Goal: Information Seeking & Learning: Check status

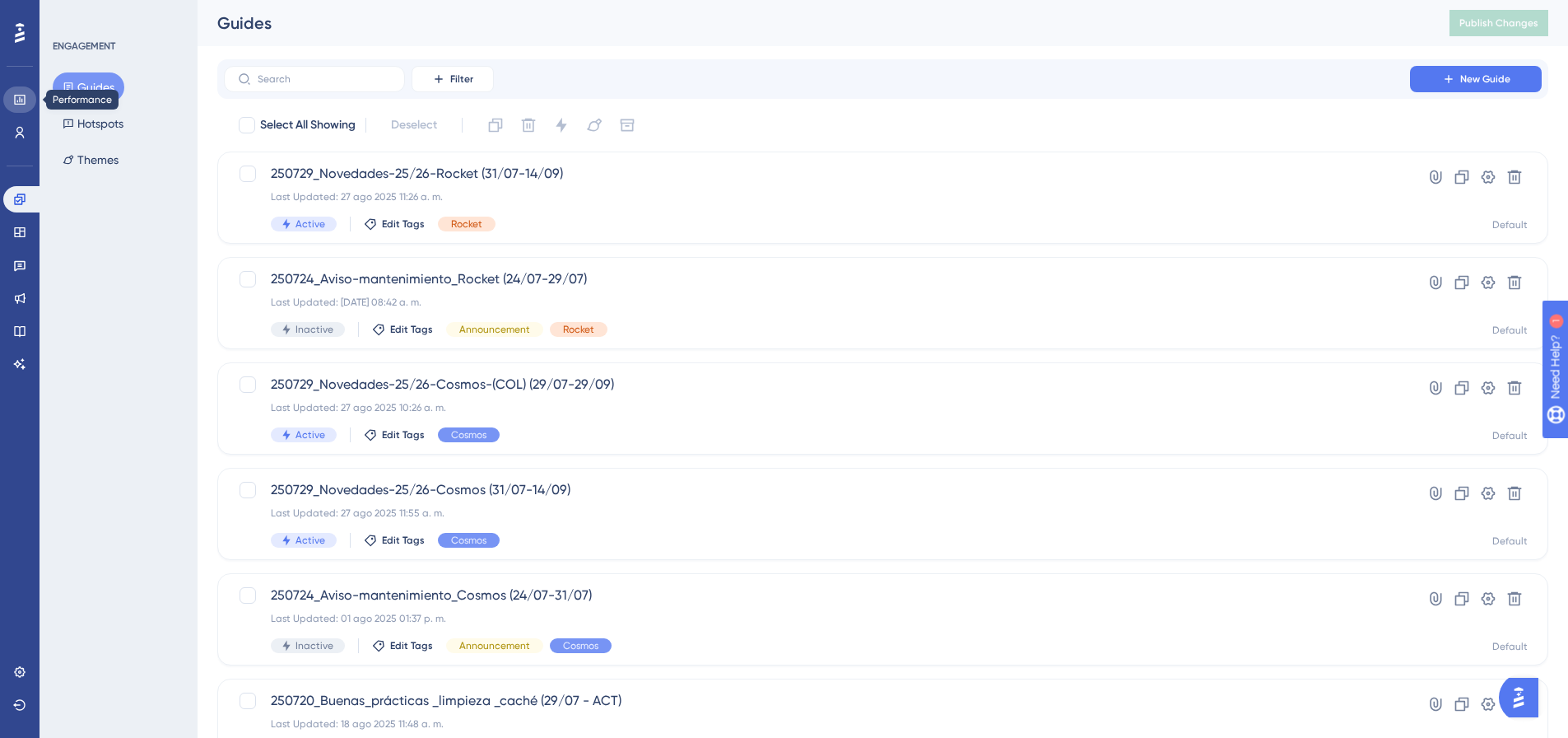
click at [24, 97] on icon at bounding box center [20, 99] width 11 height 10
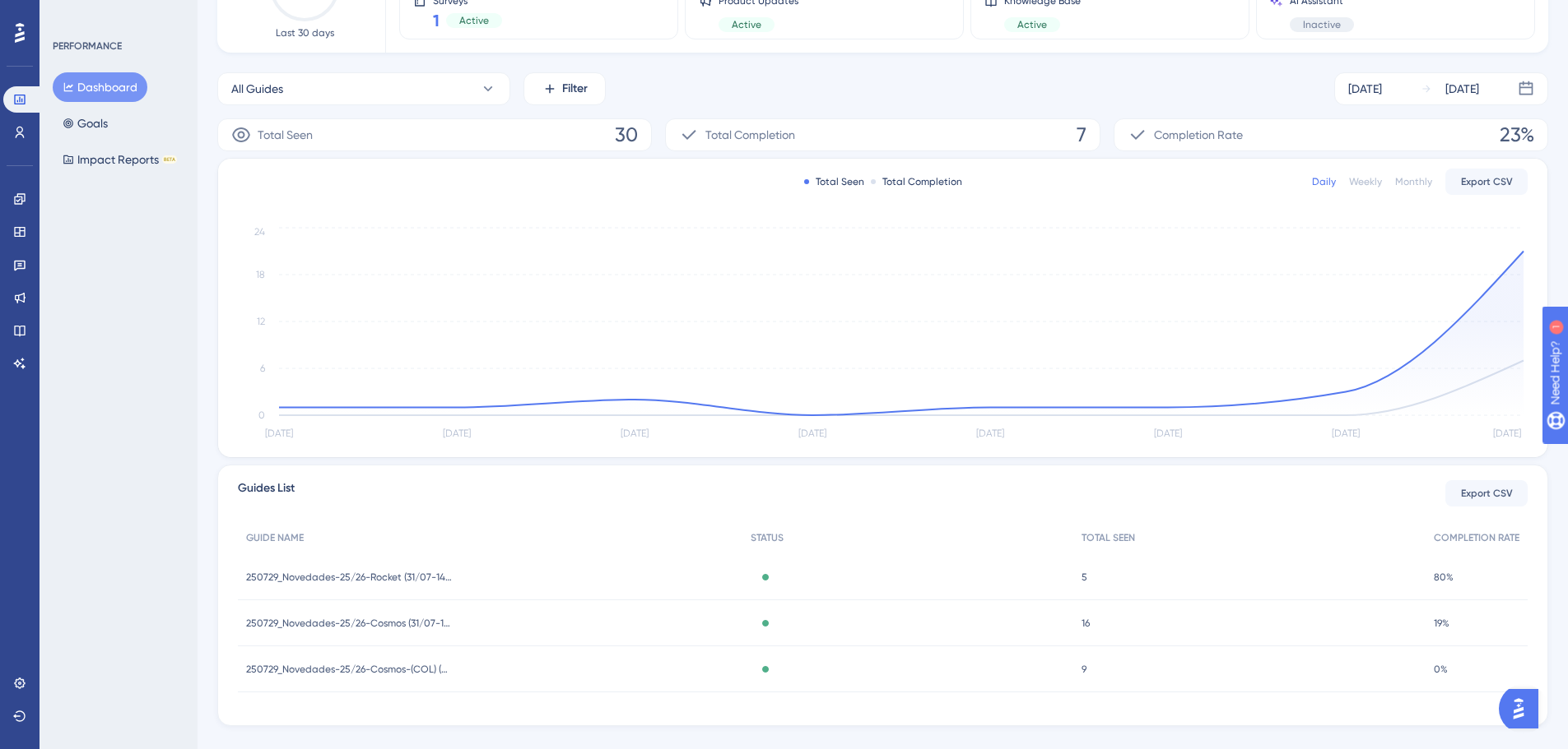
scroll to position [207, 0]
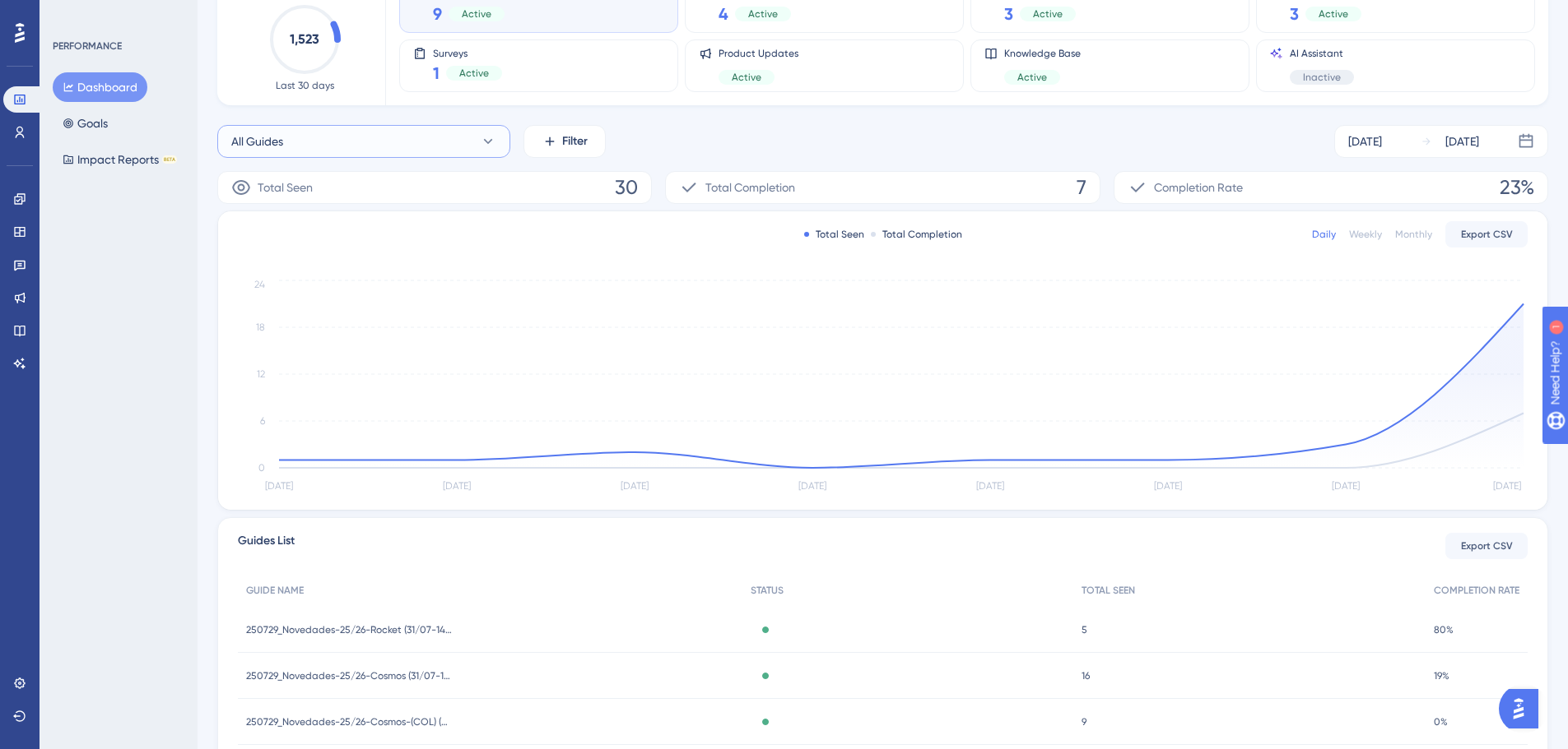
click at [360, 149] on button "All Guides" at bounding box center [363, 142] width 293 height 33
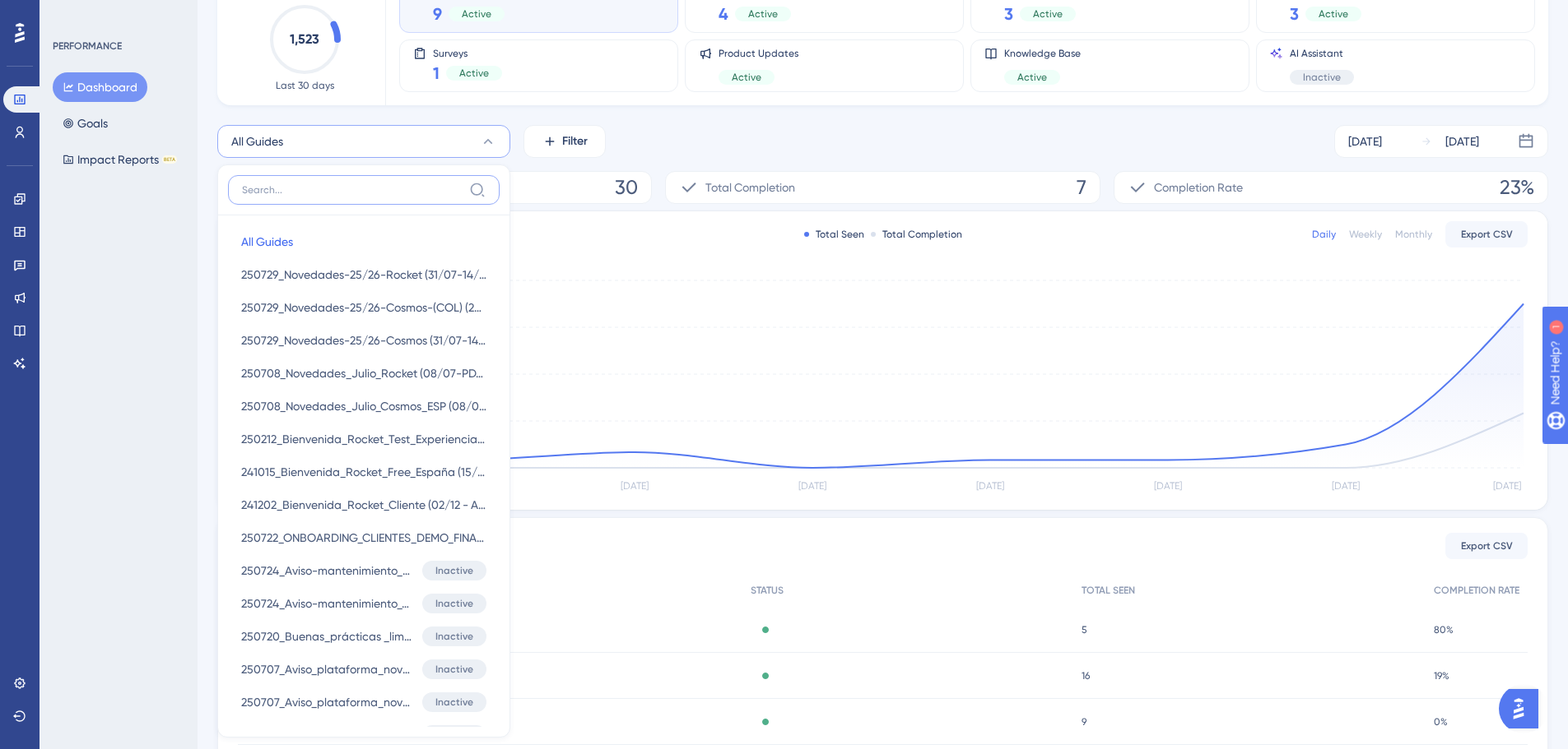
scroll to position [80, 0]
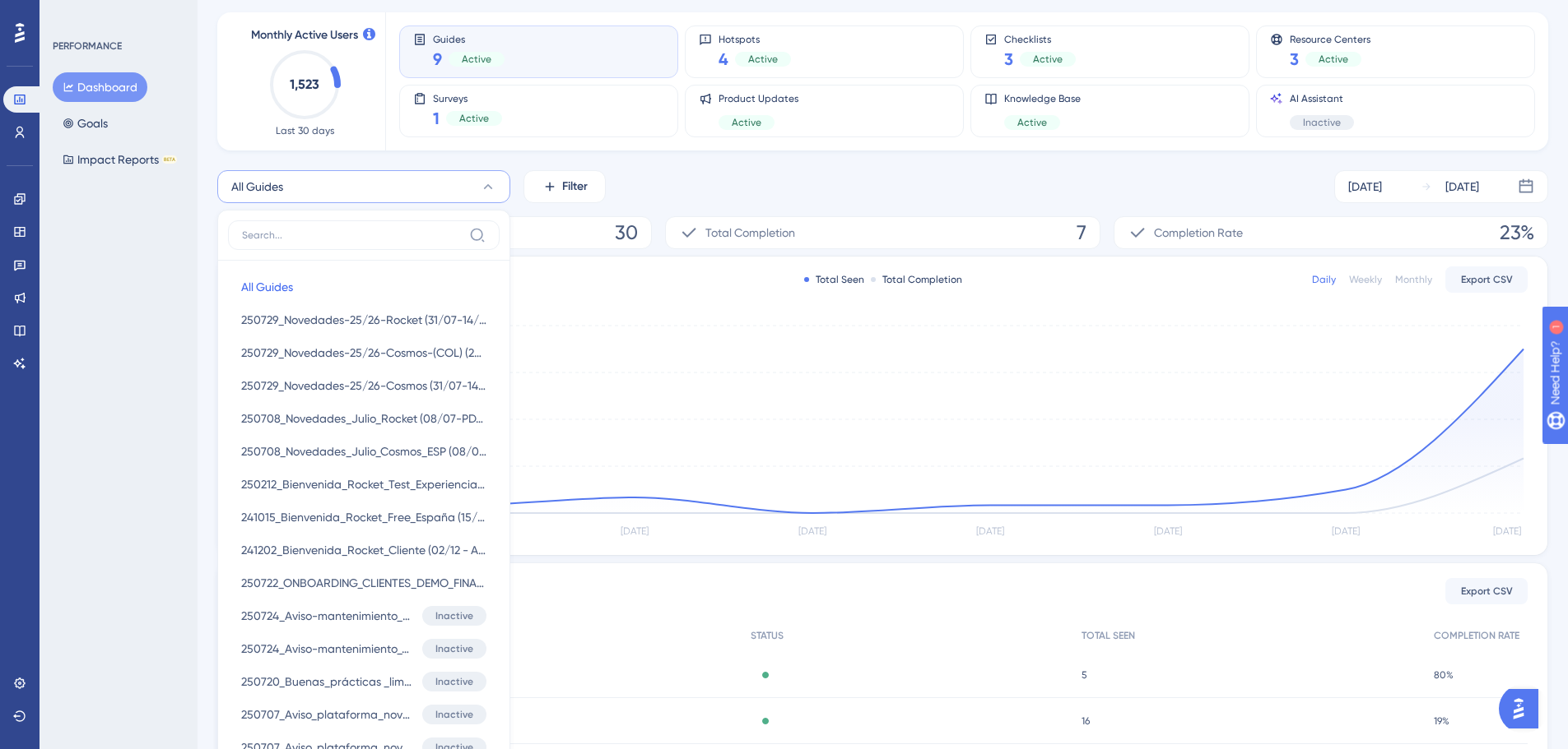
click at [332, 184] on button "All Guides" at bounding box center [363, 187] width 293 height 33
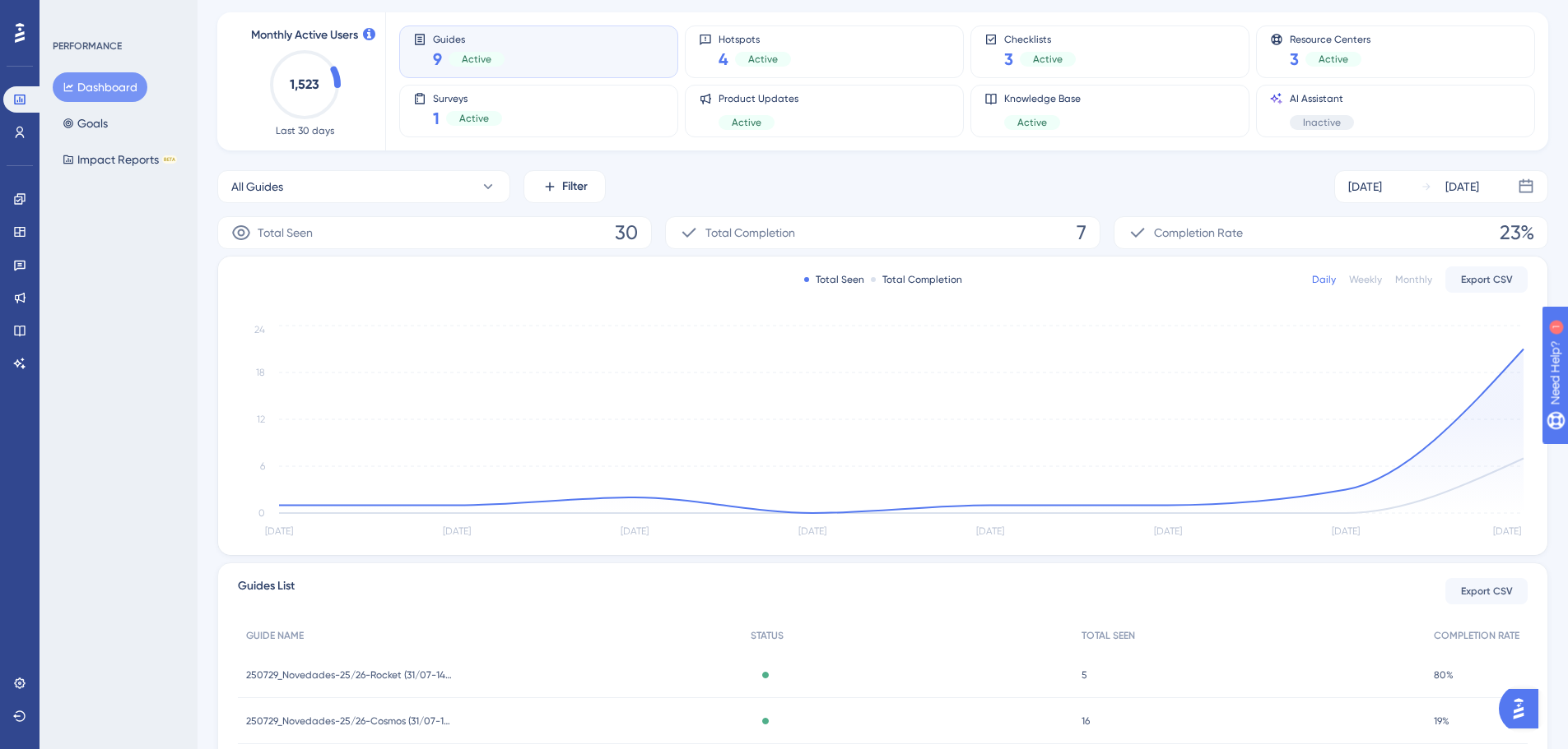
click at [808, 195] on div "All Guides Filter [DATE] [DATE]" at bounding box center [883, 187] width 1331 height 33
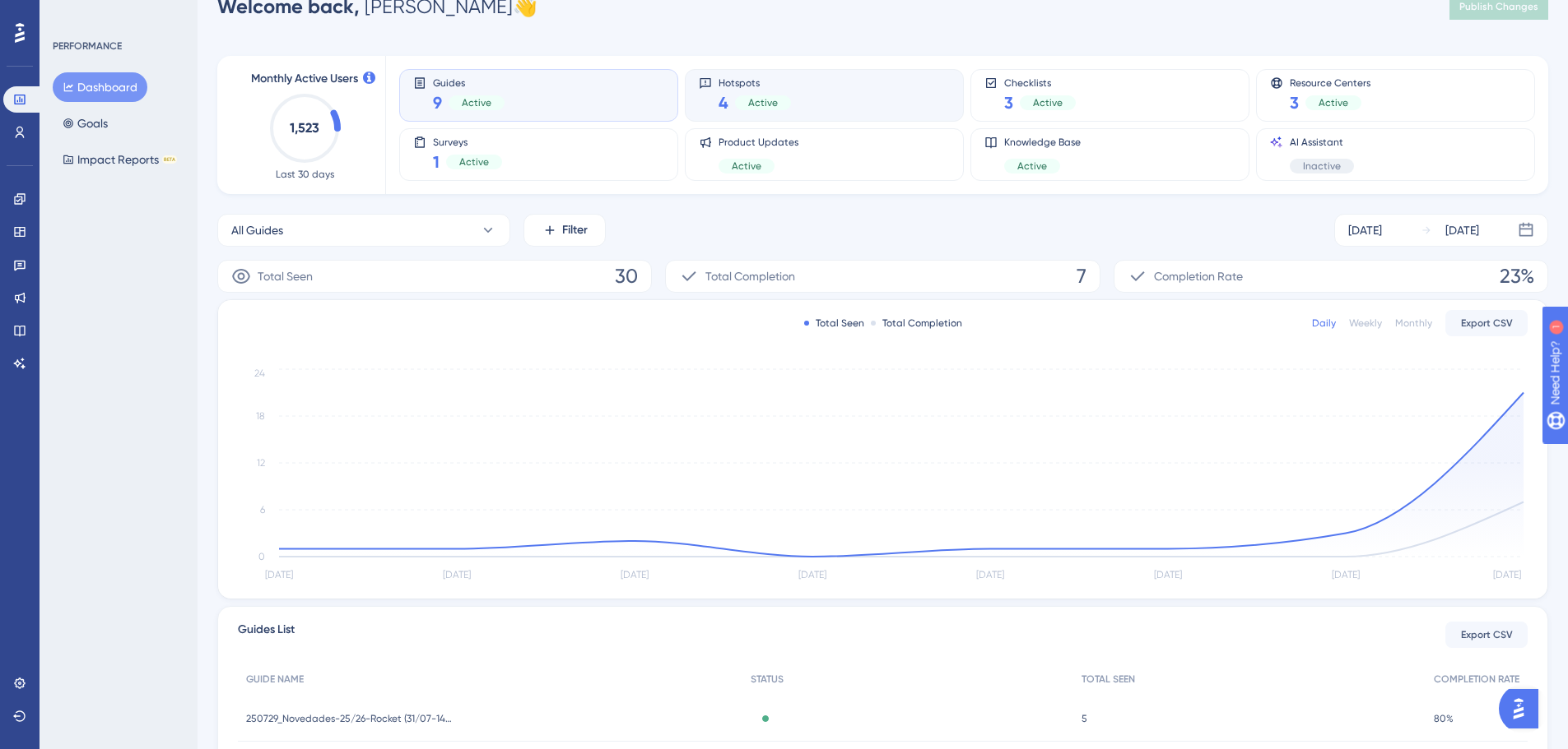
scroll to position [0, 0]
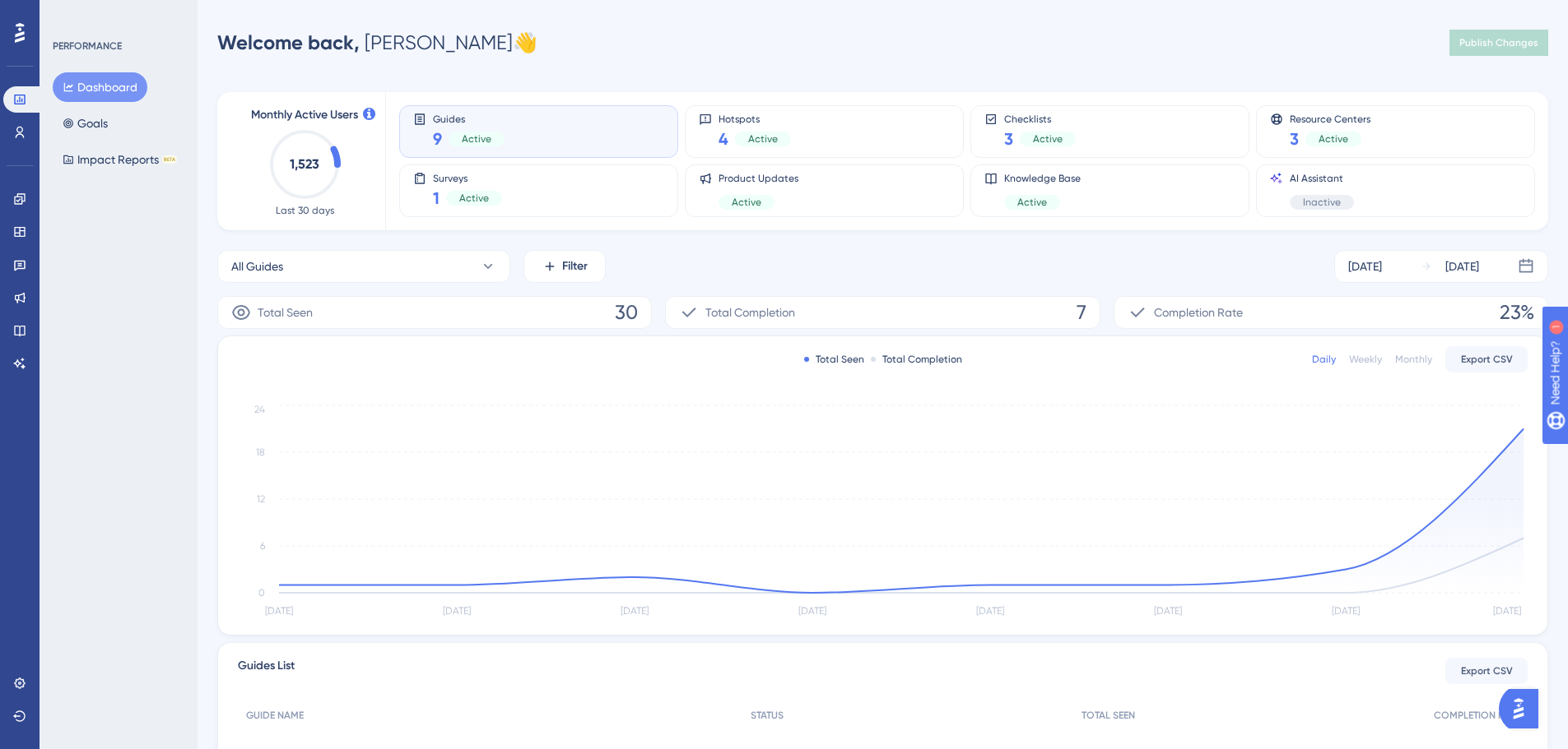
click at [512, 132] on div "Guides 9 Active" at bounding box center [538, 132] width 251 height 38
click at [1416, 361] on div "Monthly" at bounding box center [1413, 360] width 37 height 14
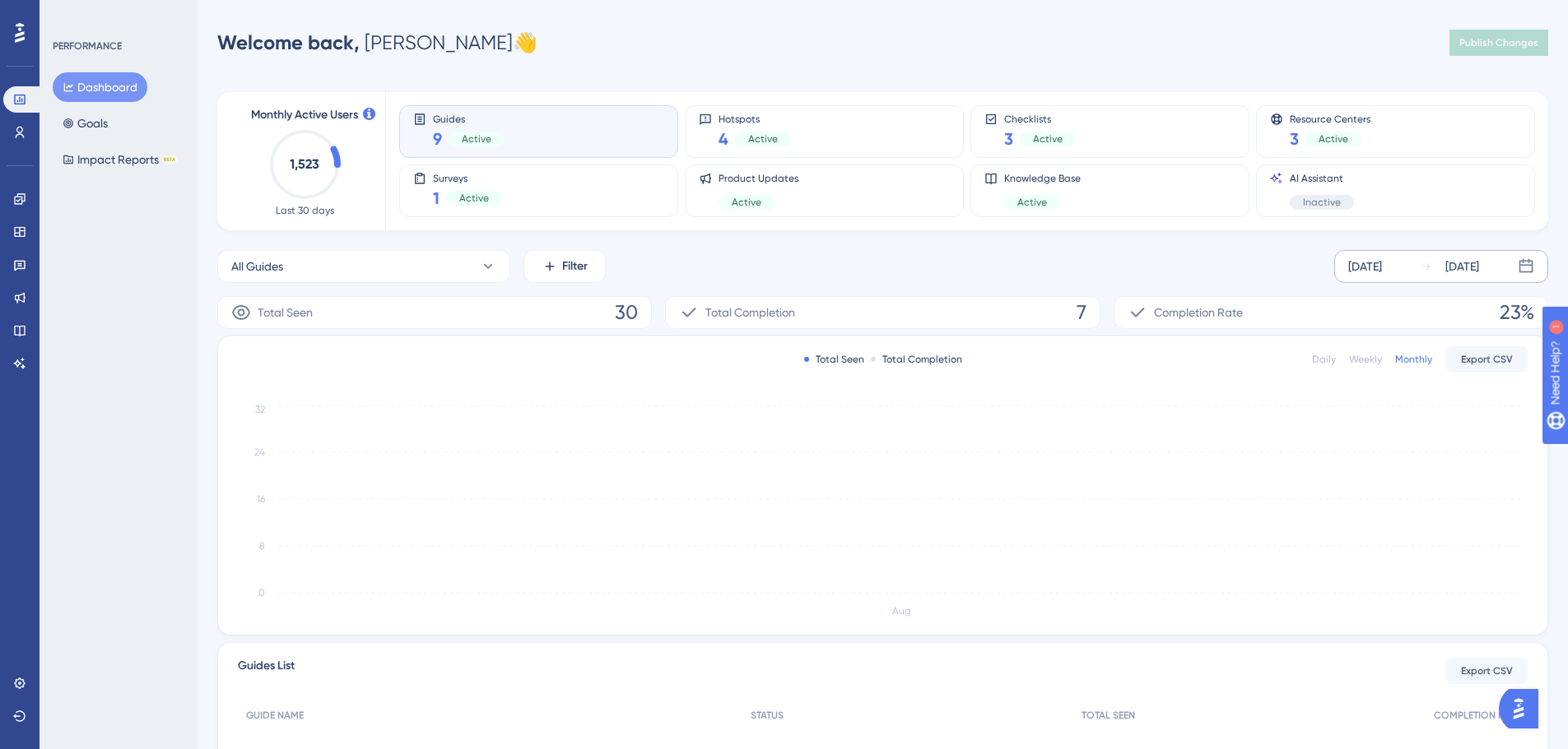
click at [1355, 266] on div "[DATE]" at bounding box center [1364, 267] width 33 height 20
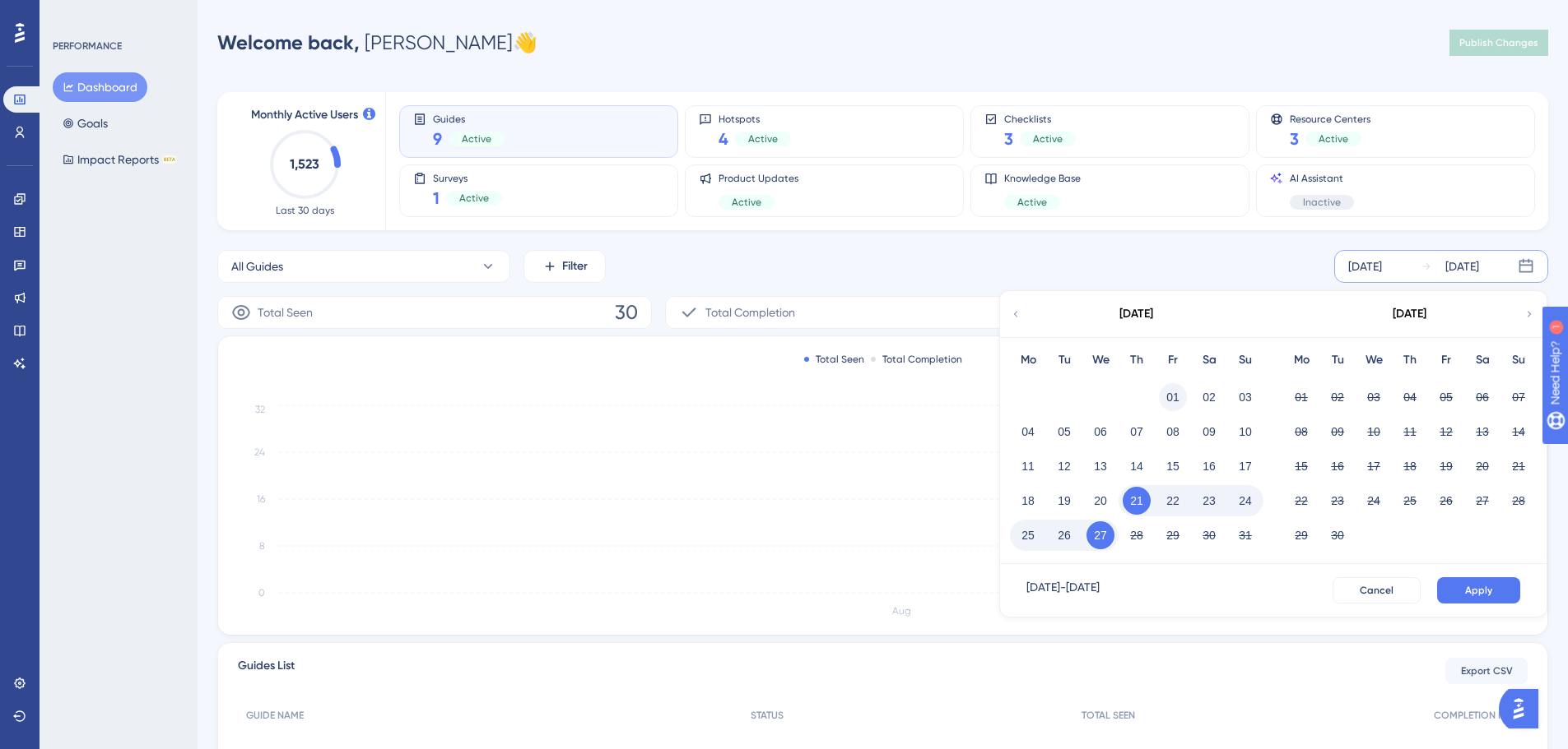
click at [1169, 389] on button "01" at bounding box center [1172, 397] width 28 height 28
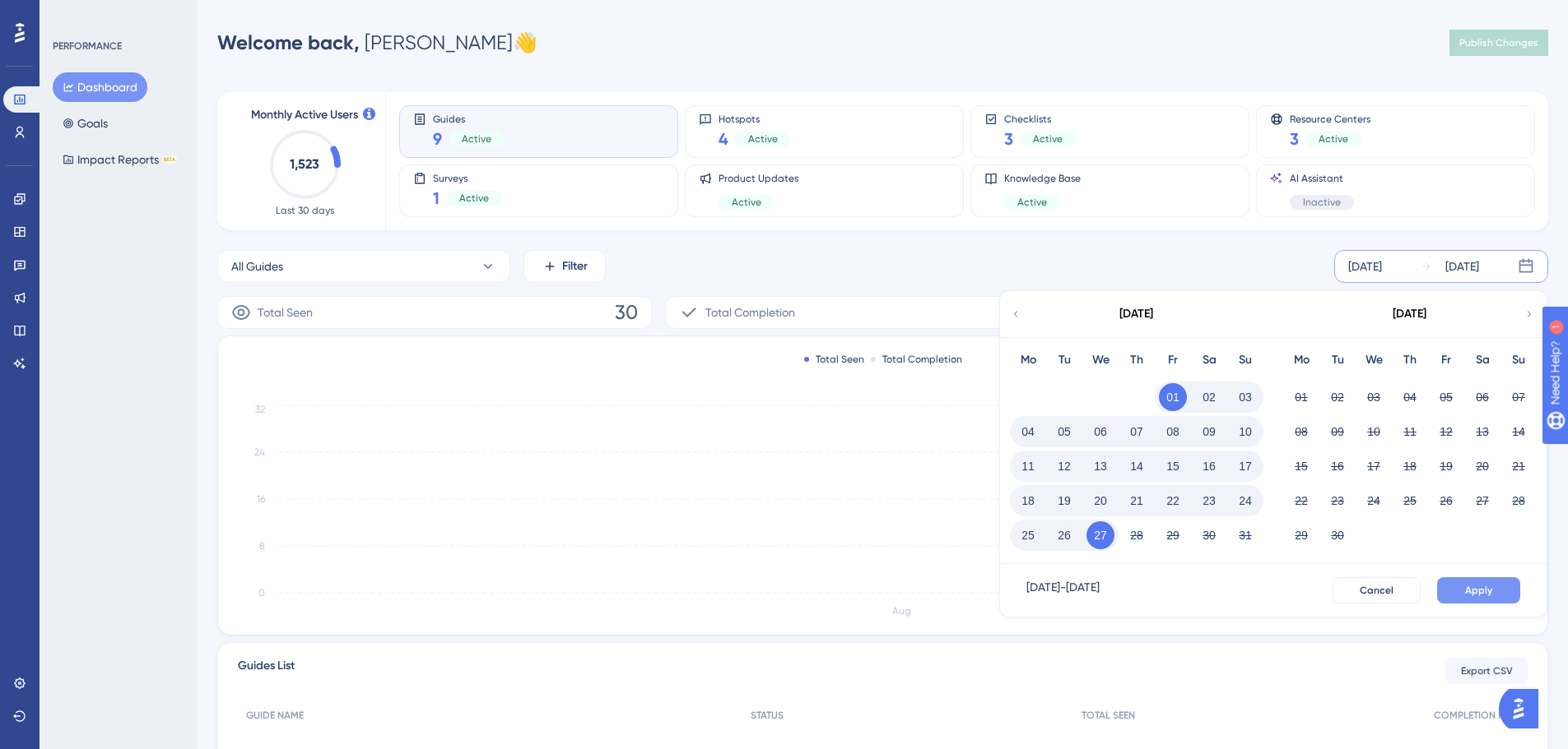
click at [1479, 590] on span "Apply" at bounding box center [1479, 590] width 27 height 14
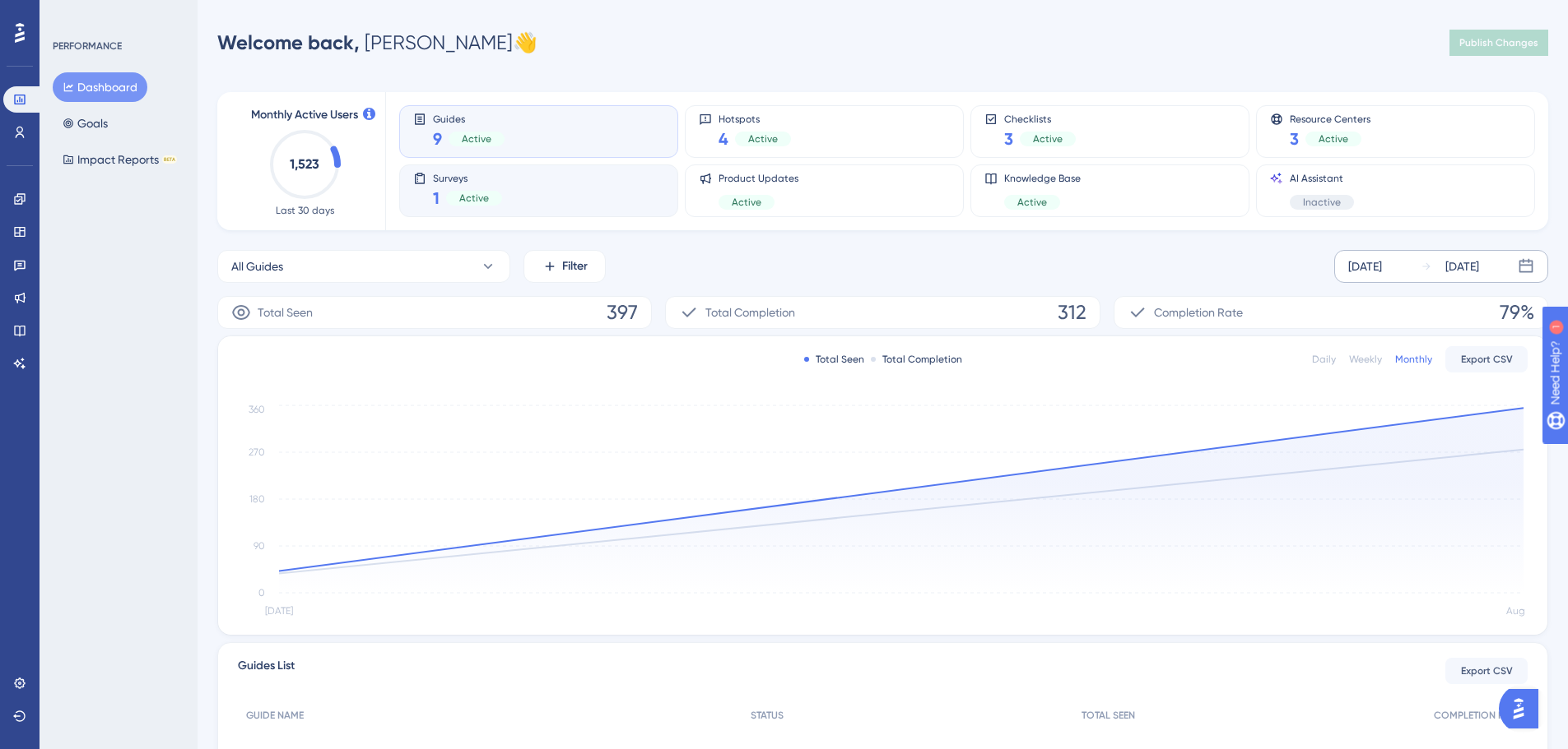
click at [490, 192] on div "Active" at bounding box center [474, 198] width 56 height 14
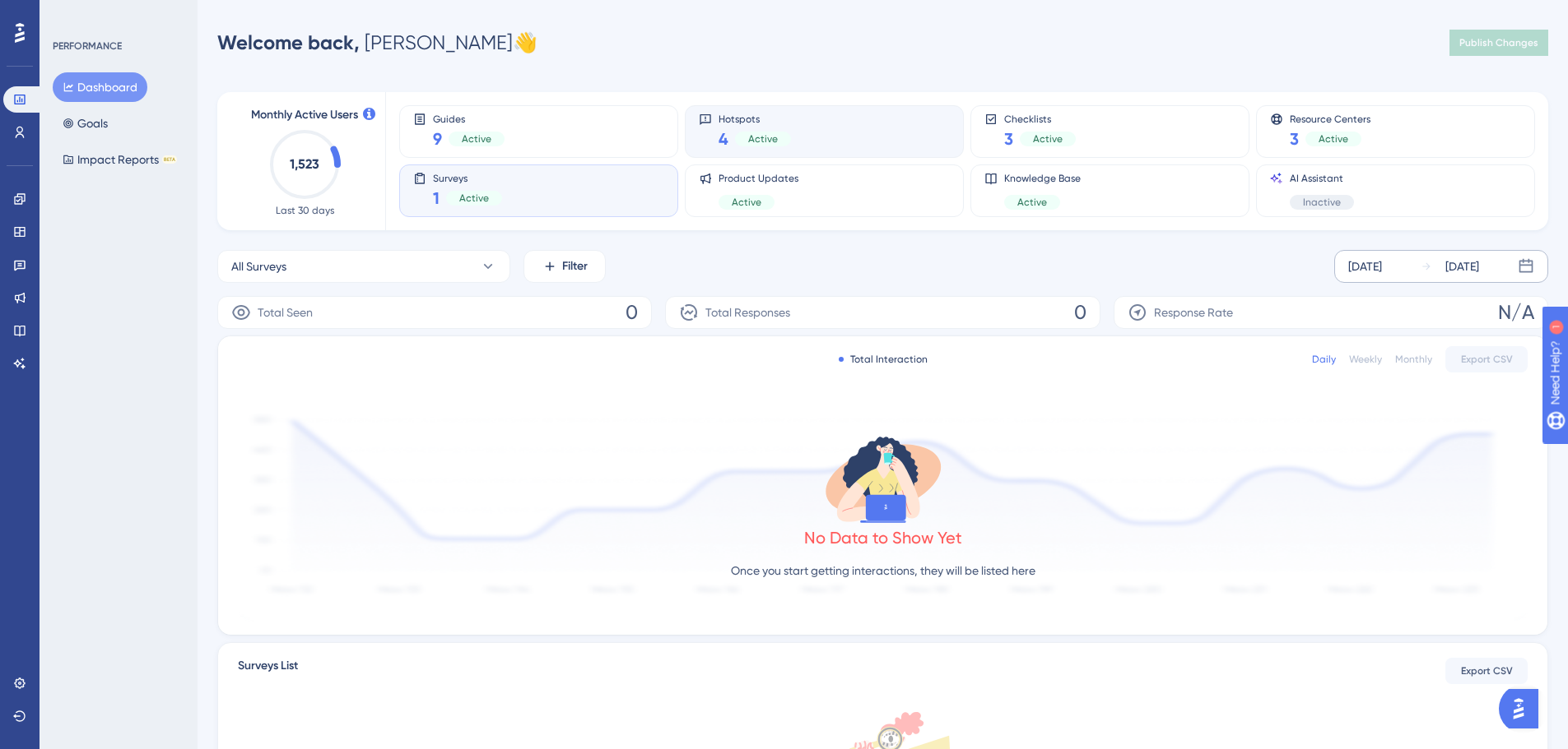
click at [792, 131] on div "Hotspots 4 Active" at bounding box center [824, 132] width 251 height 38
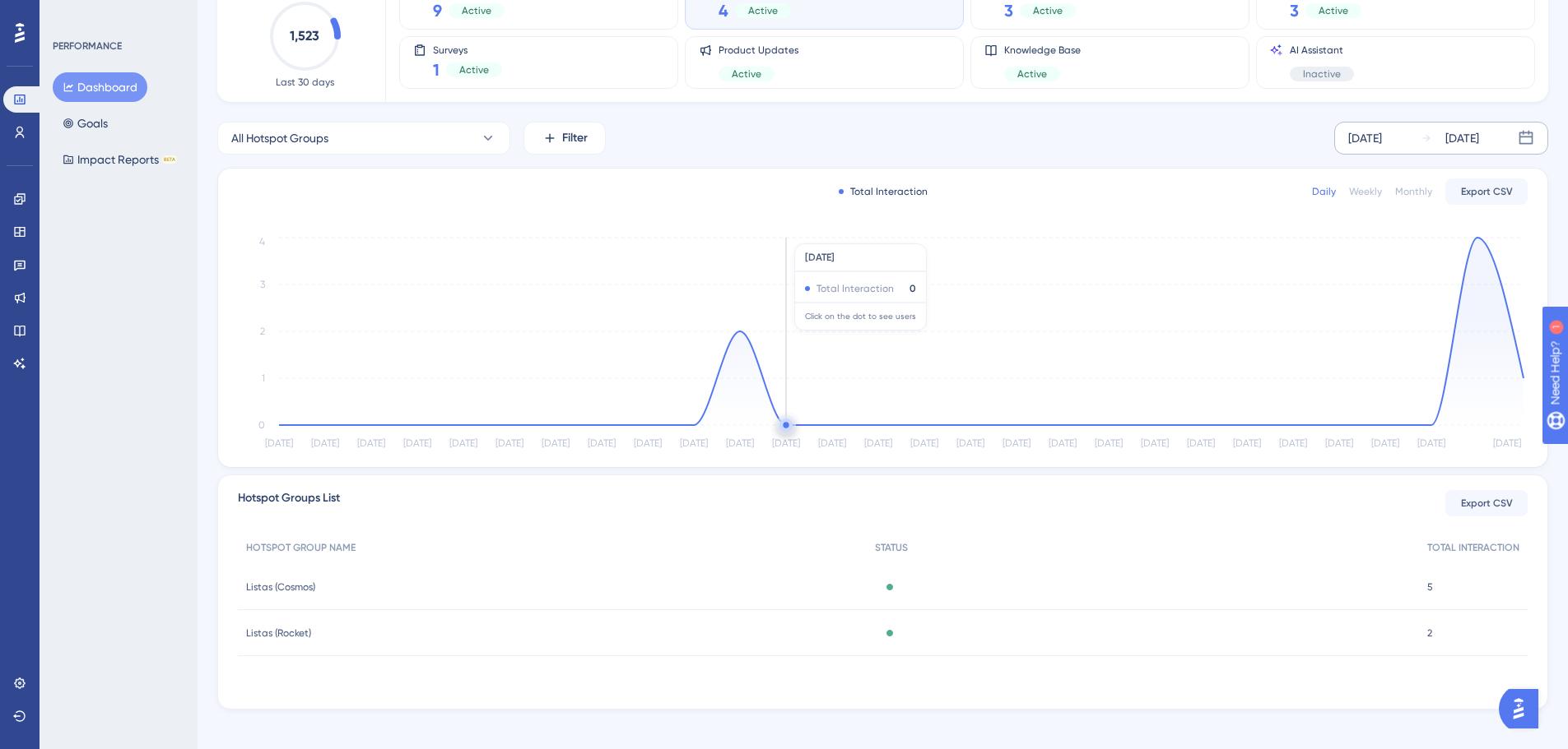
scroll to position [142, 0]
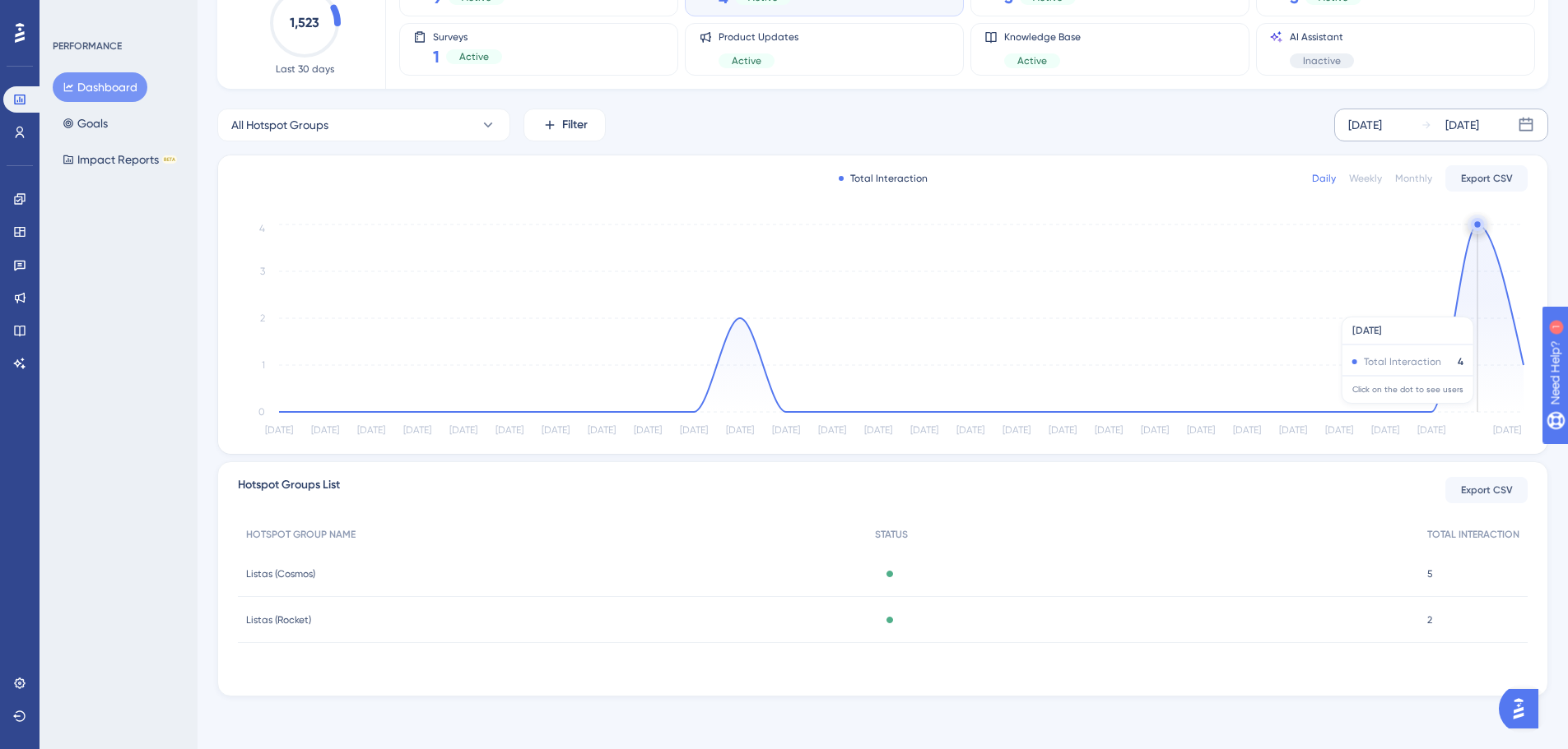
click at [1466, 308] on icon at bounding box center [901, 318] width 1244 height 187
click at [1477, 233] on icon "[DATE] [DATE] [DATE] [DATE] [DATE] [DATE] [DATE] [DATE] [DATE] [DATE] Aug [DATE…" at bounding box center [883, 331] width 1289 height 221
click at [1477, 229] on circle at bounding box center [1477, 224] width 14 height 14
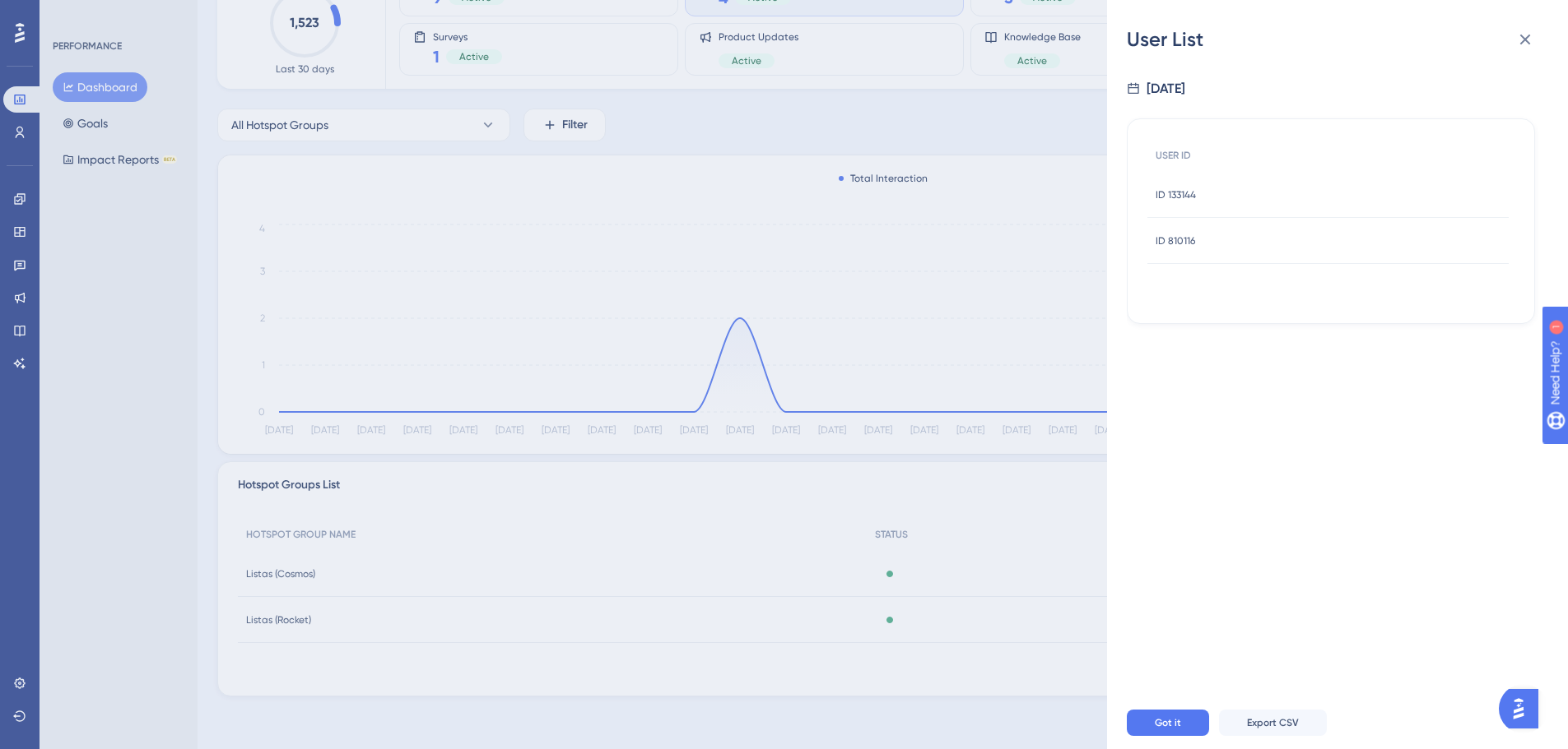
click at [1185, 190] on span "ID 133144" at bounding box center [1175, 195] width 41 height 14
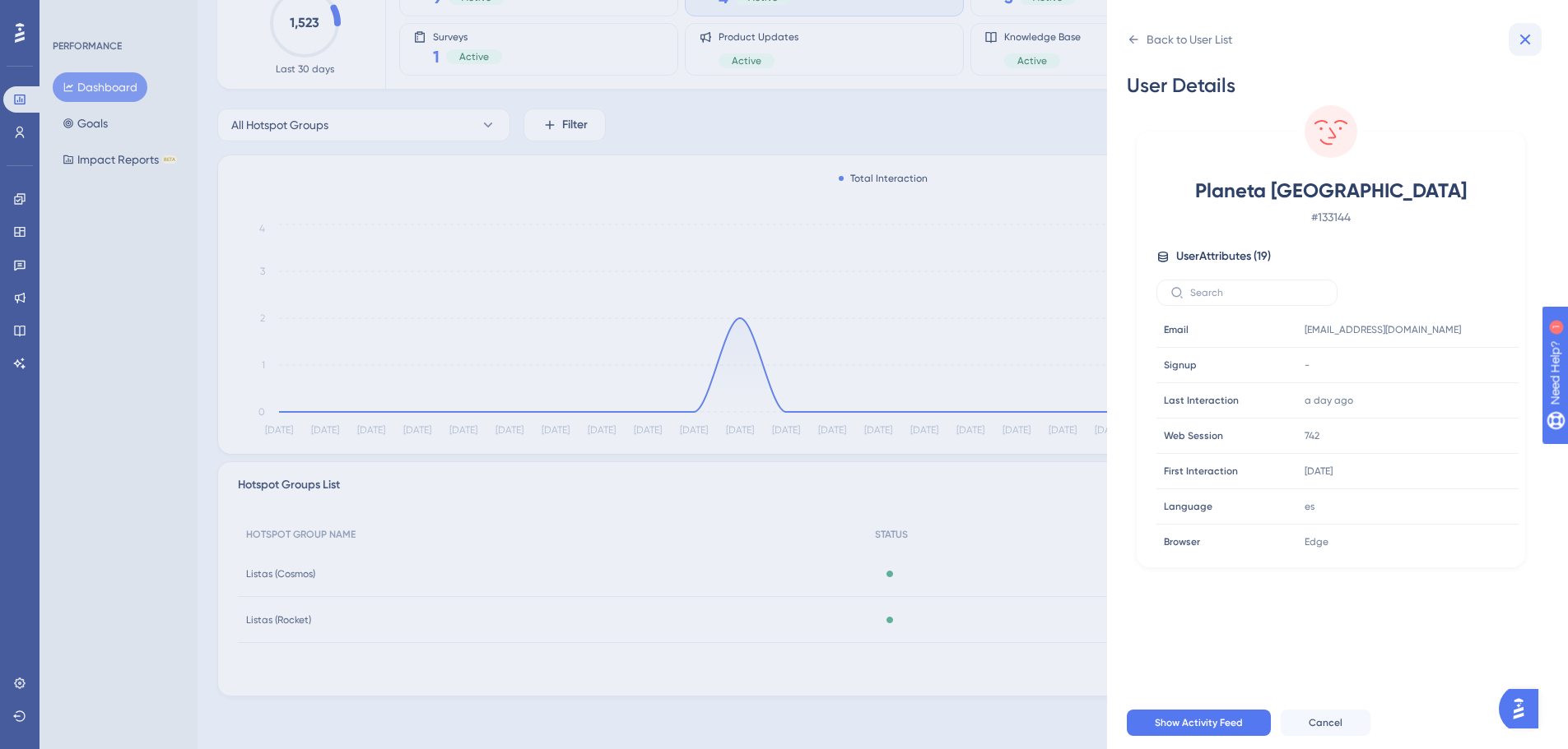
click at [1516, 44] on icon at bounding box center [1525, 40] width 20 height 20
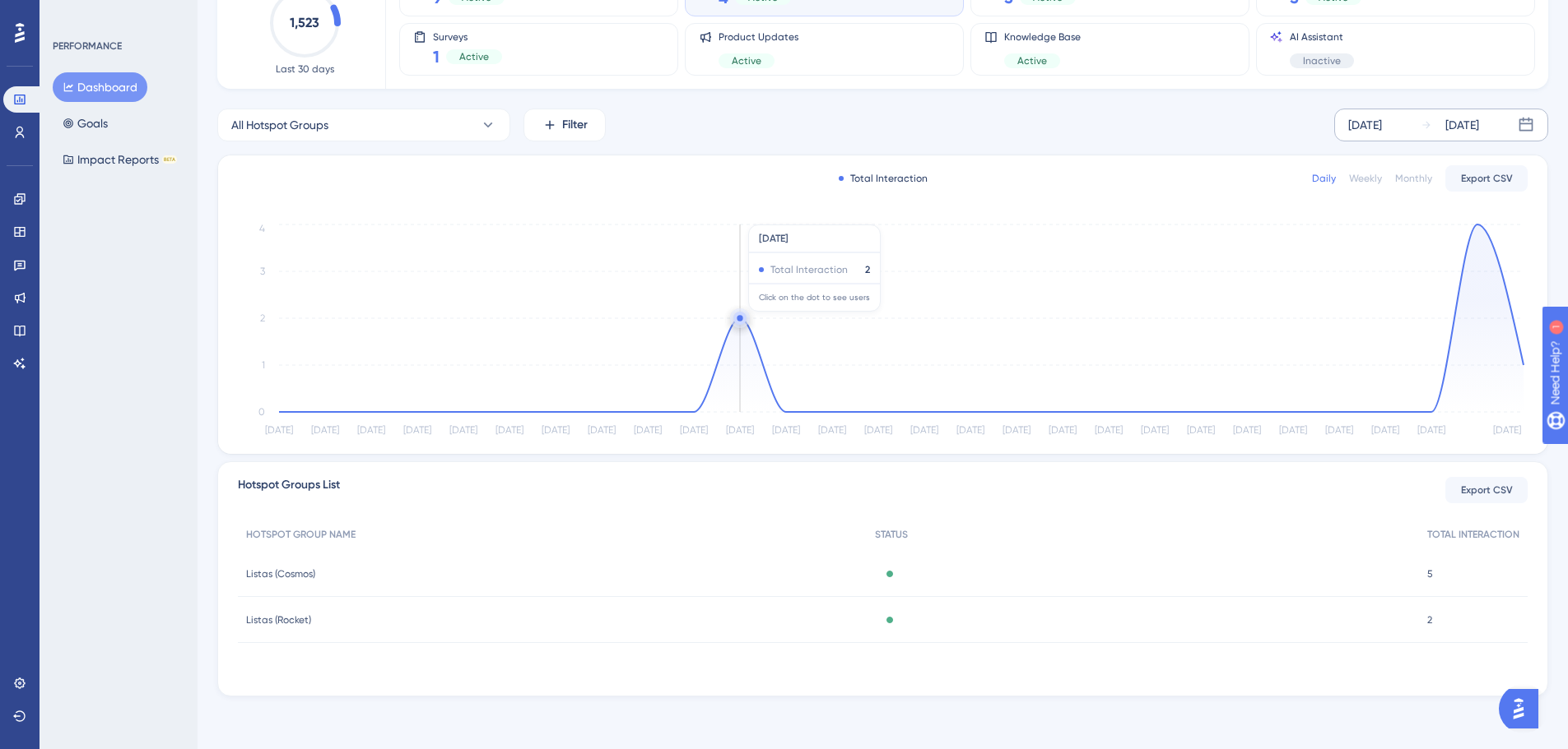
click at [742, 319] on circle at bounding box center [739, 318] width 5 height 5
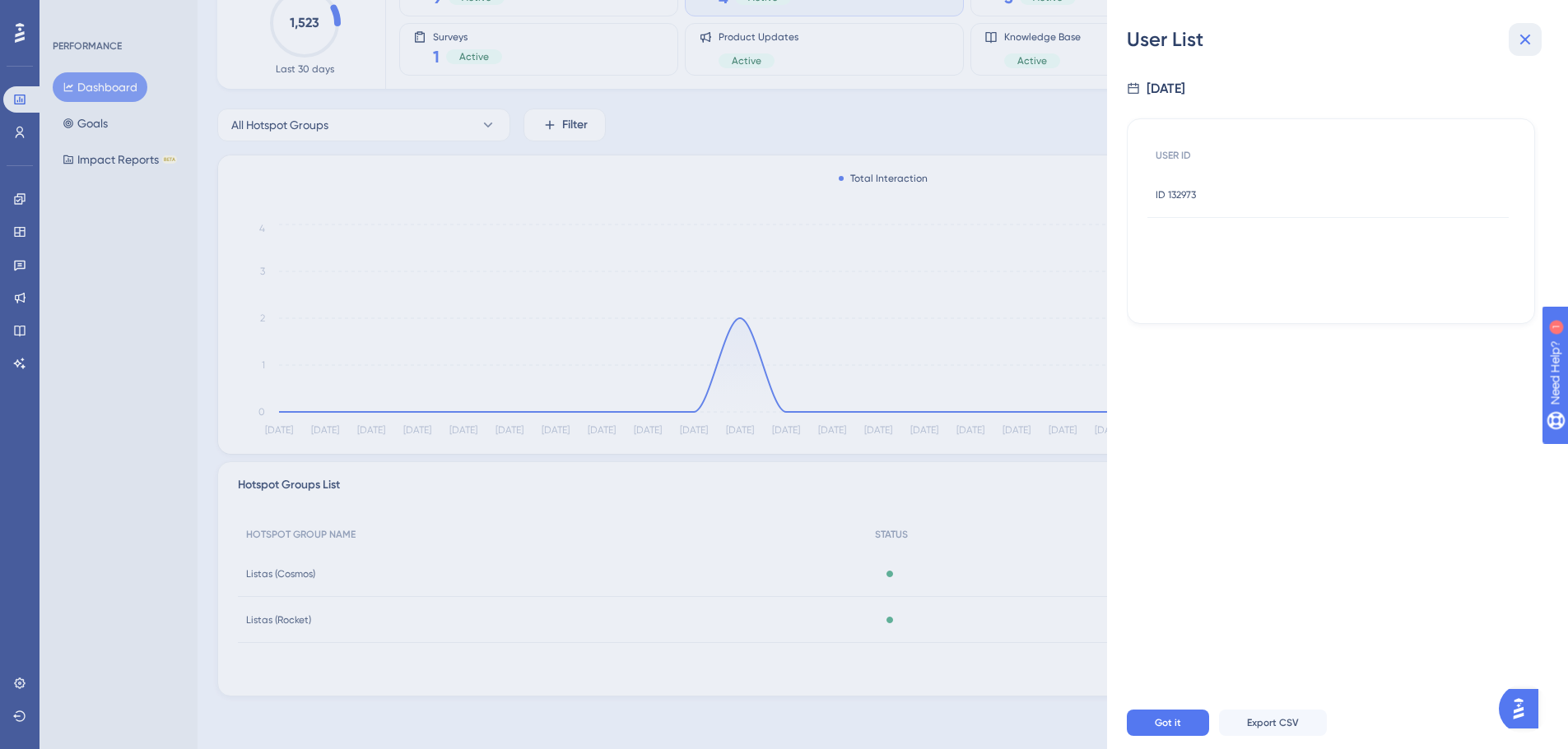
click at [1518, 37] on icon at bounding box center [1525, 40] width 20 height 20
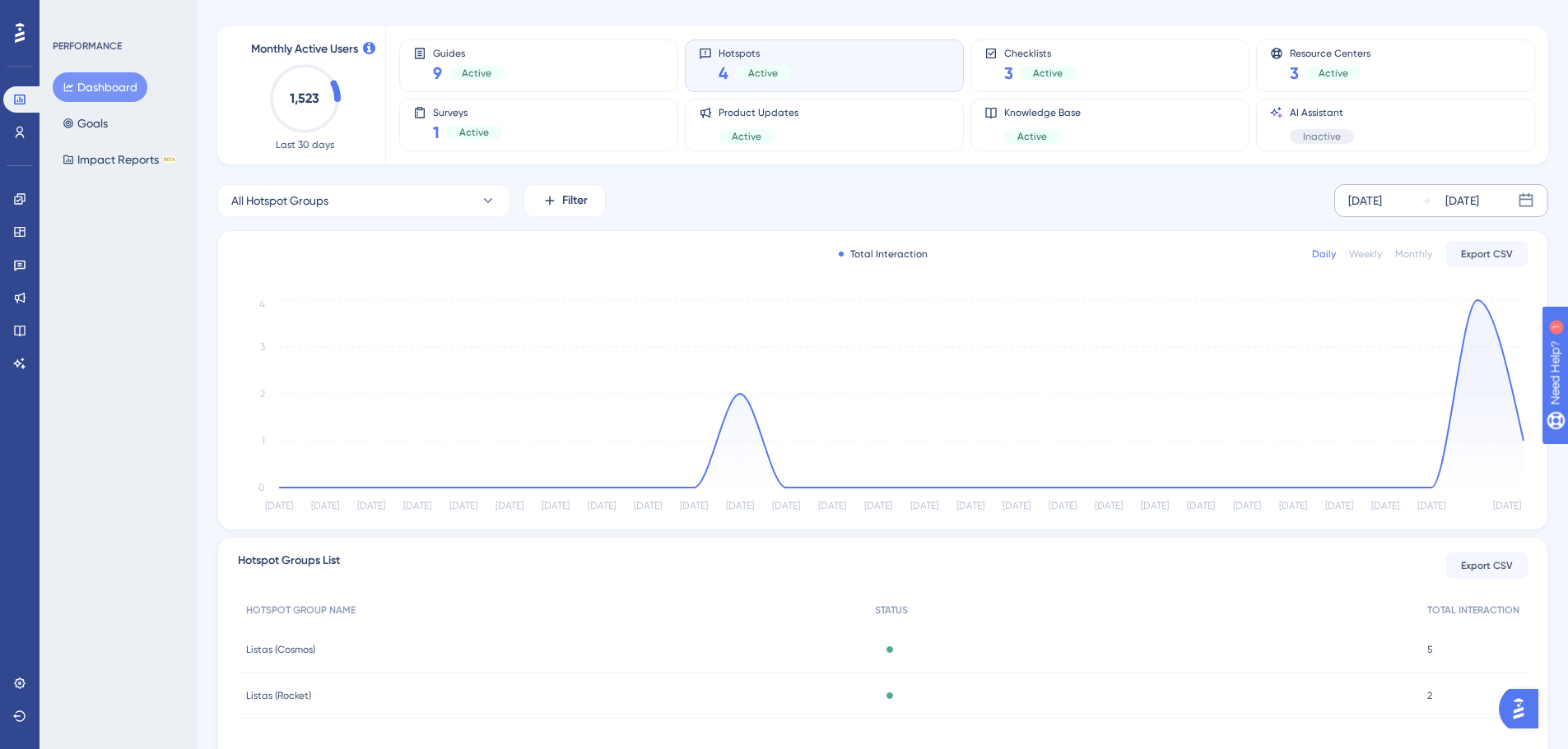
scroll to position [0, 0]
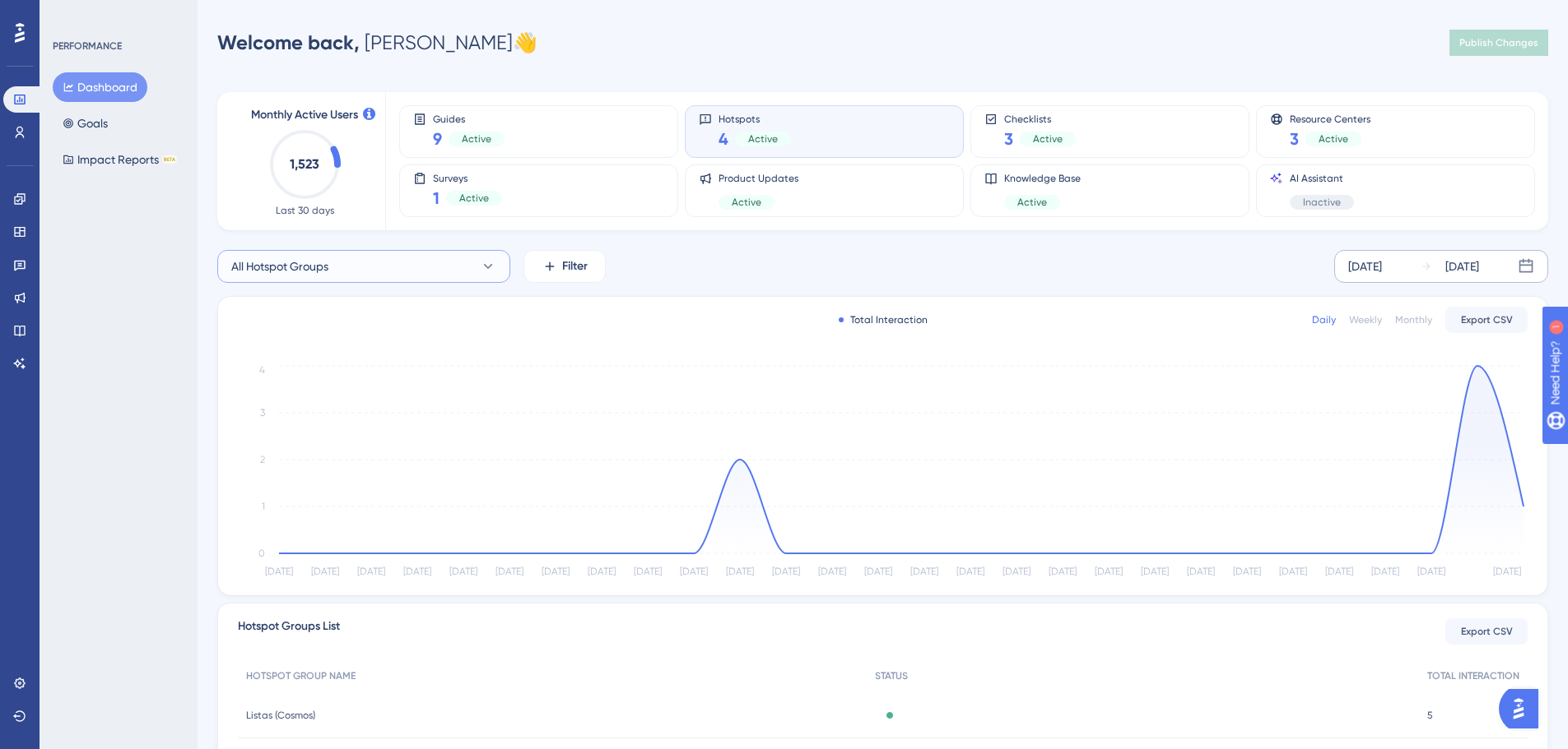
click at [291, 269] on span "All Hotspot Groups" at bounding box center [280, 267] width 97 height 20
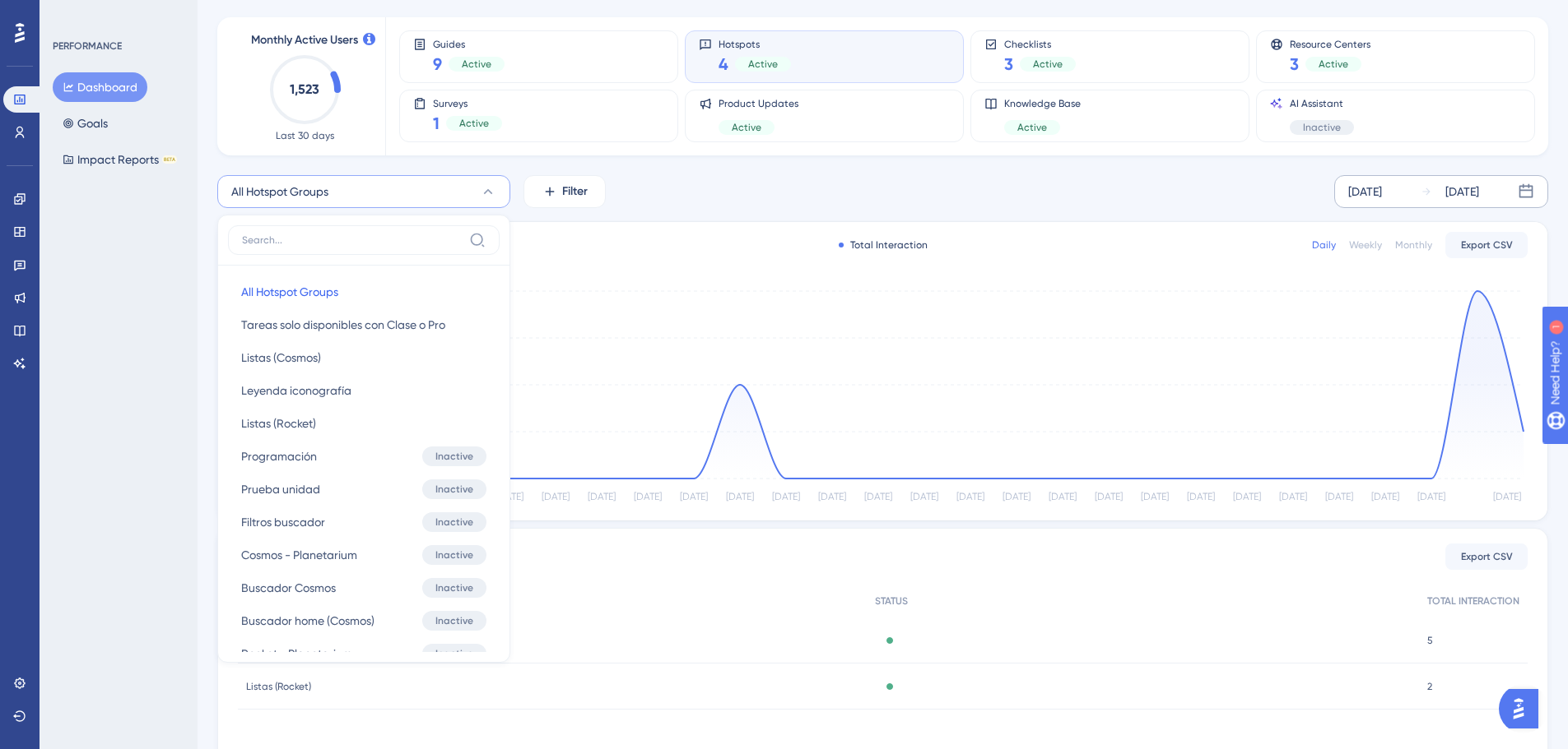
scroll to position [57, 0]
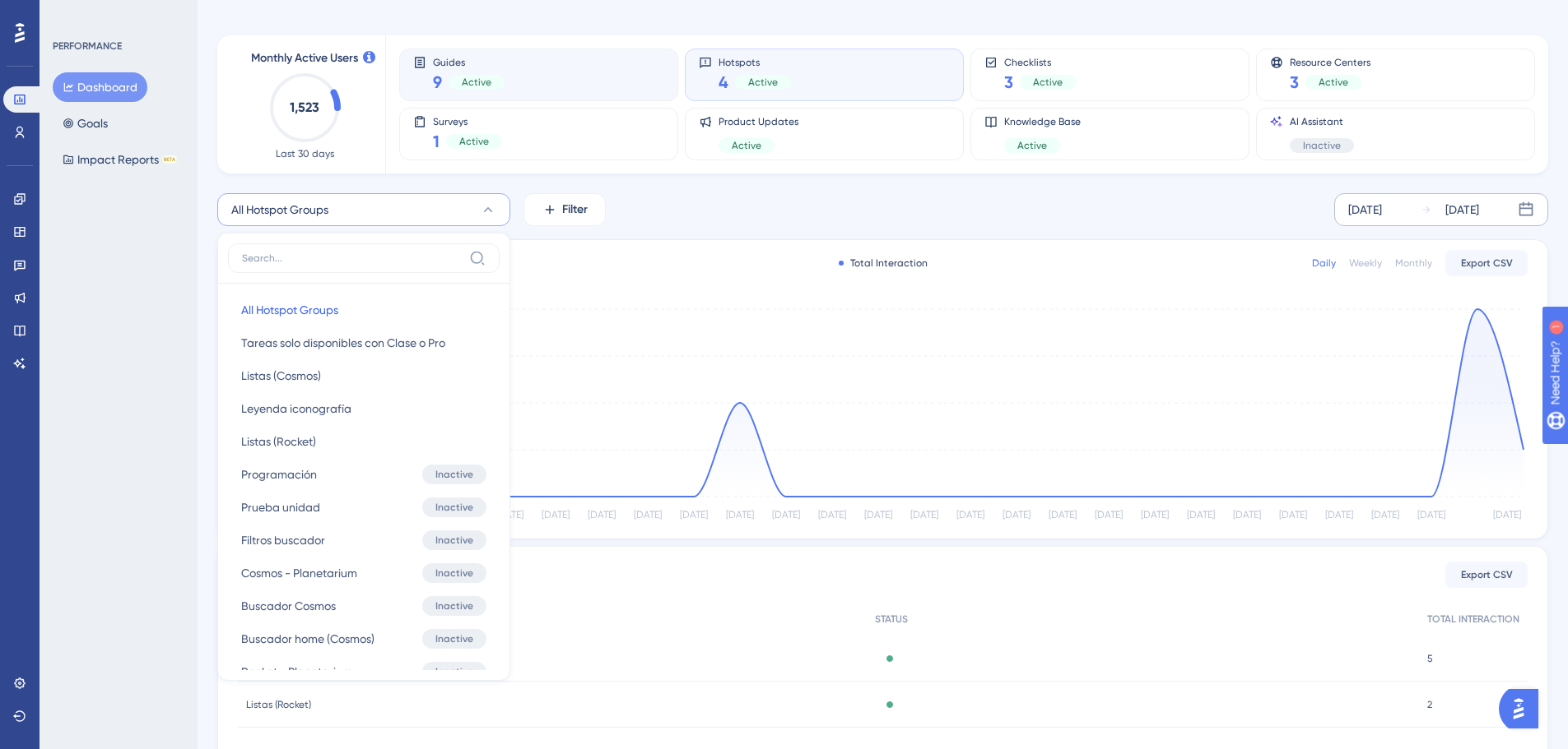
click at [460, 82] on div "Active" at bounding box center [476, 82] width 56 height 14
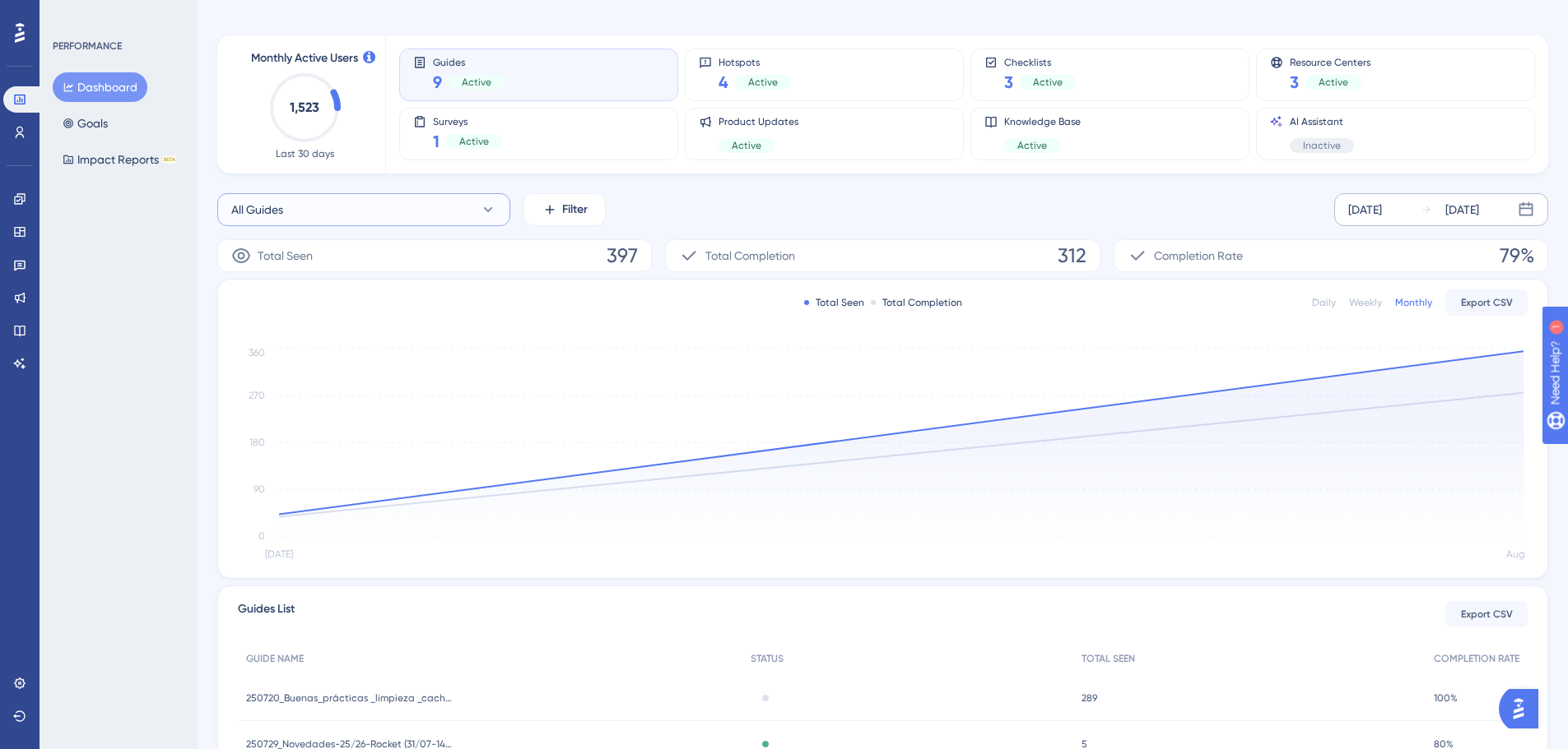
click at [368, 194] on button "All Guides" at bounding box center [363, 209] width 293 height 33
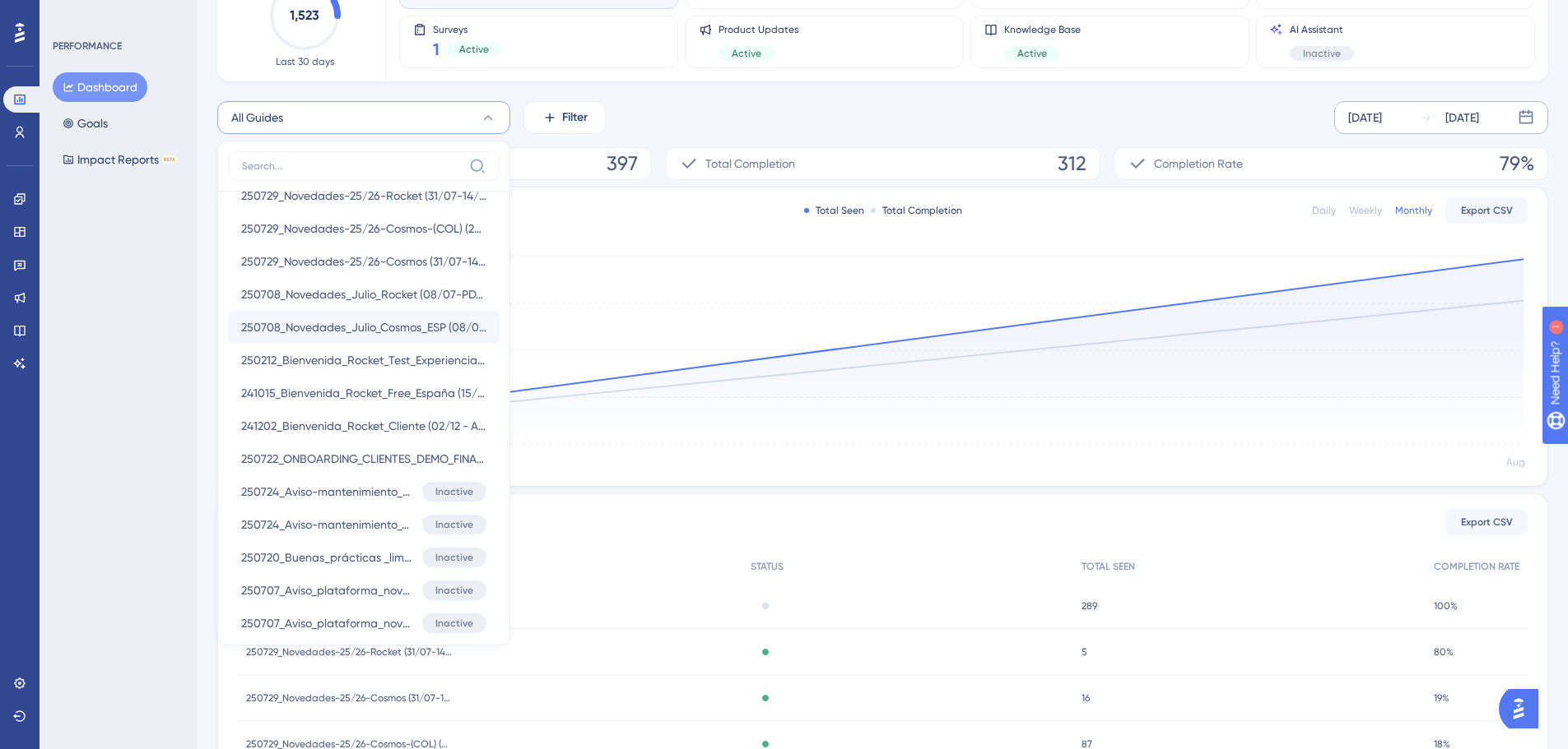
scroll to position [0, 0]
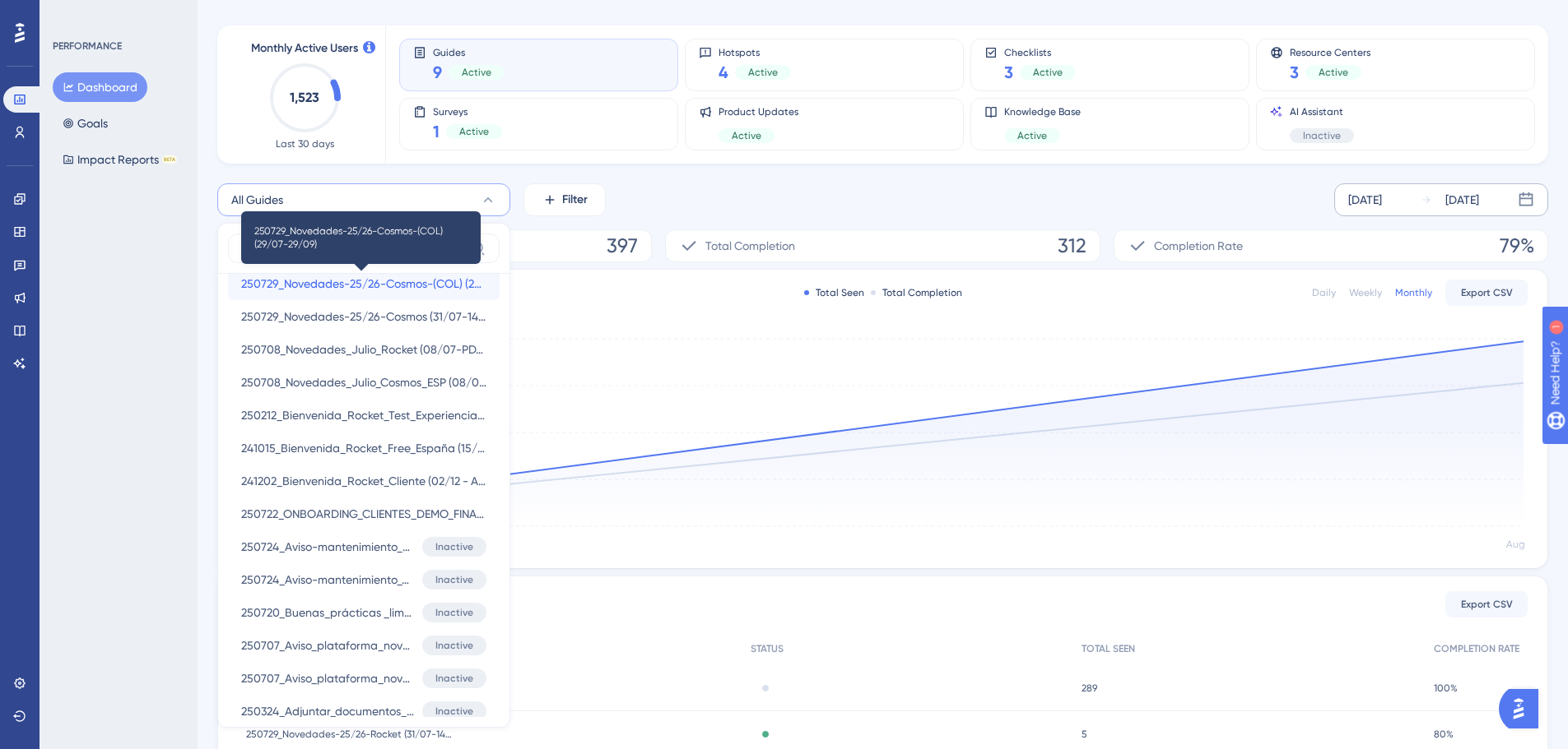
click at [385, 286] on span "250729_Novedades-25/26-Cosmos-(COL) (29/07-29/09)" at bounding box center [363, 284] width 245 height 20
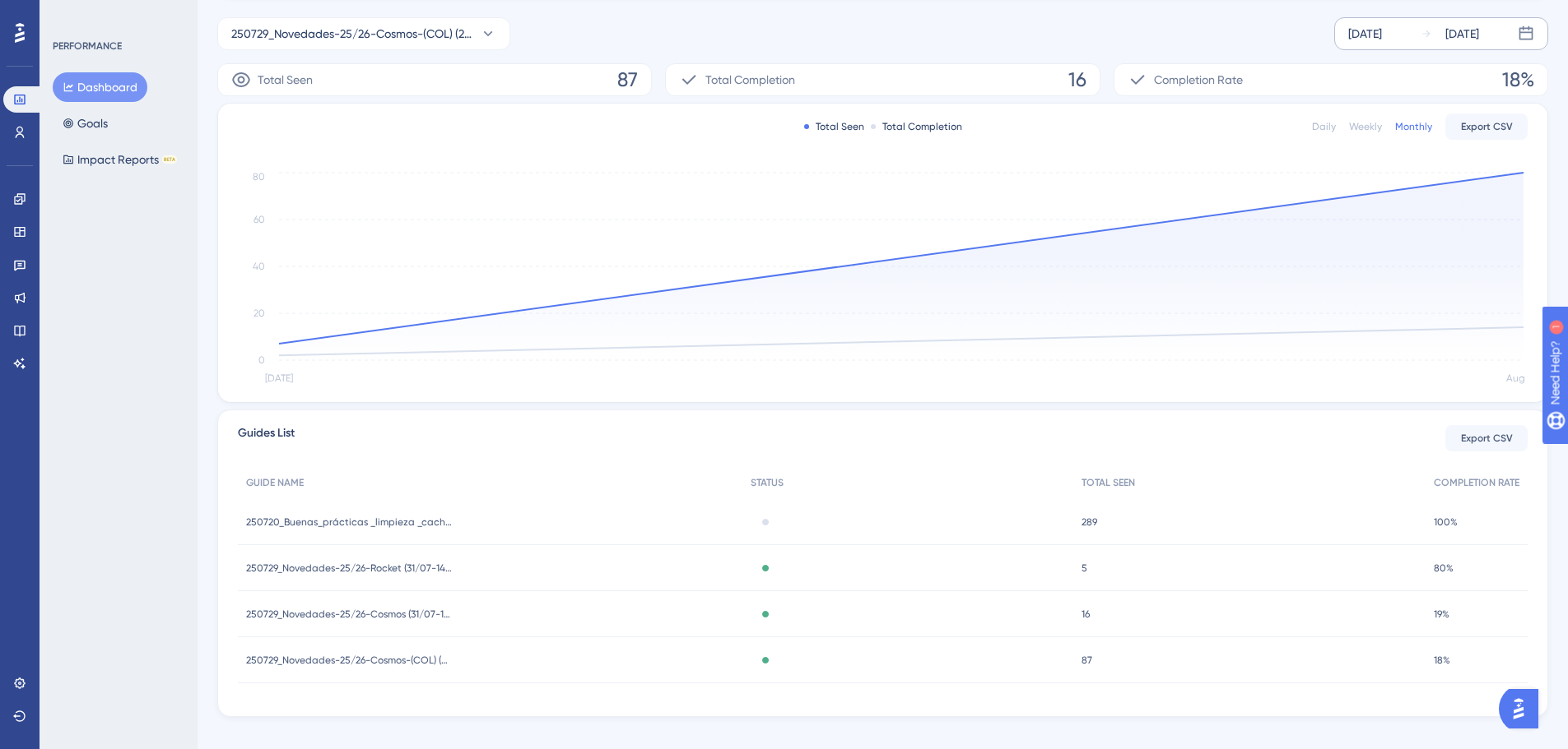
scroll to position [171, 0]
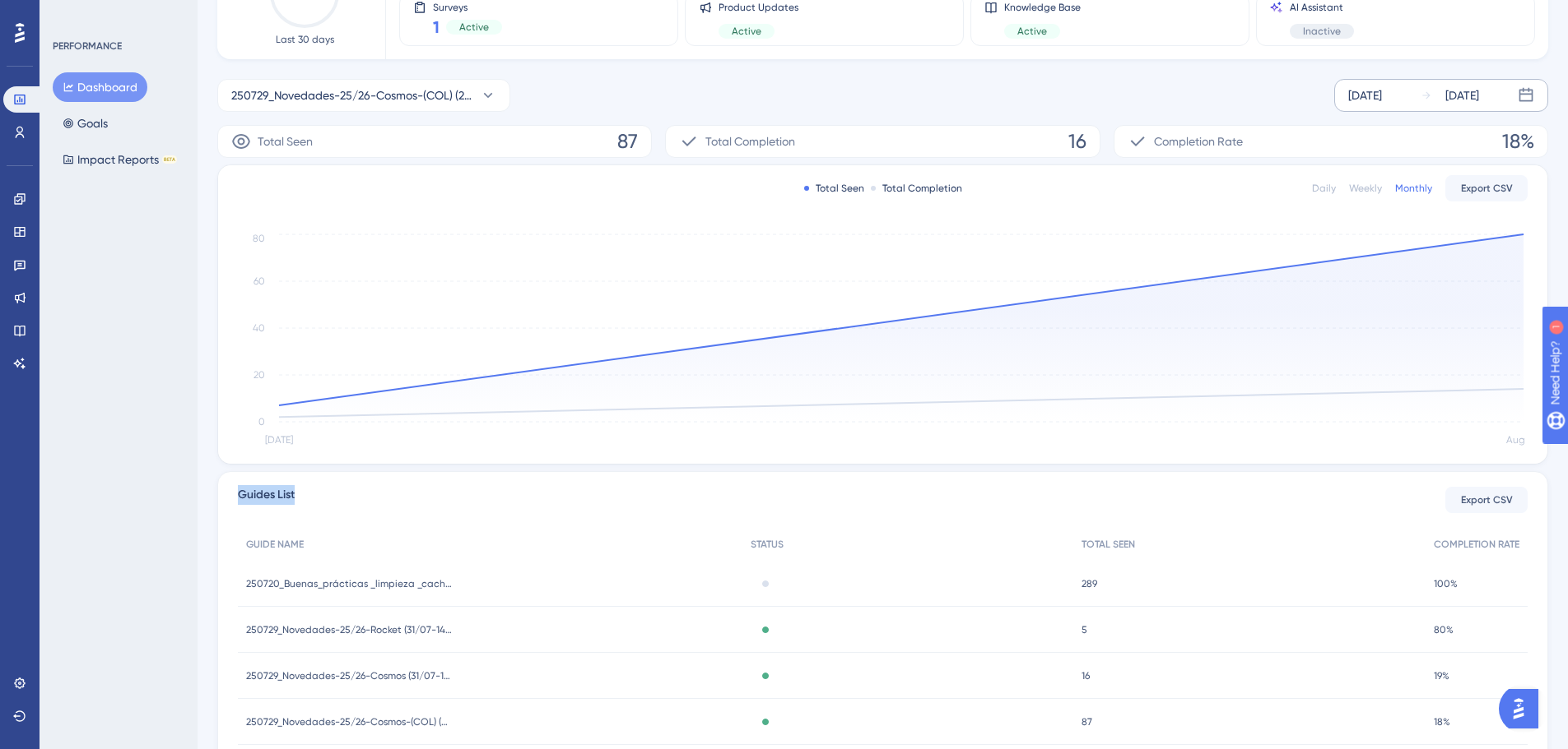
drag, startPoint x: 237, startPoint y: 487, endPoint x: 309, endPoint y: 495, distance: 72.4
click at [309, 495] on div "Guides List Export CSV GUIDE NAME STATUS TOTAL SEEN COMPLETION RATE 250720_Buen…" at bounding box center [883, 625] width 1331 height 307
click at [309, 495] on div "Guides List Export CSV" at bounding box center [883, 500] width 1289 height 30
drag, startPoint x: 309, startPoint y: 495, endPoint x: 223, endPoint y: 489, distance: 86.2
click at [223, 489] on div "Guides List Export CSV GUIDE NAME STATUS TOTAL SEEN COMPLETION RATE 250720_Buen…" at bounding box center [883, 625] width 1331 height 307
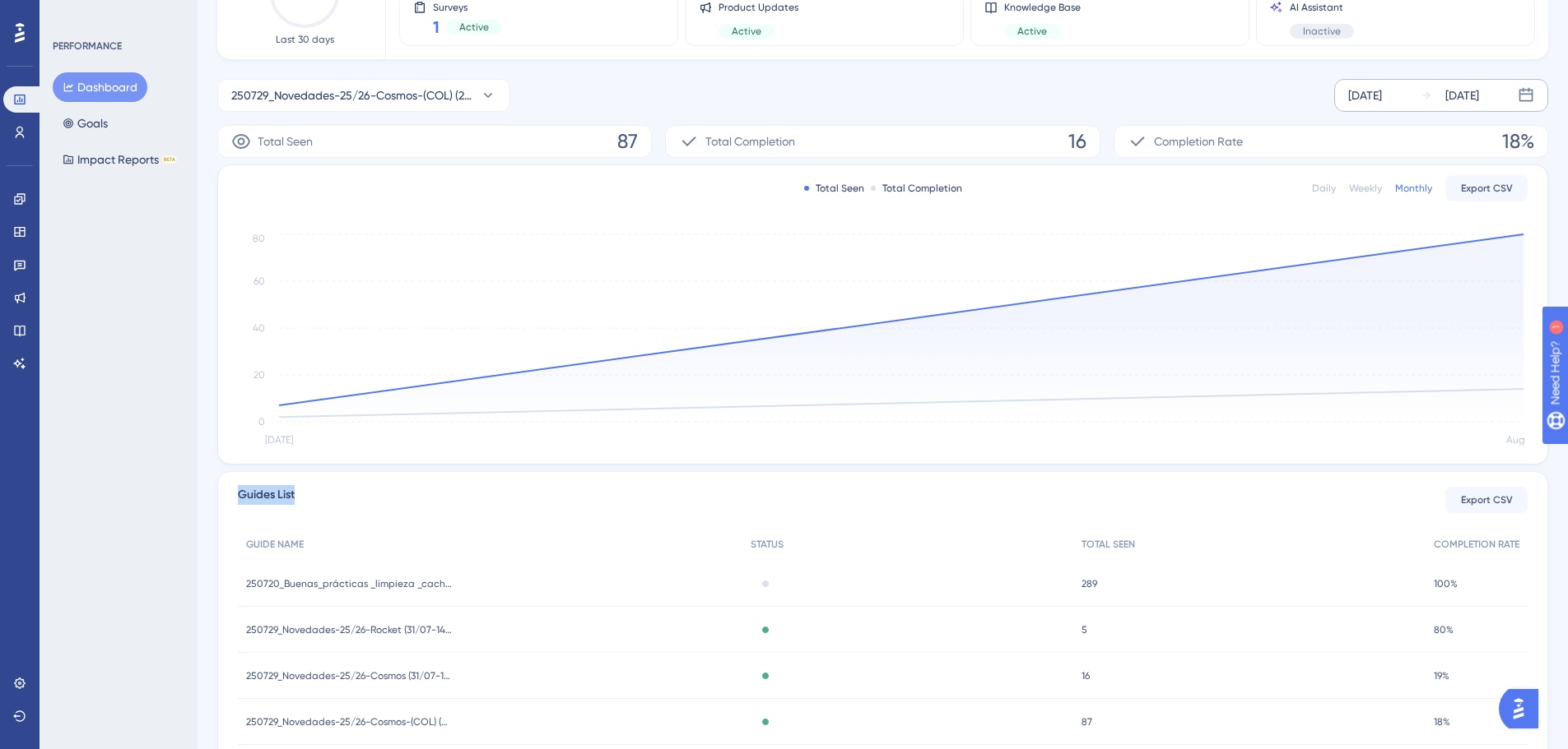
click at [223, 489] on div "Guides List Export CSV GUIDE NAME STATUS TOTAL SEEN COMPLETION RATE 250720_Buen…" at bounding box center [883, 625] width 1331 height 307
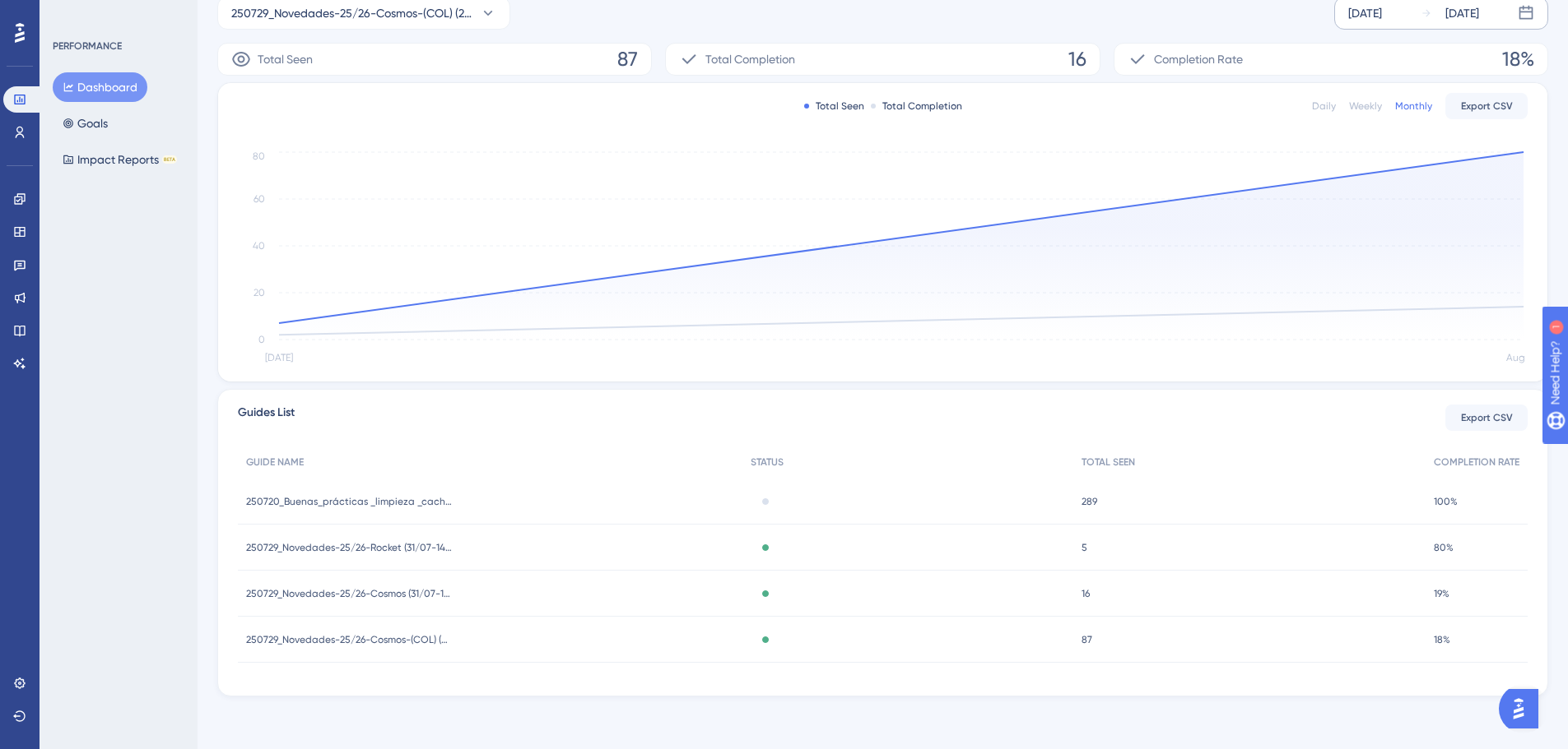
click at [442, 439] on div "Guides List Export CSV GUIDE NAME STATUS TOTAL SEEN COMPLETION RATE 250720_Buen…" at bounding box center [883, 543] width 1331 height 307
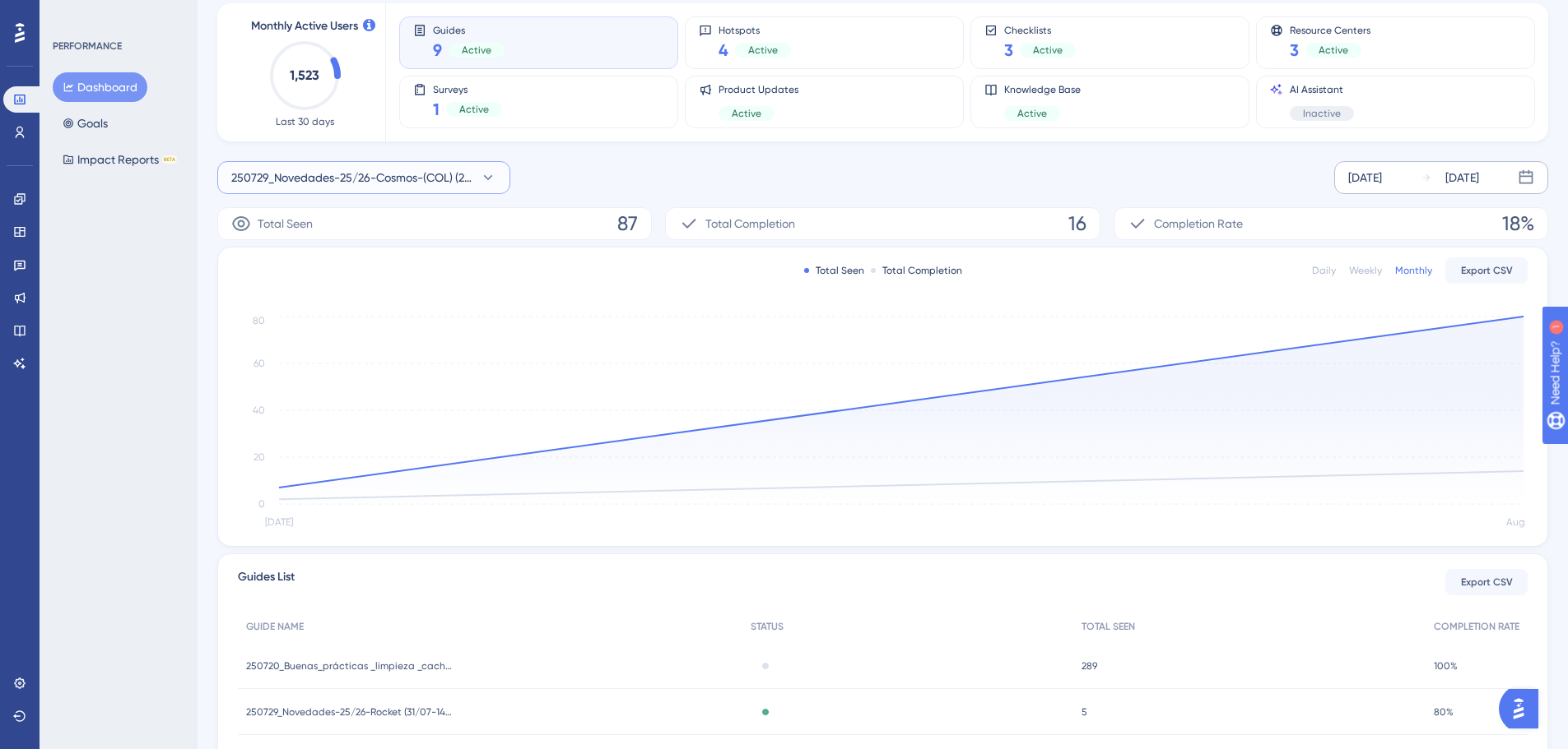
click at [388, 192] on button "250729_Novedades-25/26-Cosmos-(COL) (29/07-29/09)" at bounding box center [363, 178] width 293 height 33
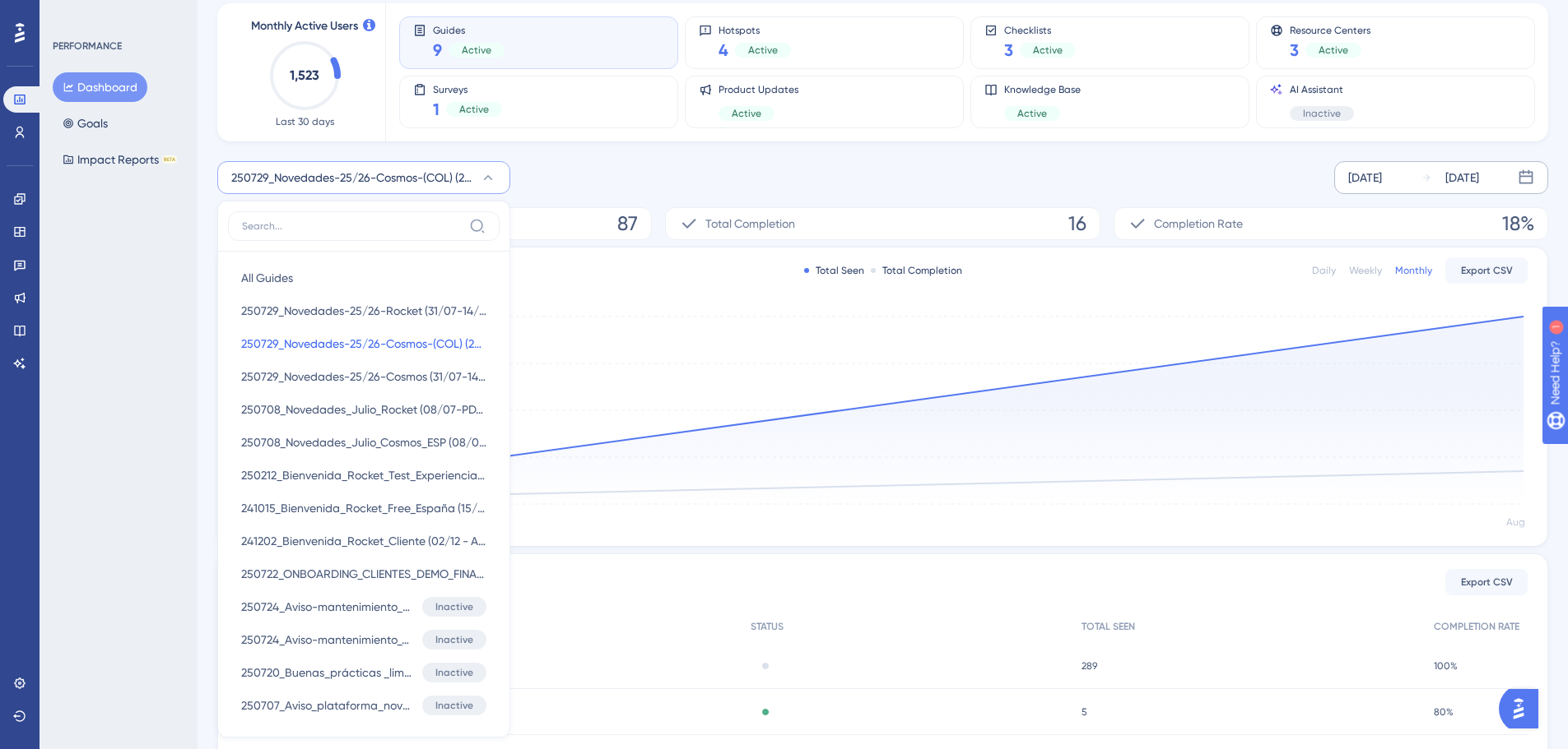
click at [390, 181] on div "250729_Novedades-25/26-Cosmos-(COL) (29/07-29/09) All Guides All Guides 250729_…" at bounding box center [363, 178] width 293 height 33
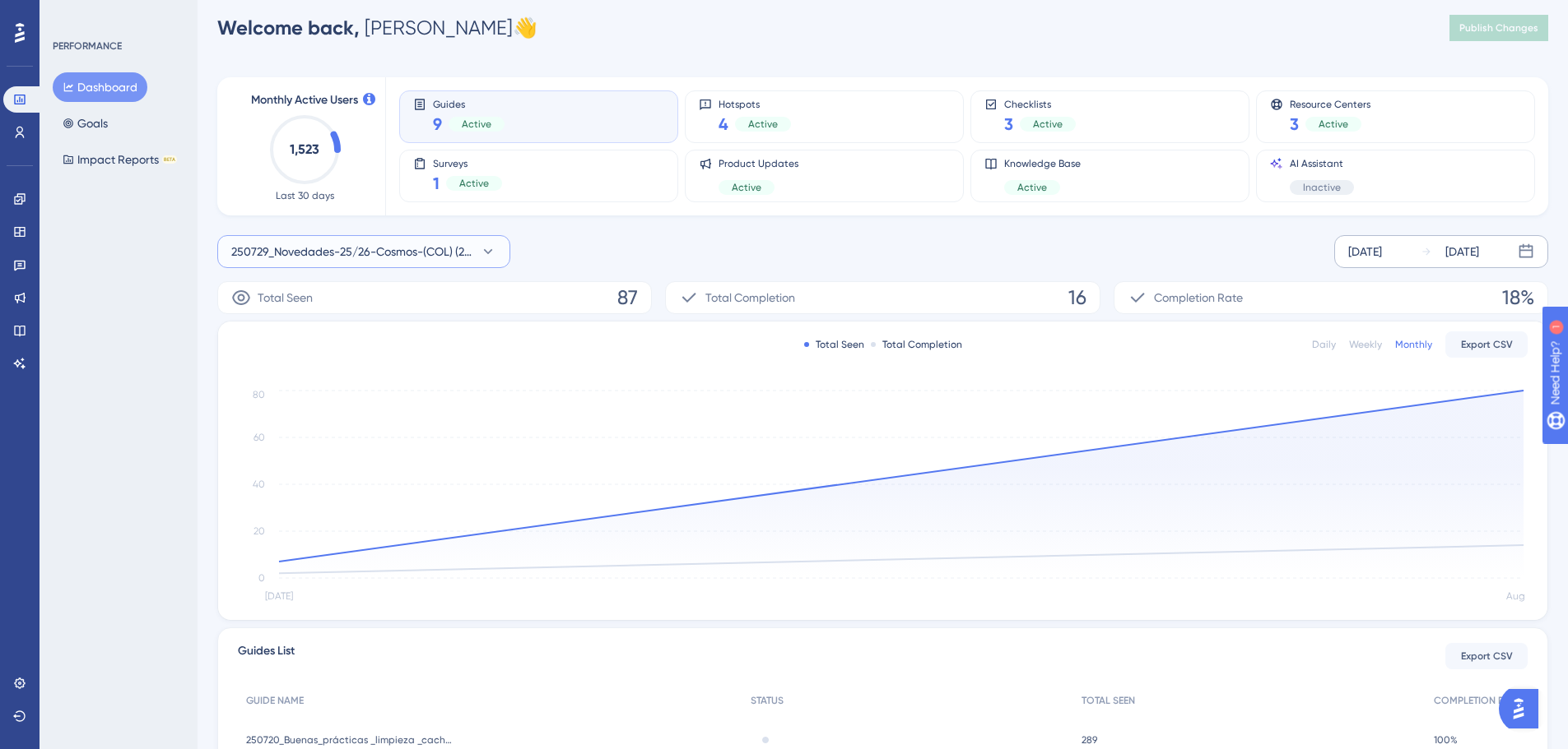
click at [379, 247] on span "250729_Novedades-25/26-Cosmos-(COL) (29/07-29/09)" at bounding box center [352, 251] width 242 height 20
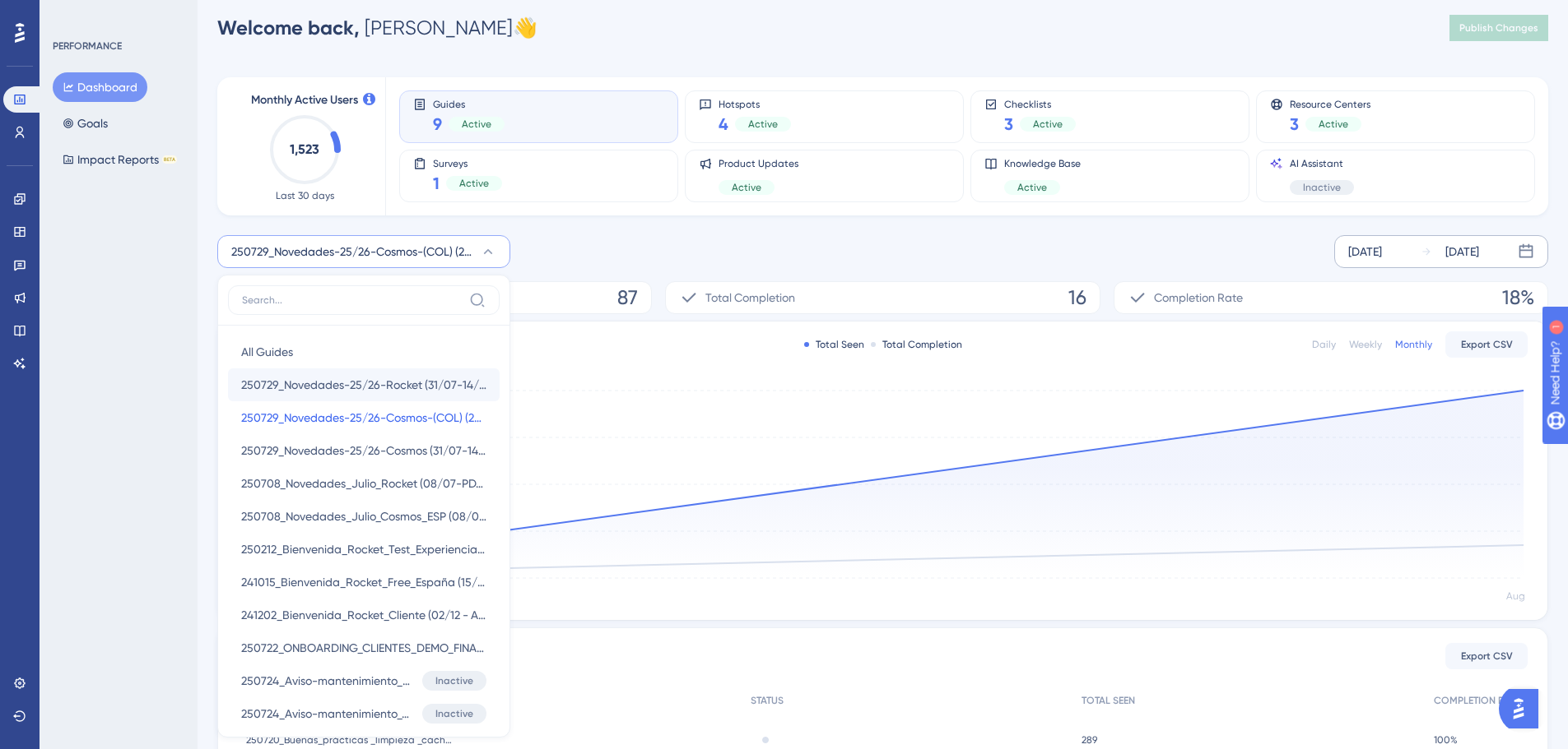
scroll to position [129, 0]
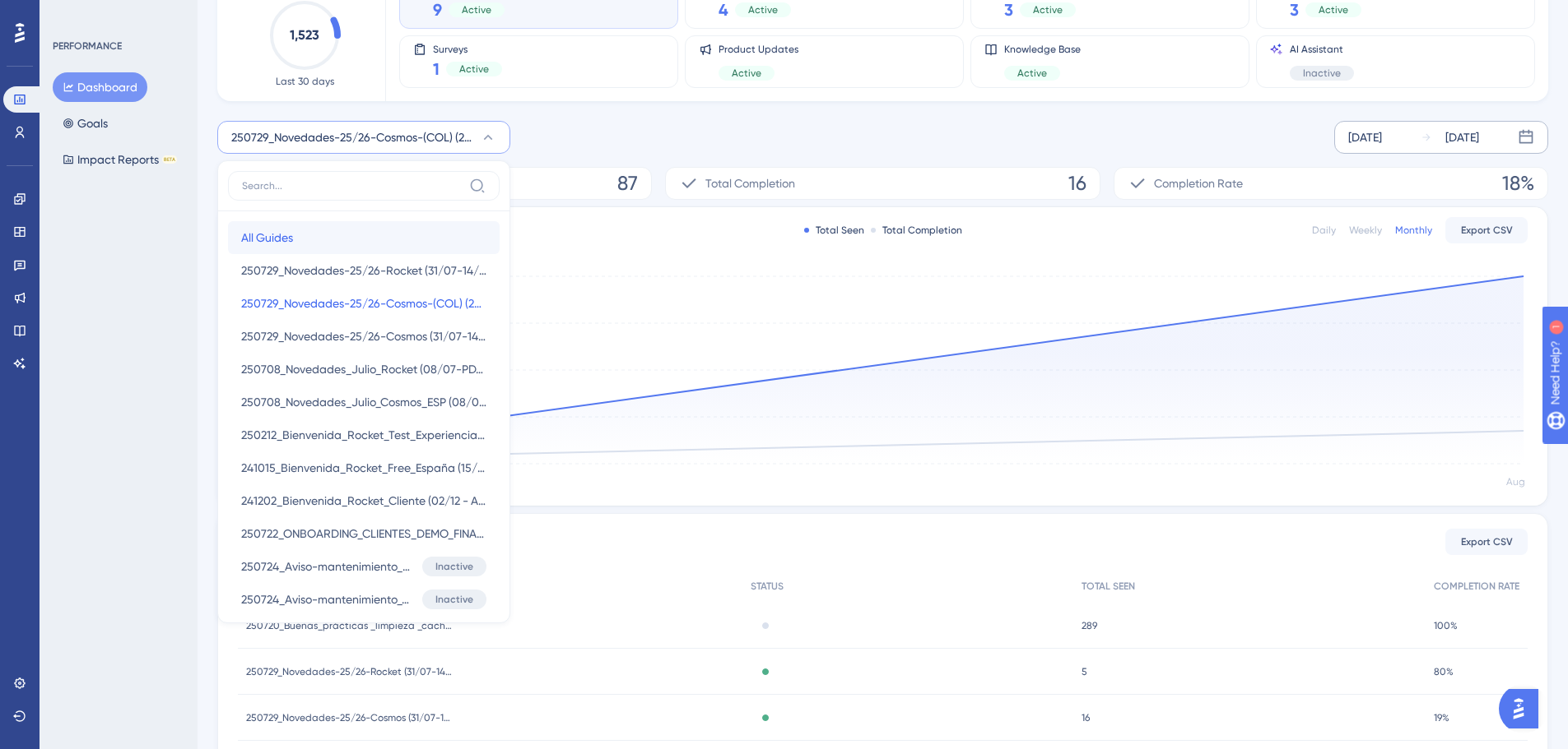
click at [354, 233] on button "All Guides All Guides" at bounding box center [363, 238] width 271 height 33
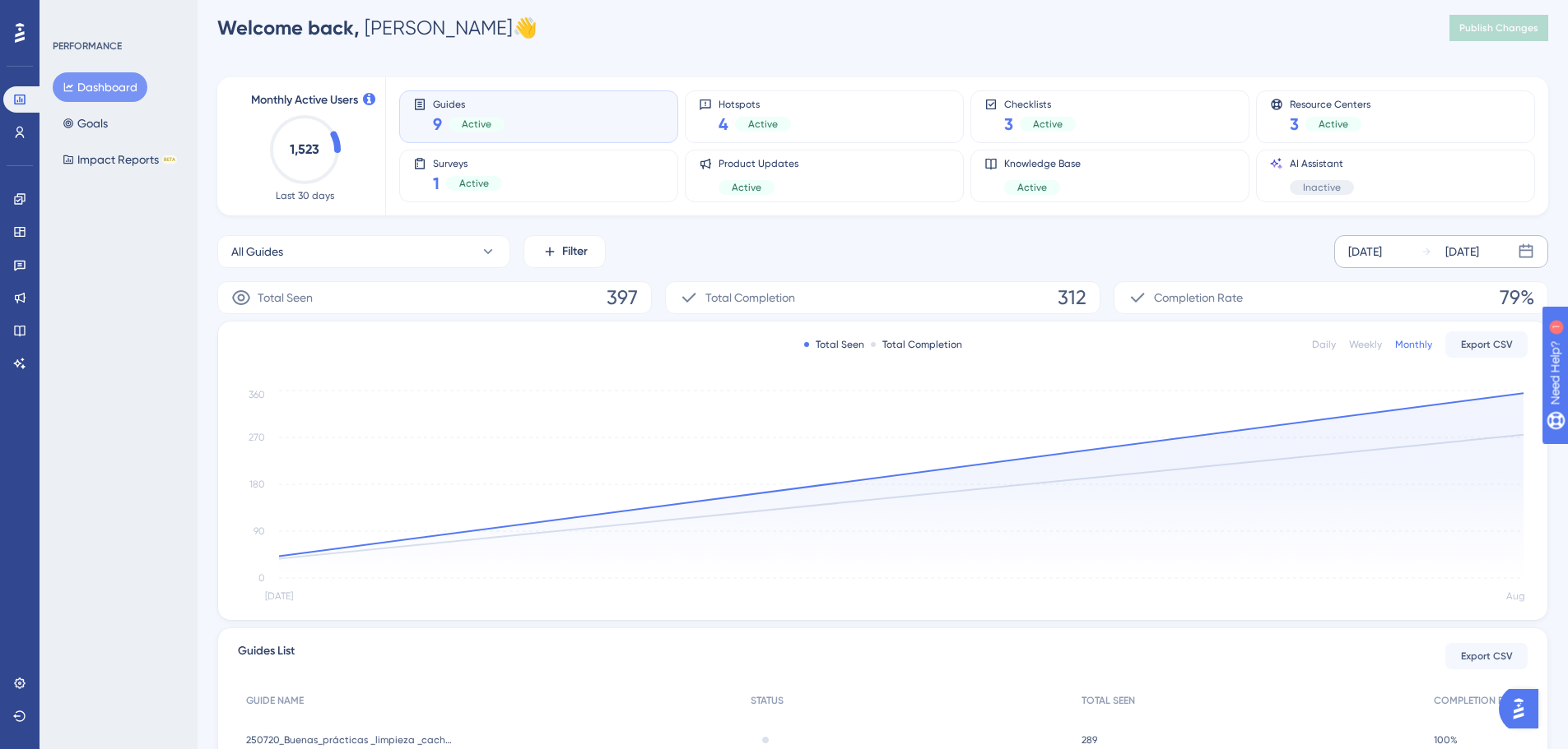
scroll to position [6, 0]
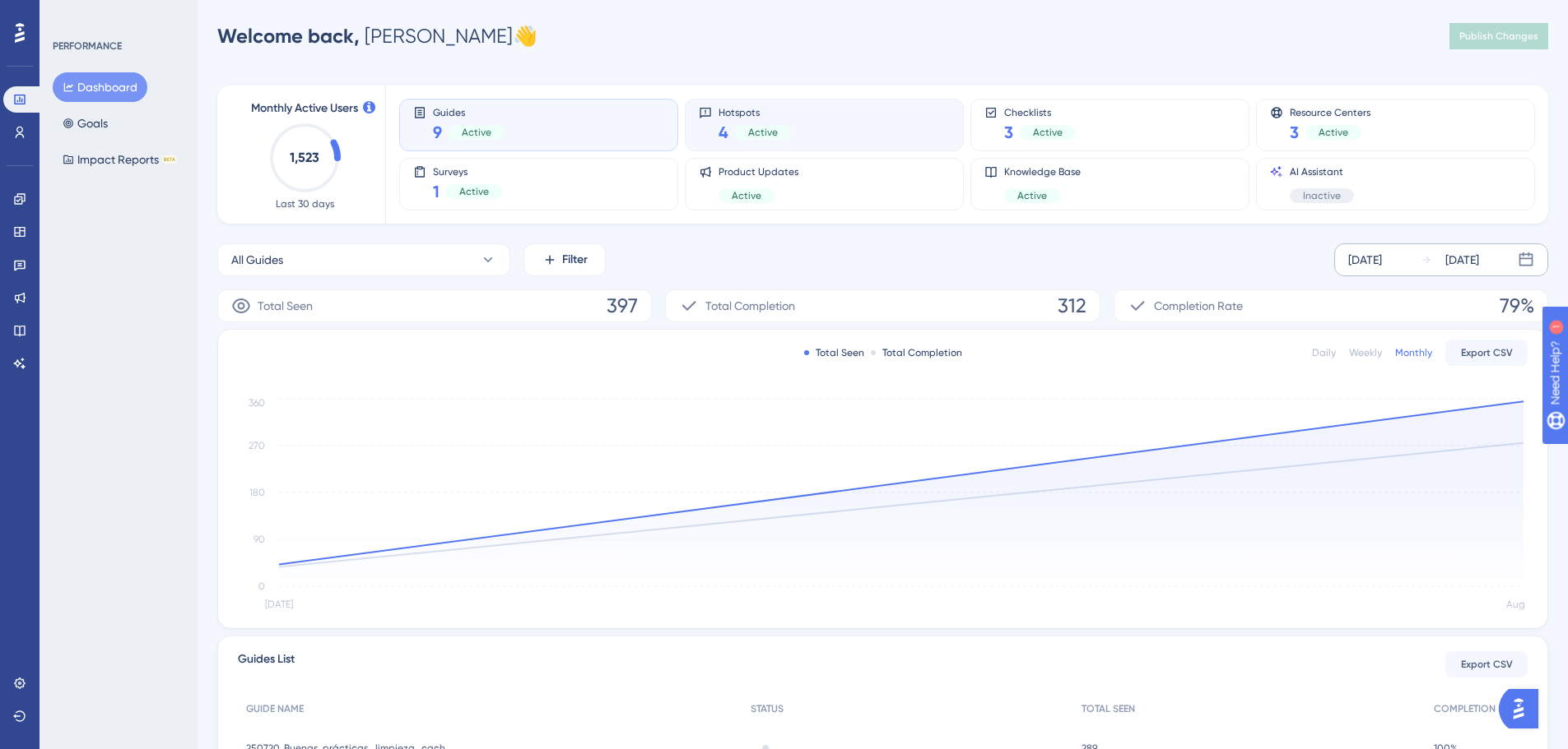
click at [917, 130] on div "Hotspots 4 Active" at bounding box center [824, 125] width 251 height 38
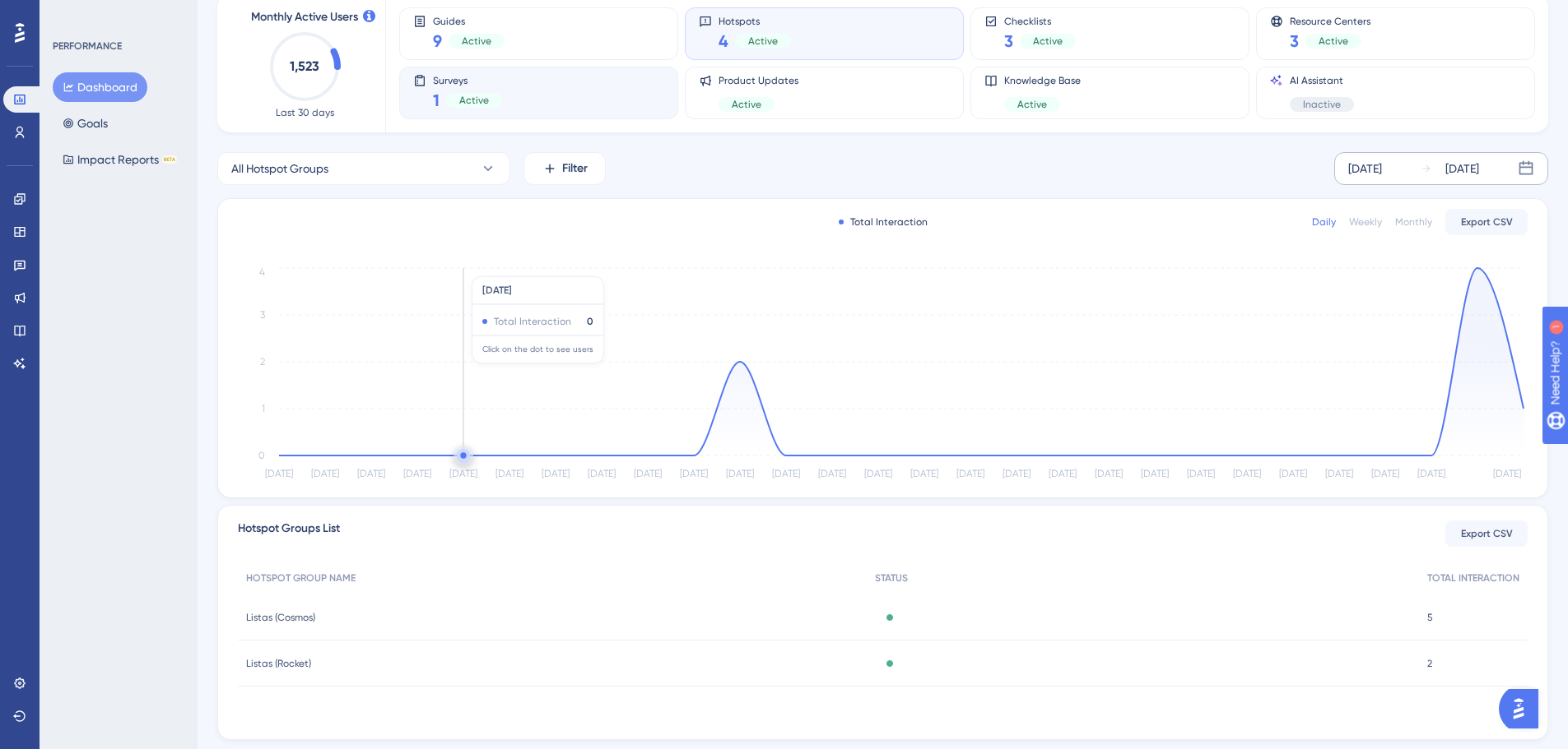
scroll to position [59, 0]
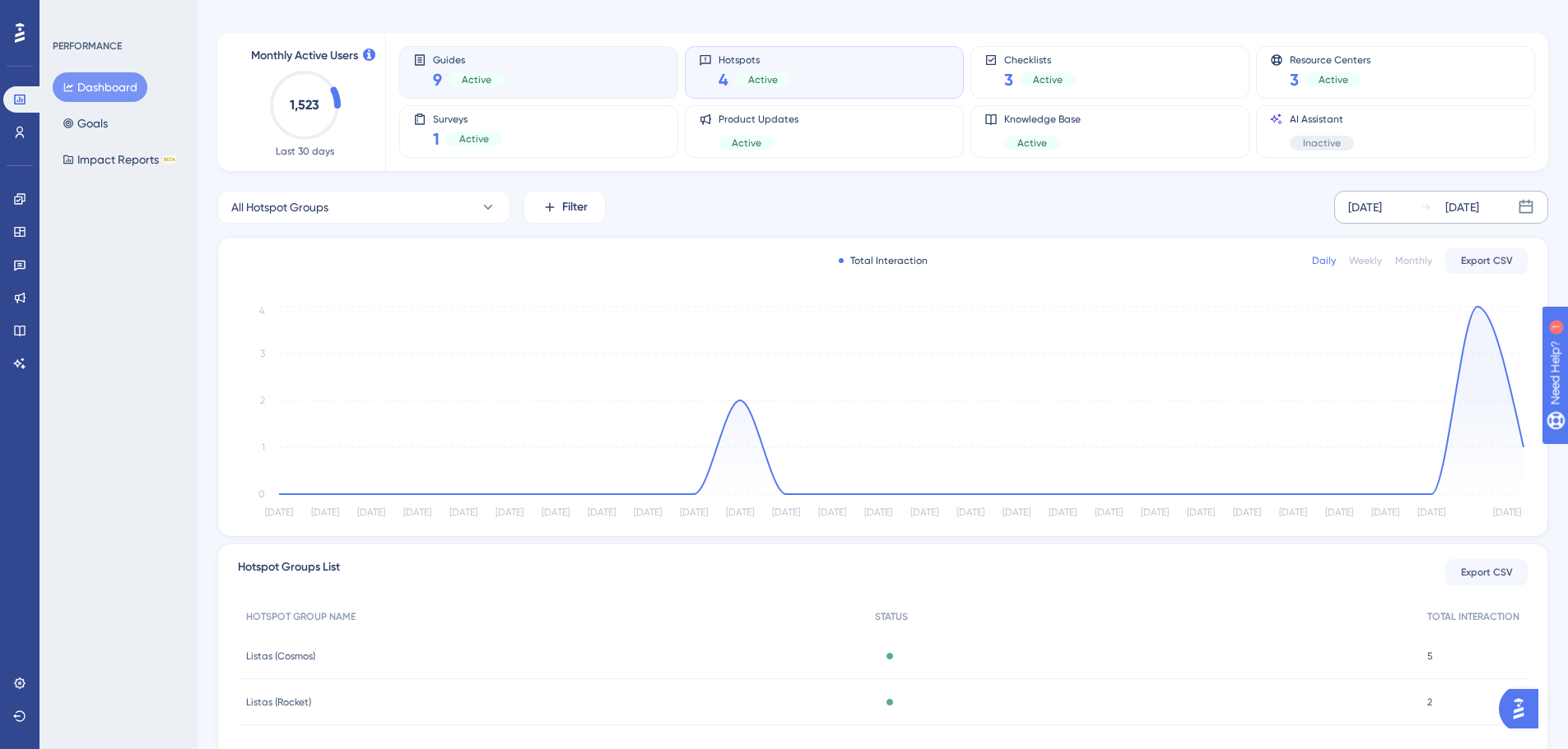
click at [507, 58] on div "Guides 9 Active" at bounding box center [538, 72] width 251 height 38
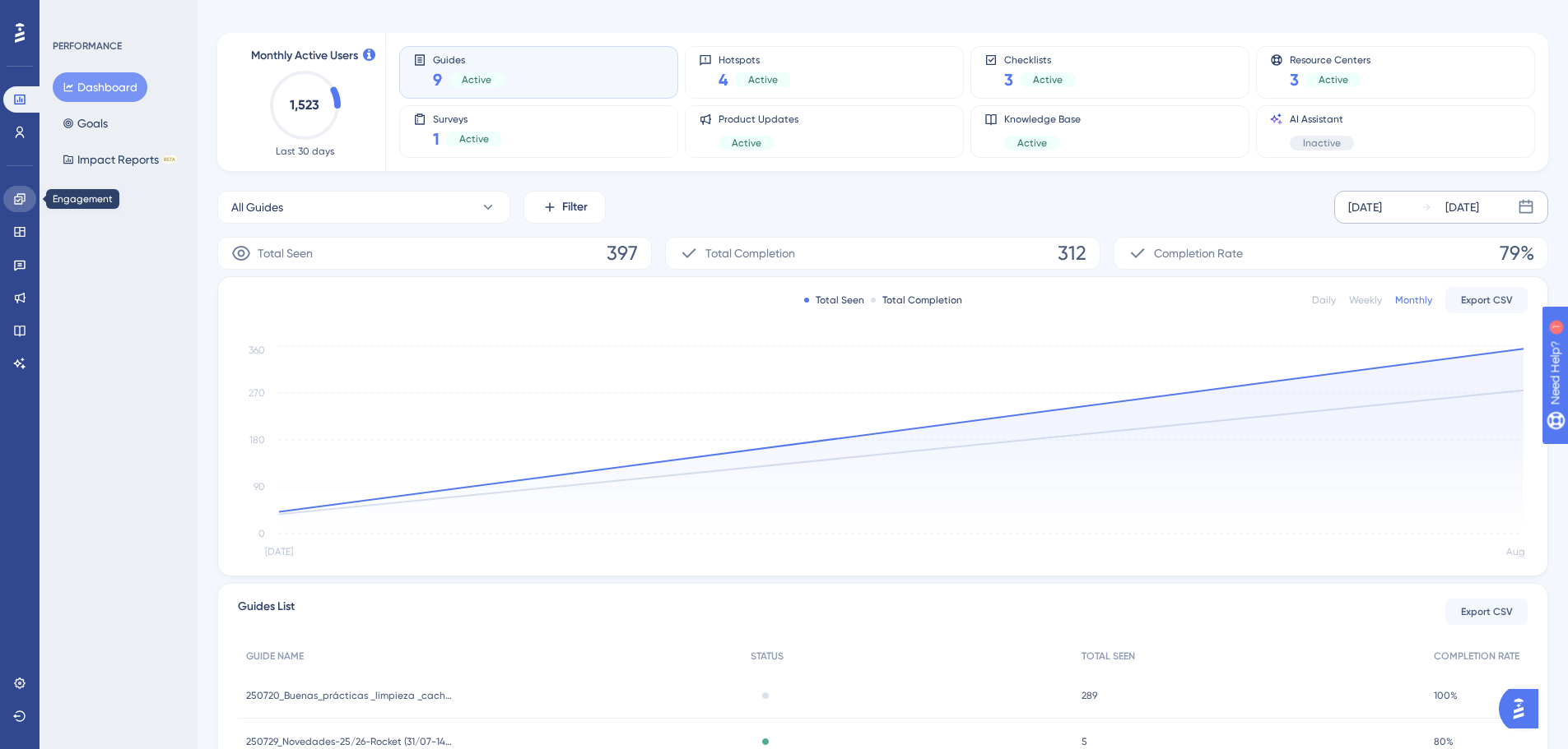
drag, startPoint x: 23, startPoint y: 194, endPoint x: 8, endPoint y: 155, distance: 41.8
click at [23, 194] on icon at bounding box center [20, 198] width 11 height 11
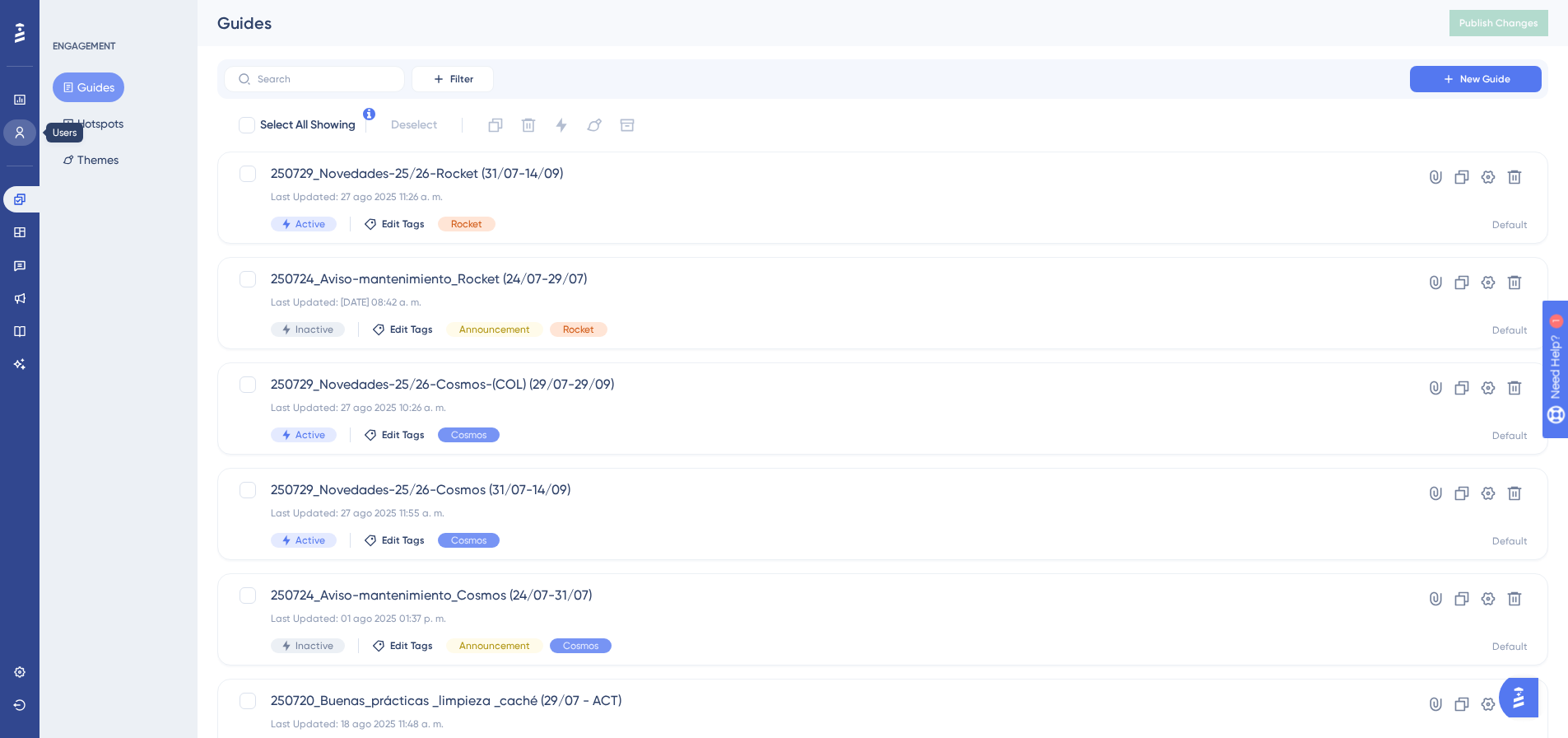
click at [15, 134] on icon at bounding box center [20, 133] width 14 height 14
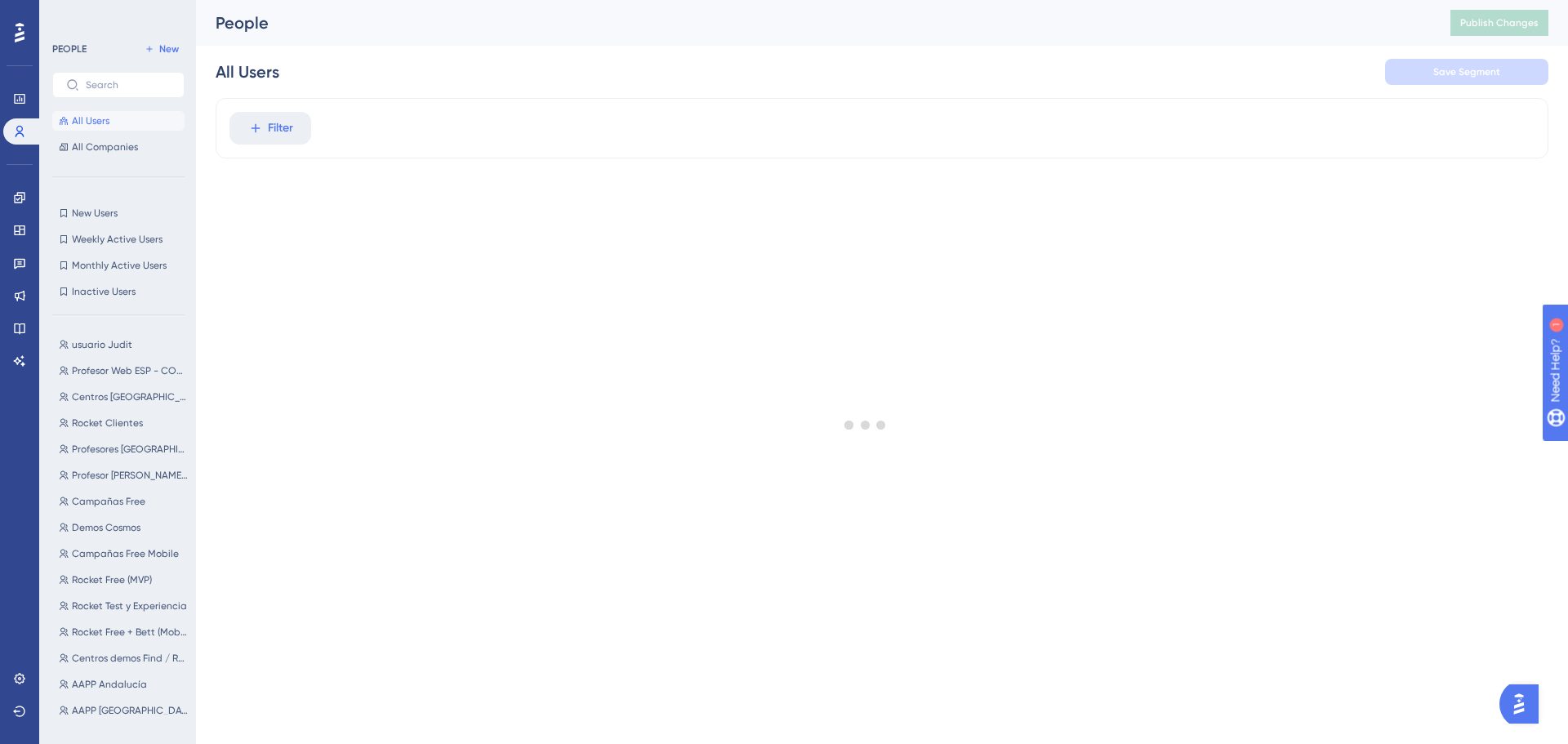
click at [11, 111] on div "Performance" at bounding box center [20, 98] width 33 height 26
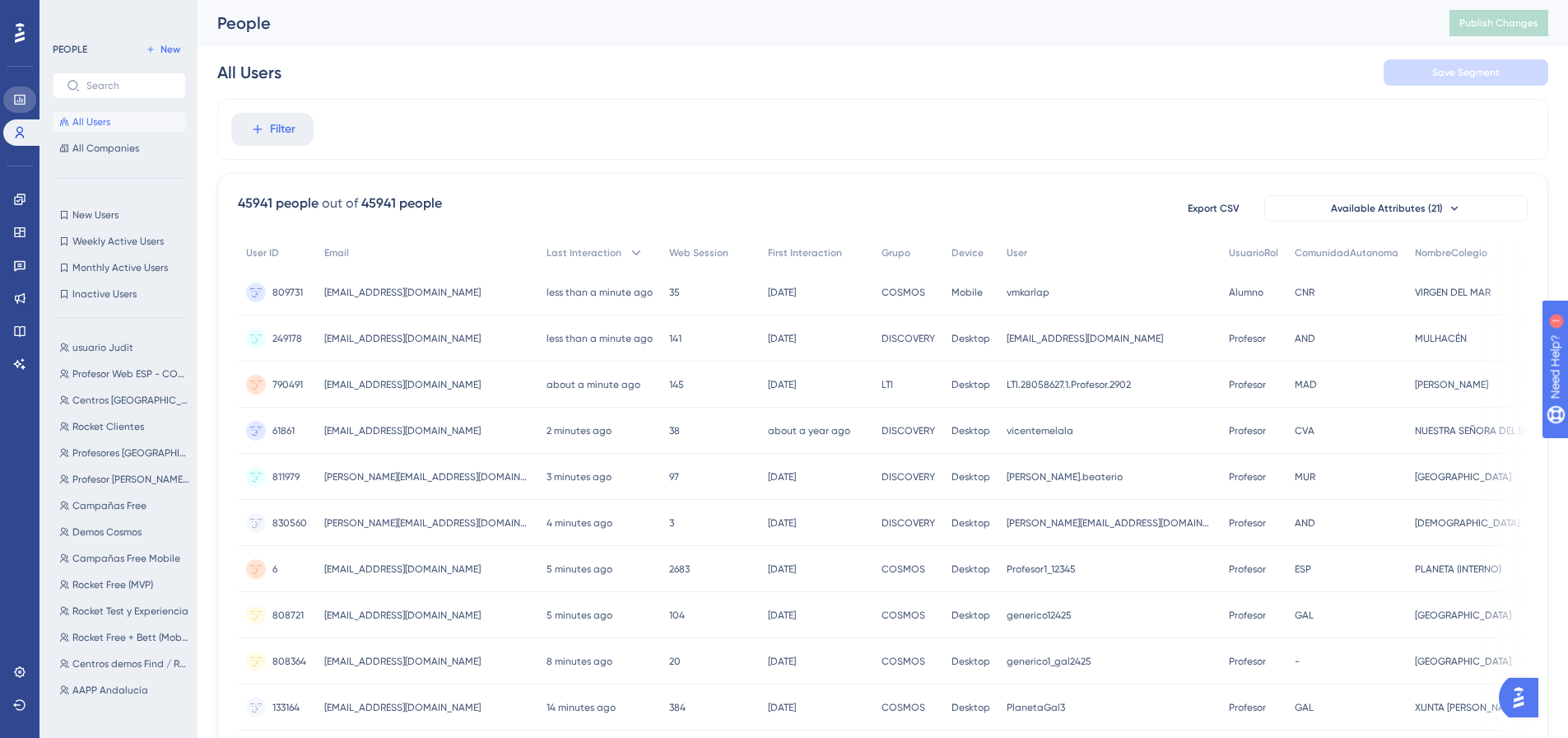
click at [14, 102] on icon at bounding box center [20, 99] width 14 height 14
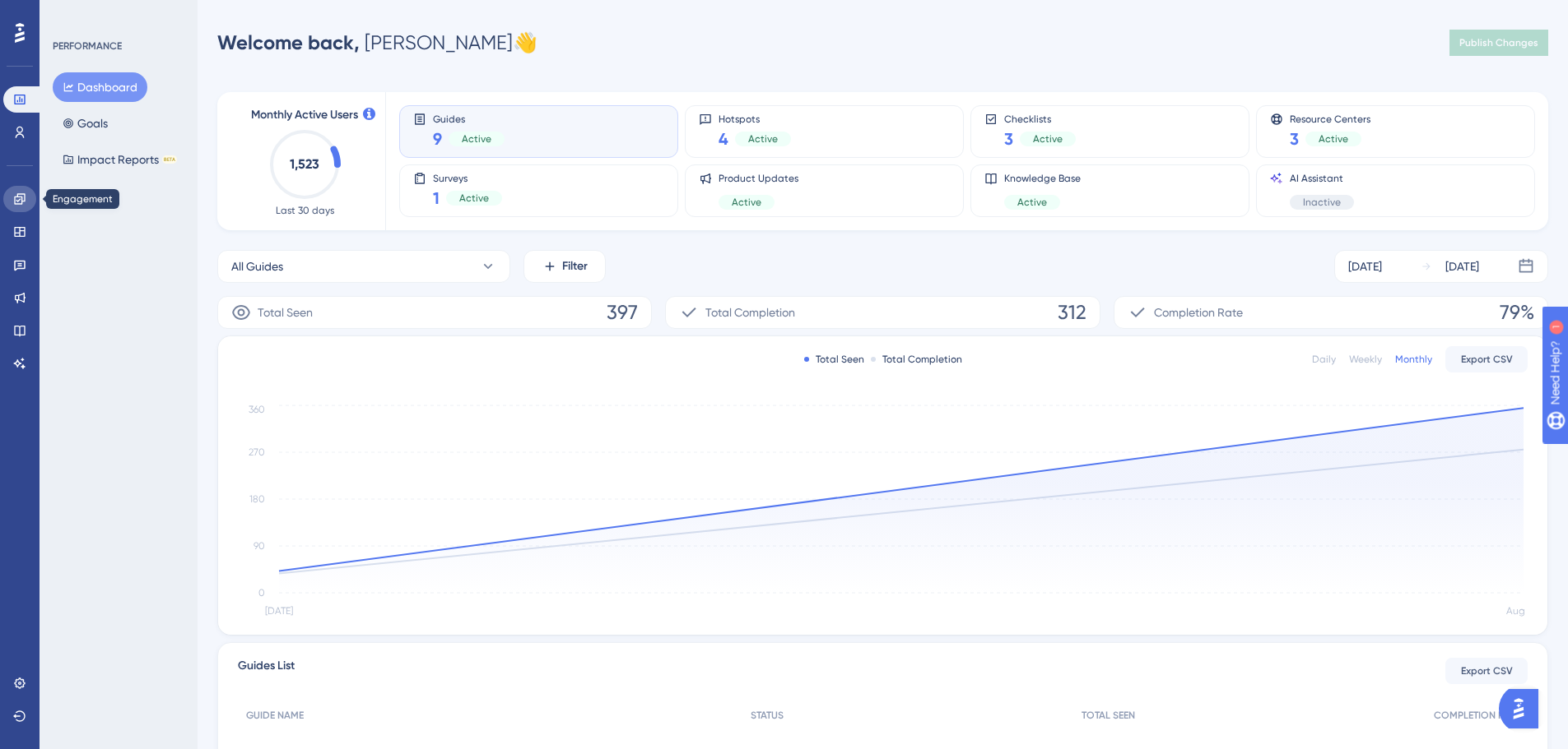
click at [24, 206] on link at bounding box center [20, 198] width 33 height 26
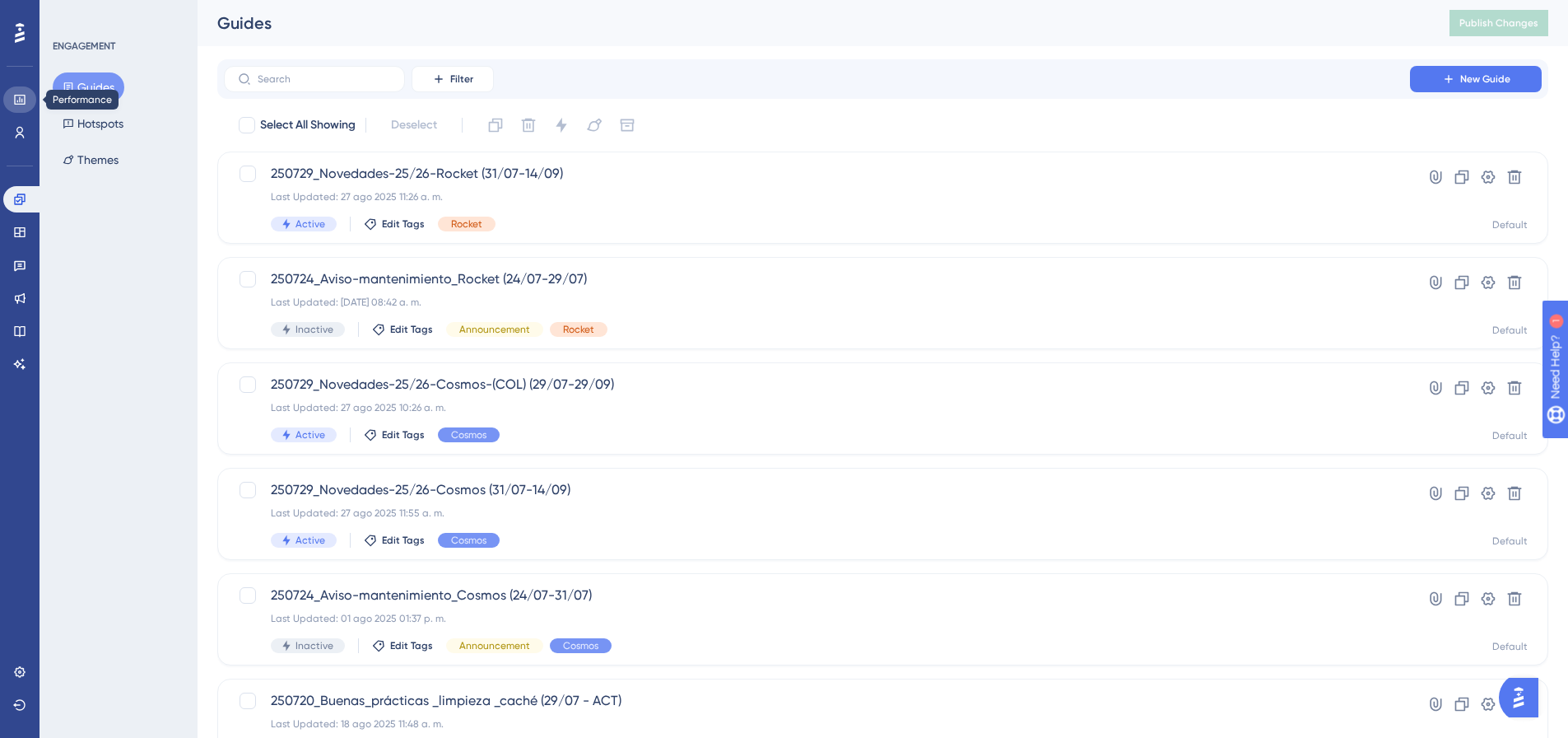
click at [26, 103] on link at bounding box center [20, 99] width 33 height 26
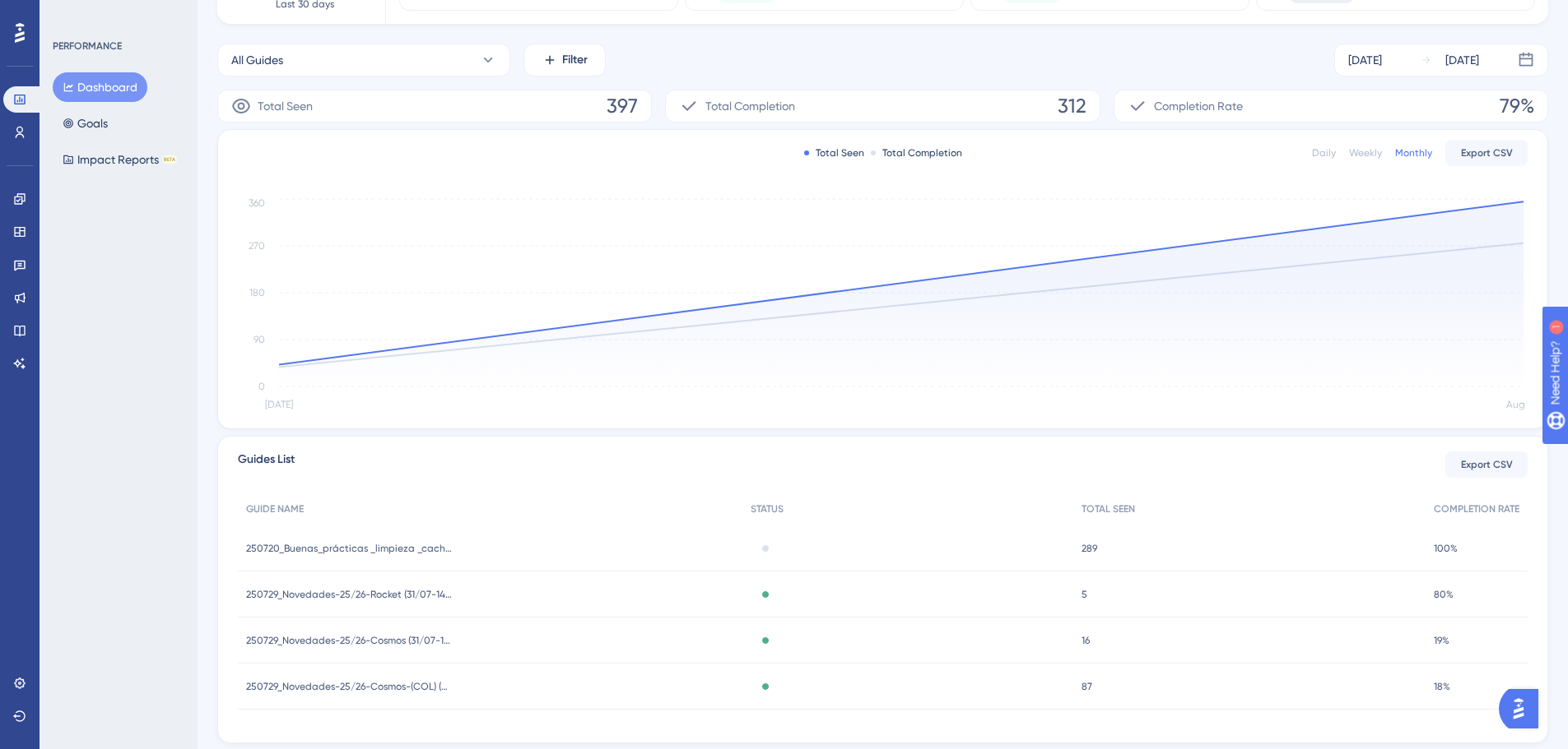
scroll to position [247, 0]
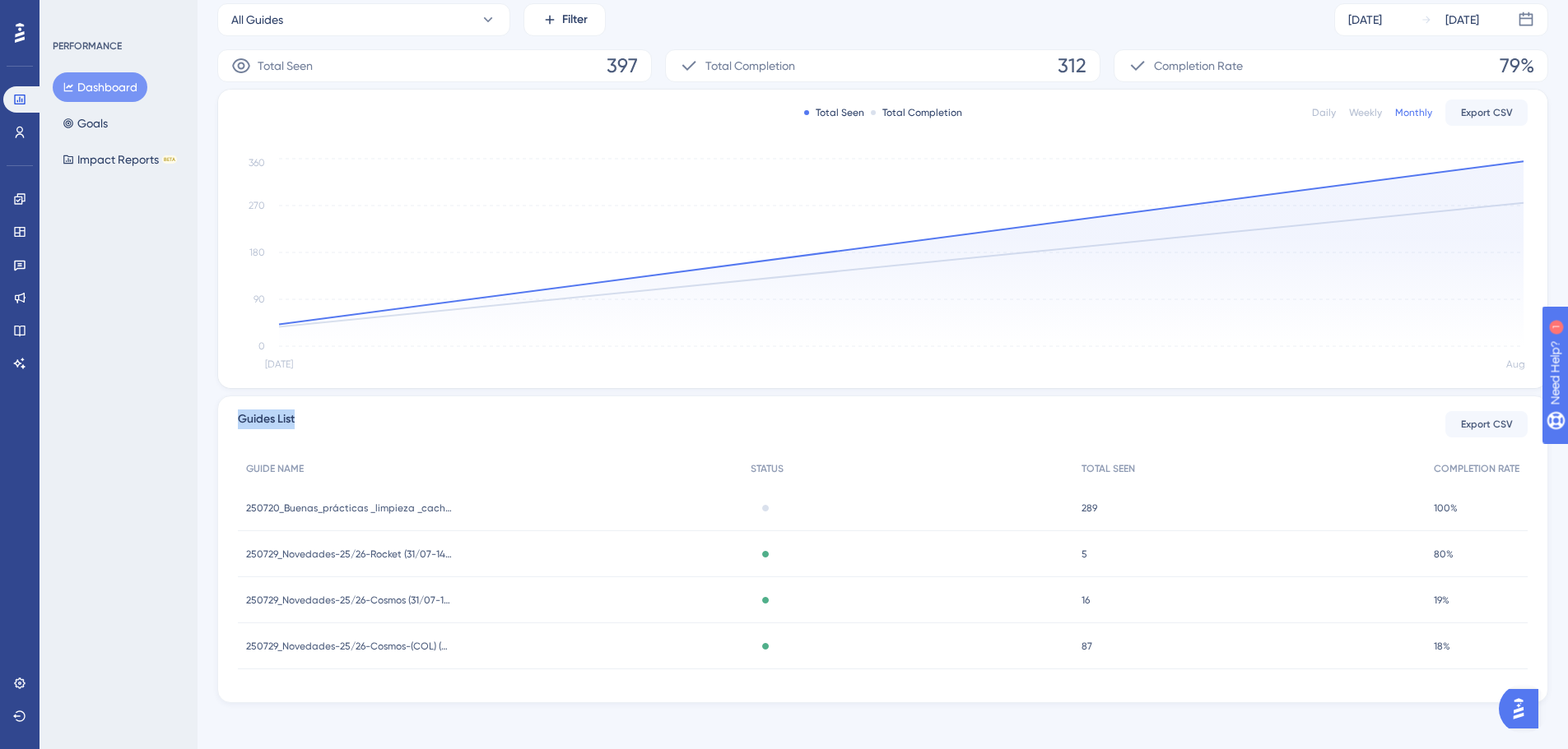
drag, startPoint x: 231, startPoint y: 416, endPoint x: 350, endPoint y: 420, distance: 119.1
click at [350, 420] on div "Guides List Export CSV GUIDE NAME STATUS TOTAL SEEN COMPLETION RATE 250720_Buen…" at bounding box center [883, 549] width 1331 height 307
click at [352, 420] on div "Guides List Export CSV" at bounding box center [883, 425] width 1289 height 30
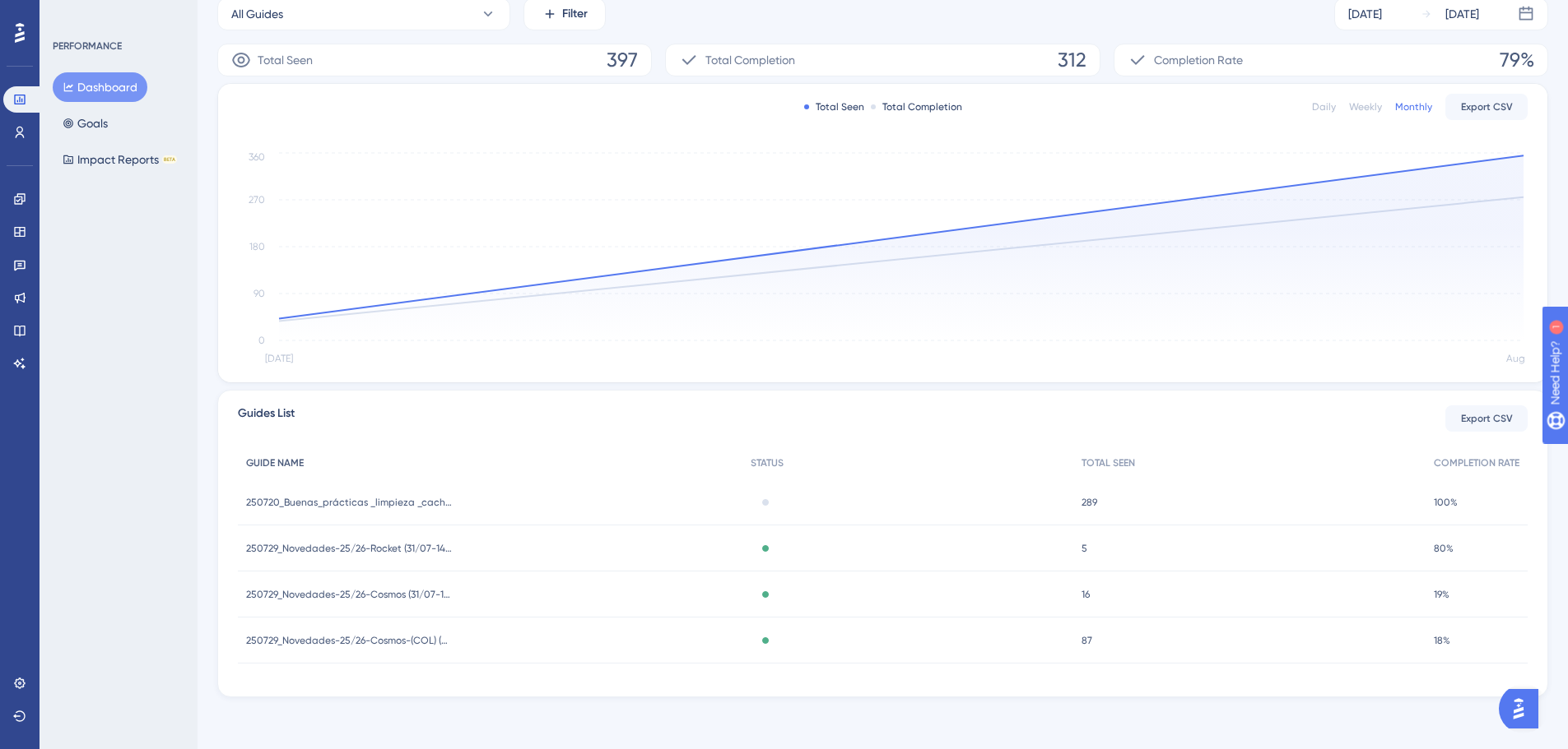
scroll to position [253, 0]
drag, startPoint x: 215, startPoint y: 404, endPoint x: 348, endPoint y: 416, distance: 133.5
click at [348, 416] on div "Performance Users Engagement Widgets Feedback Product Updates Knowledge Base AI…" at bounding box center [883, 248] width 1371 height 950
click at [348, 416] on div "Guides List Export CSV" at bounding box center [883, 417] width 1289 height 30
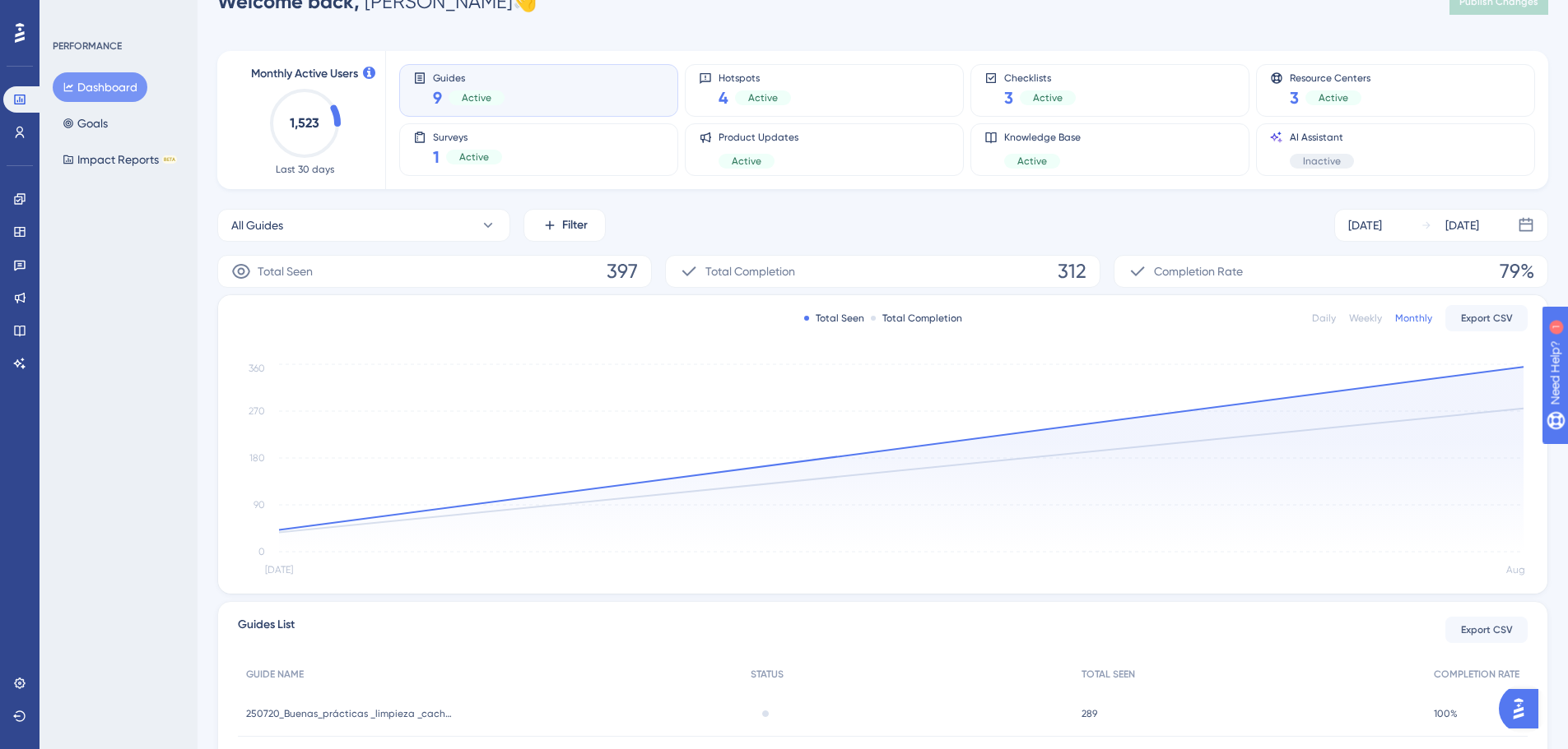
scroll to position [0, 0]
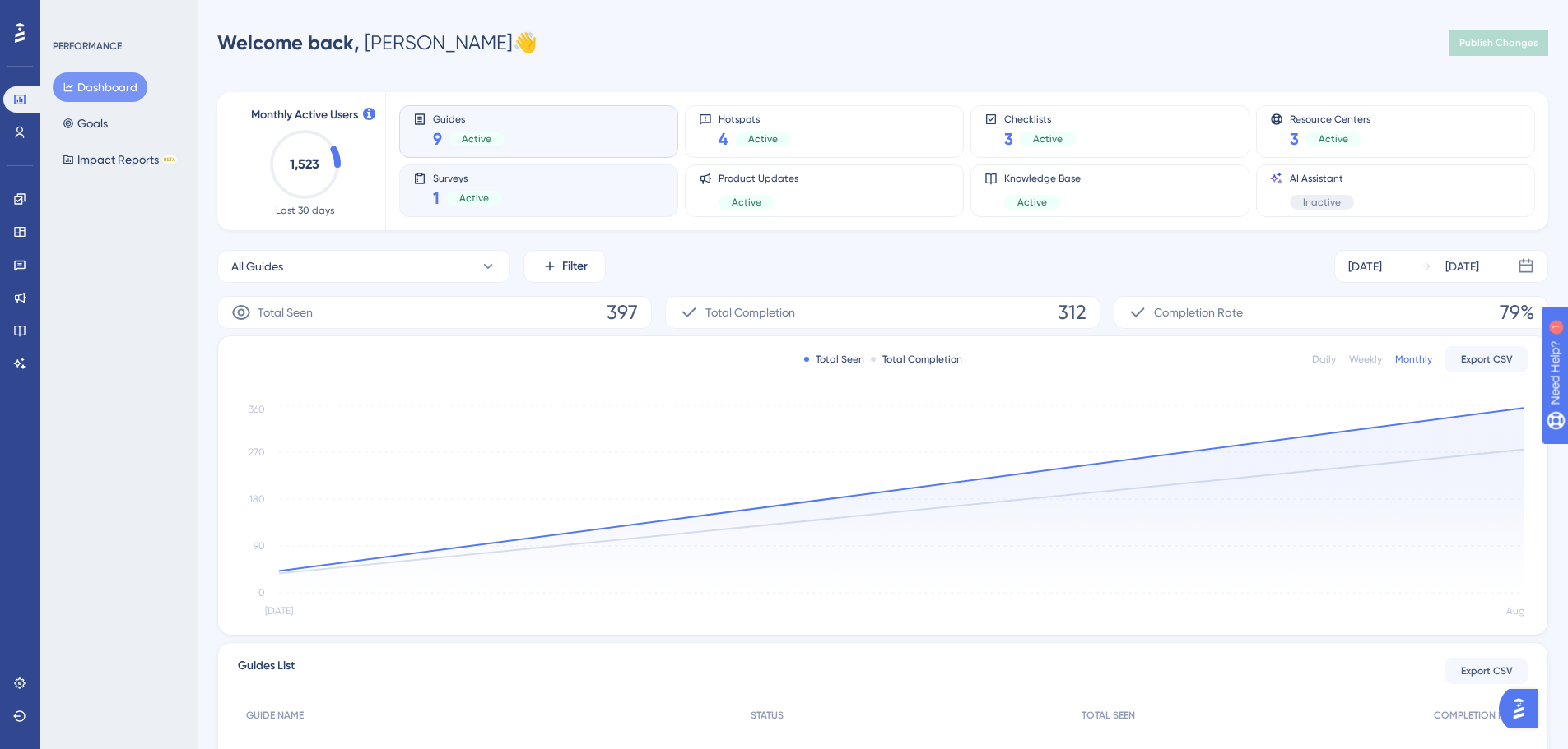
click at [510, 177] on div "Surveys 1 Active" at bounding box center [538, 191] width 251 height 38
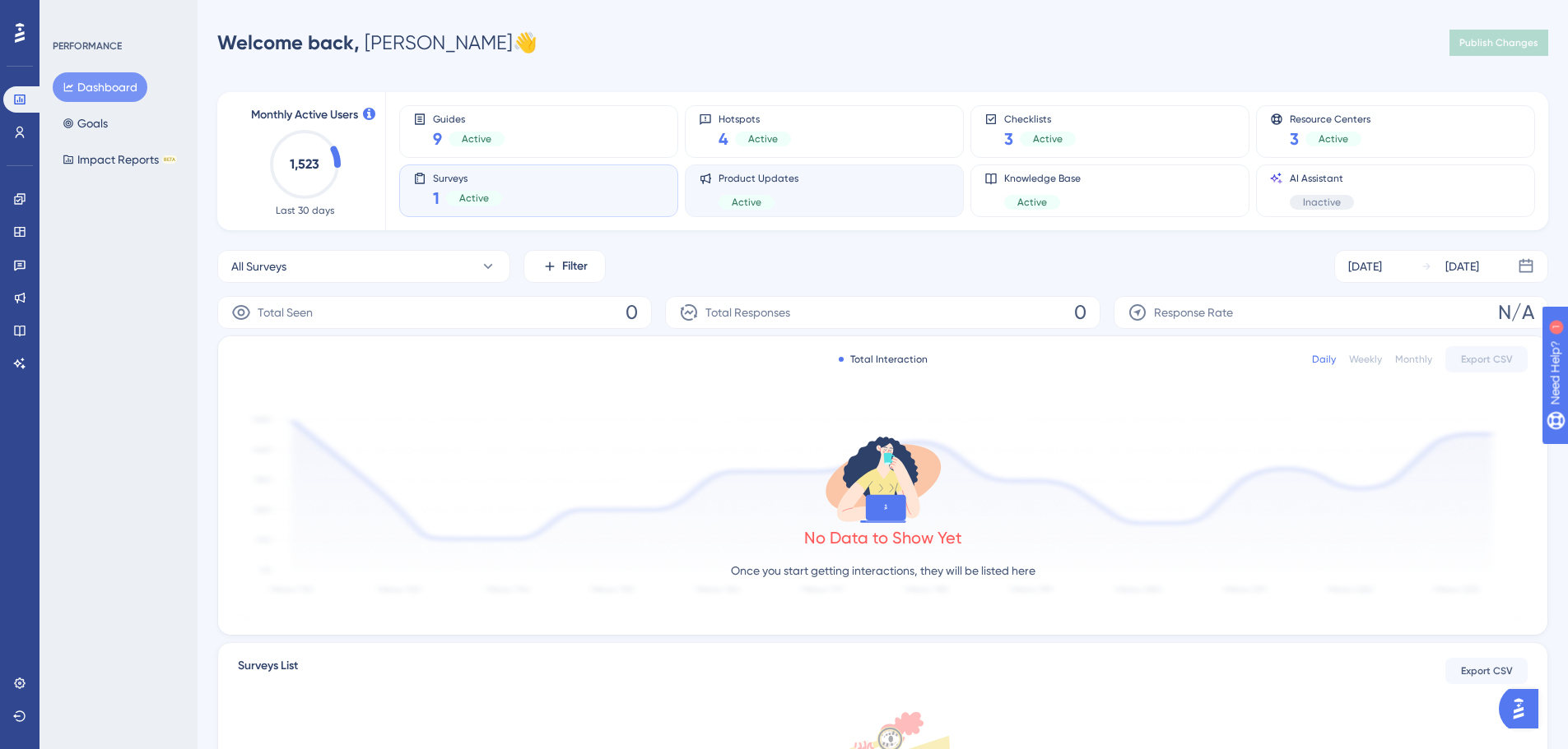
click at [830, 193] on div "Product Updates Active" at bounding box center [824, 191] width 251 height 38
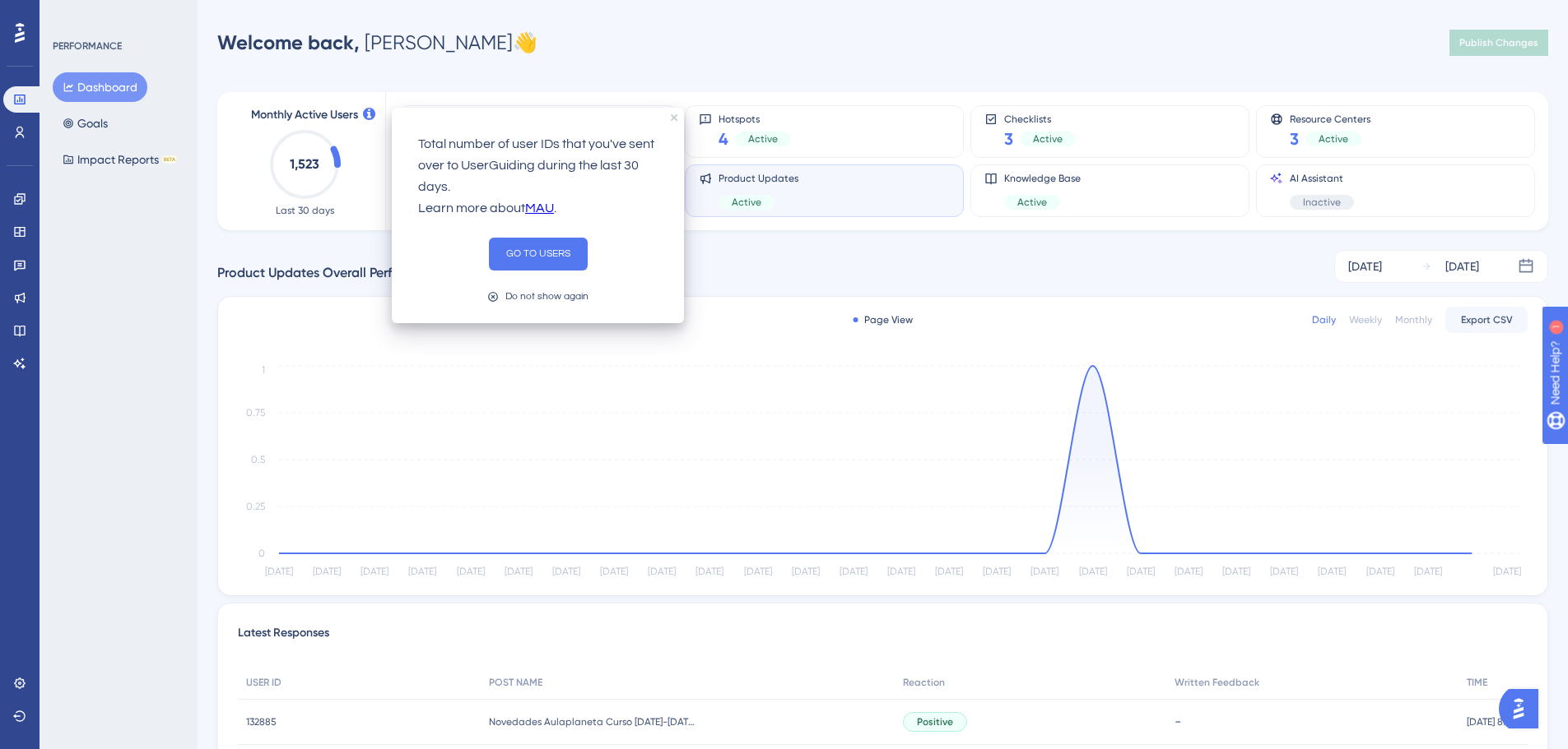
click at [670, 118] on div "Total number of user IDs that you've sent over to UserGuiding during the last 3…" at bounding box center [537, 215] width 292 height 215
click at [674, 118] on icon "close tooltip" at bounding box center [674, 117] width 6 height 6
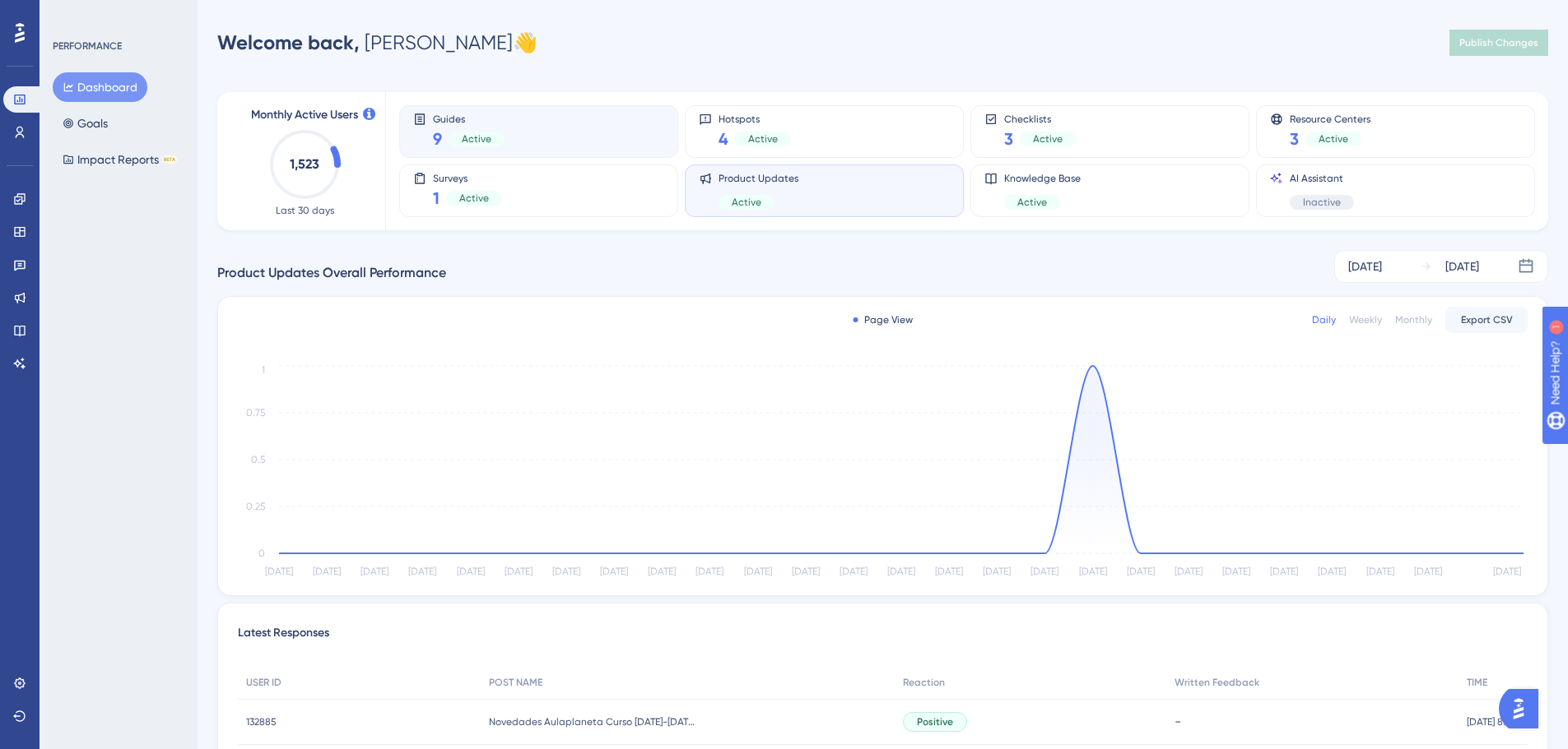
click at [485, 128] on div "9 Active" at bounding box center [468, 139] width 71 height 23
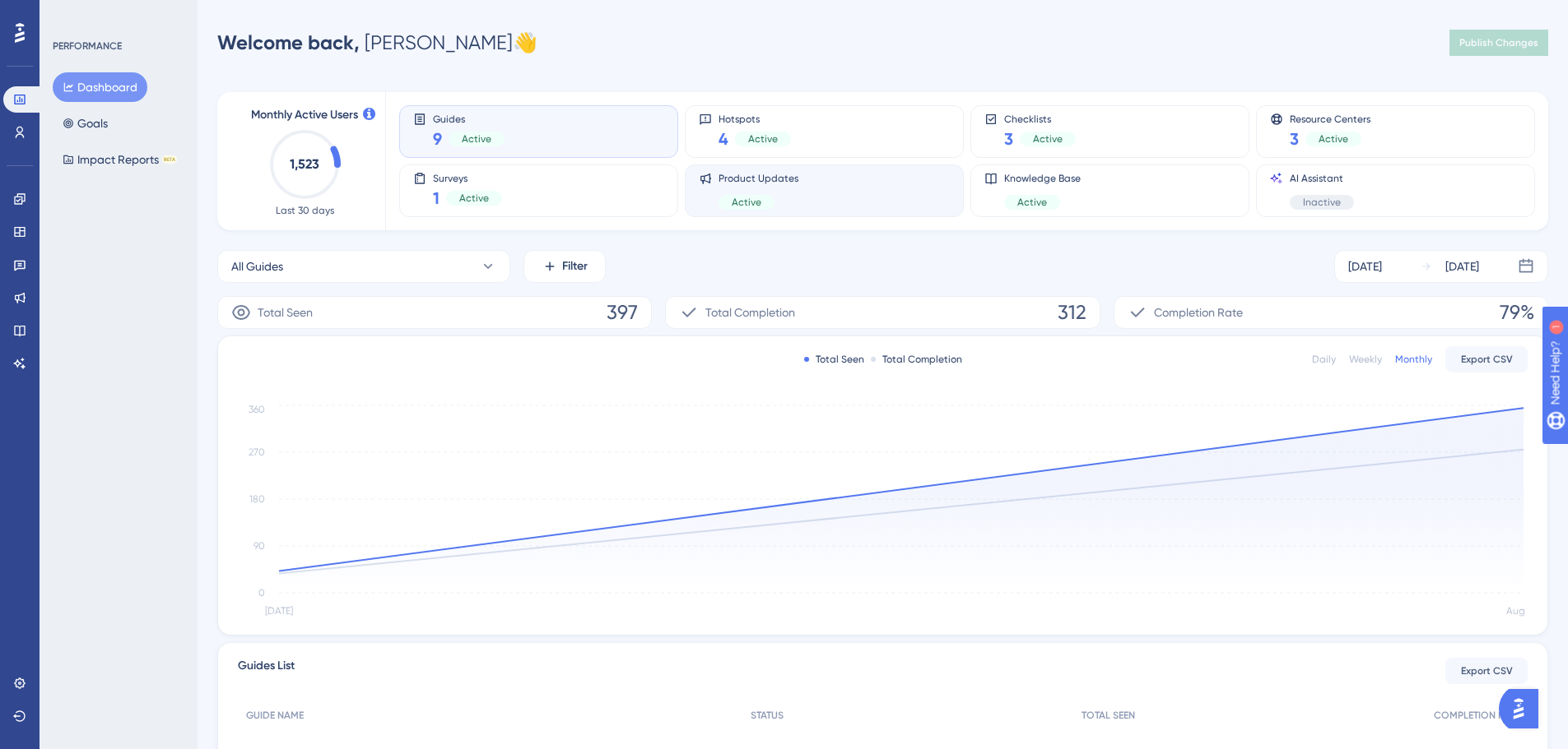
click at [785, 186] on div "Product Updates Active" at bounding box center [758, 191] width 80 height 38
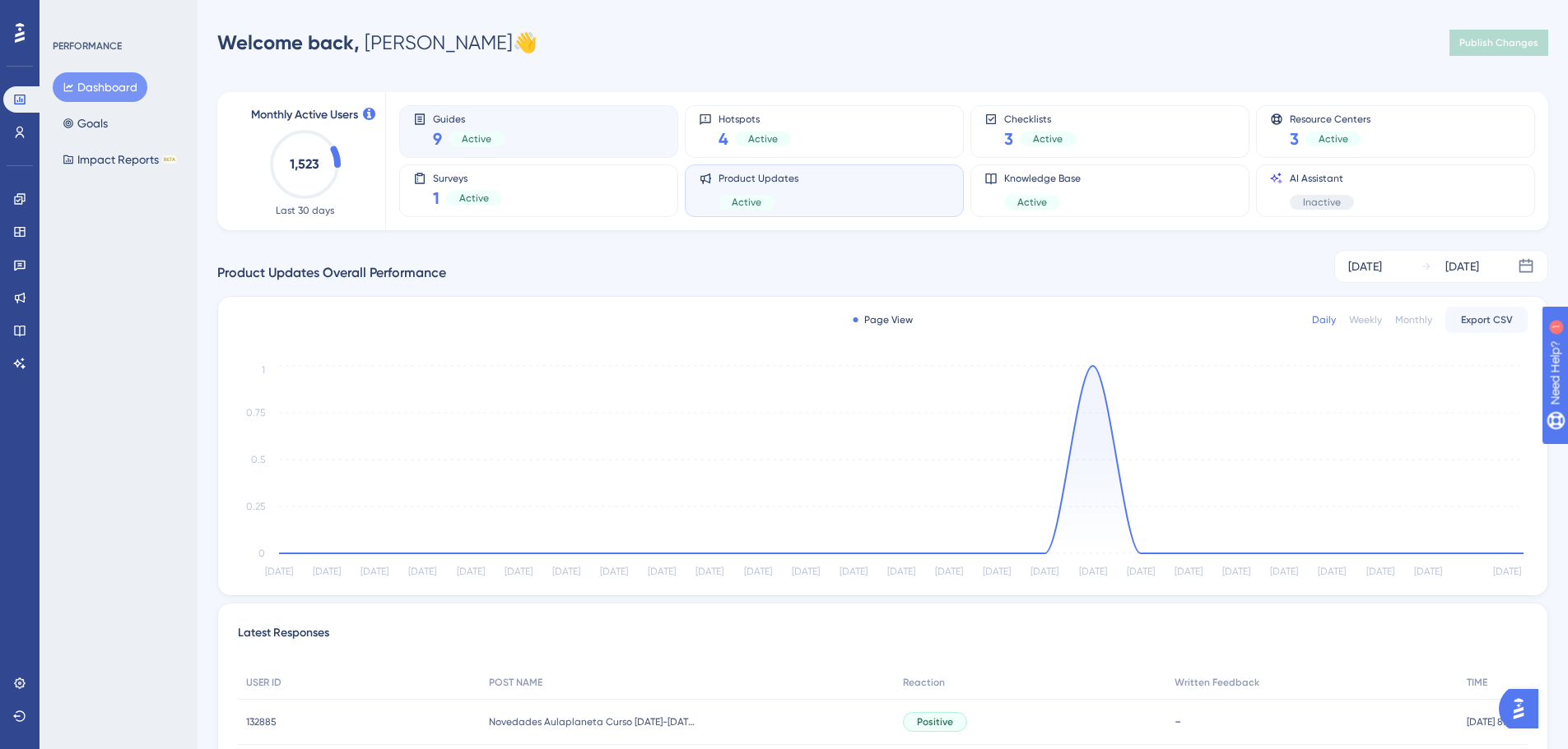
click at [472, 138] on span "Active" at bounding box center [476, 139] width 30 height 14
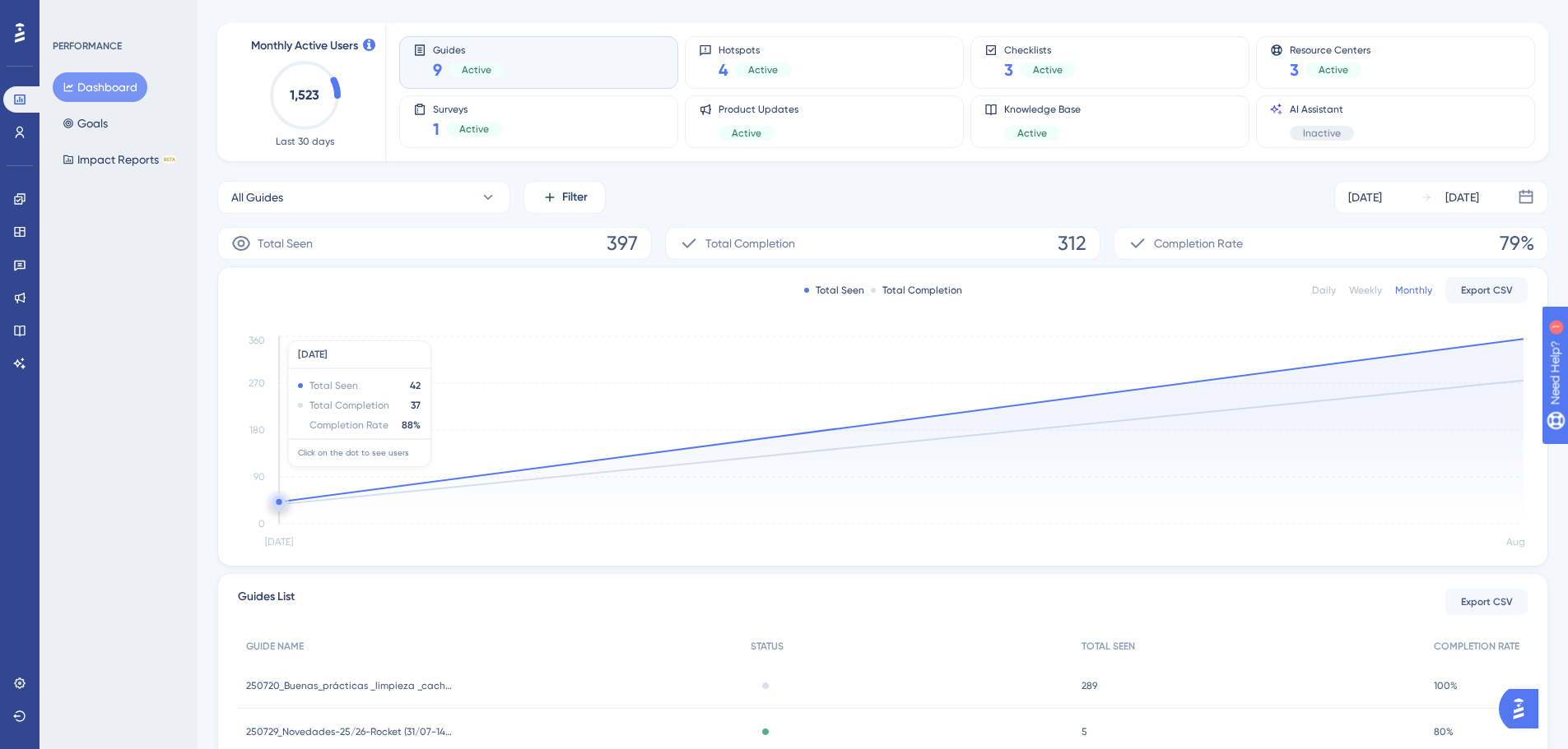
scroll to position [165, 0]
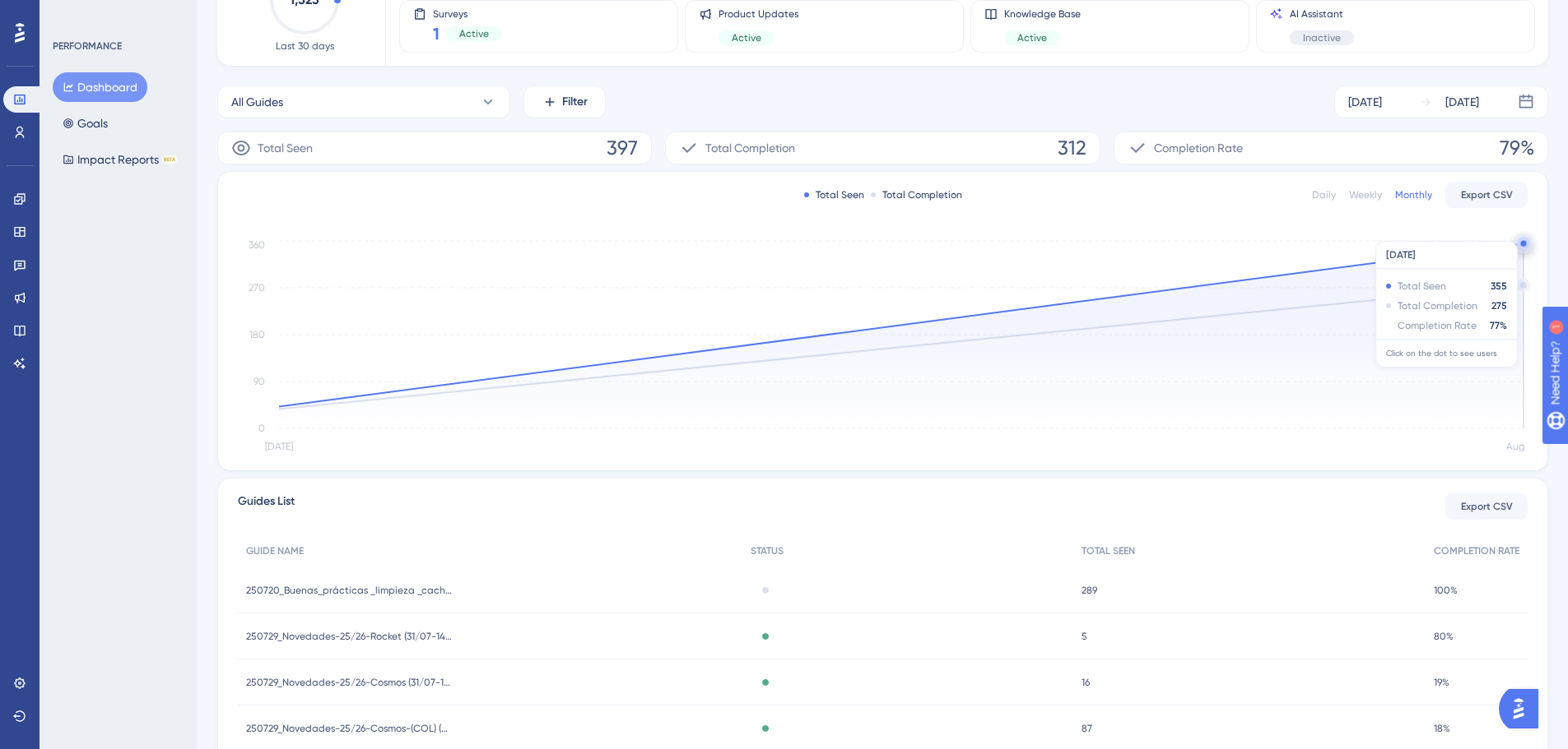
click at [949, 320] on icon at bounding box center [901, 335] width 1244 height 185
click at [1522, 242] on circle at bounding box center [1523, 243] width 5 height 5
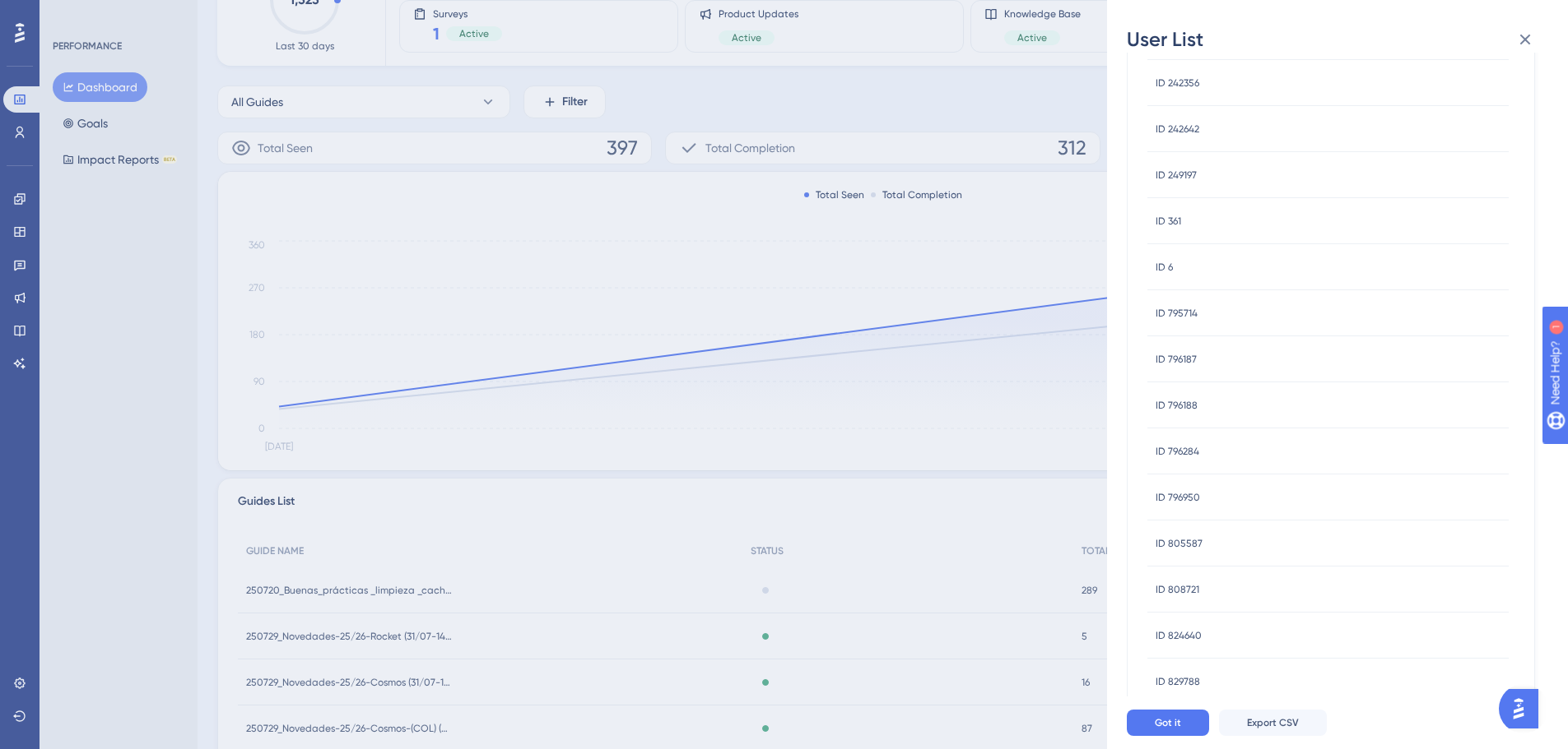
scroll to position [513, 0]
click at [1529, 34] on icon at bounding box center [1526, 40] width 11 height 11
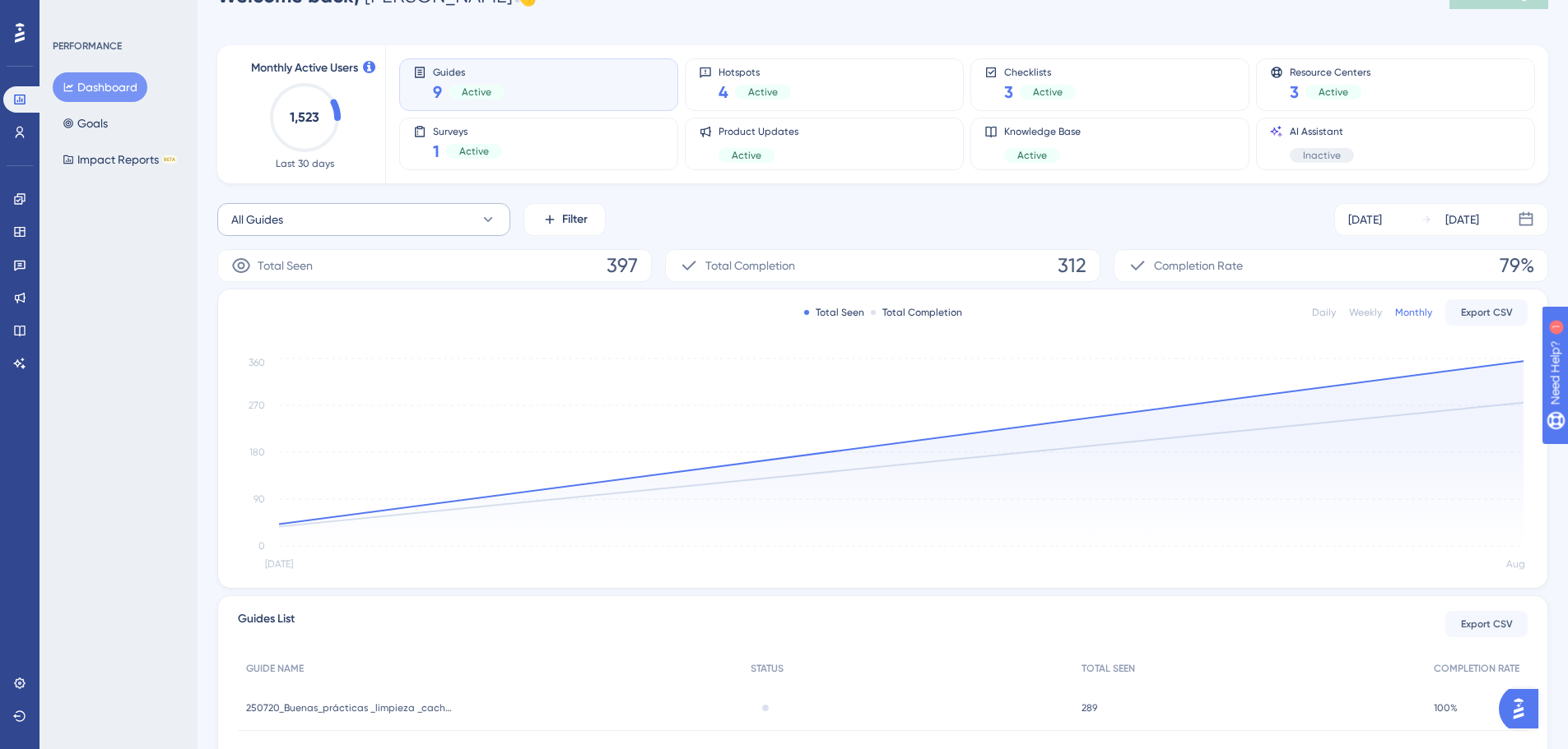
scroll to position [0, 0]
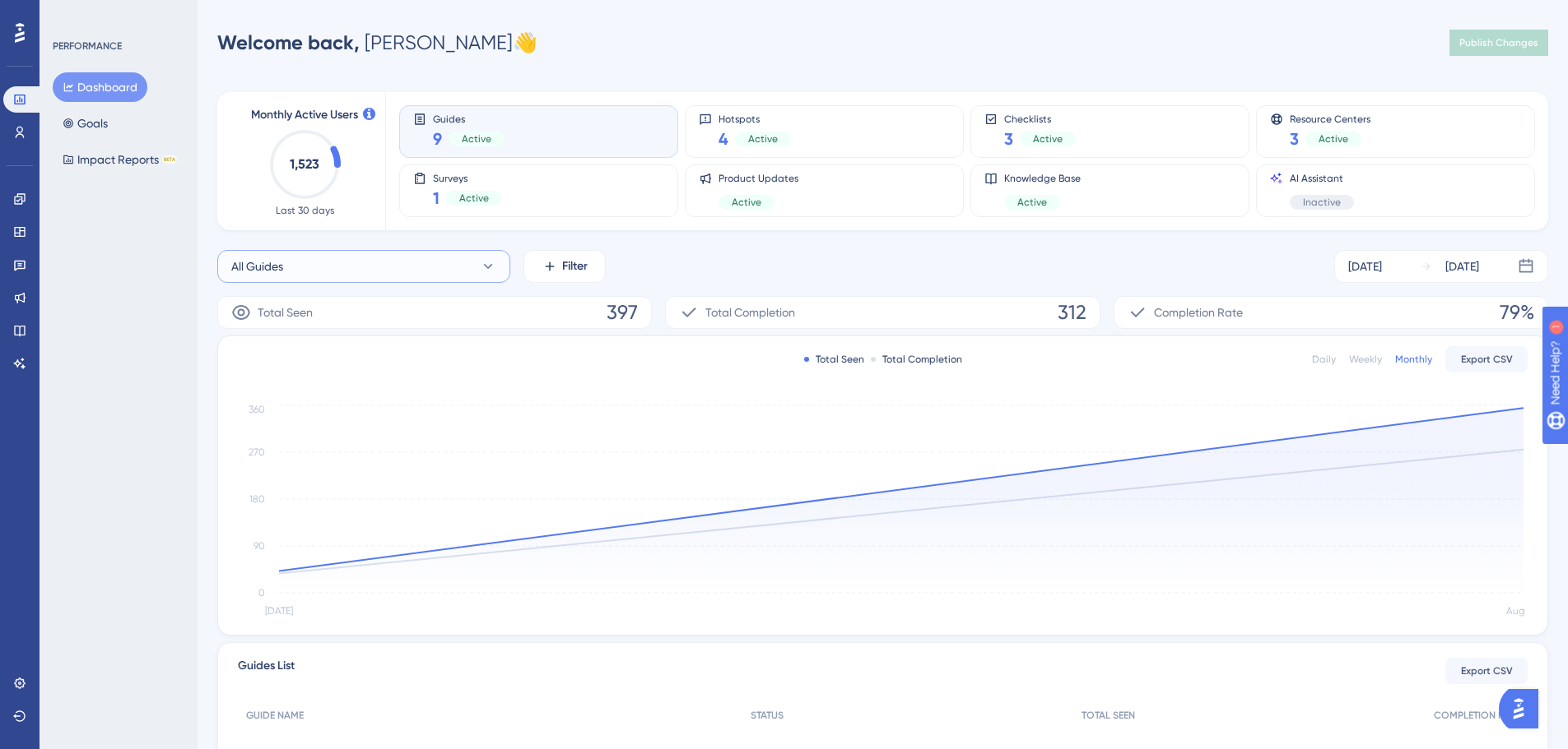
click at [412, 261] on button "All Guides" at bounding box center [363, 266] width 293 height 33
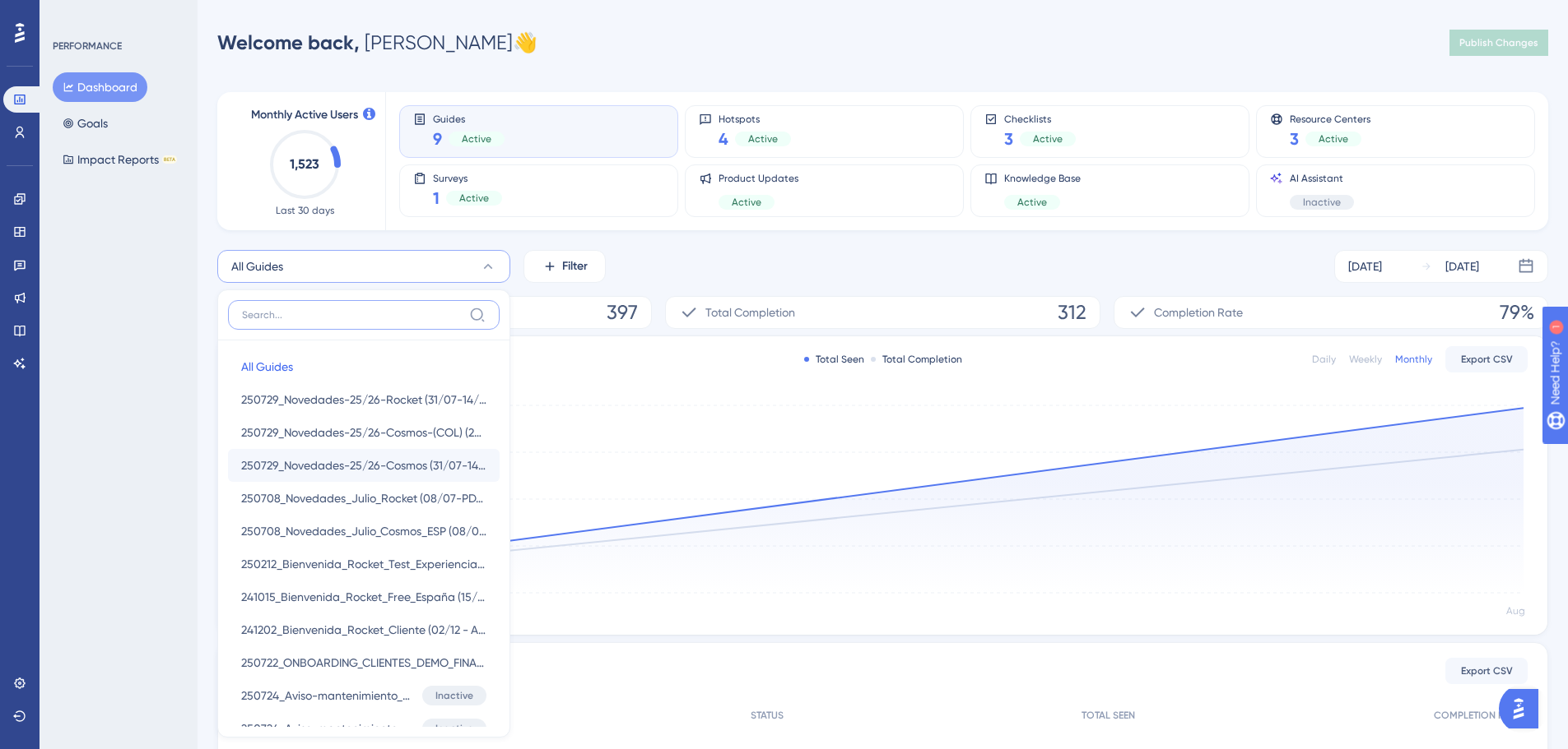
scroll to position [123, 0]
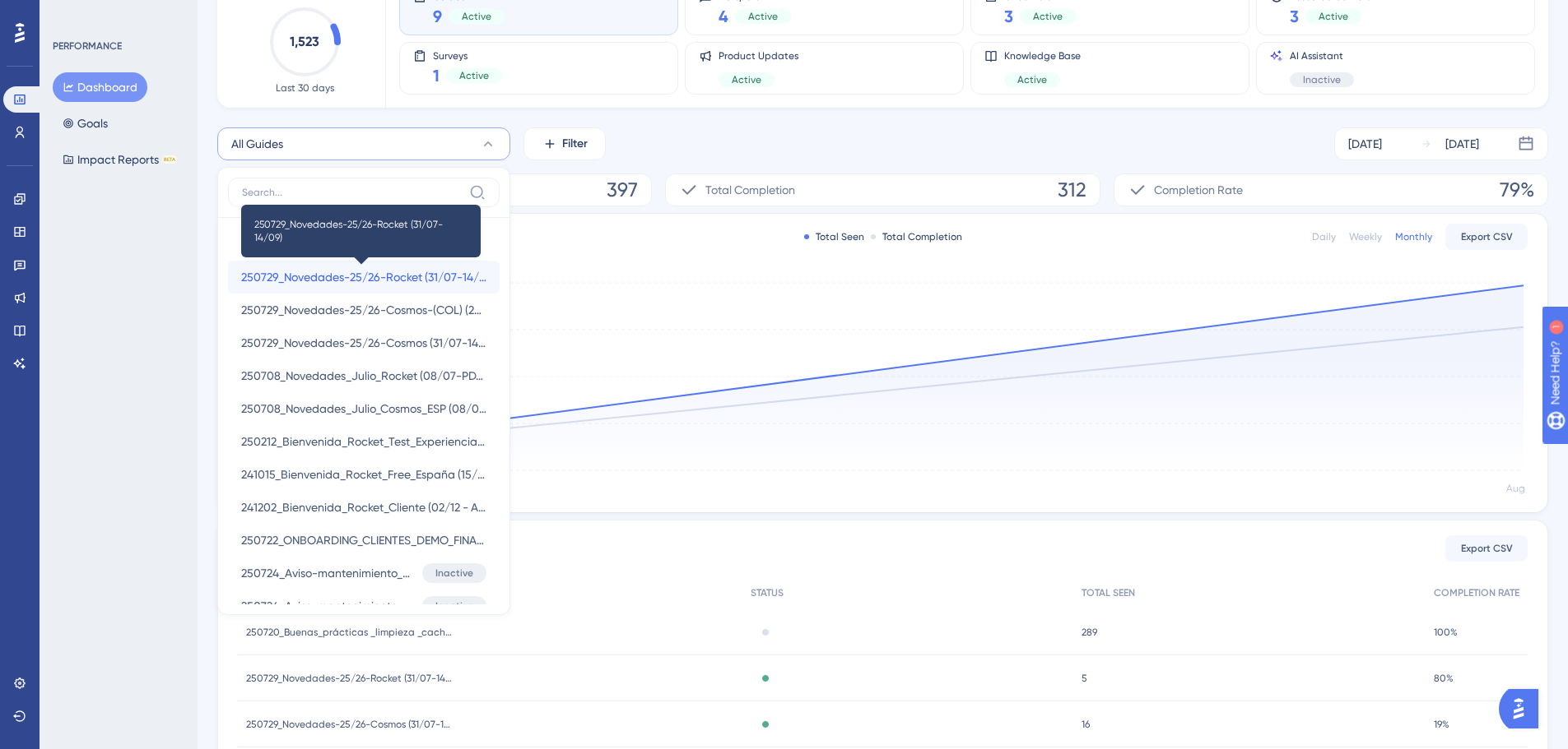
click at [334, 278] on span "250729_Novedades-25/26-Rocket (31/07-14/09)" at bounding box center [363, 278] width 245 height 20
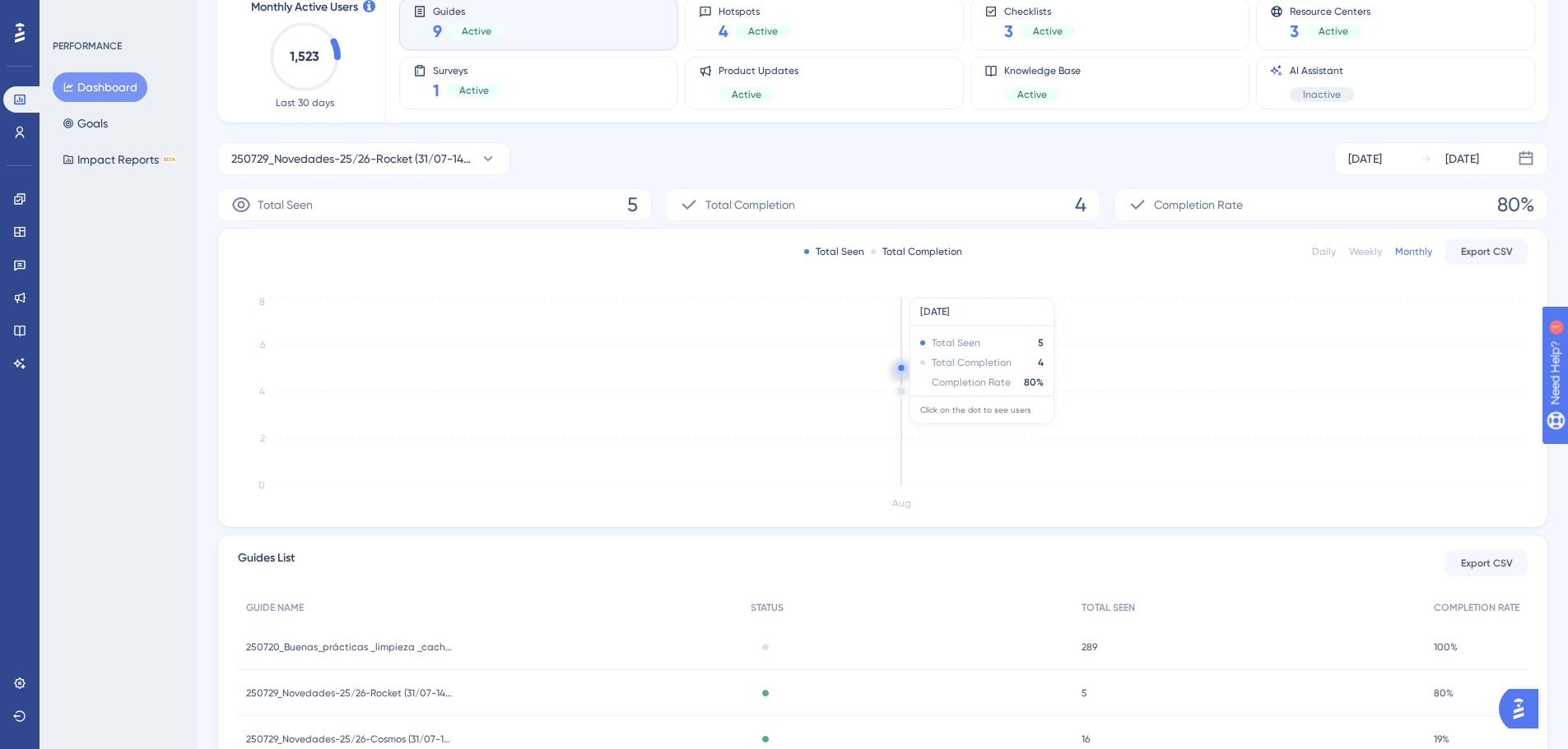
scroll to position [0, 0]
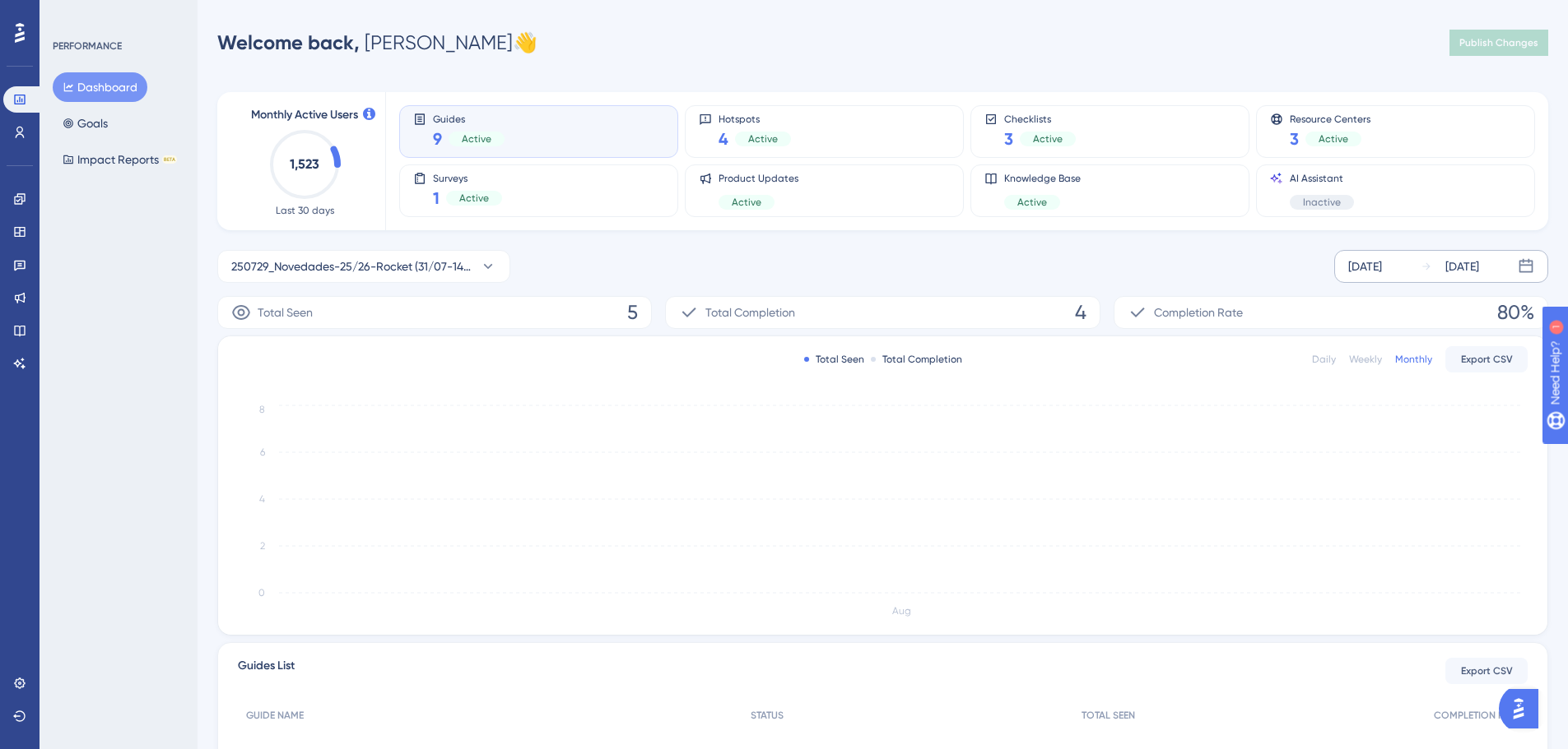
click at [1371, 266] on div "[DATE]" at bounding box center [1364, 267] width 33 height 20
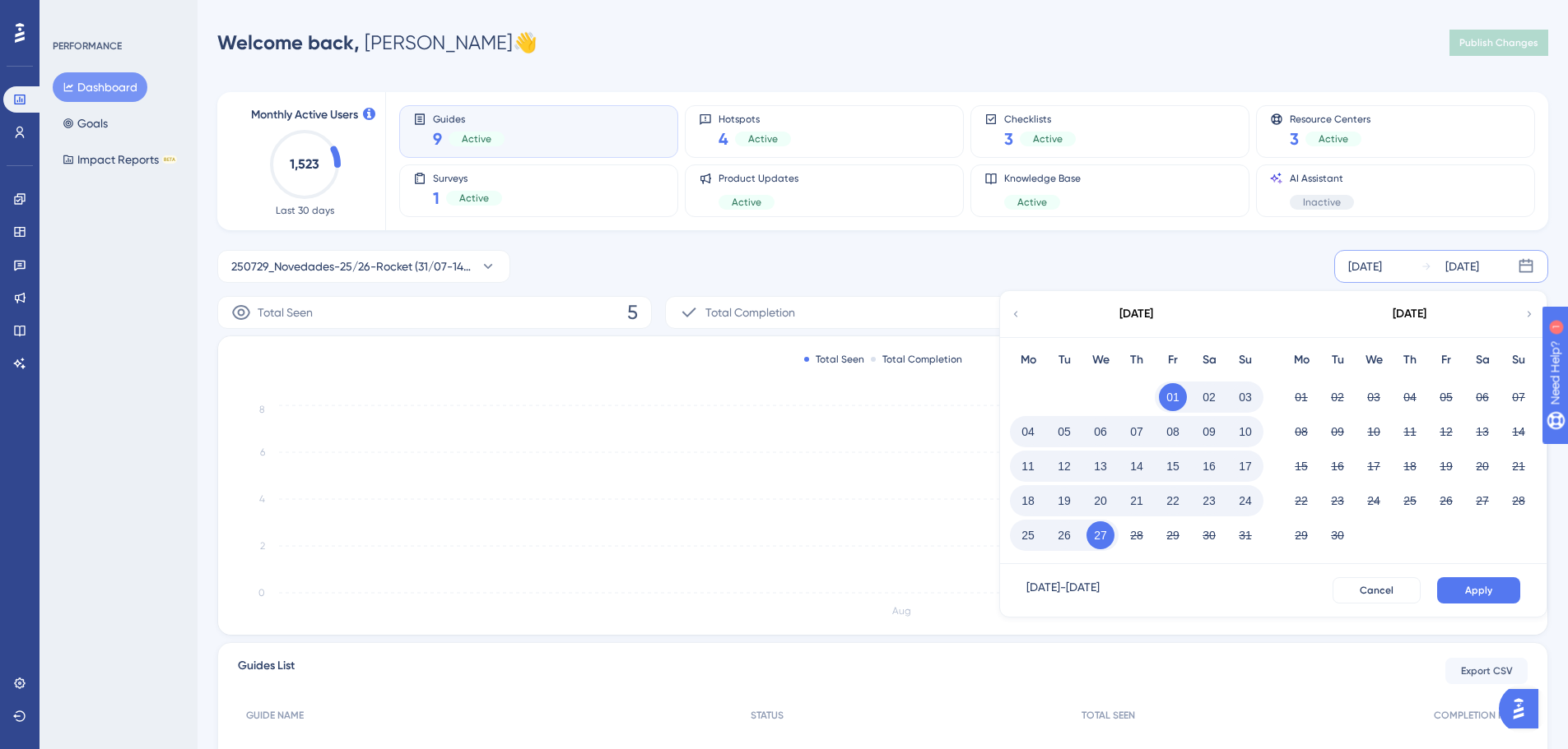
click at [1021, 314] on icon at bounding box center [1015, 314] width 12 height 14
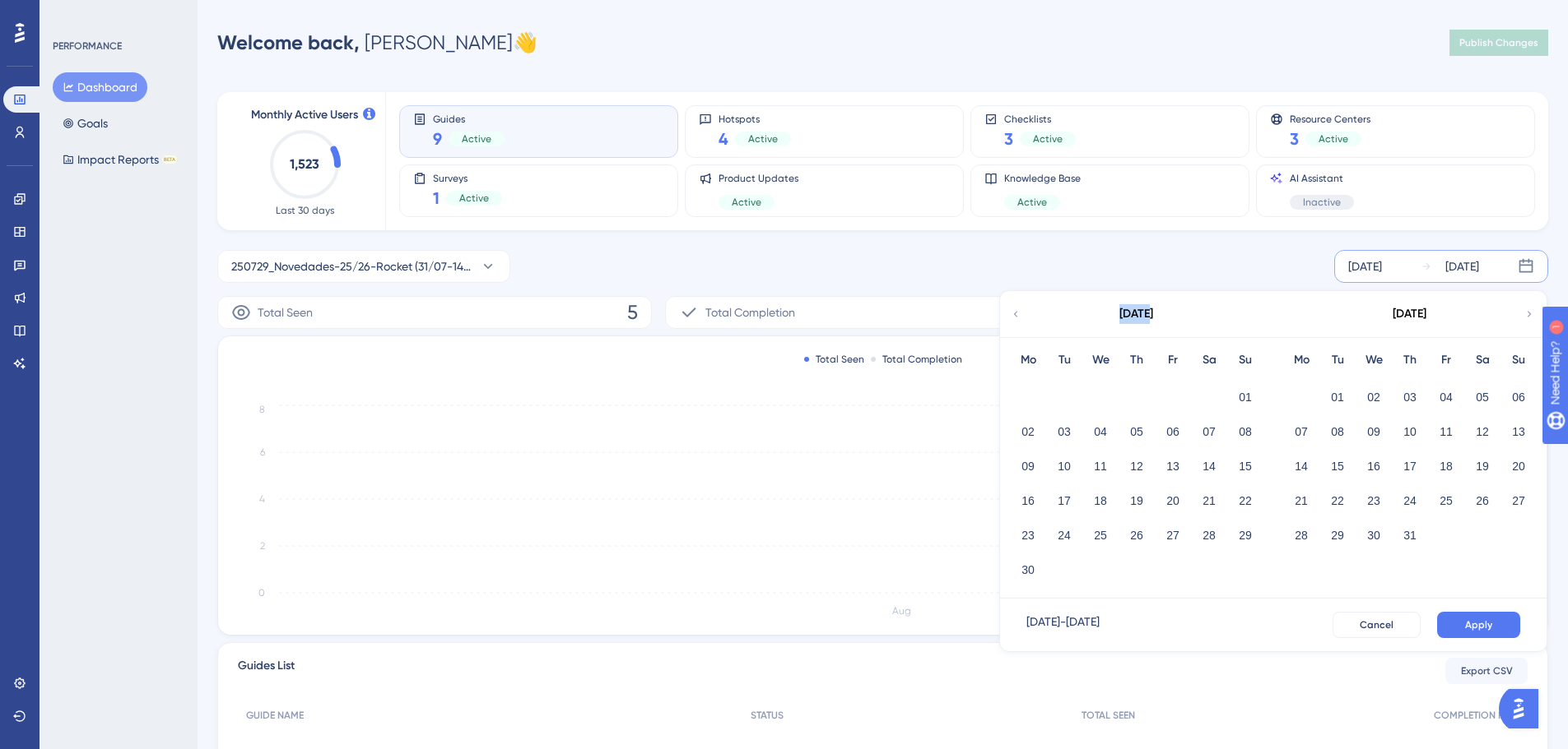
click at [1020, 314] on icon at bounding box center [1015, 314] width 12 height 14
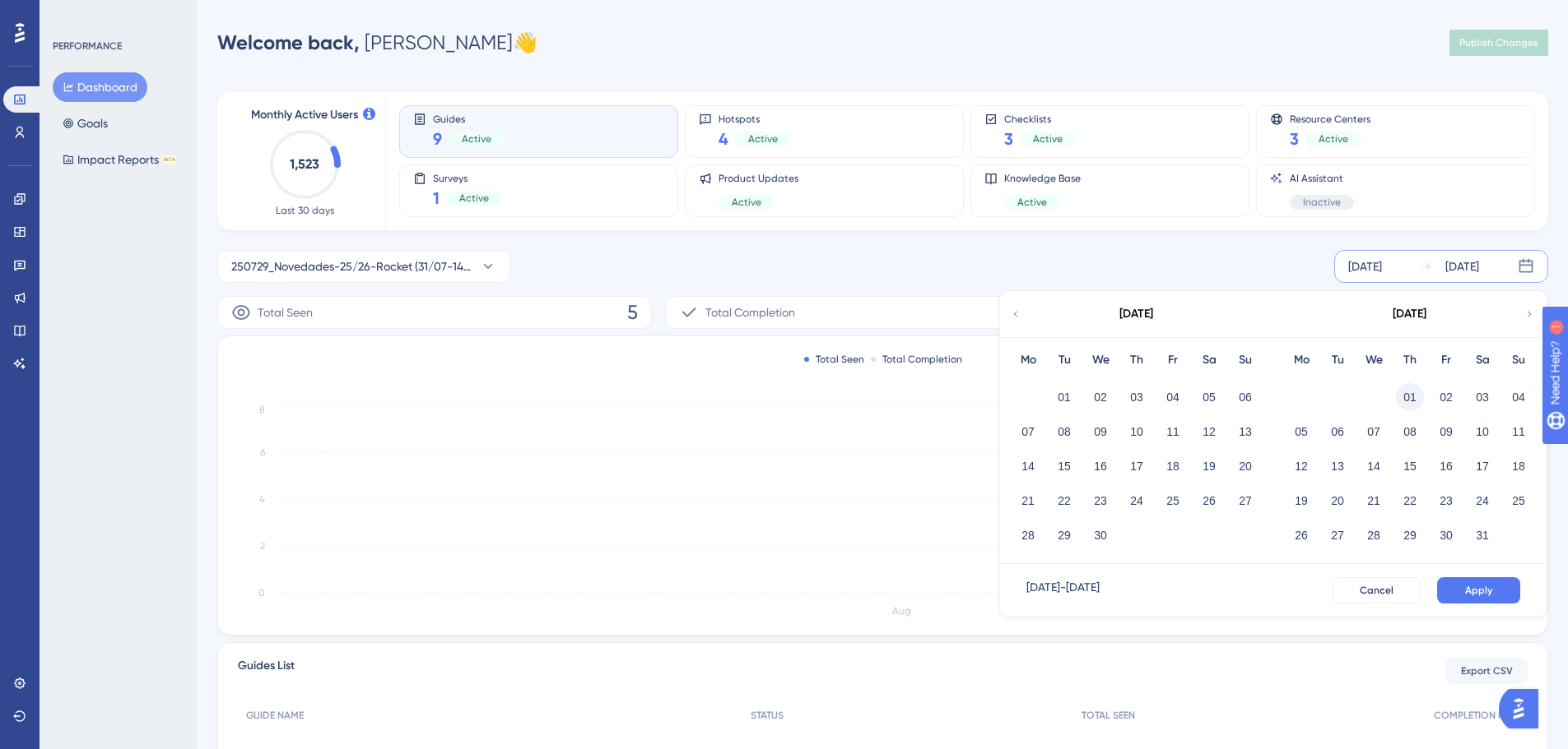
click at [1407, 396] on button "01" at bounding box center [1409, 397] width 28 height 28
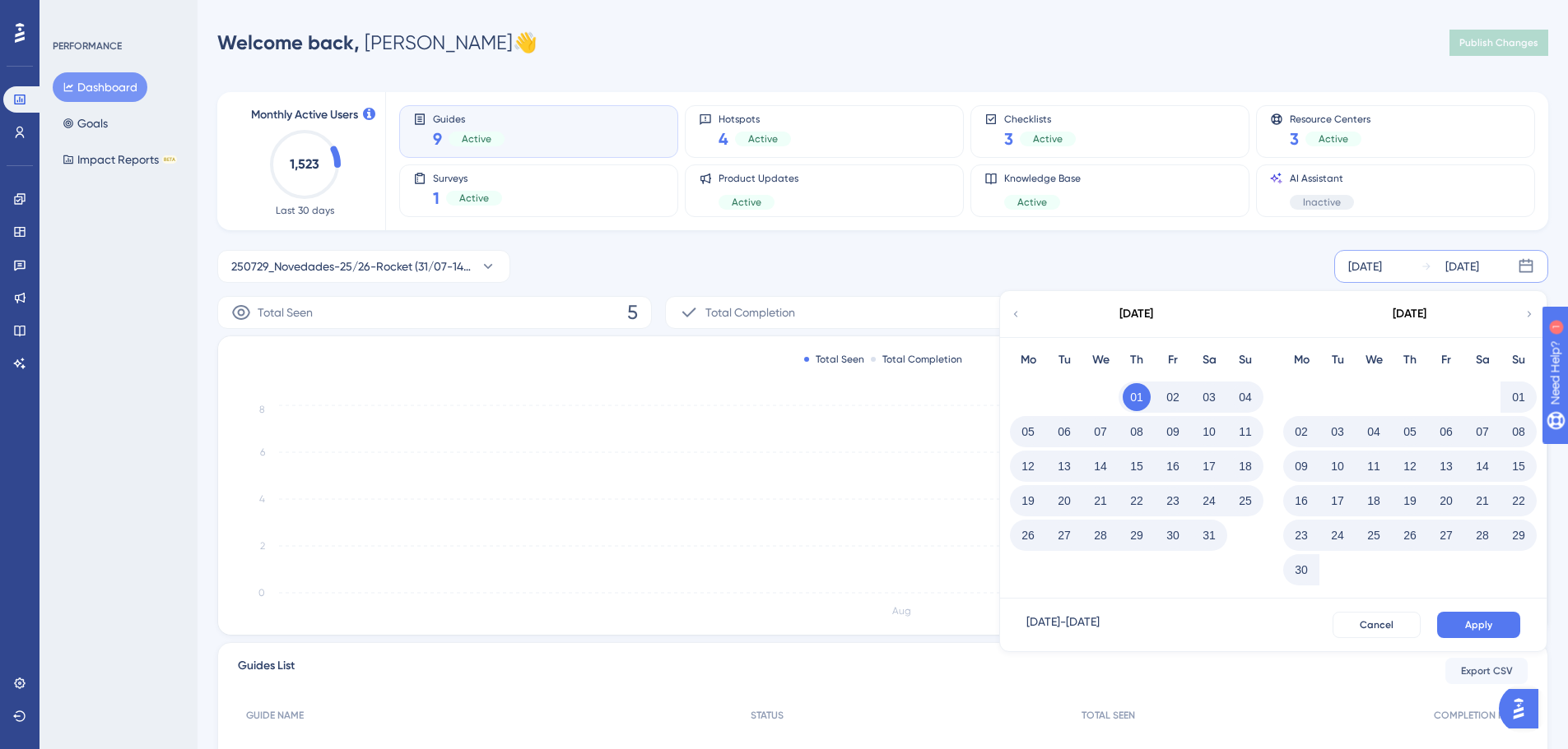
click at [1527, 311] on icon at bounding box center [1528, 314] width 12 height 14
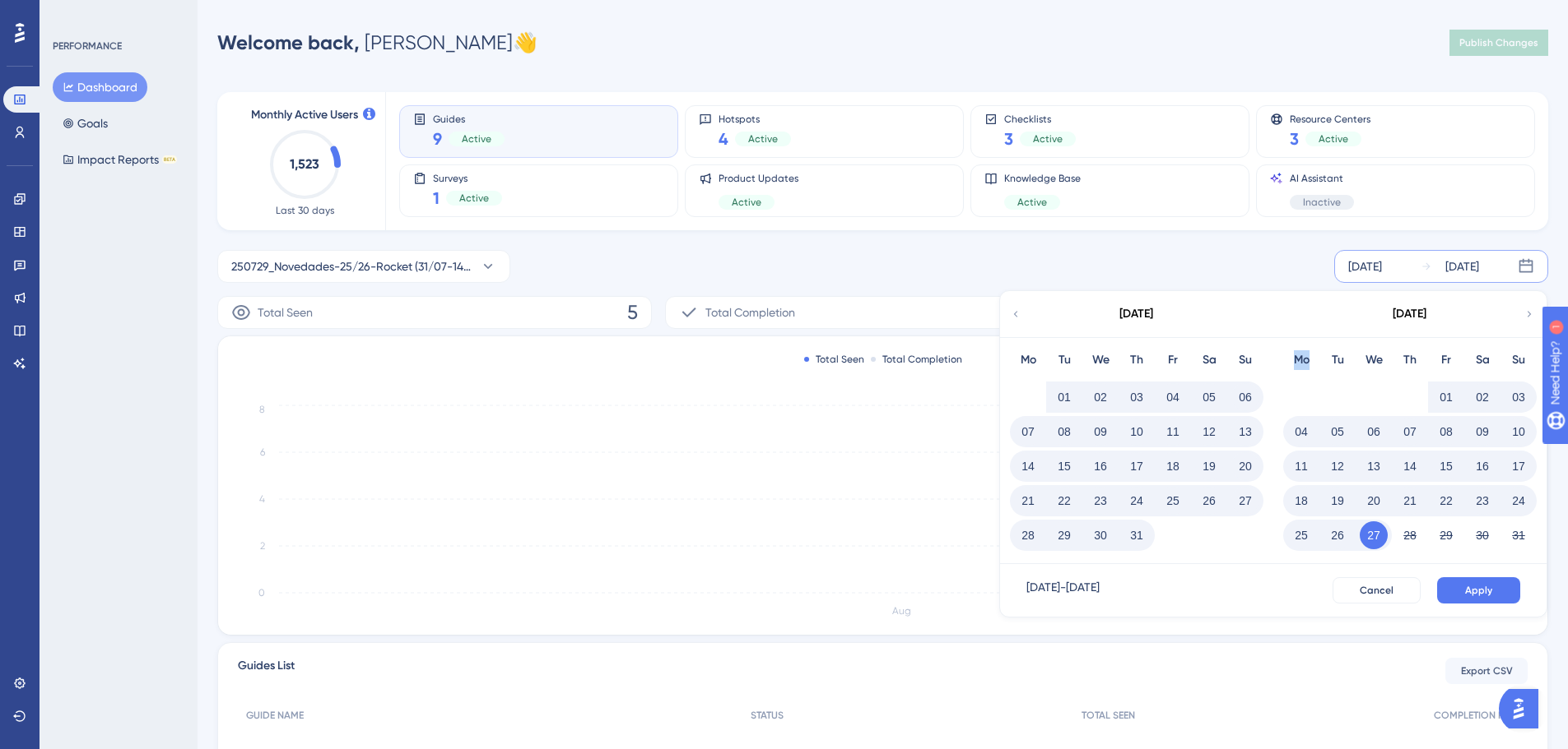
click at [1527, 311] on icon at bounding box center [1528, 314] width 12 height 14
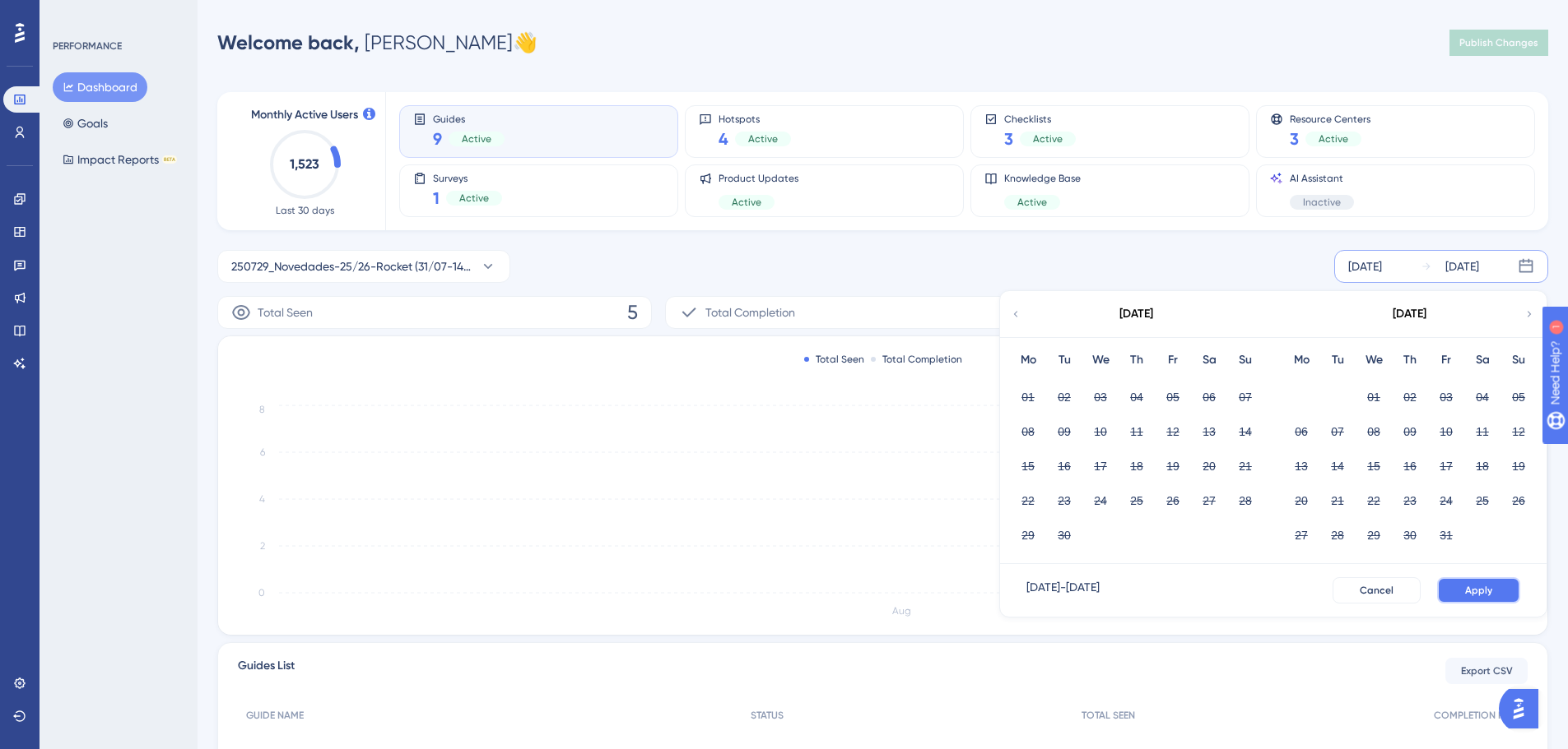
click at [1464, 582] on button "Apply" at bounding box center [1479, 590] width 83 height 26
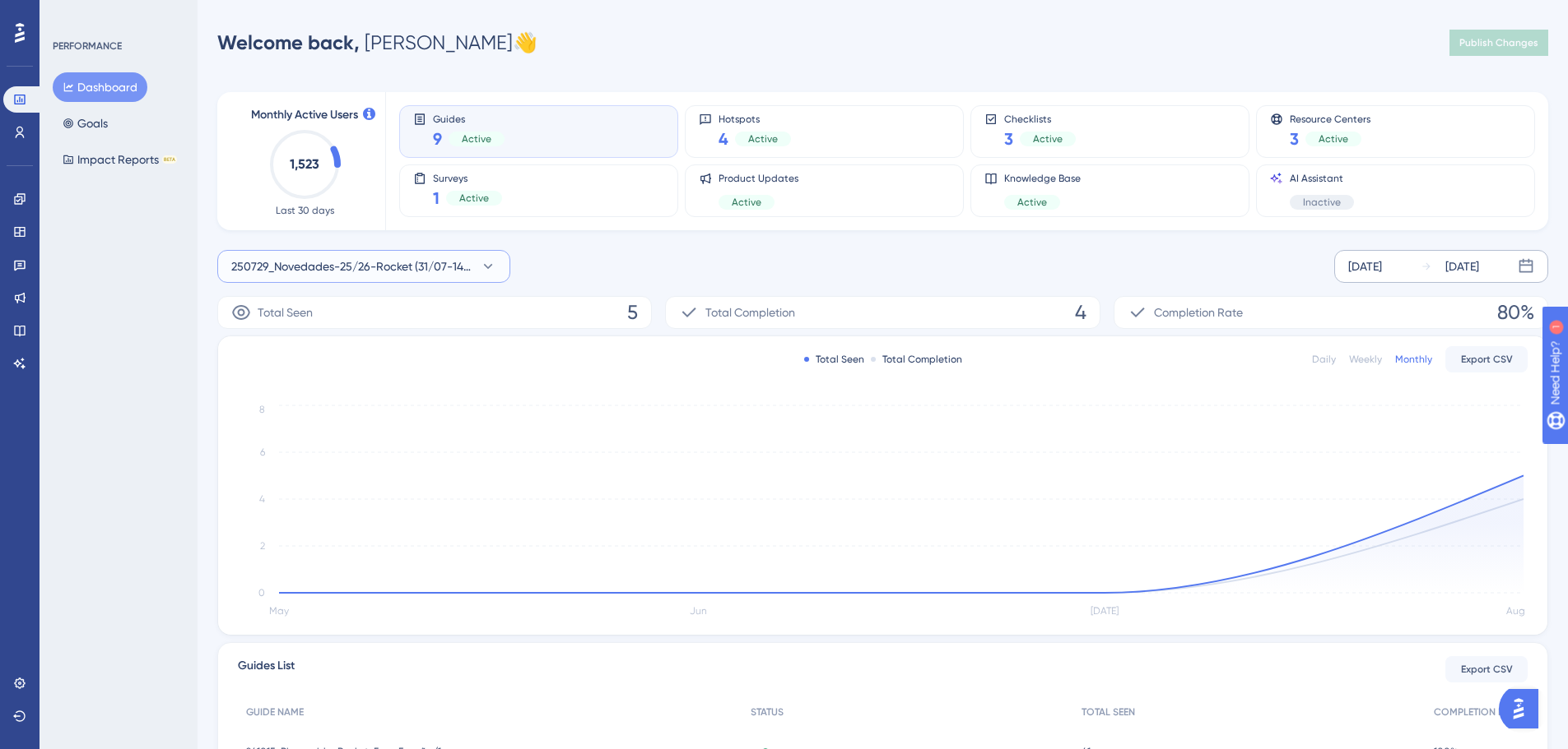
click at [391, 256] on button "250729_Novedades-25/26-Rocket (31/07-14/09)" at bounding box center [363, 266] width 293 height 33
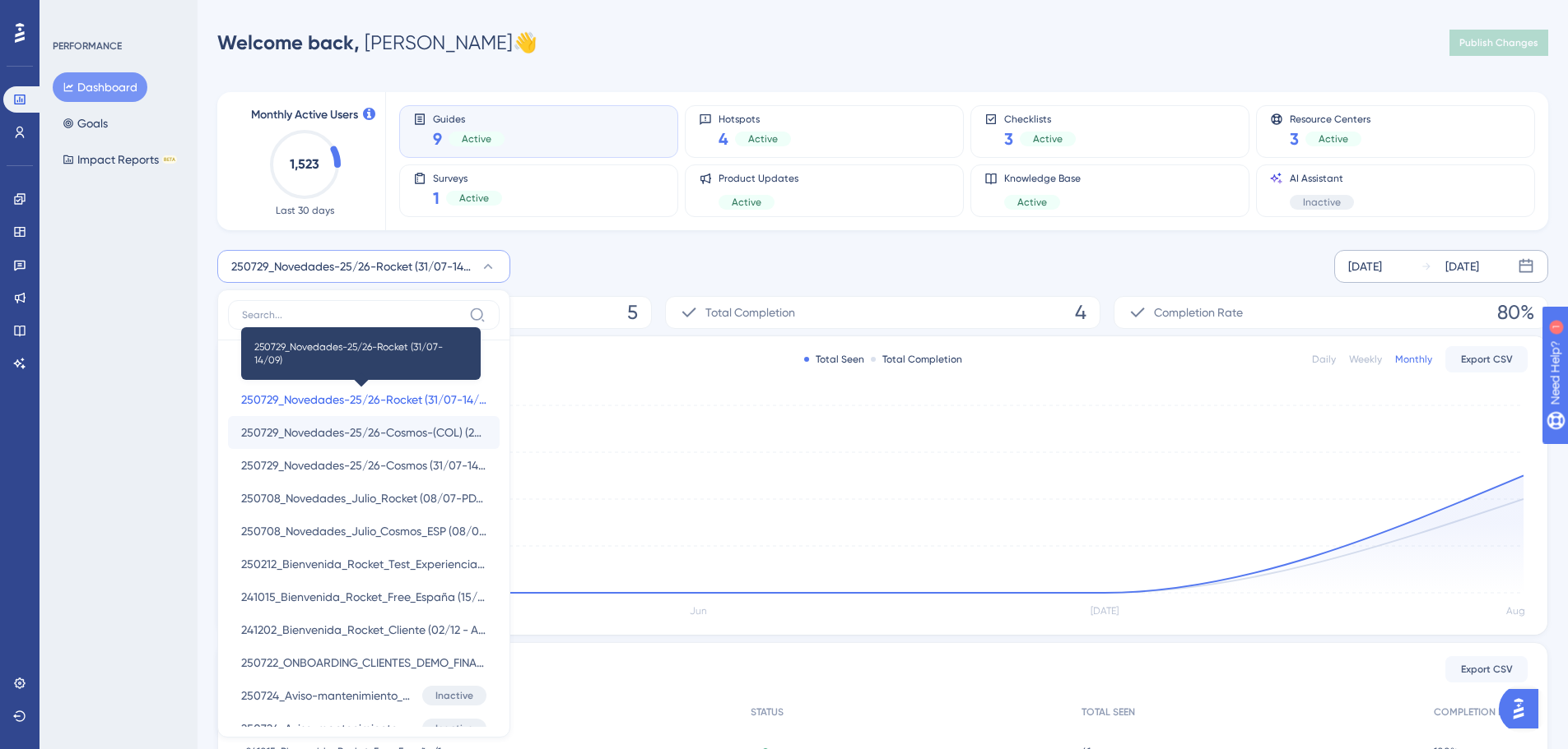
scroll to position [123, 0]
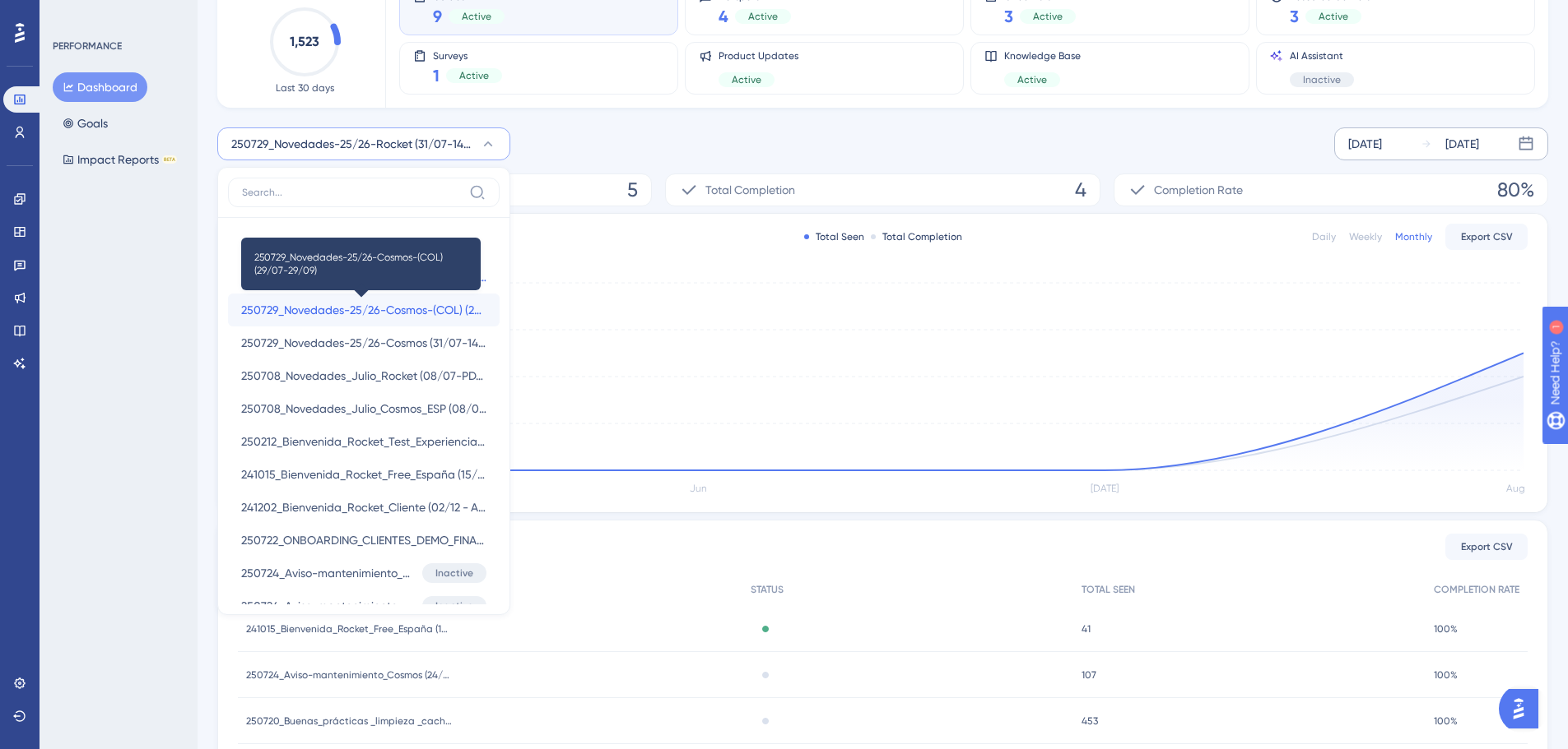
click at [322, 319] on span "250729_Novedades-25/26-Cosmos-(COL) (29/07-29/09)" at bounding box center [363, 310] width 245 height 20
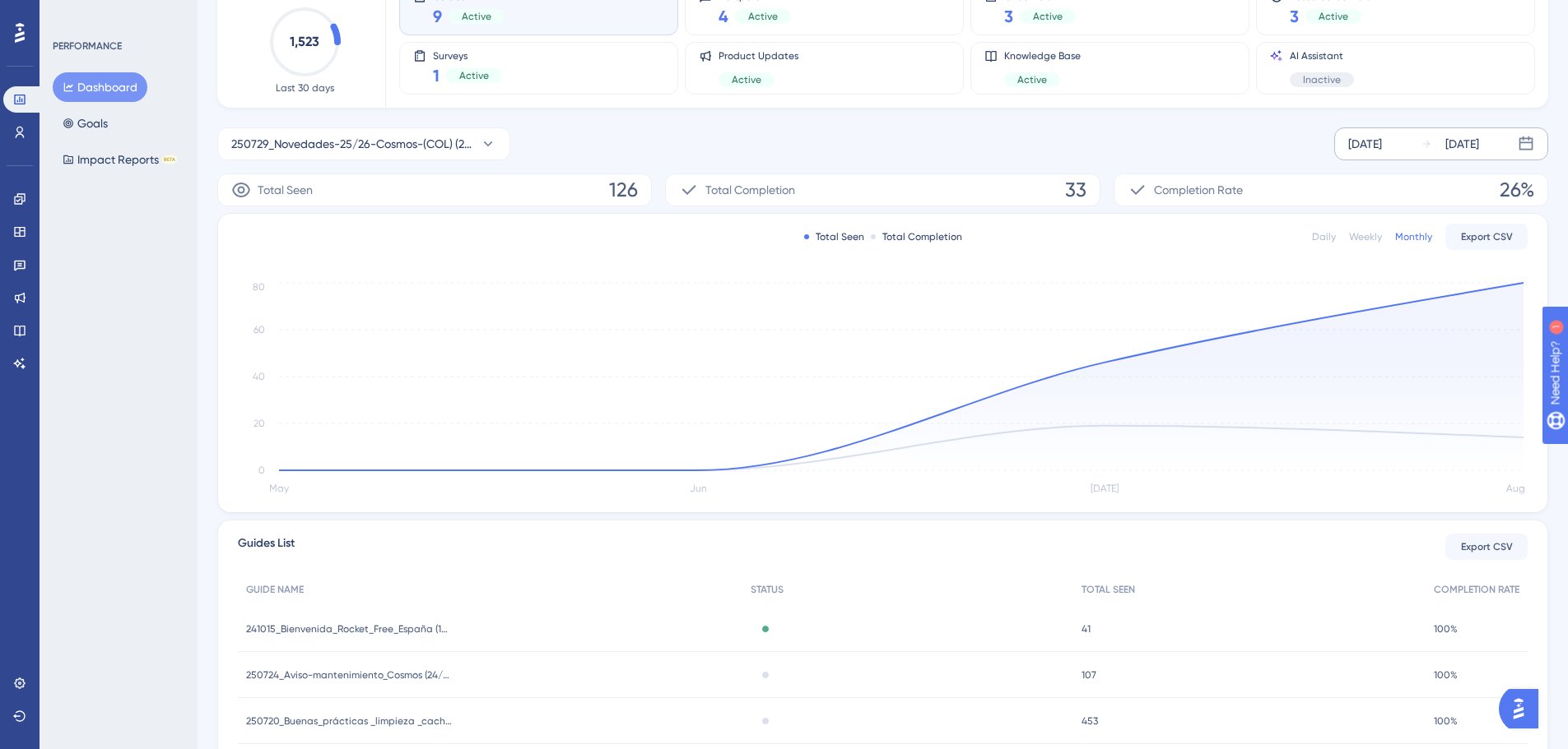
click at [1380, 234] on div "Weekly" at bounding box center [1365, 237] width 33 height 14
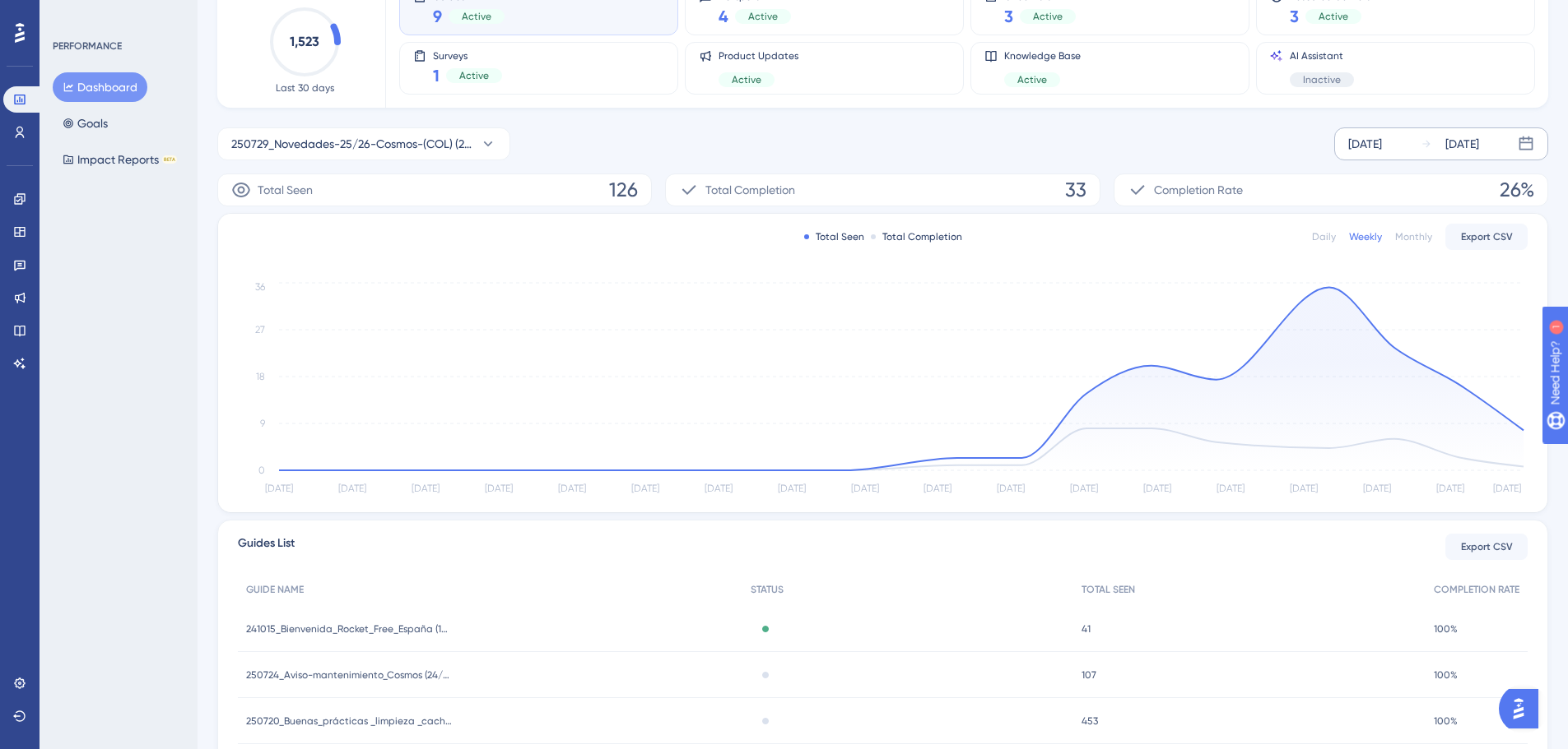
click at [1324, 238] on div "Daily" at bounding box center [1324, 237] width 23 height 14
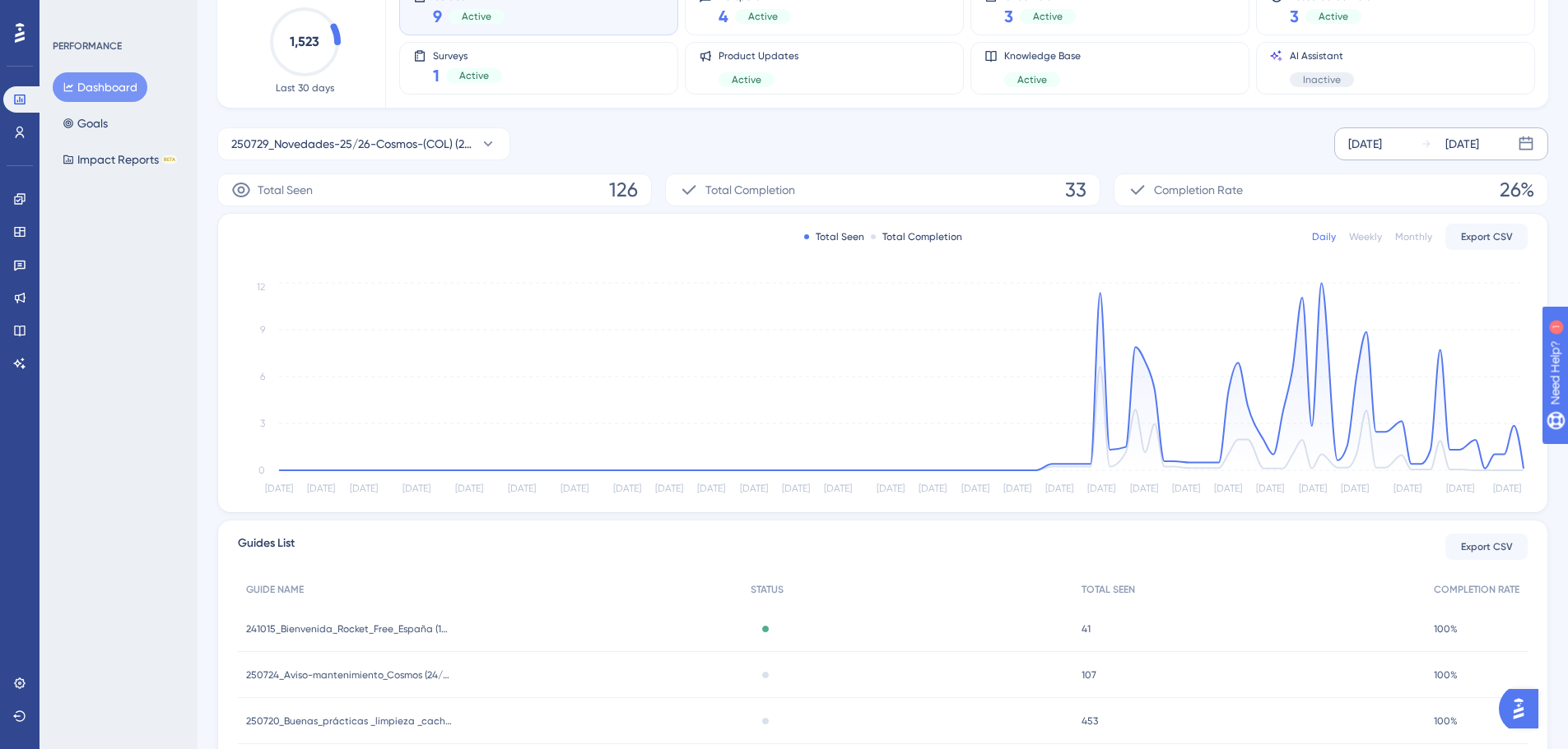
click at [1362, 240] on div "Weekly" at bounding box center [1365, 237] width 33 height 14
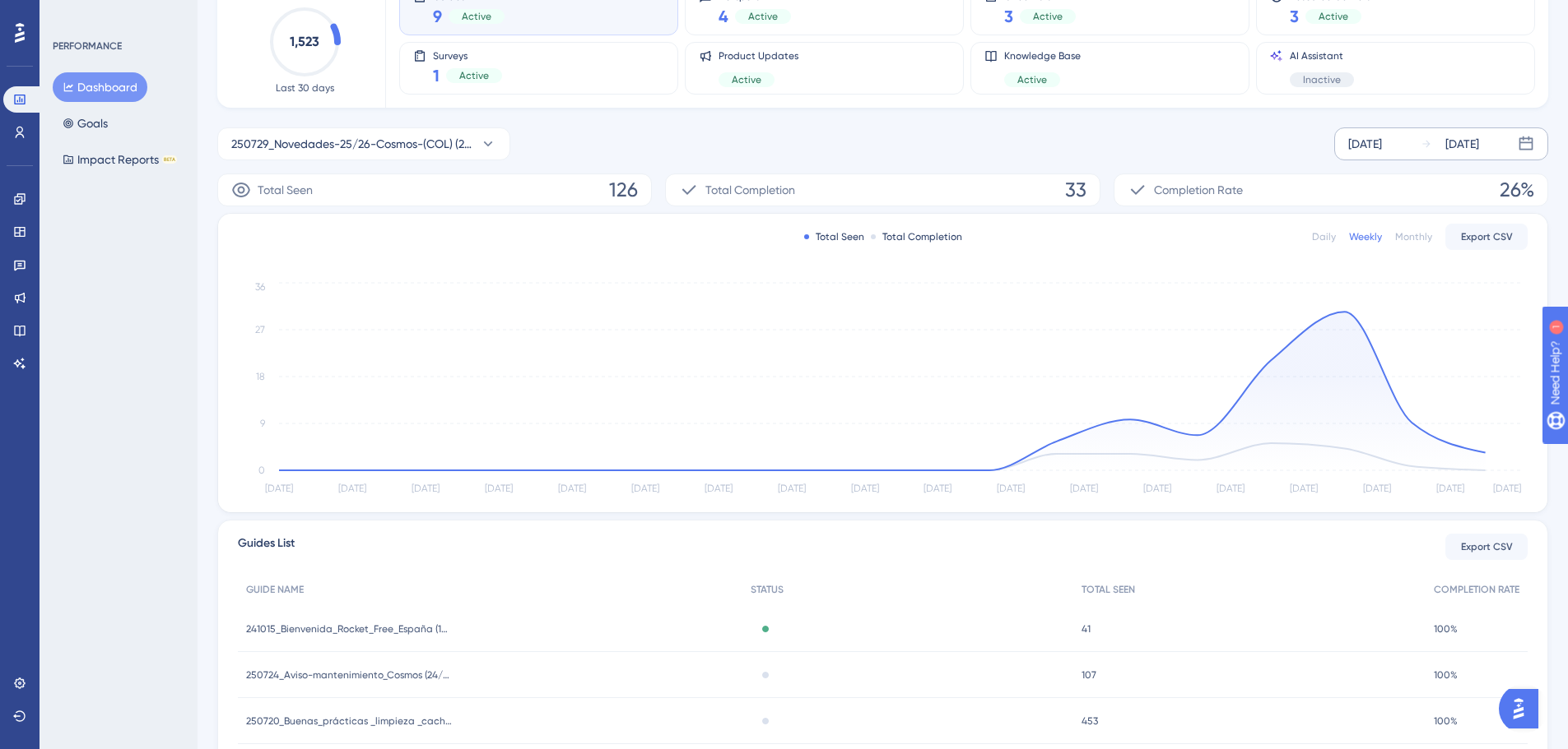
click at [1427, 233] on div "Monthly" at bounding box center [1413, 237] width 37 height 14
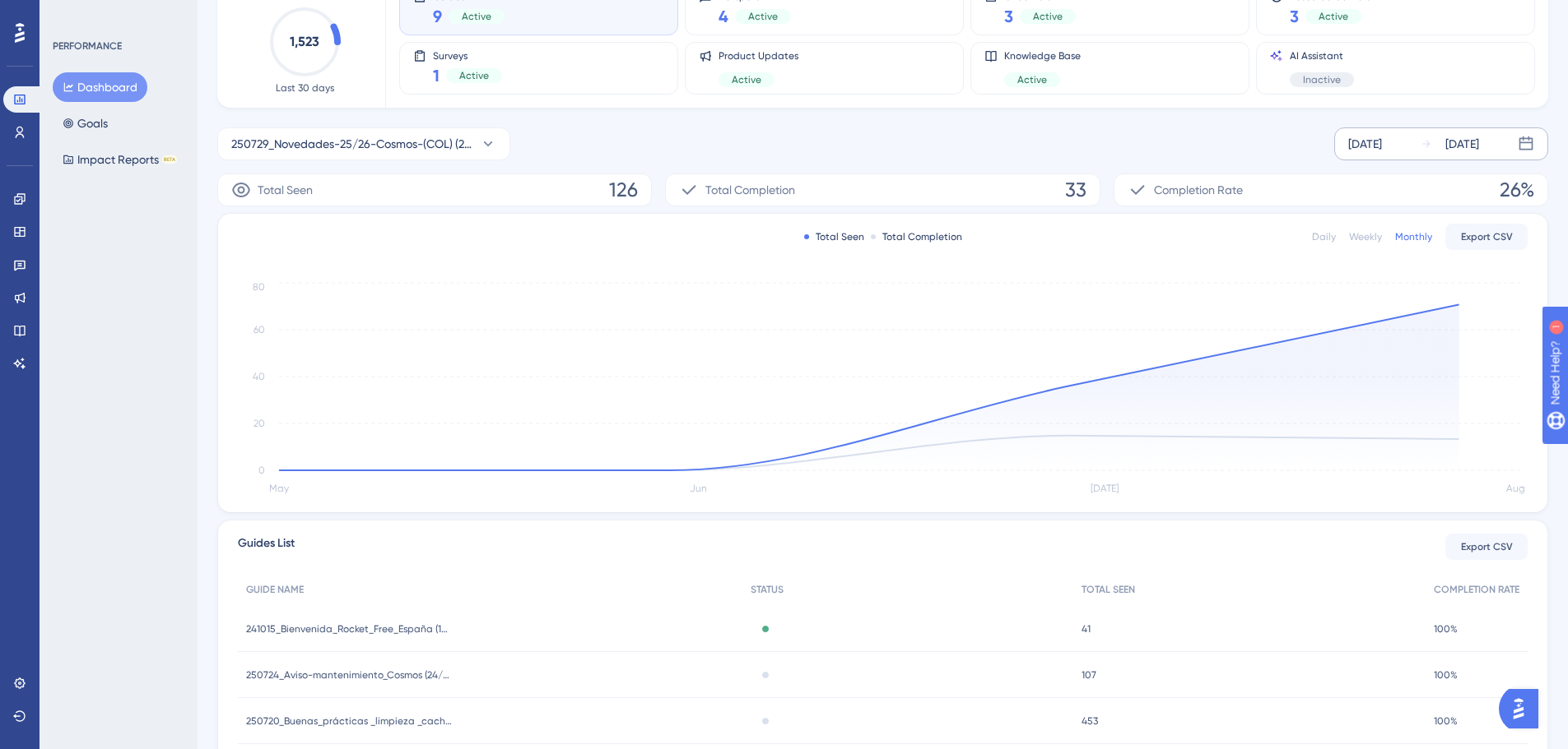
click at [1371, 243] on div "Daily Weekly Monthly Export CSV" at bounding box center [1419, 236] width 215 height 26
click at [1364, 241] on div "Weekly" at bounding box center [1365, 237] width 33 height 14
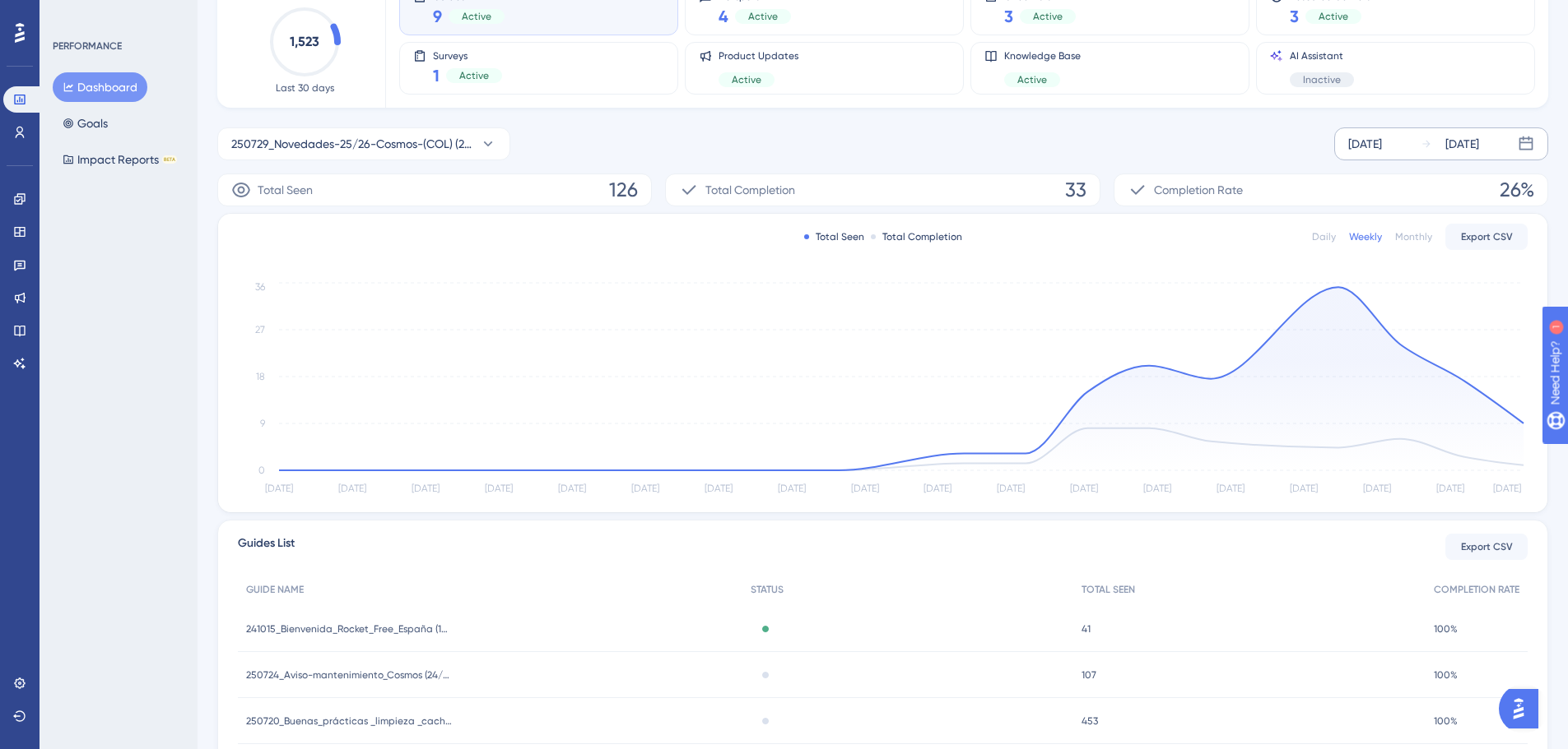
click at [1325, 240] on div "Daily" at bounding box center [1324, 237] width 23 height 14
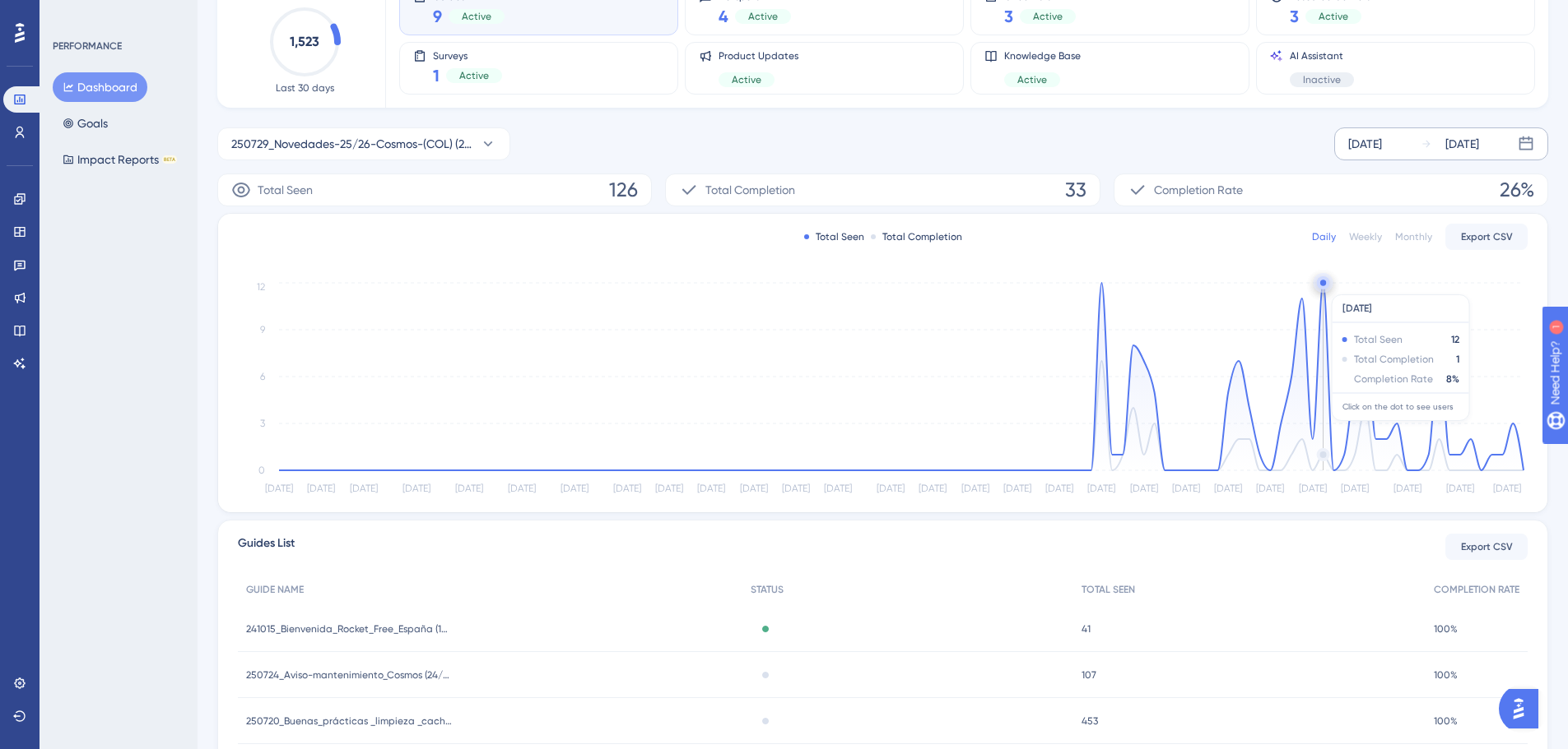
click at [1317, 283] on icon "[DATE] [DATE] [DATE] May [DATE] May [DATE] [DATE] [DATE] Jun [DATE] Jun [DATE] …" at bounding box center [883, 388] width 1289 height 221
click at [1325, 284] on circle at bounding box center [1323, 282] width 5 height 5
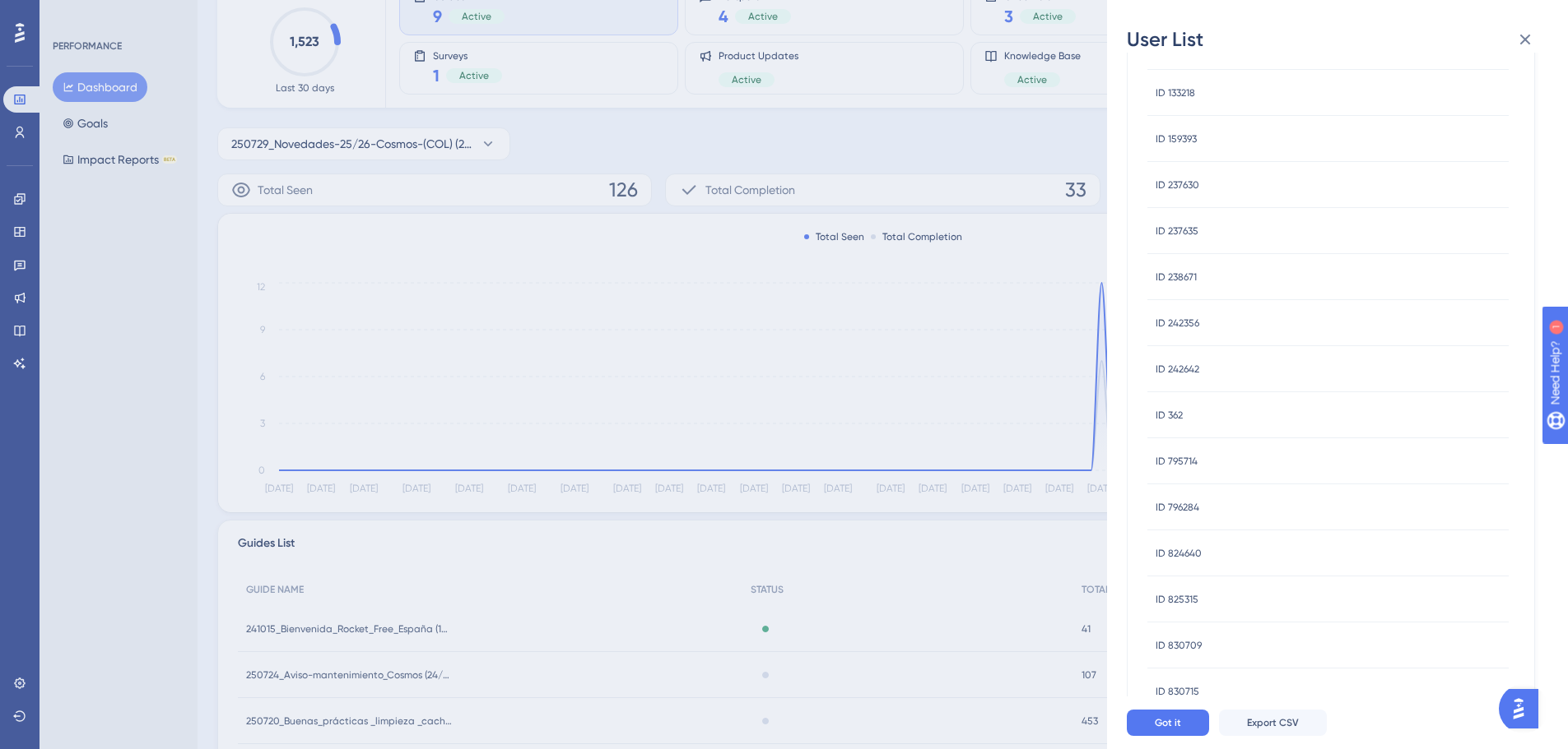
scroll to position [0, 0]
click at [1524, 47] on icon at bounding box center [1525, 40] width 20 height 20
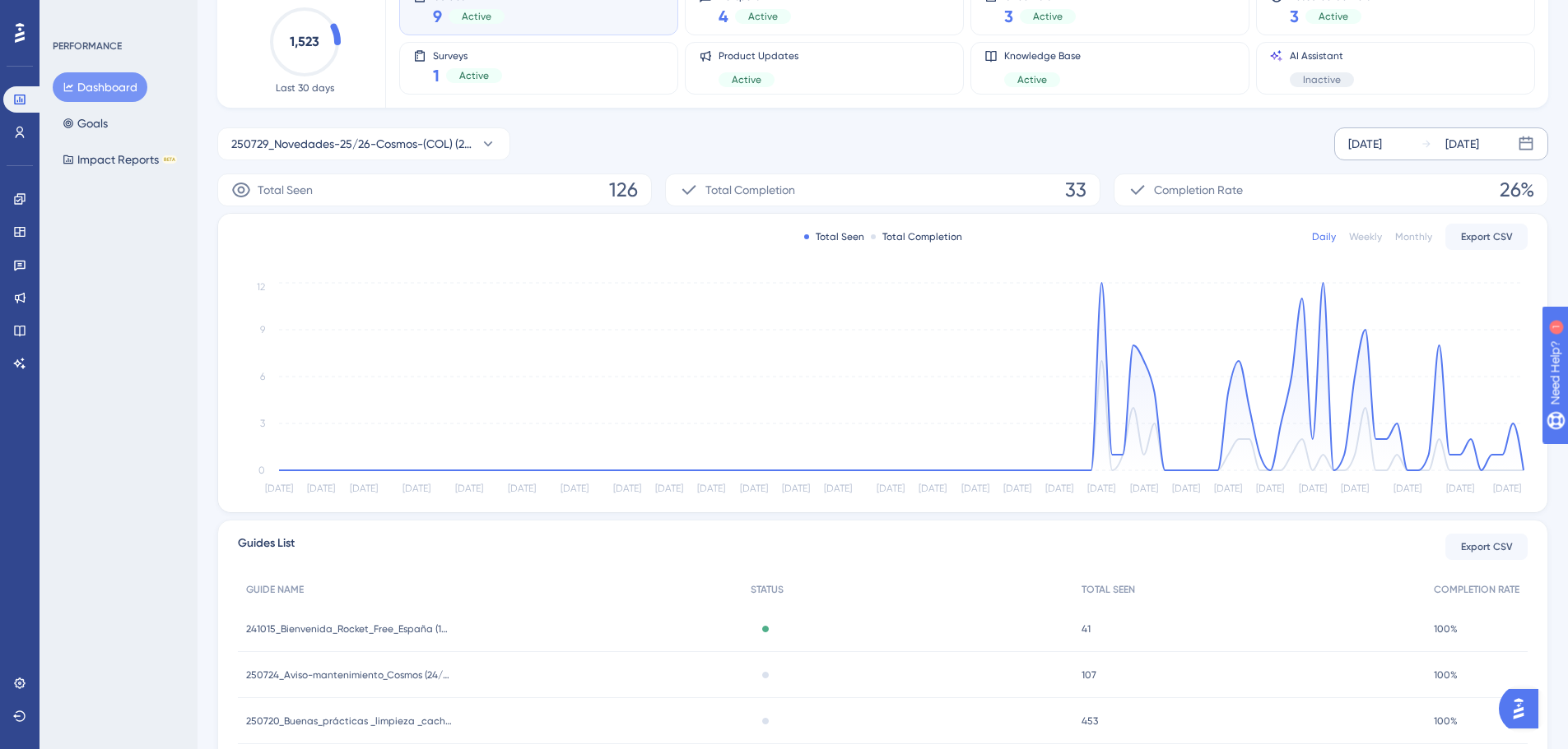
click at [1368, 147] on div "[DATE]" at bounding box center [1364, 144] width 33 height 20
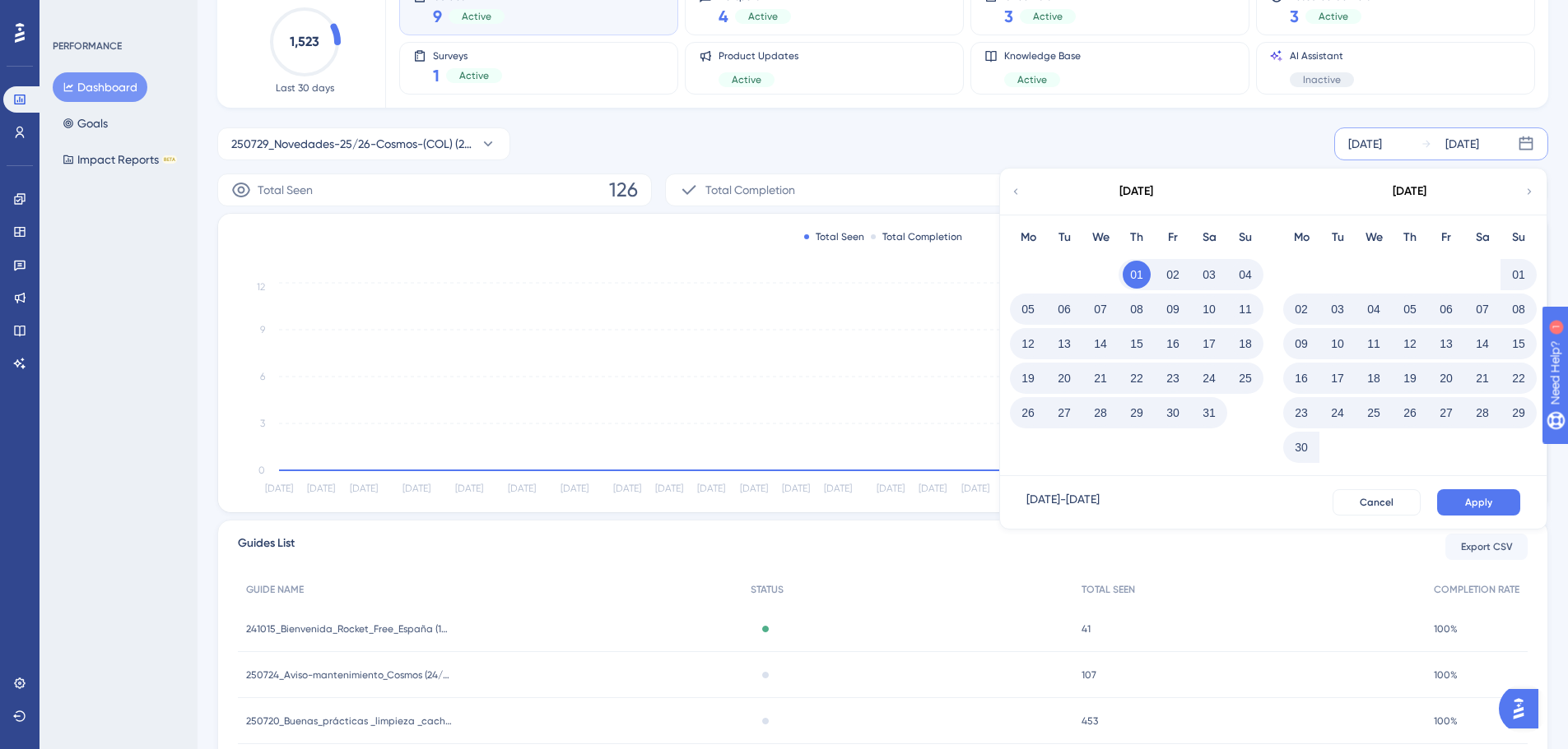
click at [1150, 150] on div "250729_Novedades-25/26-Cosmos-(COL) (29/07-29/09) [DATE] [DATE] [DATE] Mo Tu We…" at bounding box center [883, 143] width 1331 height 33
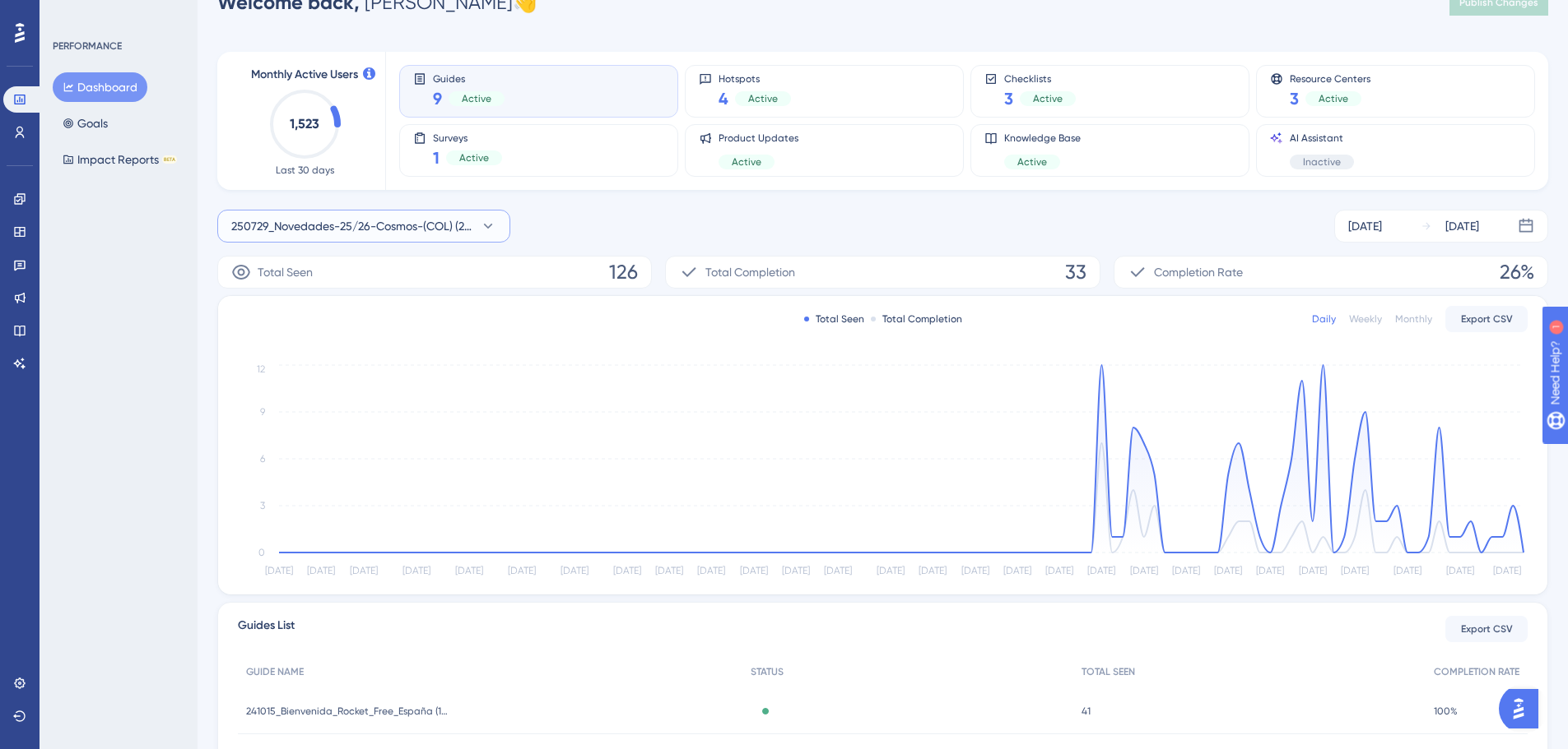
click at [437, 224] on span "250729_Novedades-25/26-Cosmos-(COL) (29/07-29/09)" at bounding box center [352, 226] width 242 height 20
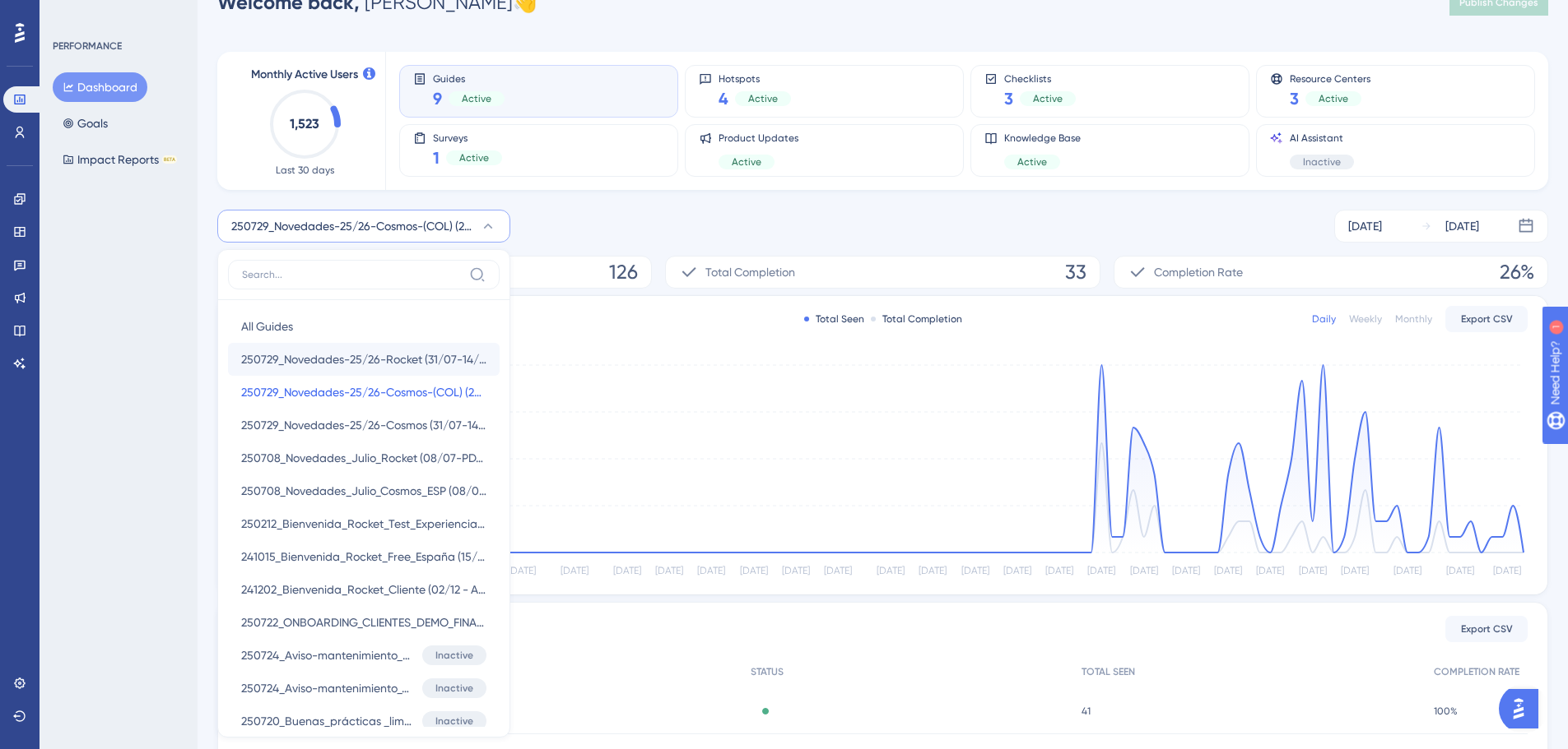
scroll to position [141, 0]
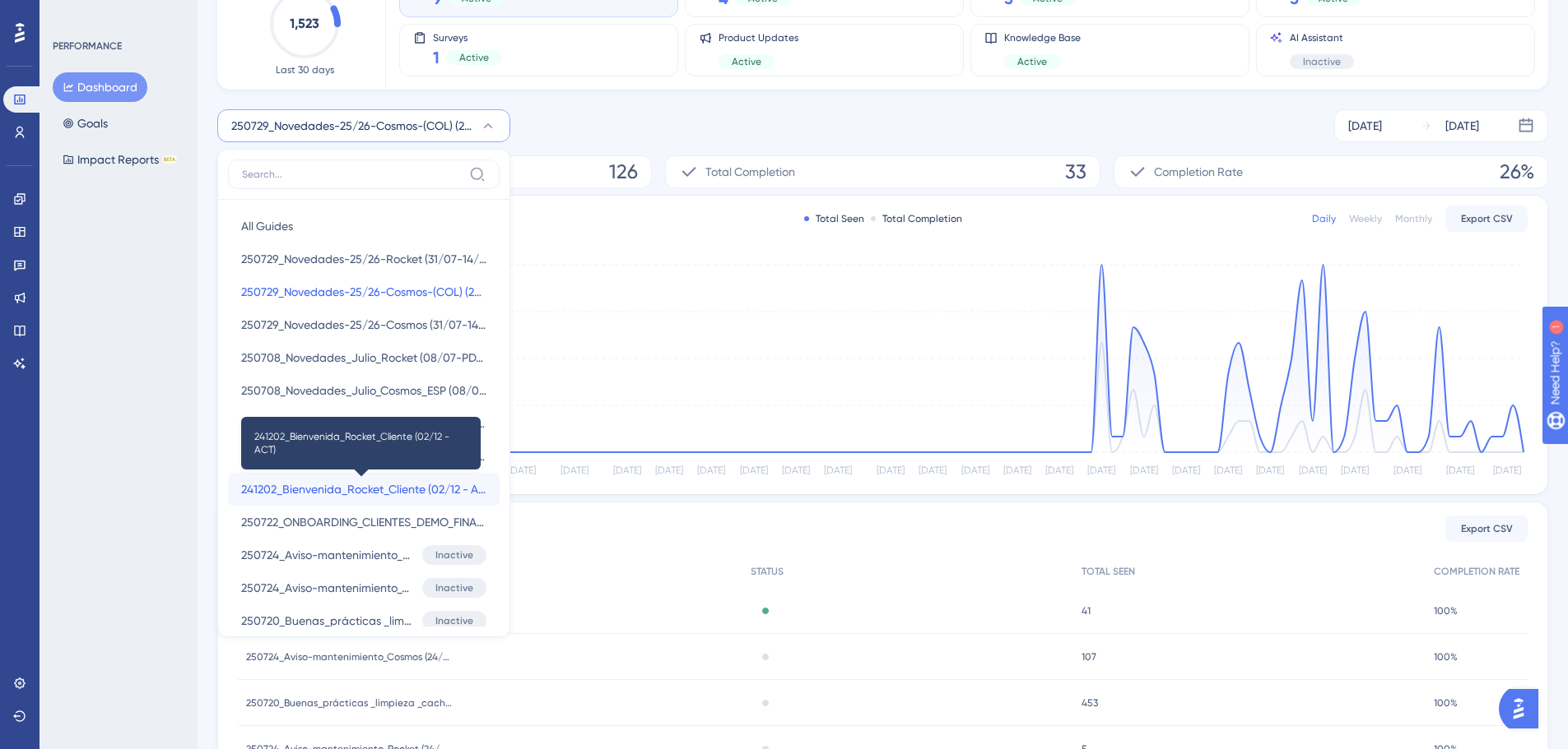
click at [391, 493] on span "241202_Bienvenida_Rocket_Cliente (02/12 - ACT)" at bounding box center [363, 489] width 245 height 20
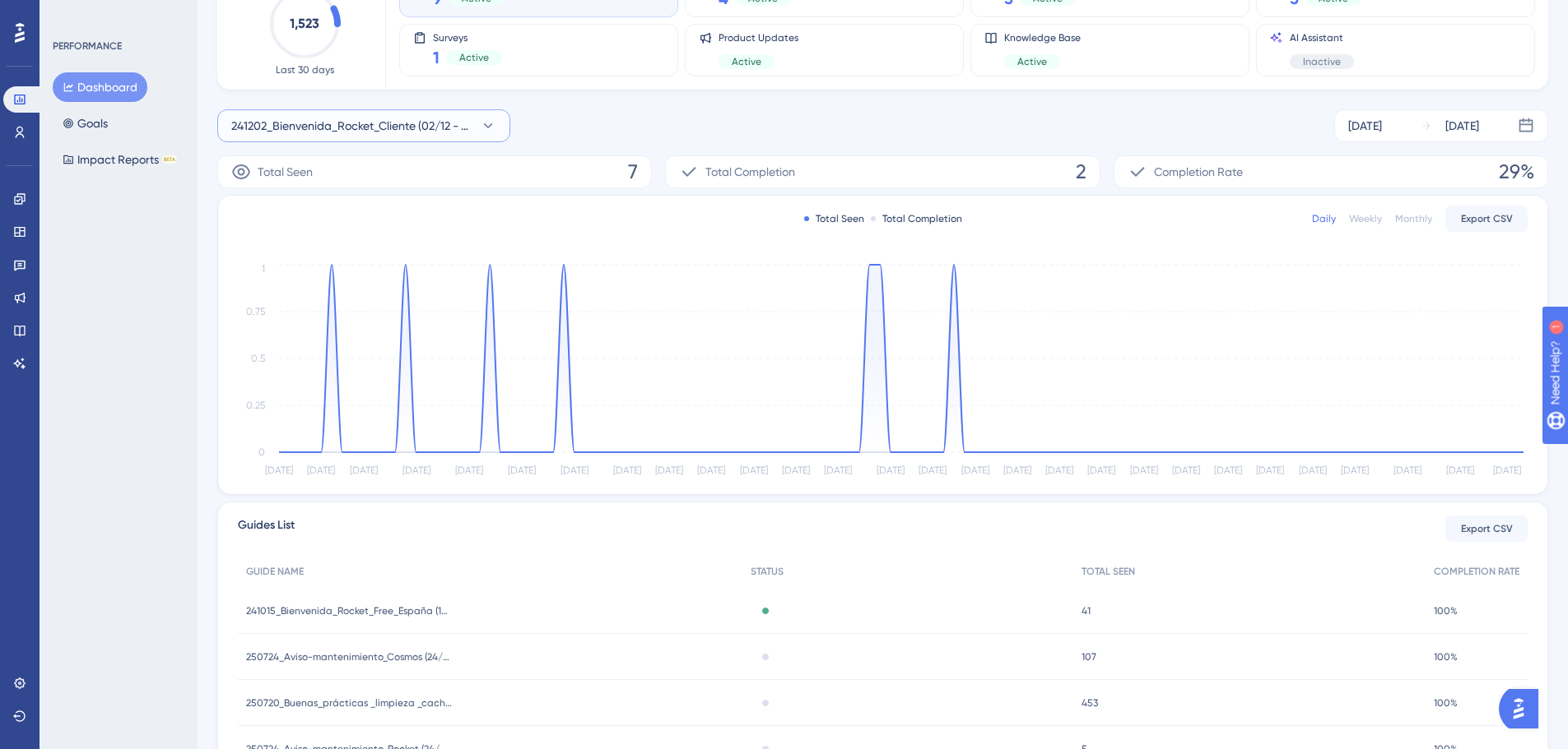
click at [416, 127] on span "241202_Bienvenida_Rocket_Cliente (02/12 - ACT)" at bounding box center [352, 126] width 242 height 20
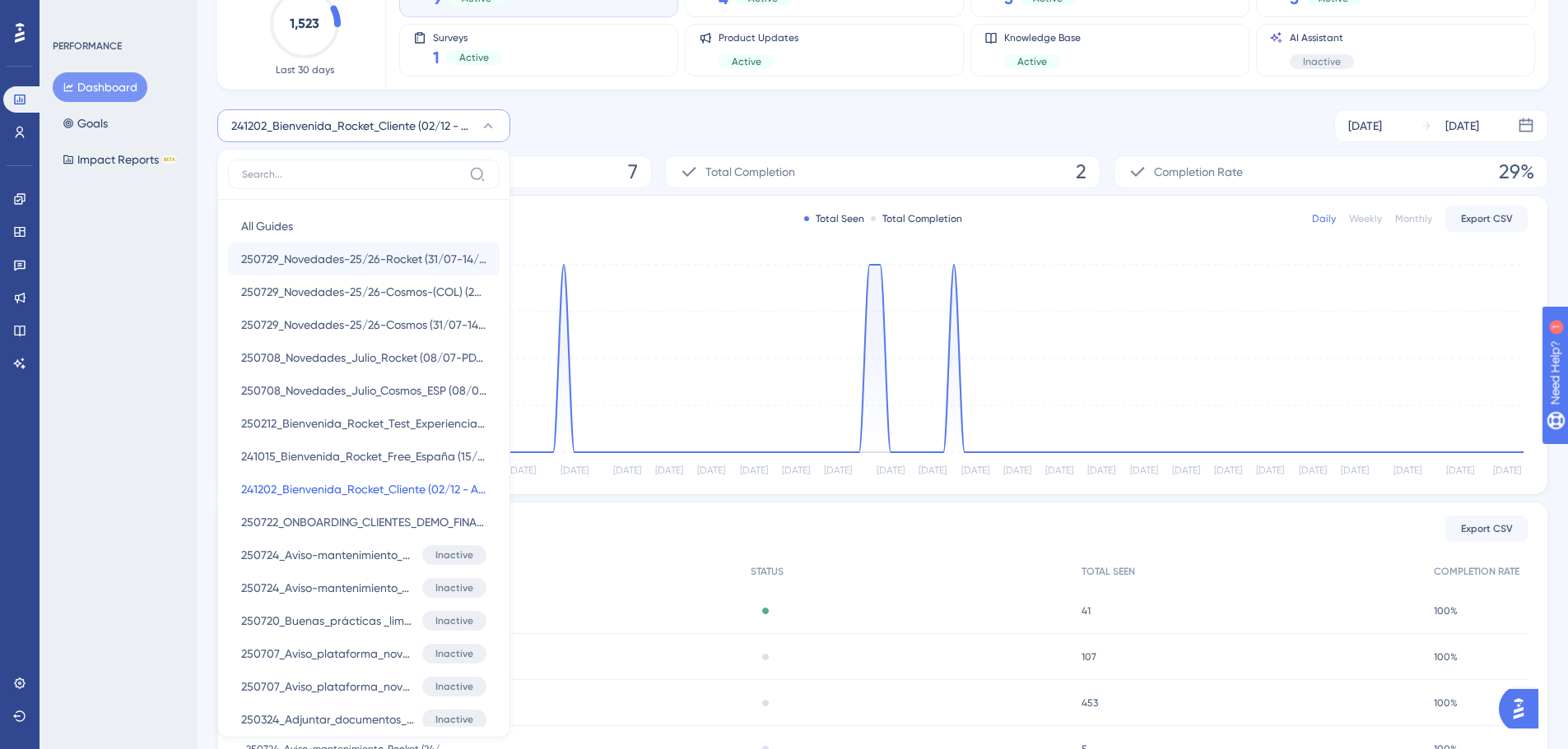
scroll to position [187, 0]
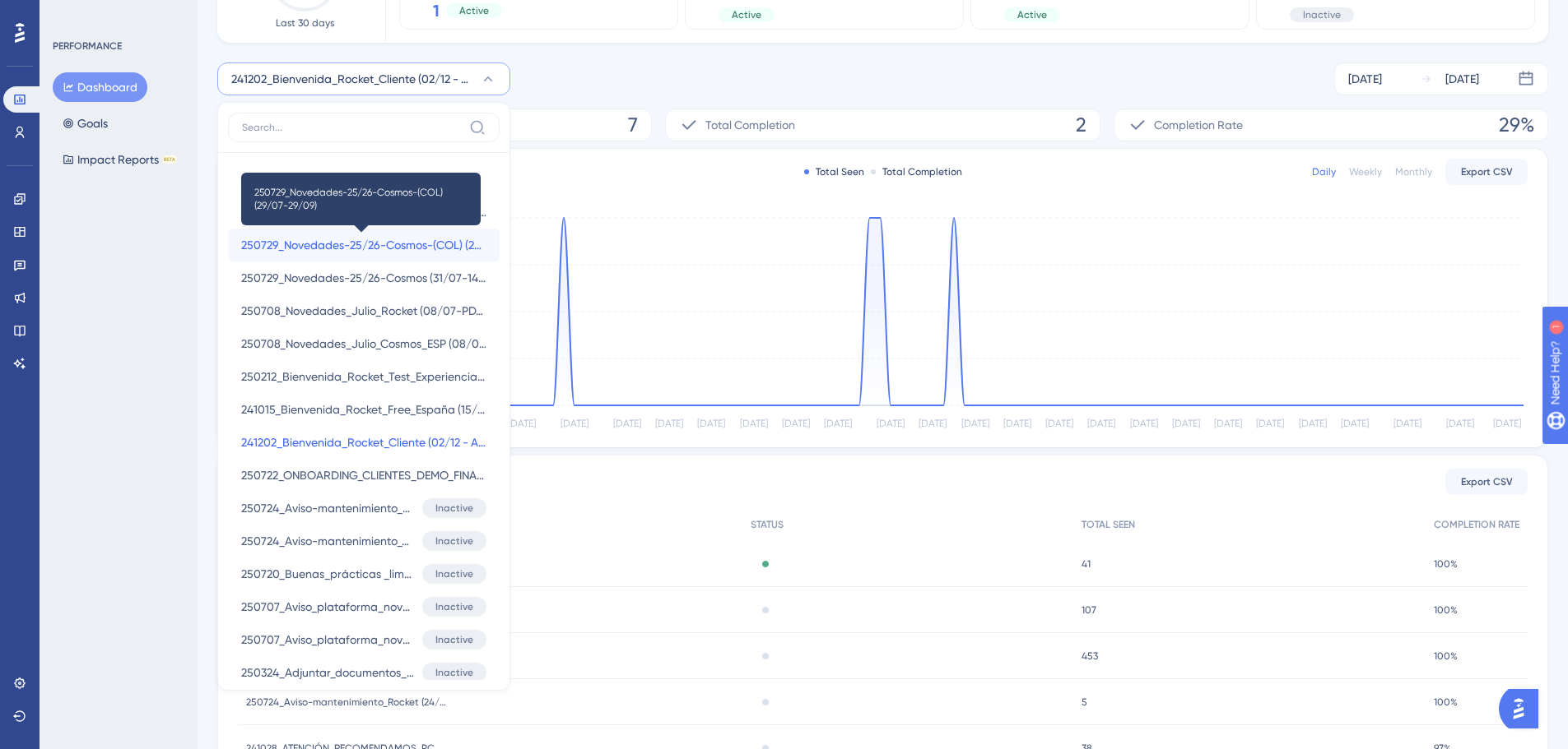
click at [395, 241] on span "250729_Novedades-25/26-Cosmos-(COL) (29/07-29/09)" at bounding box center [363, 245] width 245 height 20
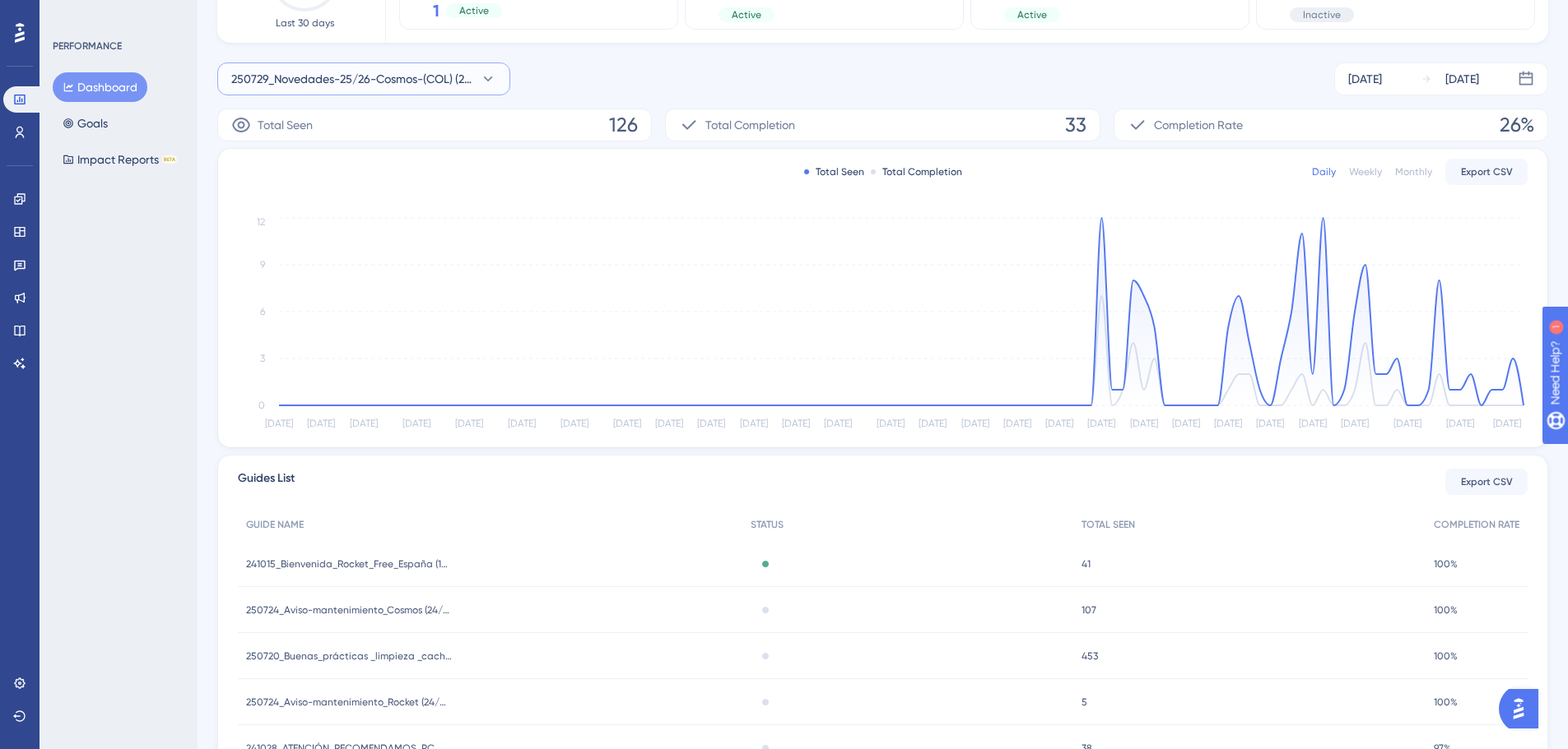
click at [395, 78] on span "250729_Novedades-25/26-Cosmos-(COL) (29/07-29/09)" at bounding box center [352, 79] width 242 height 20
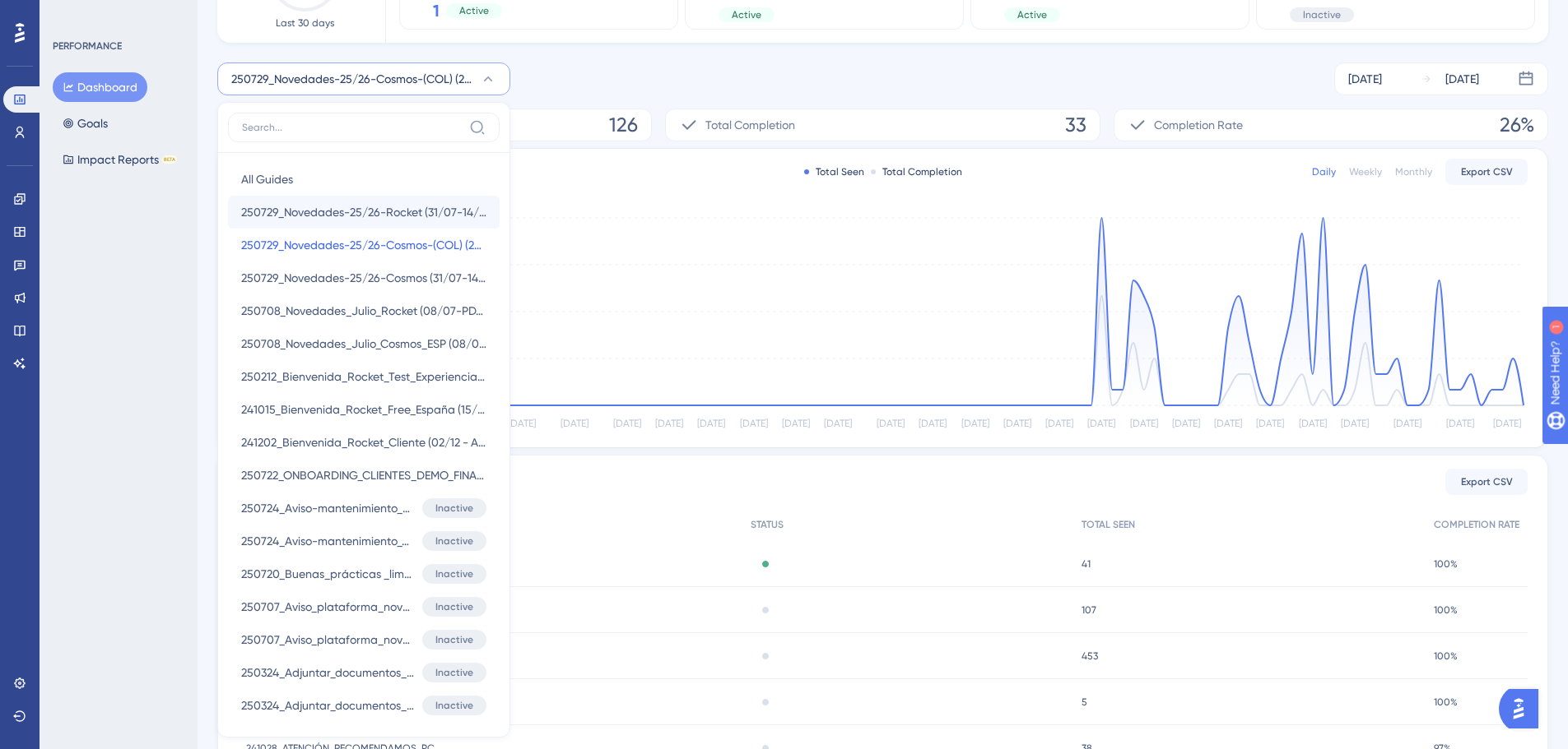
scroll to position [209, 0]
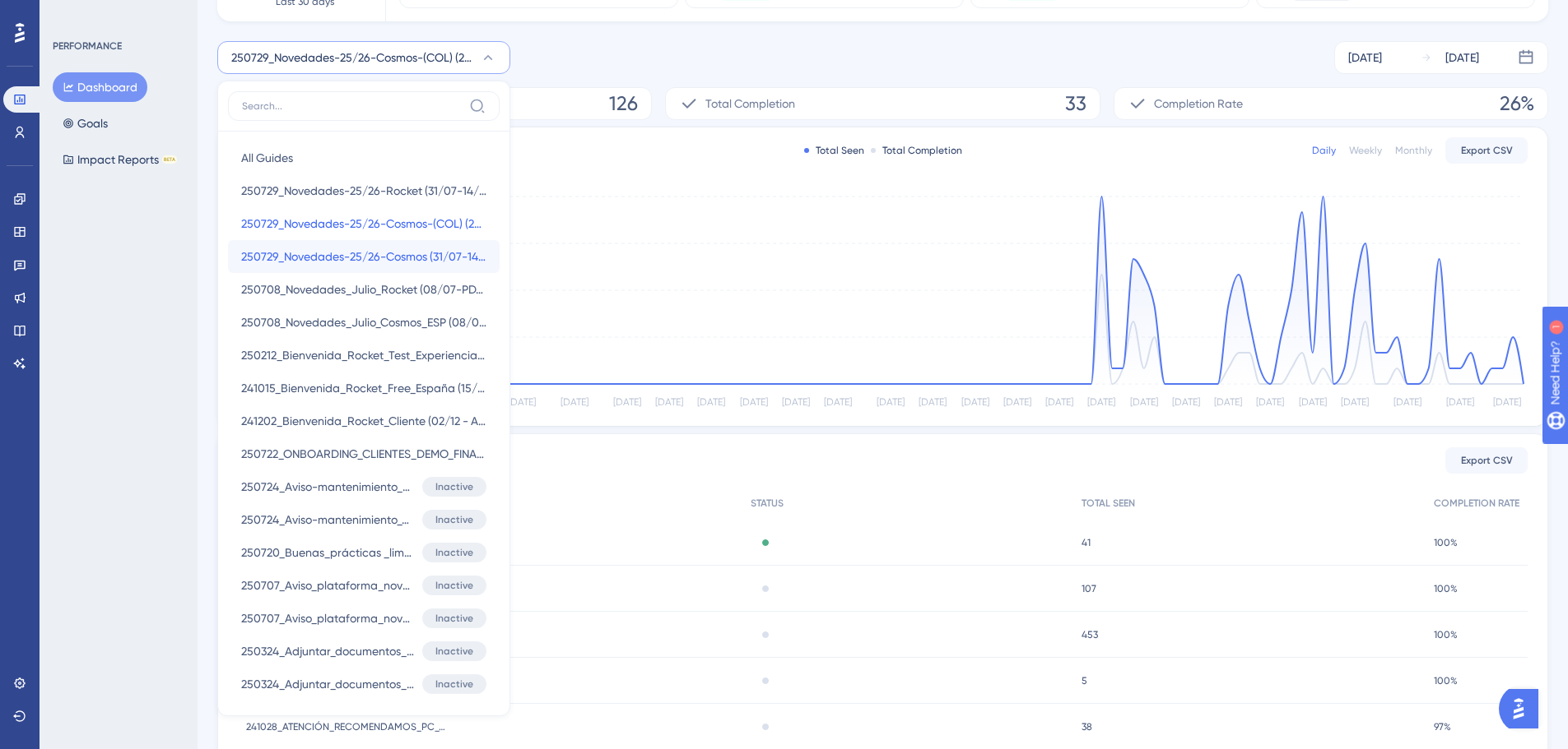
click at [400, 249] on span "250729_Novedades-25/26-Cosmos (31/07-14/09)" at bounding box center [363, 257] width 245 height 20
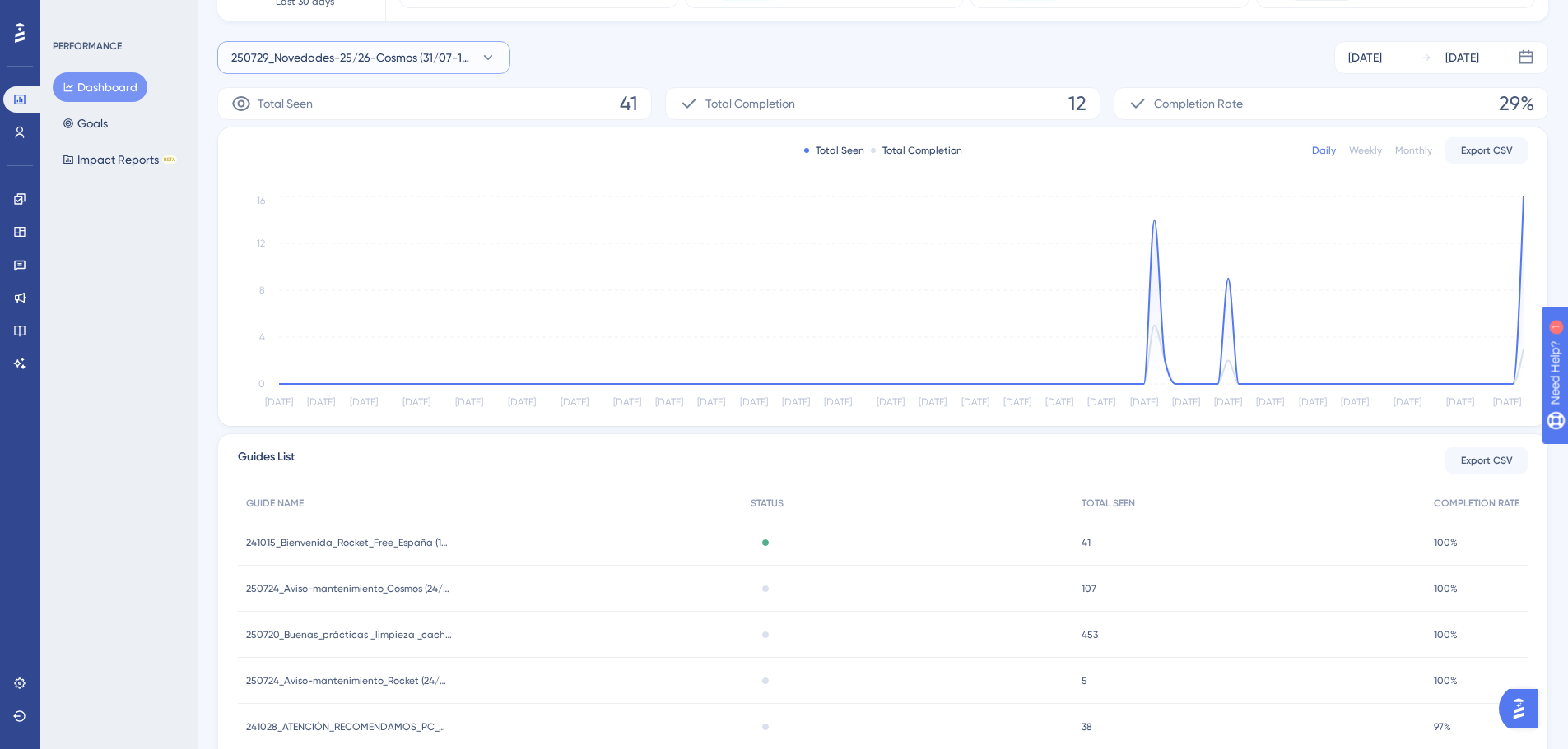
click at [339, 61] on span "250729_Novedades-25/26-Cosmos (31/07-14/09)" at bounding box center [352, 58] width 242 height 20
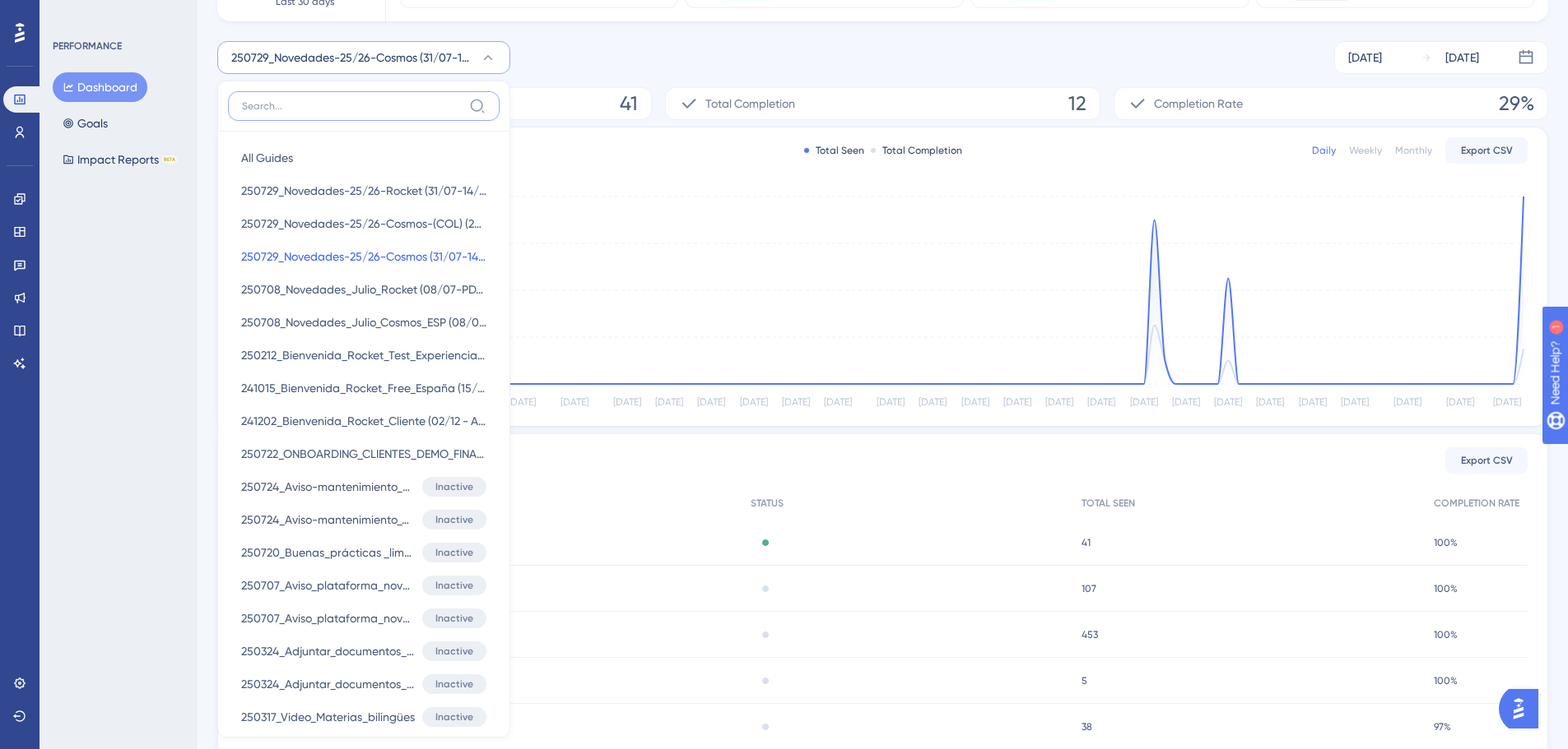
scroll to position [178, 0]
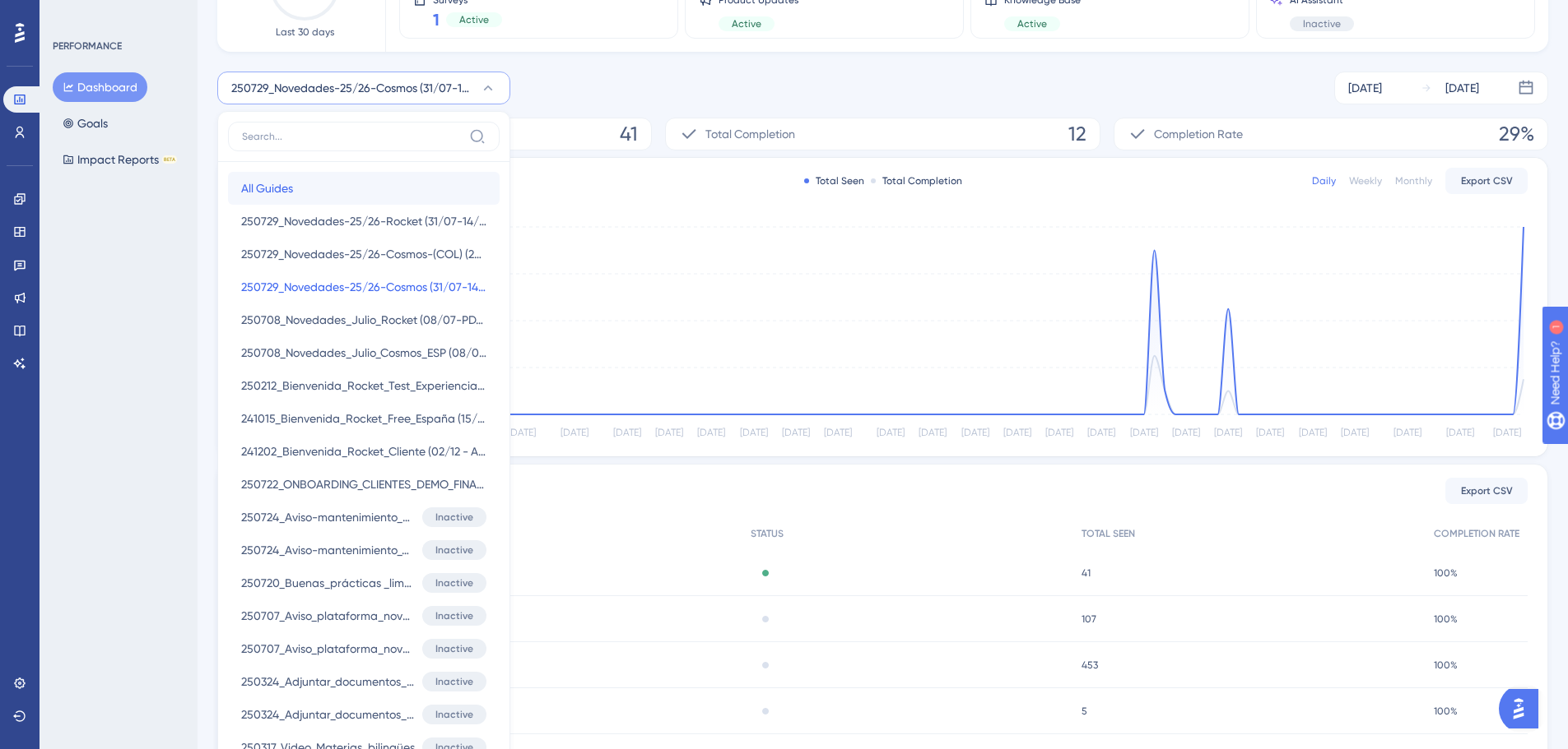
click at [345, 191] on button "All Guides All Guides" at bounding box center [363, 188] width 271 height 33
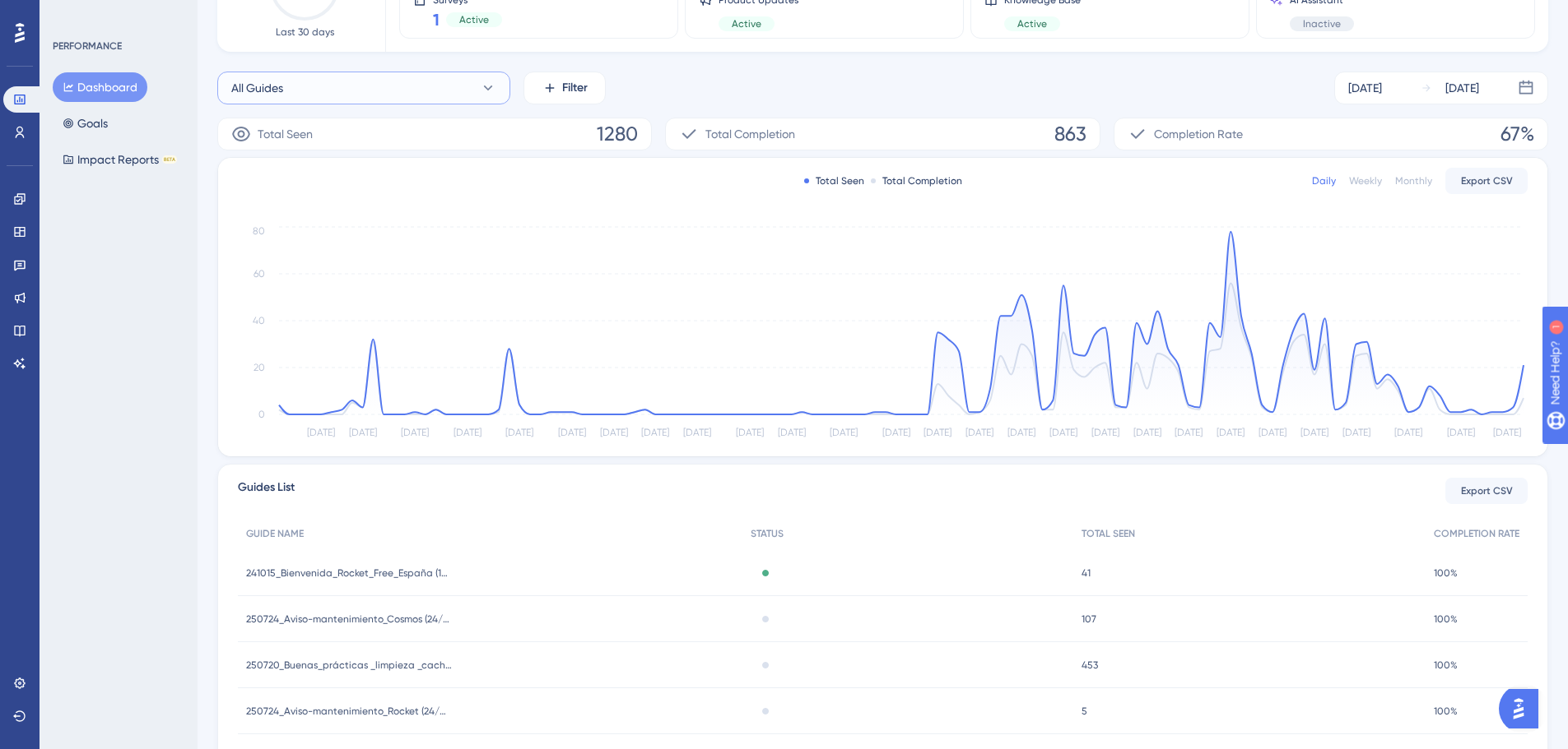
click at [395, 100] on button "All Guides" at bounding box center [363, 87] width 293 height 33
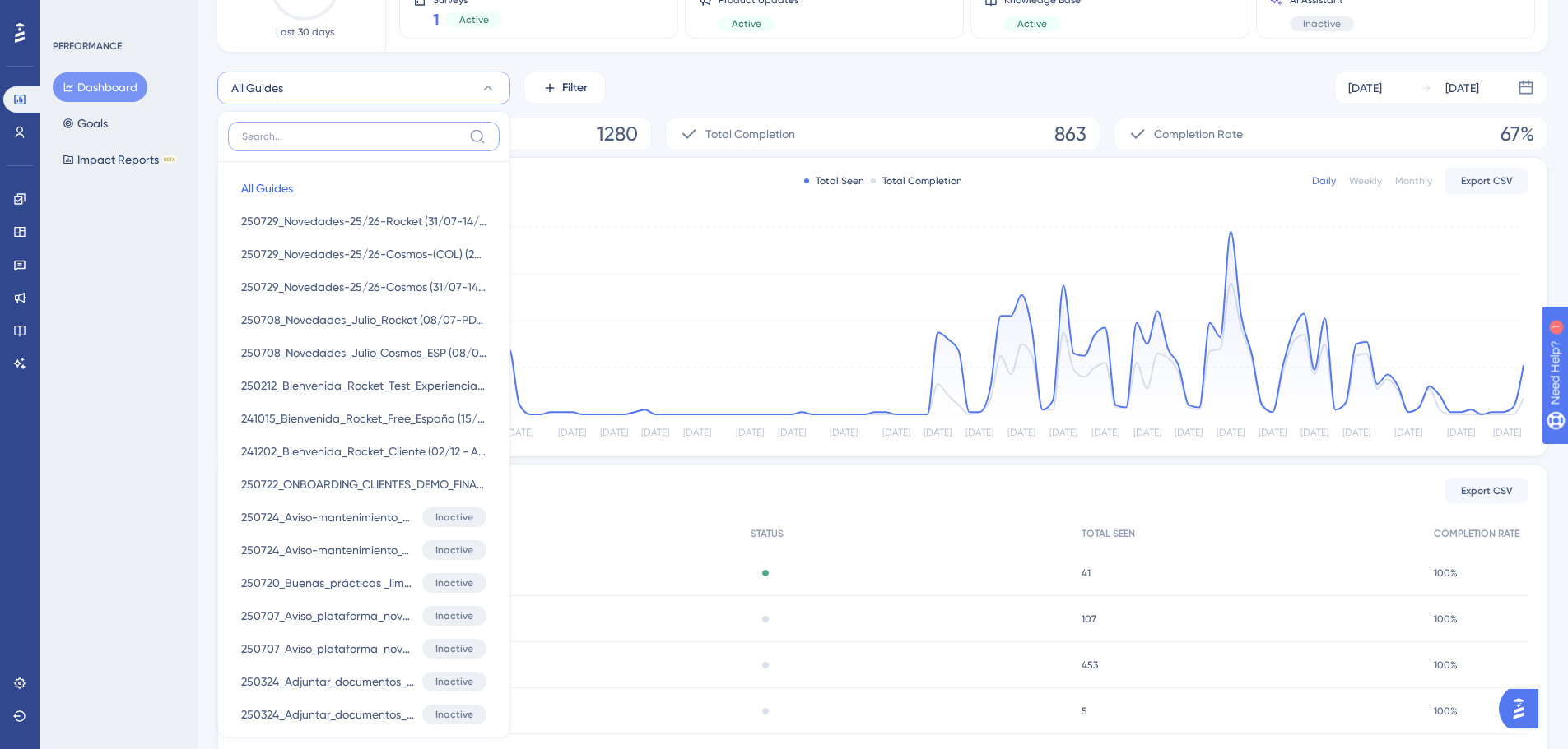
scroll to position [205, 0]
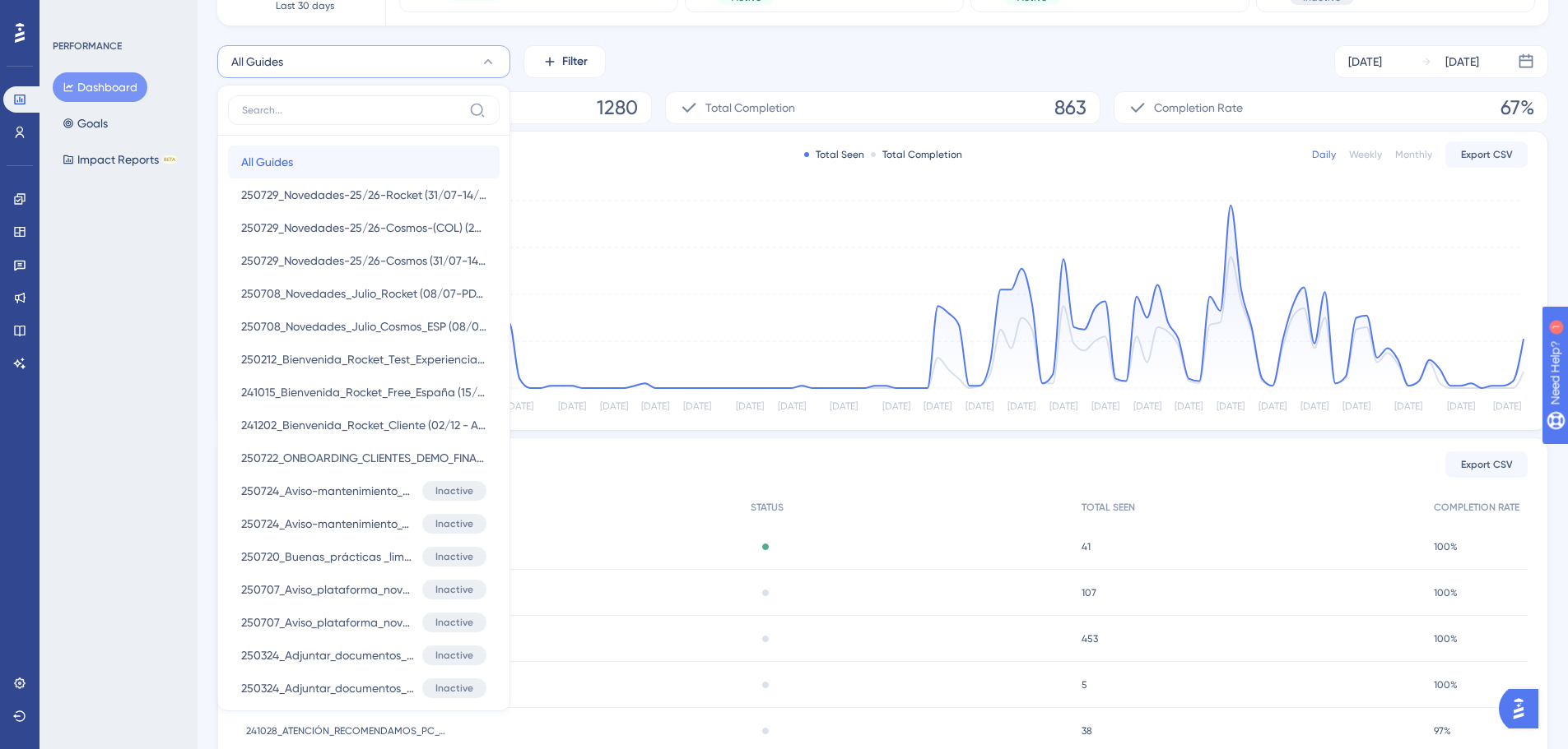
click at [371, 171] on button "All Guides All Guides" at bounding box center [363, 162] width 271 height 33
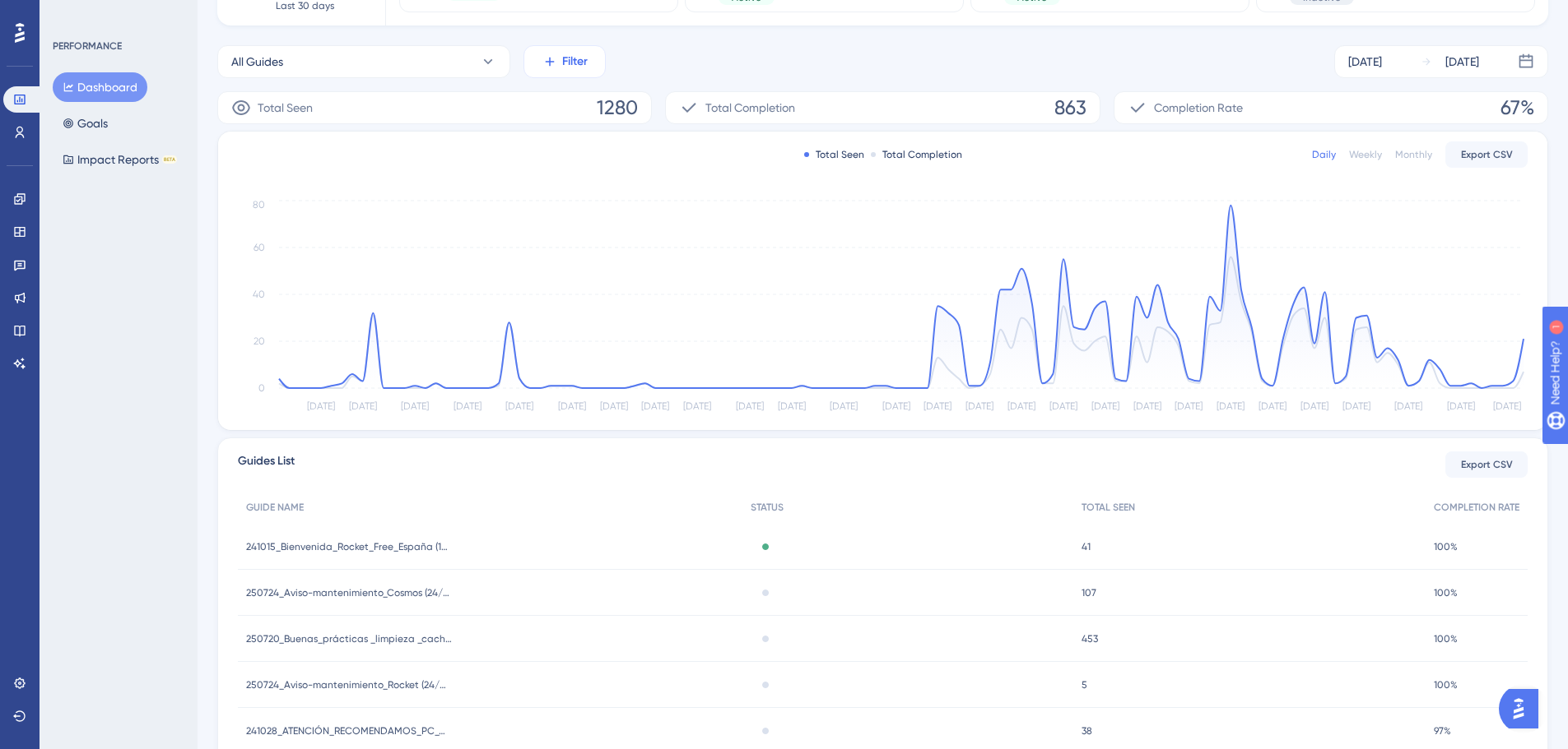
click at [566, 67] on span "Filter" at bounding box center [574, 62] width 25 height 20
click at [639, 119] on div "Tags Tags" at bounding box center [614, 112] width 133 height 33
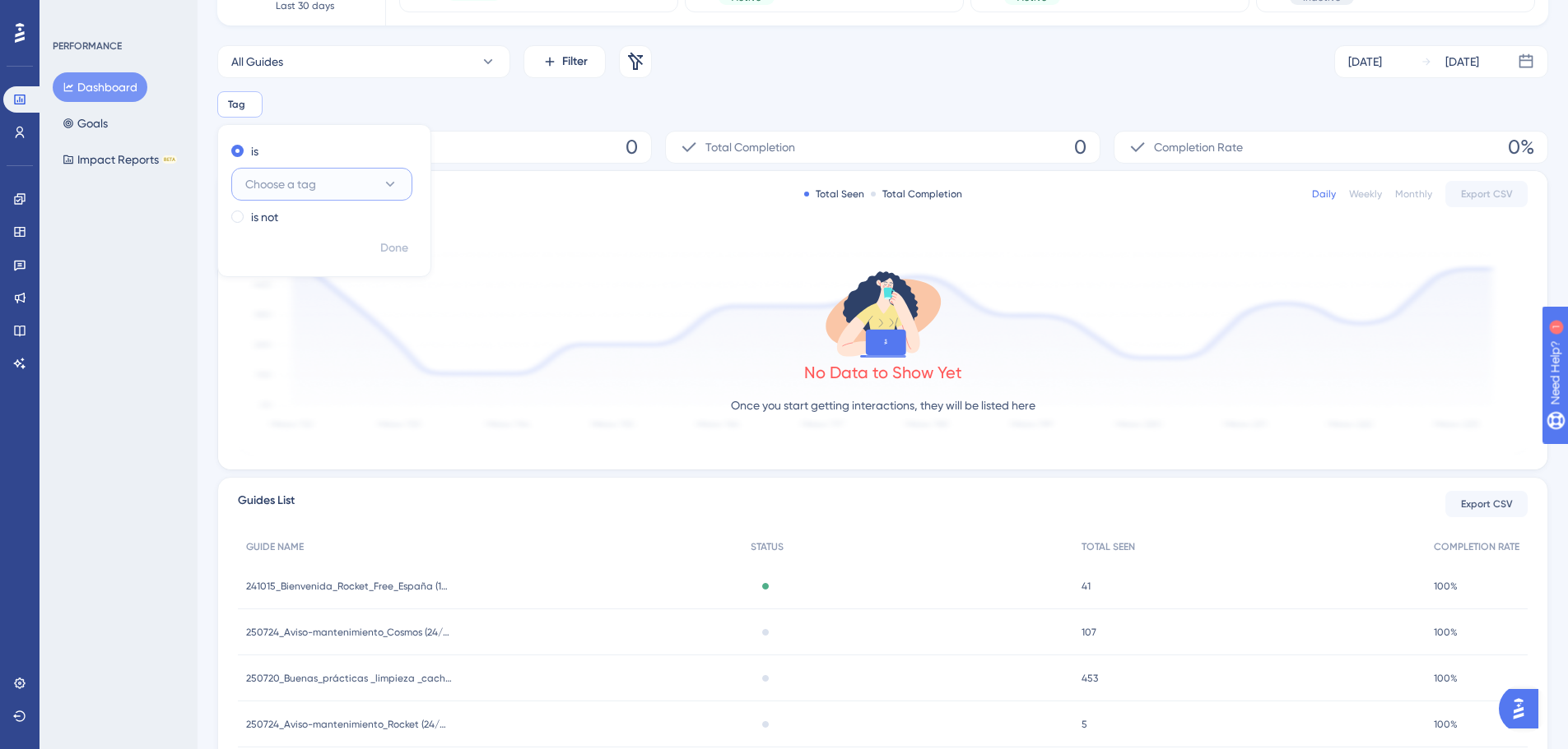
click at [391, 174] on button "Choose a tag" at bounding box center [321, 184] width 181 height 33
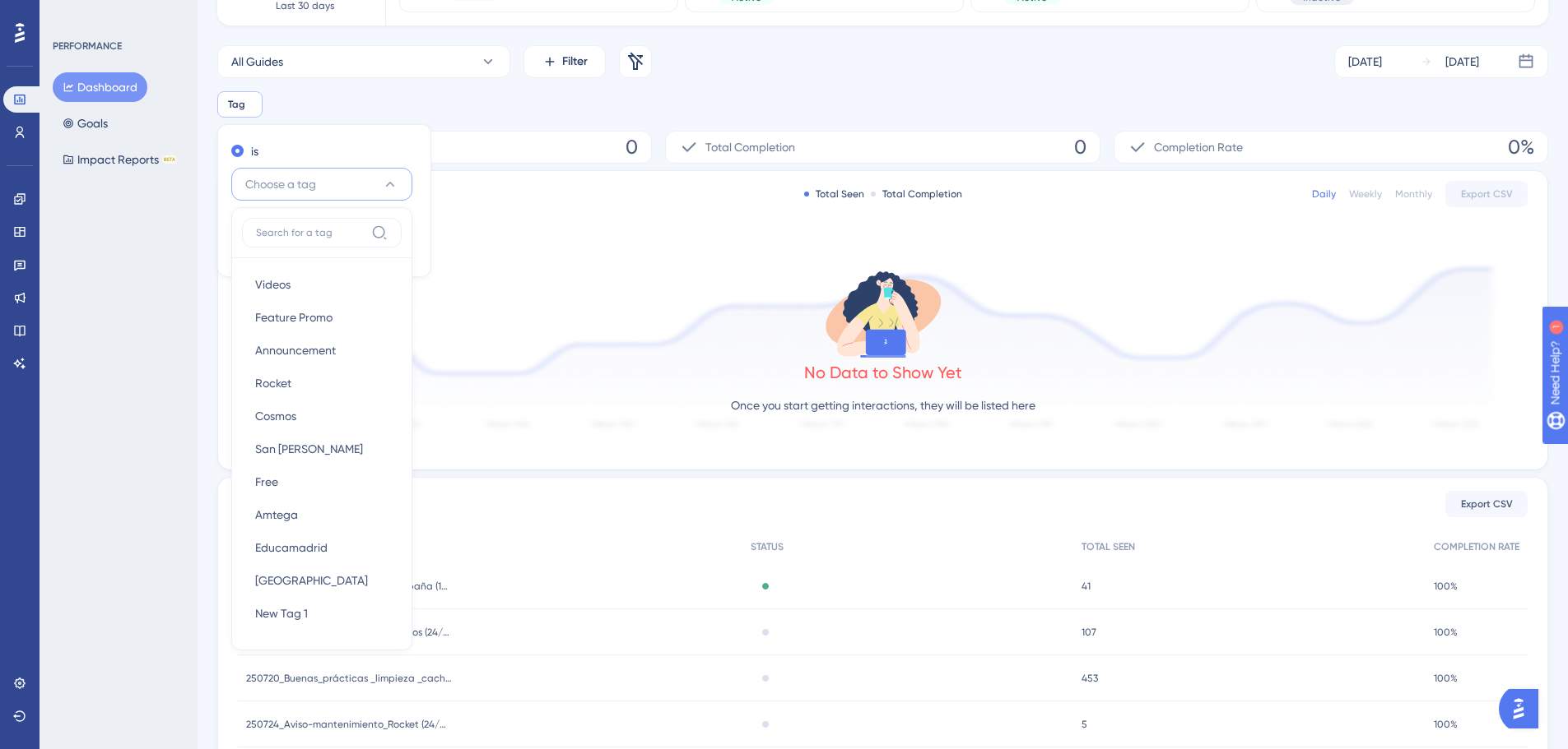
scroll to position [260, 0]
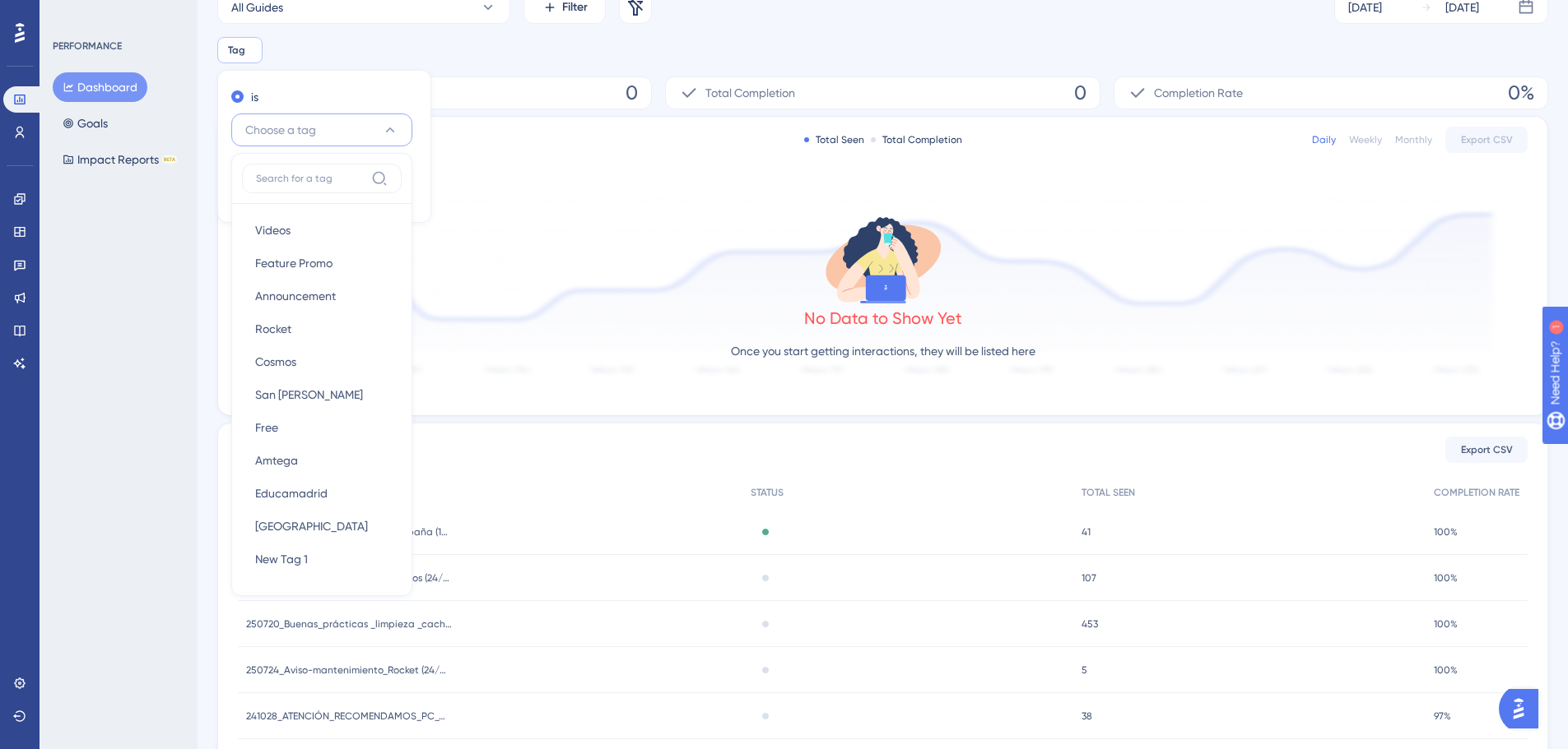
click at [514, 119] on div "Total Seen Total Completion Daily Weekly Monthly Export CSV No Data to Show Yet…" at bounding box center [883, 266] width 1329 height 298
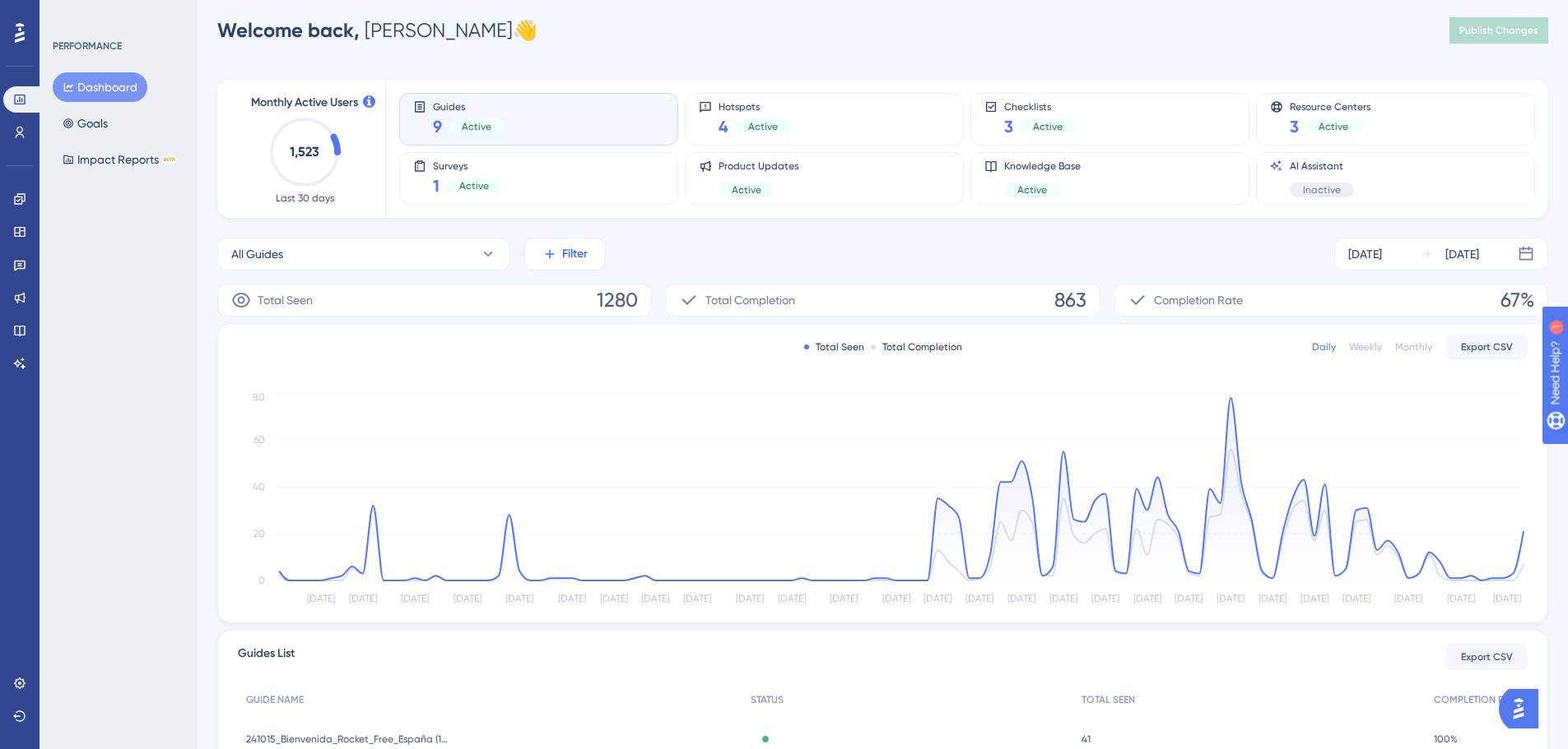
click at [557, 244] on button "Filter" at bounding box center [564, 254] width 82 height 33
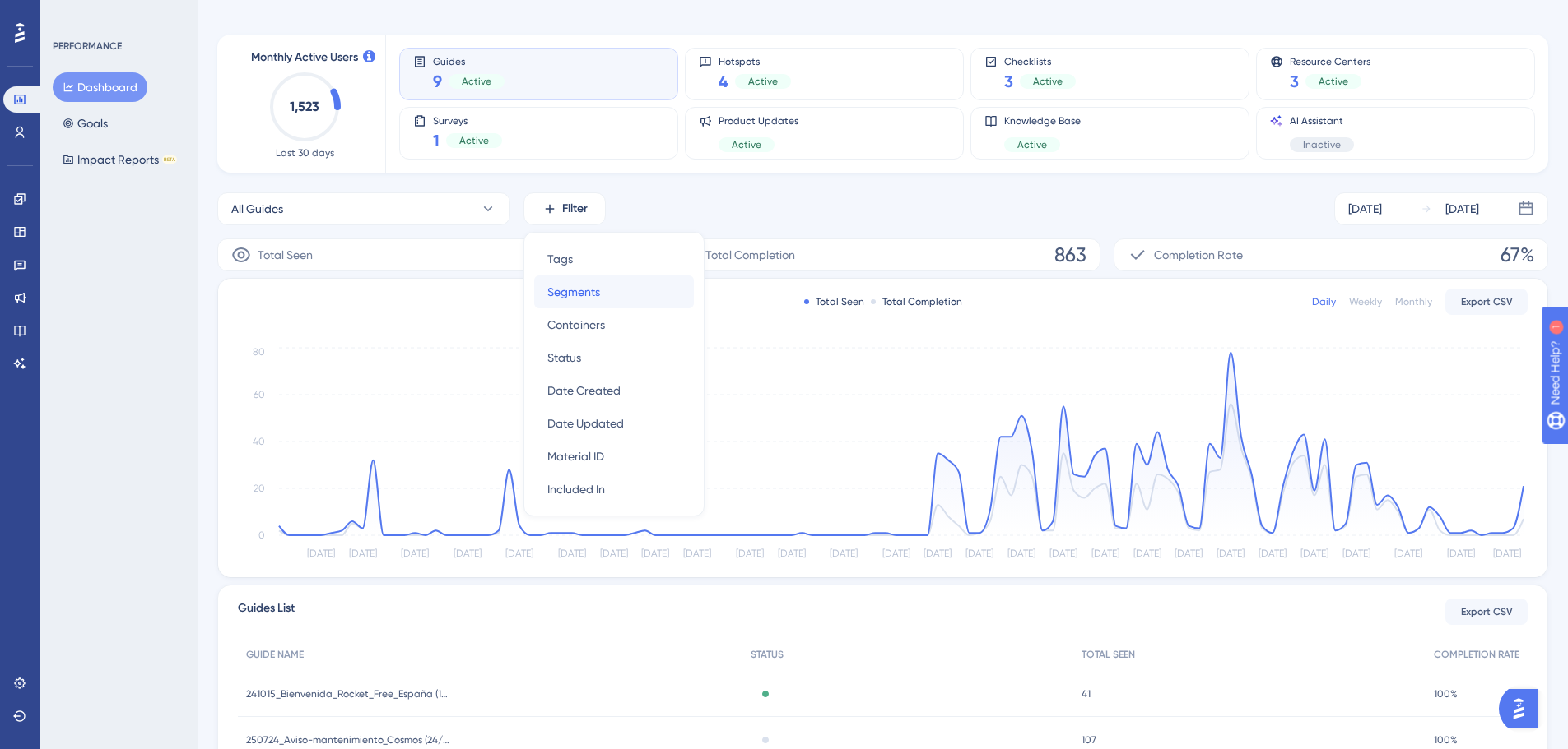
click at [590, 290] on span "Segments" at bounding box center [573, 292] width 52 height 20
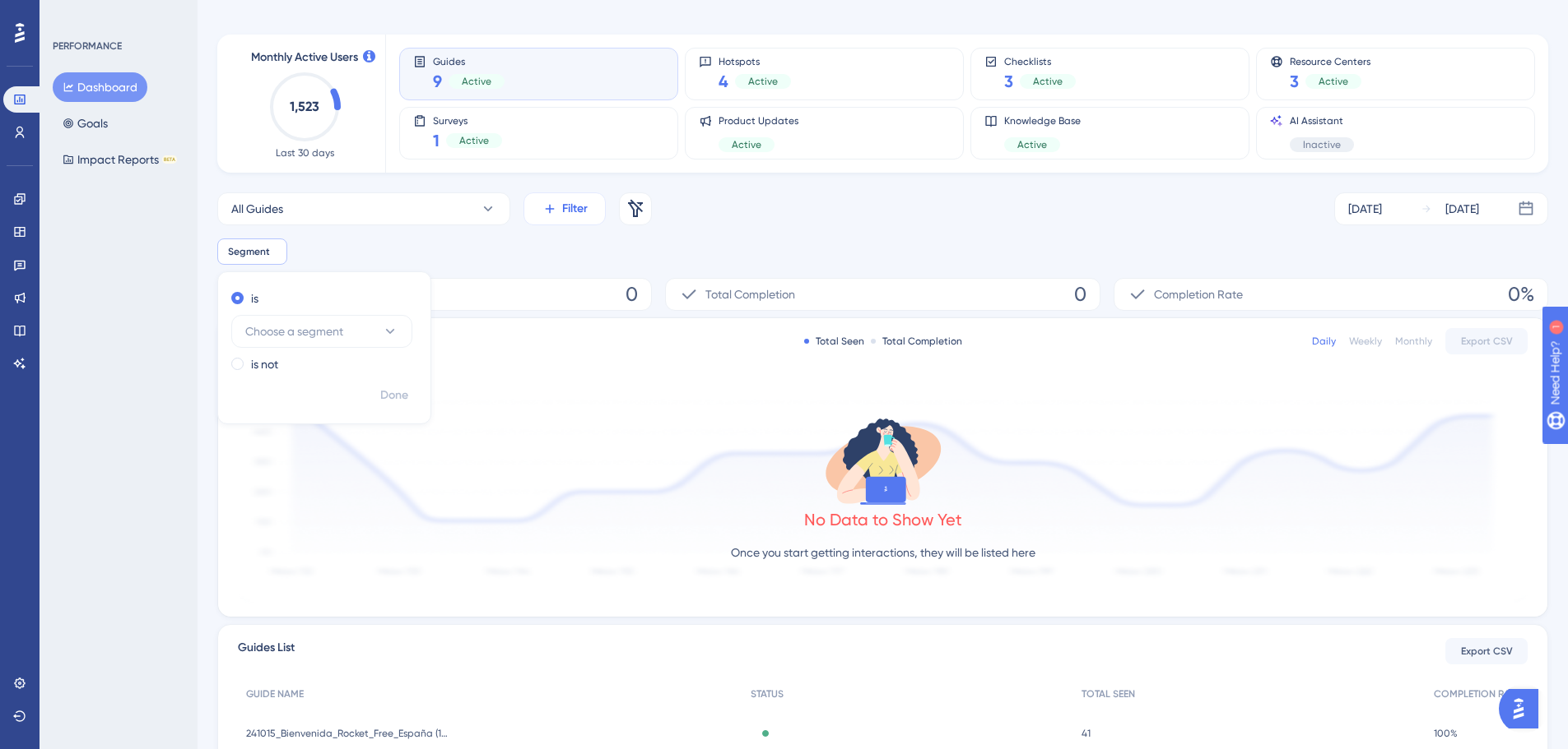
click at [575, 205] on span "Filter" at bounding box center [574, 209] width 25 height 20
click at [575, 260] on div "Tags Tags" at bounding box center [614, 260] width 133 height 33
click at [405, 323] on span "Choose a tag" at bounding box center [390, 333] width 70 height 20
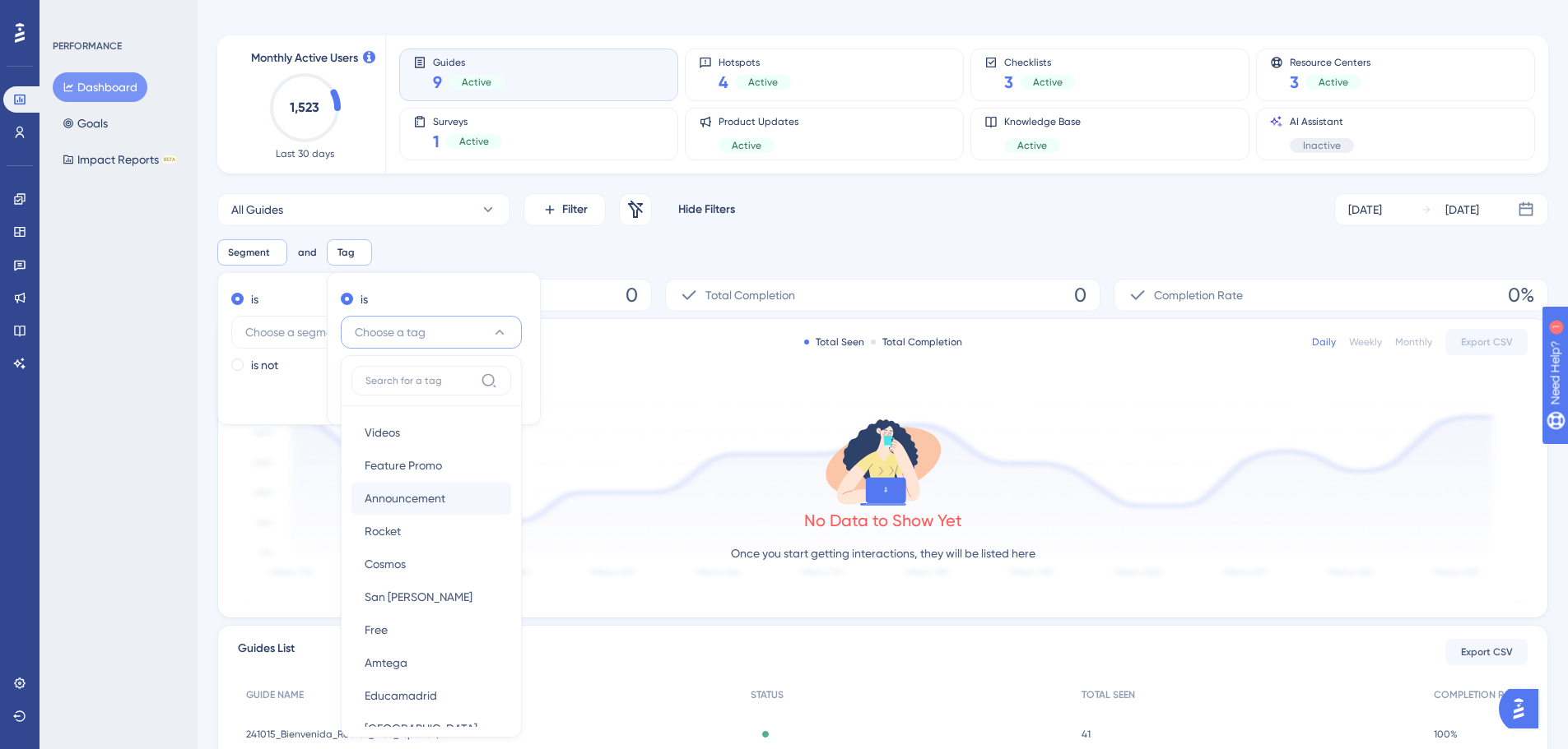
scroll to position [229, 0]
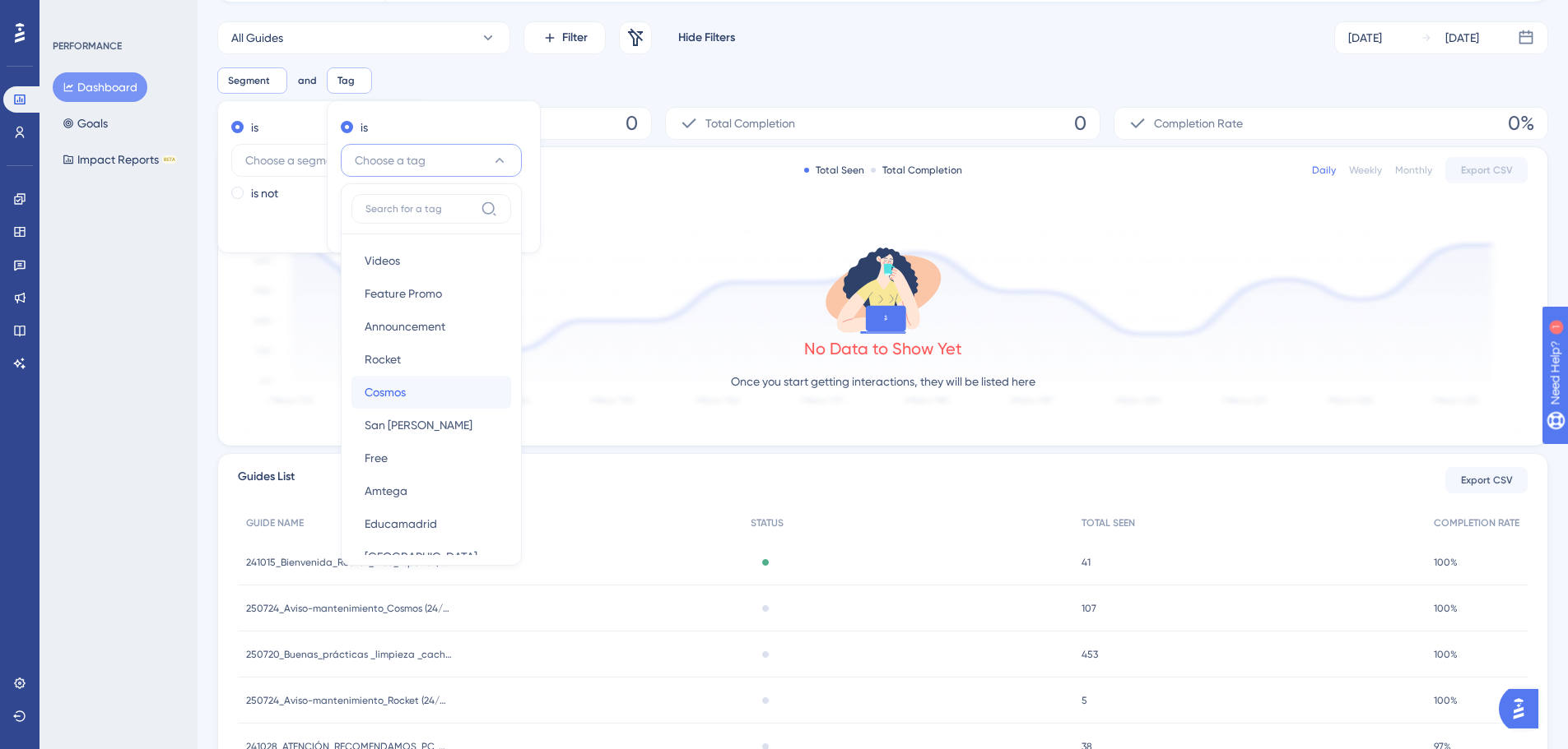
click at [403, 396] on span "Cosmos" at bounding box center [385, 392] width 41 height 20
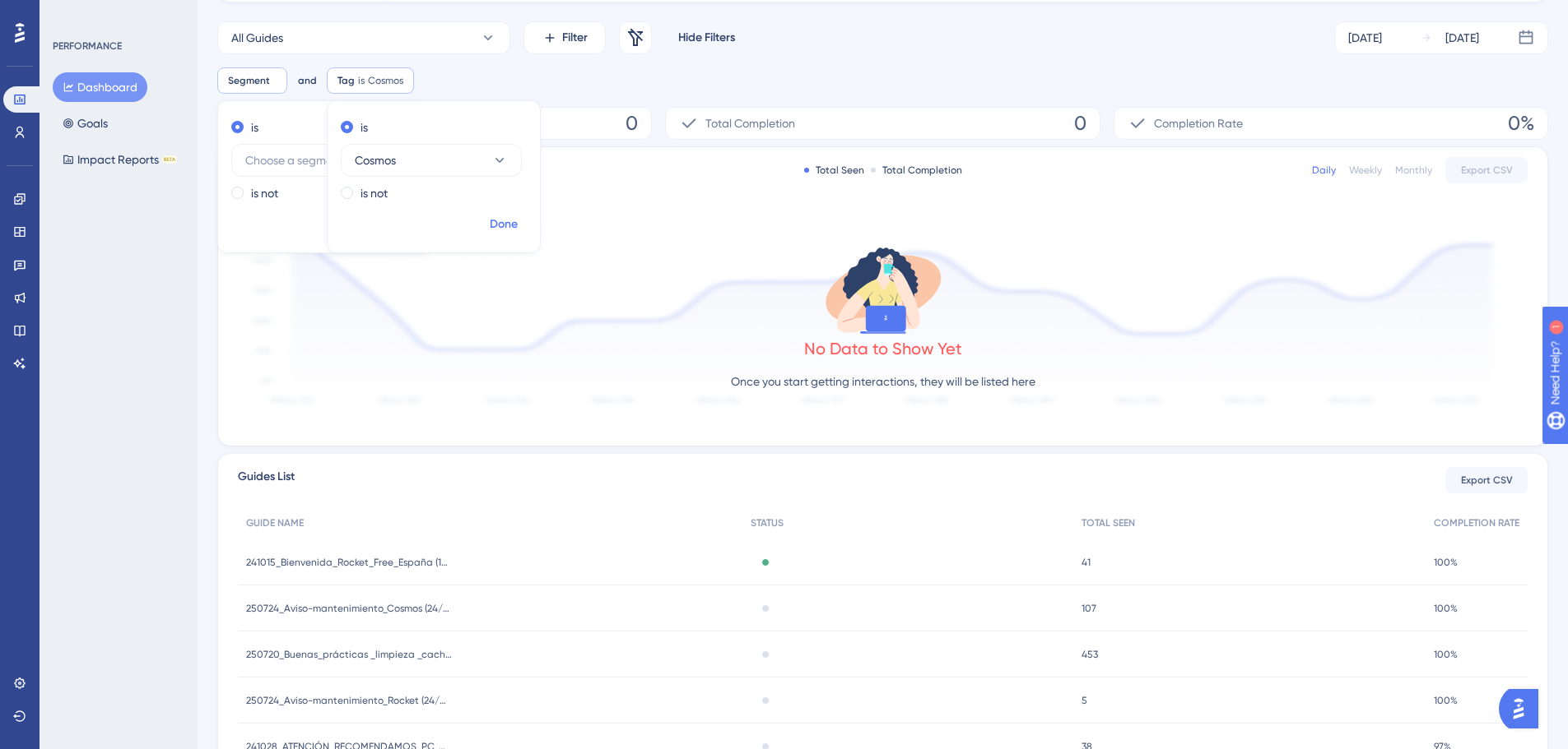
click at [511, 215] on span "Done" at bounding box center [503, 224] width 28 height 20
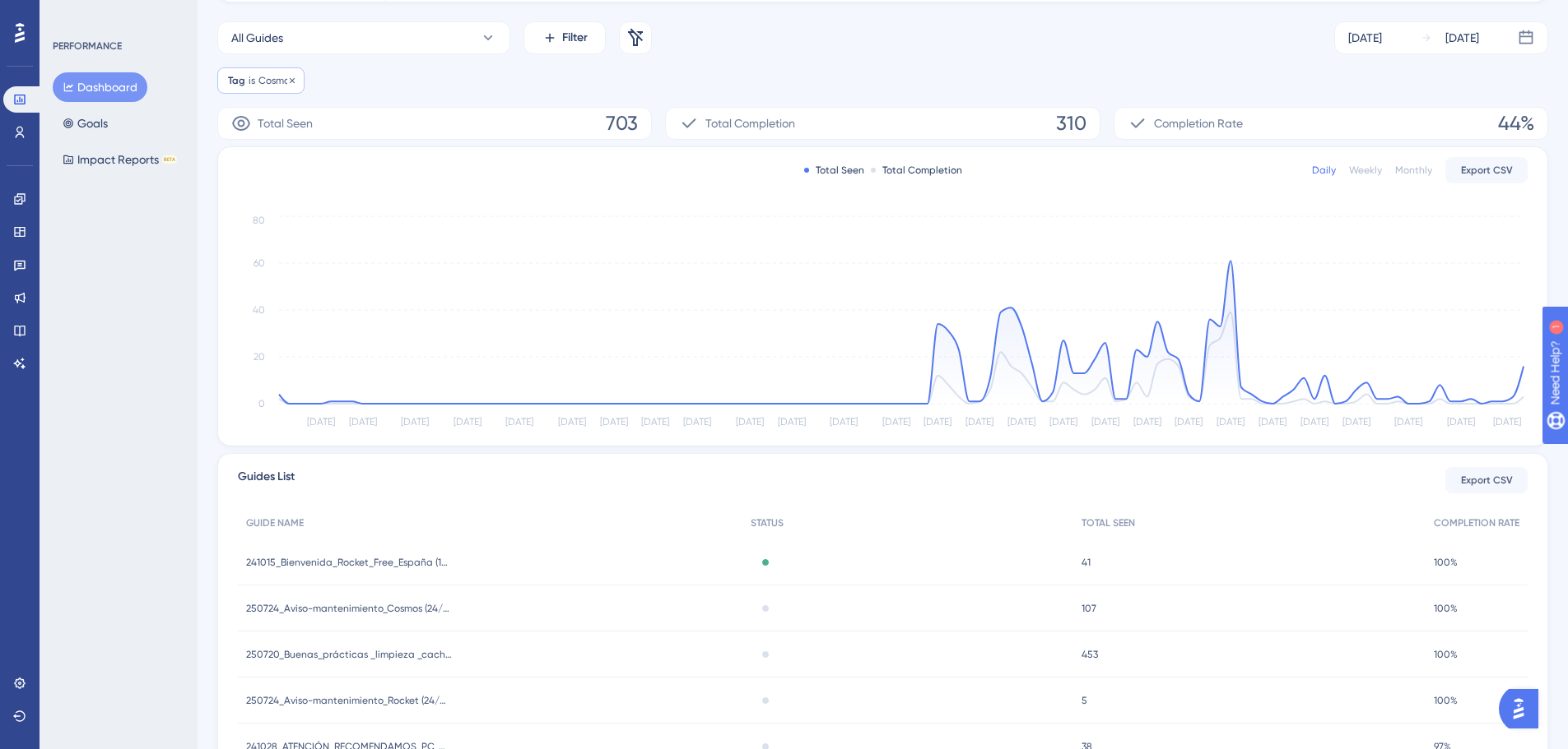
drag, startPoint x: 299, startPoint y: 78, endPoint x: 289, endPoint y: 74, distance: 10.8
click at [298, 77] on div "Tag is Cosmos Cosmos Remove" at bounding box center [261, 80] width 87 height 26
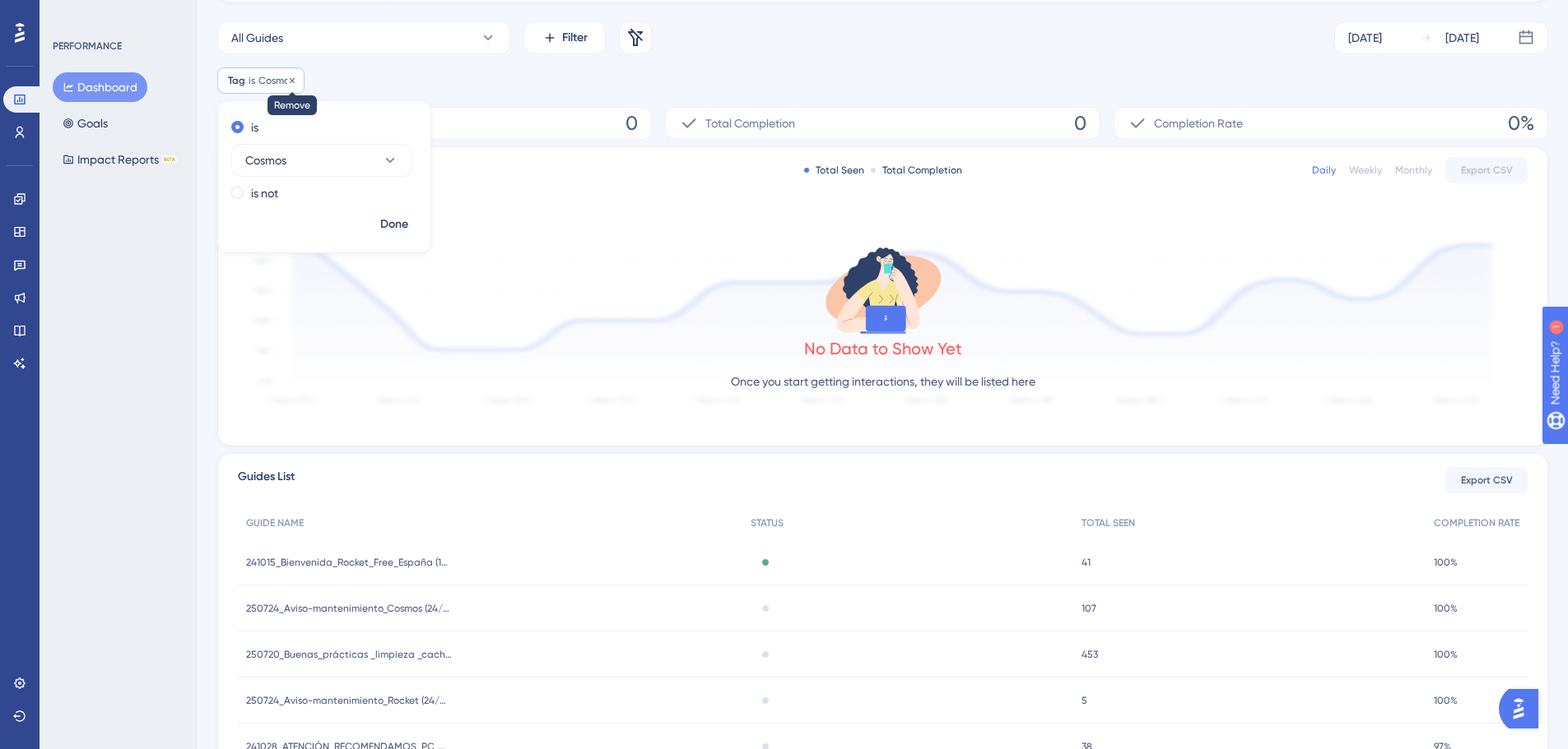
click at [289, 74] on div at bounding box center [292, 80] width 10 height 15
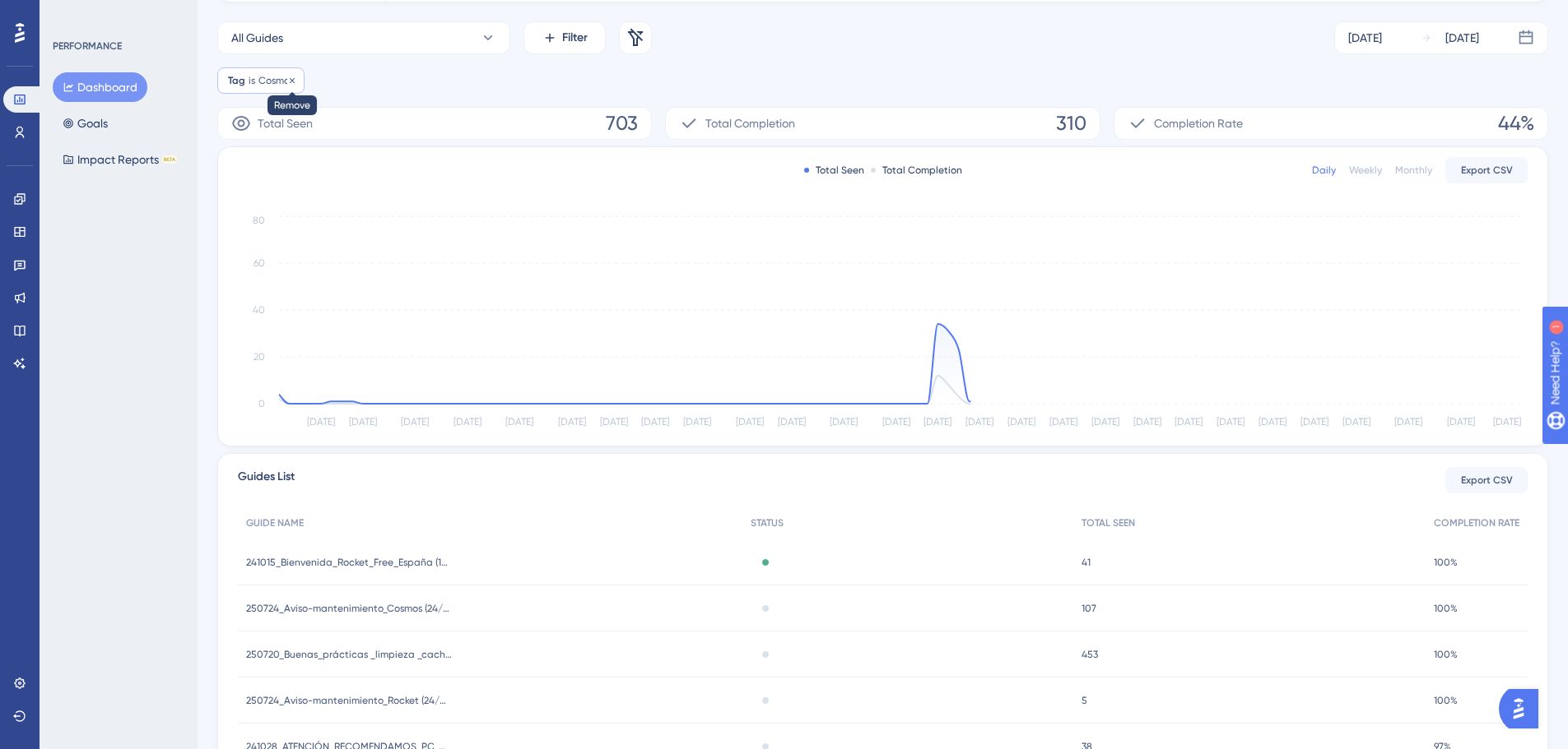
click at [293, 80] on icon at bounding box center [291, 79] width 5 height 5
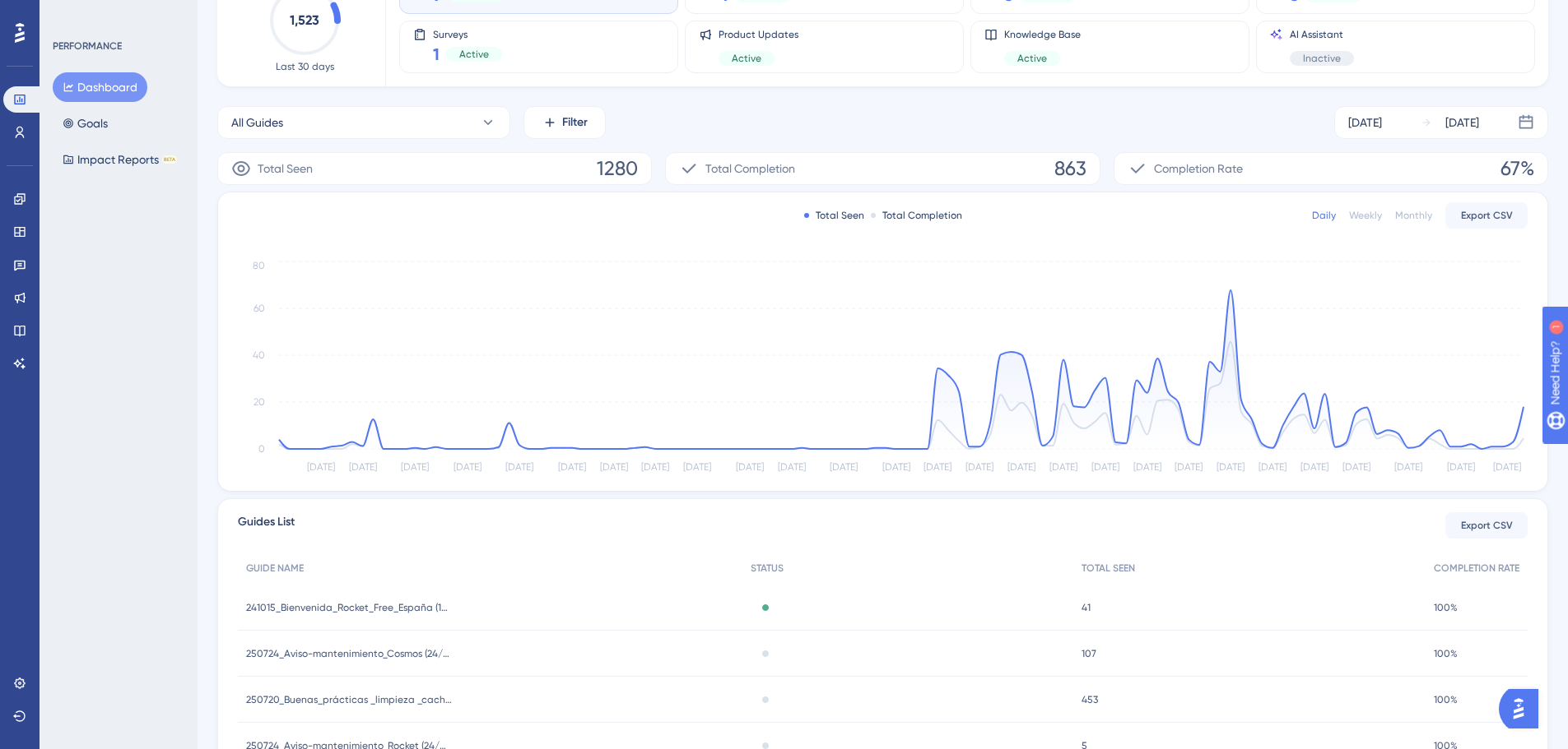
scroll to position [64, 0]
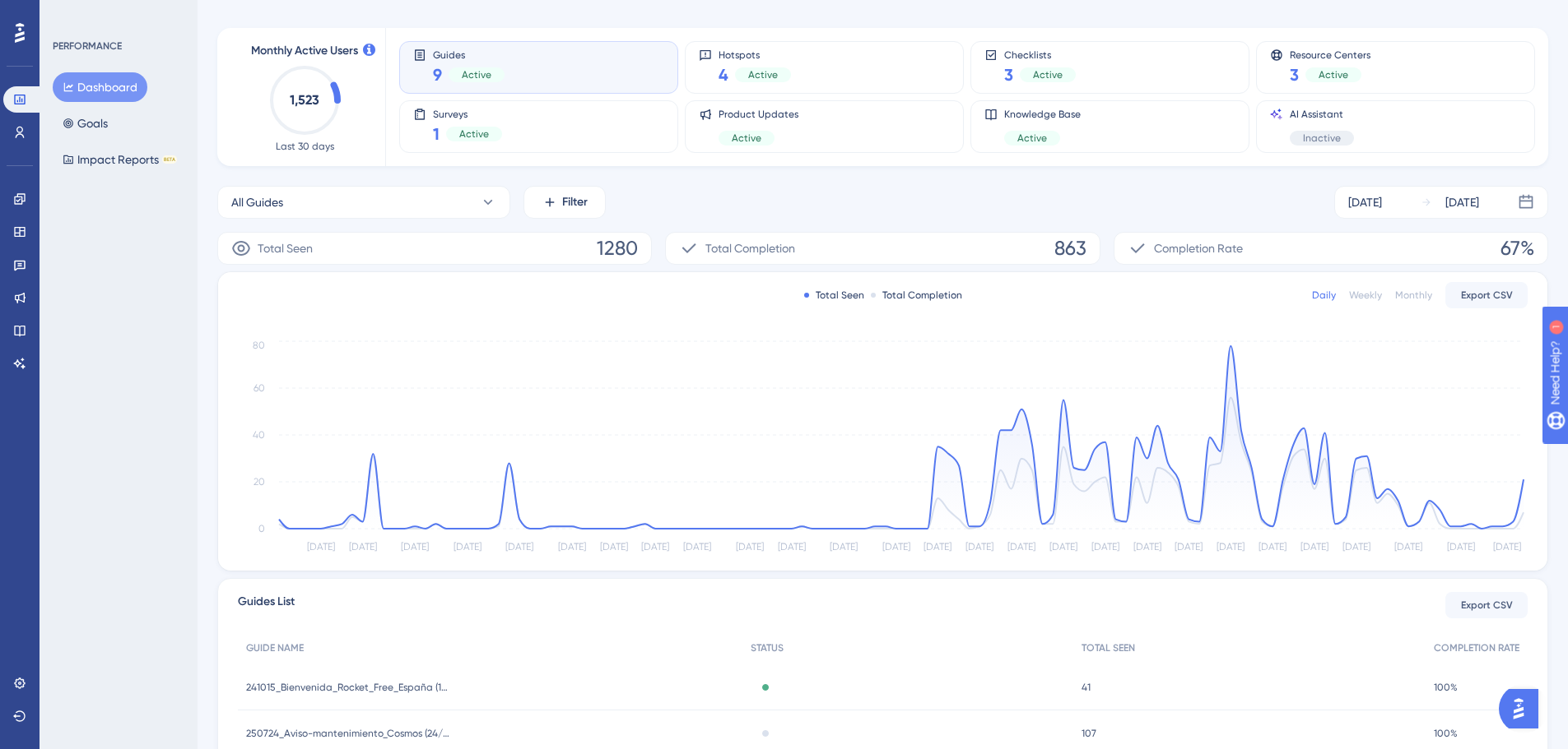
click at [343, 221] on div "All Guides Filter [DATE] [DATE] Total Seen 1280 Total Completion 863 Completion…" at bounding box center [883, 567] width 1331 height 763
click at [328, 195] on button "All Guides" at bounding box center [363, 202] width 293 height 33
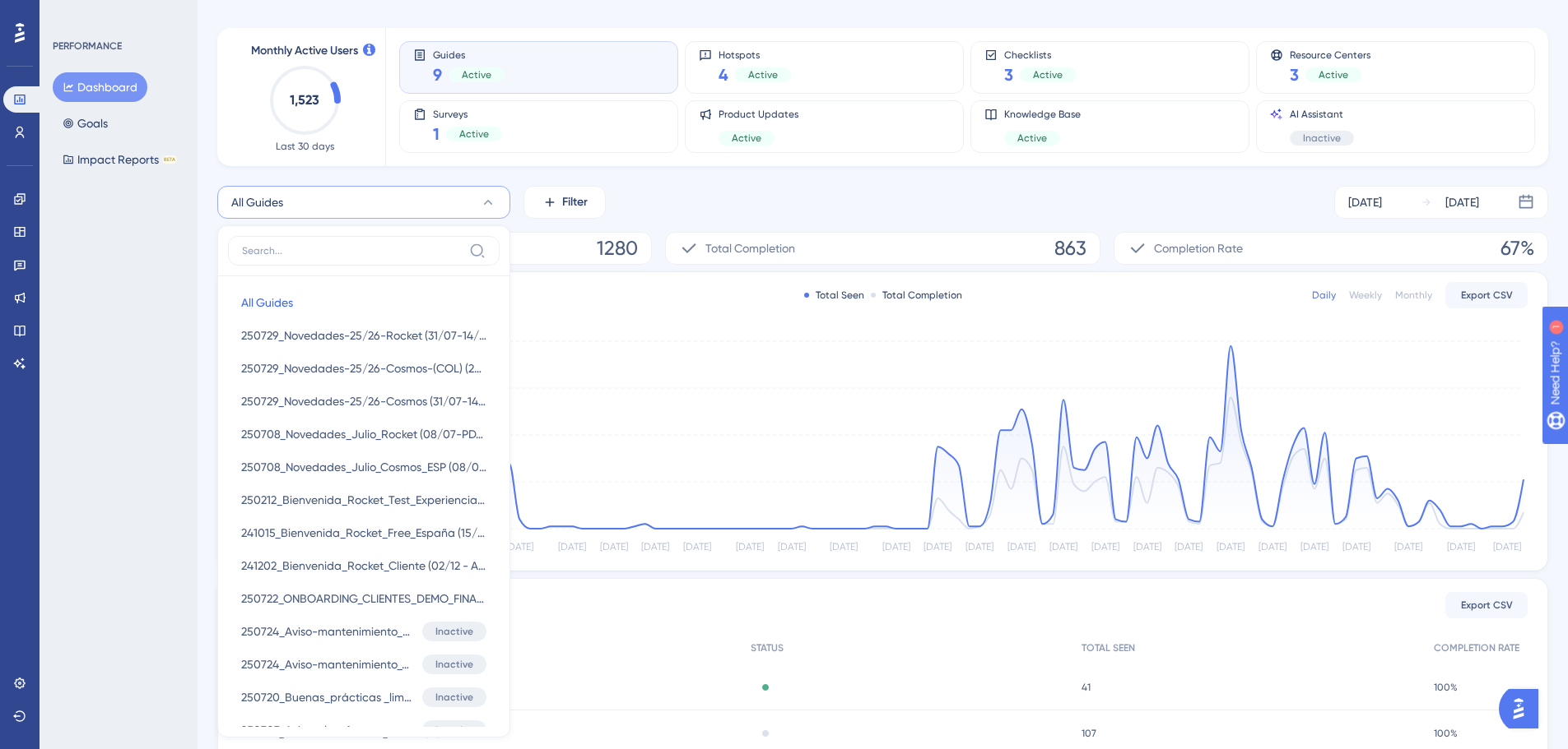
scroll to position [152, 0]
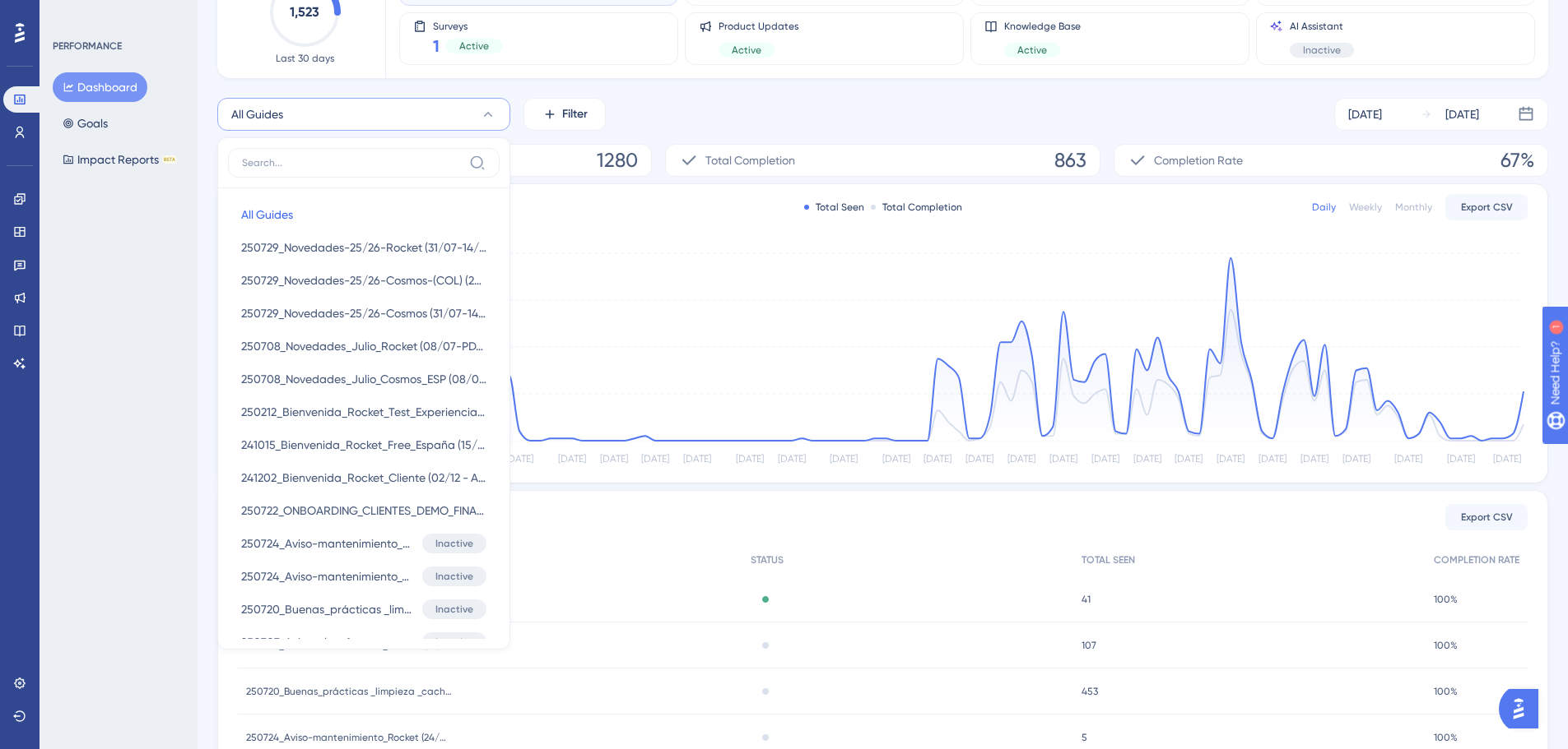
click at [308, 131] on div "All Guides All Guides All Guides 250729_Novedades-25/26-Rocket (31/07-14/09) 25…" at bounding box center [883, 480] width 1331 height 763
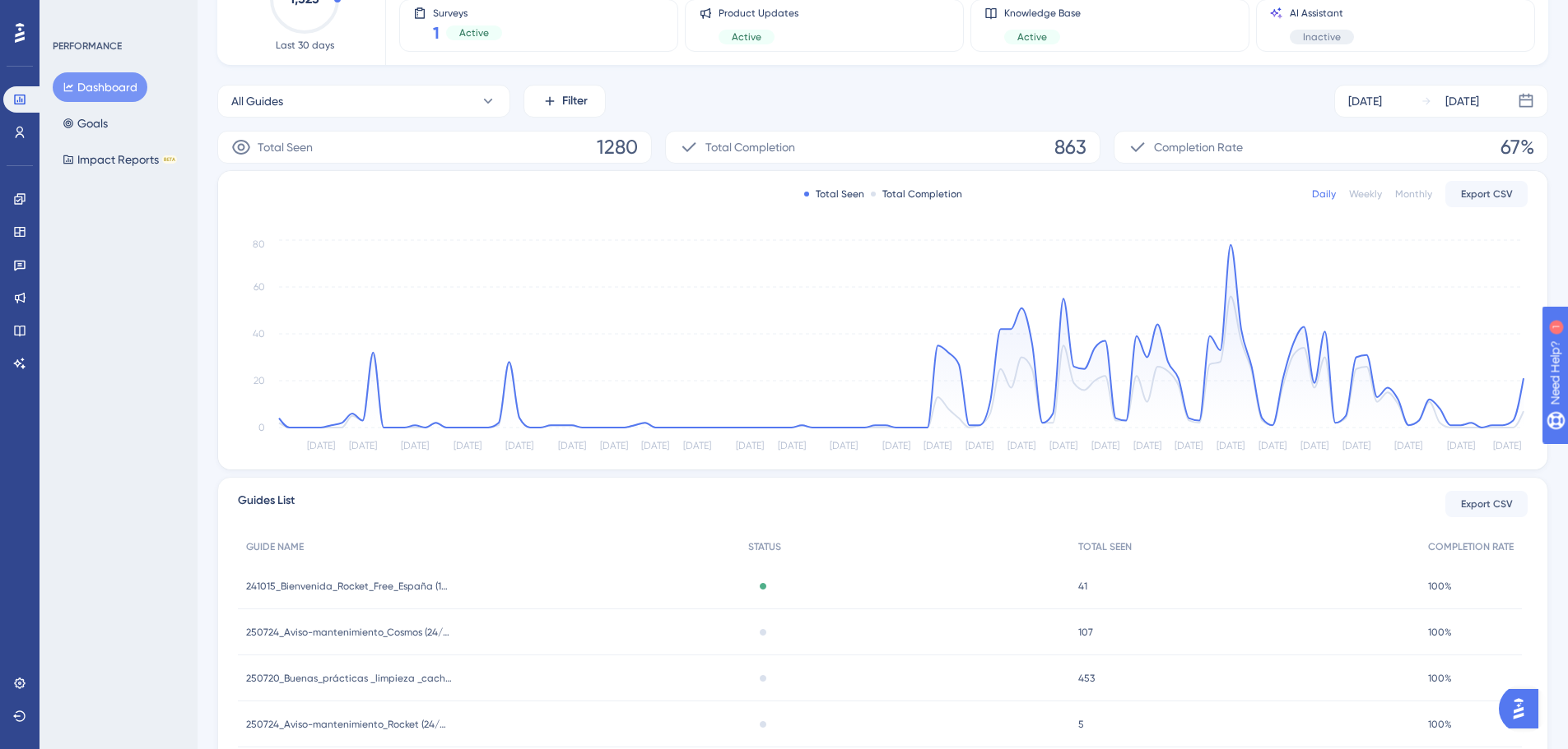
scroll to position [0, 0]
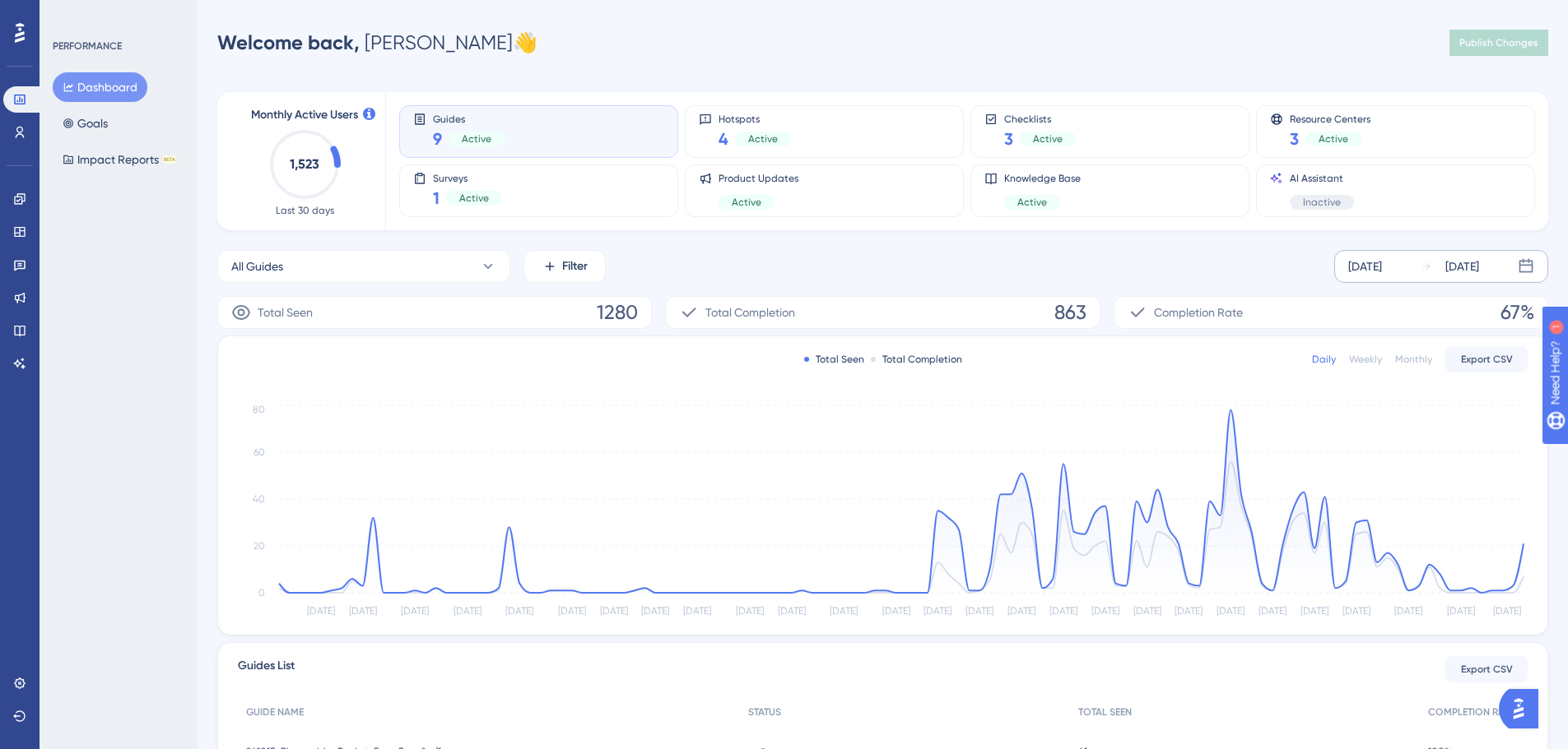
click at [1381, 269] on div "[DATE]" at bounding box center [1364, 267] width 33 height 20
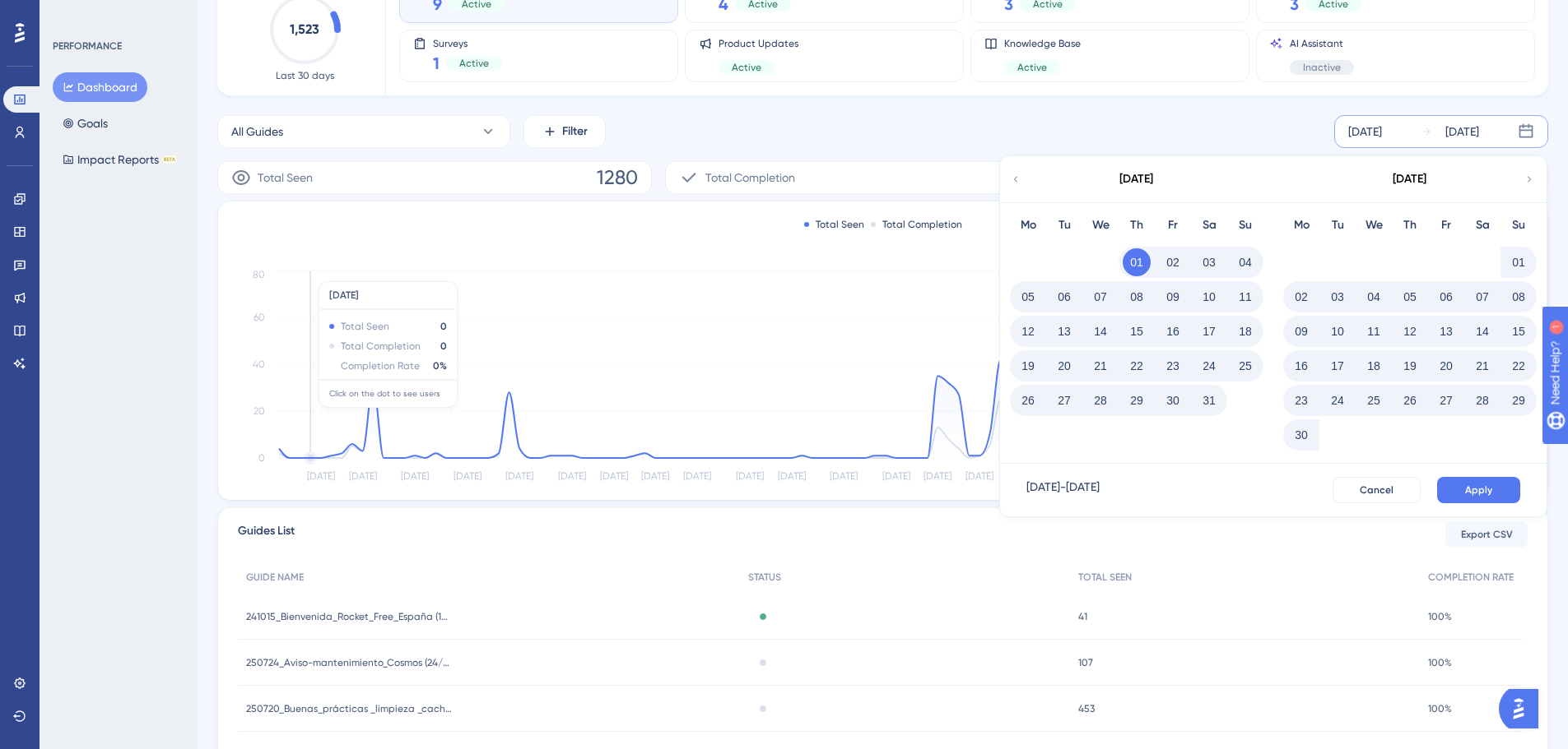
scroll to position [165, 0]
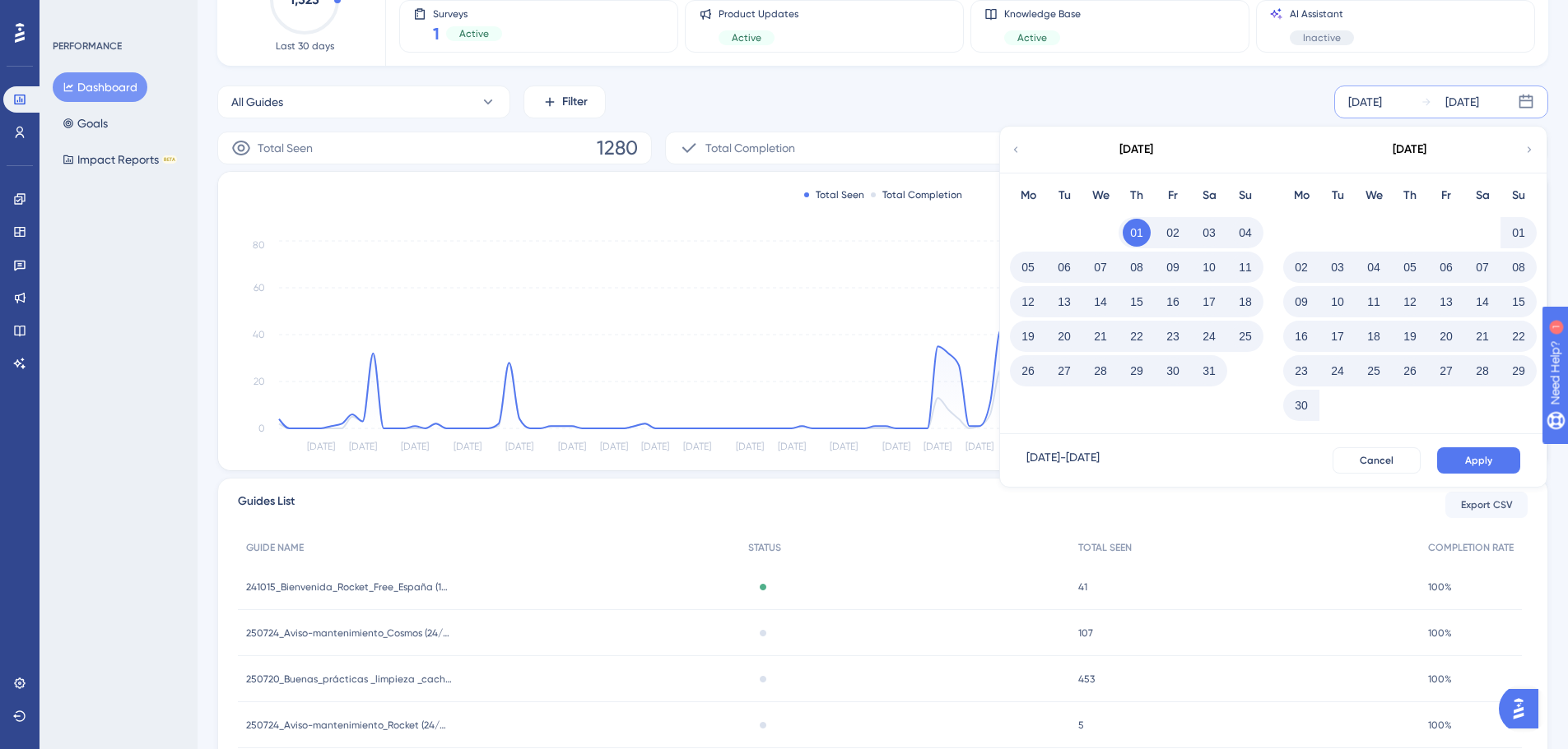
click at [1527, 156] on icon at bounding box center [1528, 150] width 12 height 14
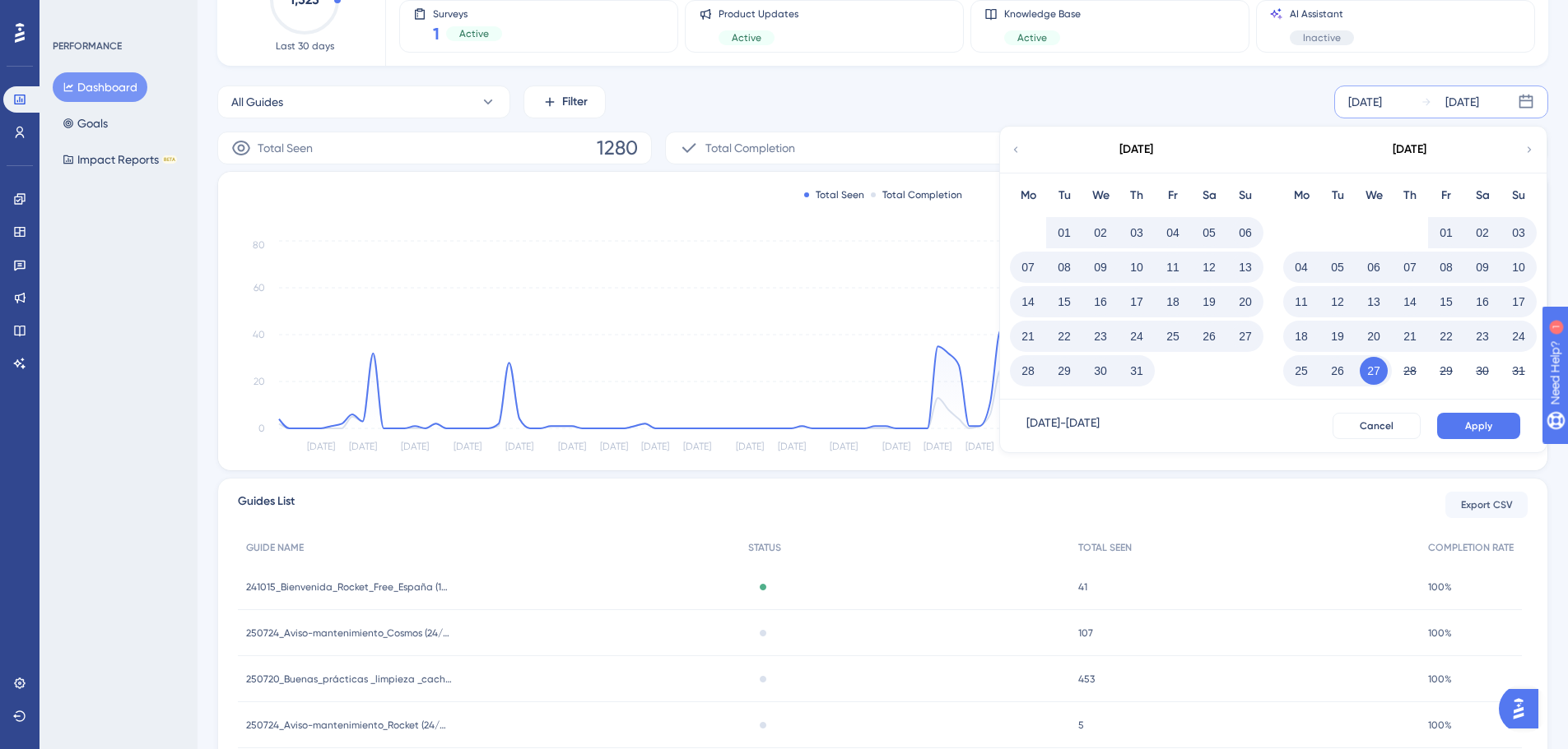
click at [1445, 228] on button "01" at bounding box center [1445, 233] width 28 height 28
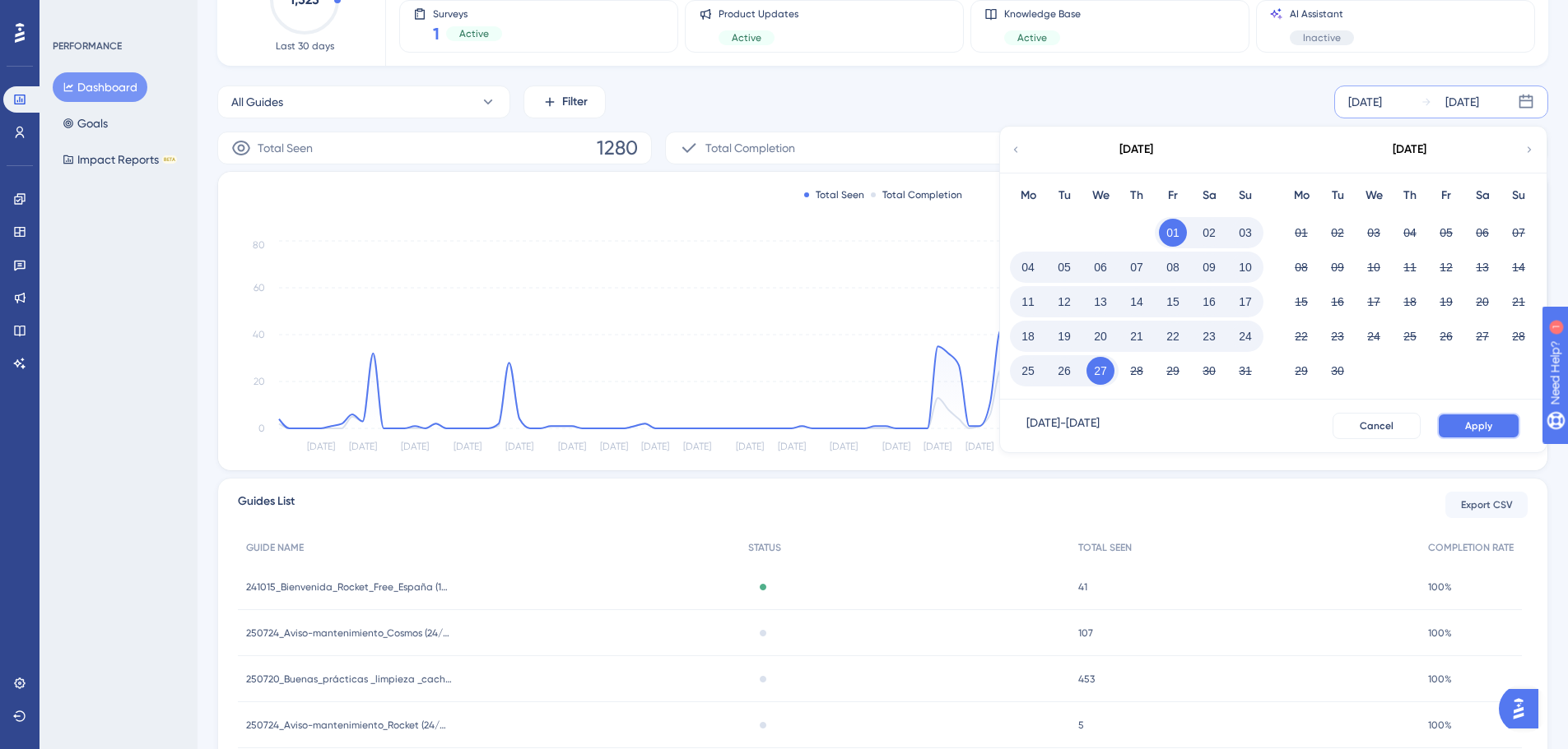
click at [1466, 427] on span "Apply" at bounding box center [1479, 425] width 27 height 14
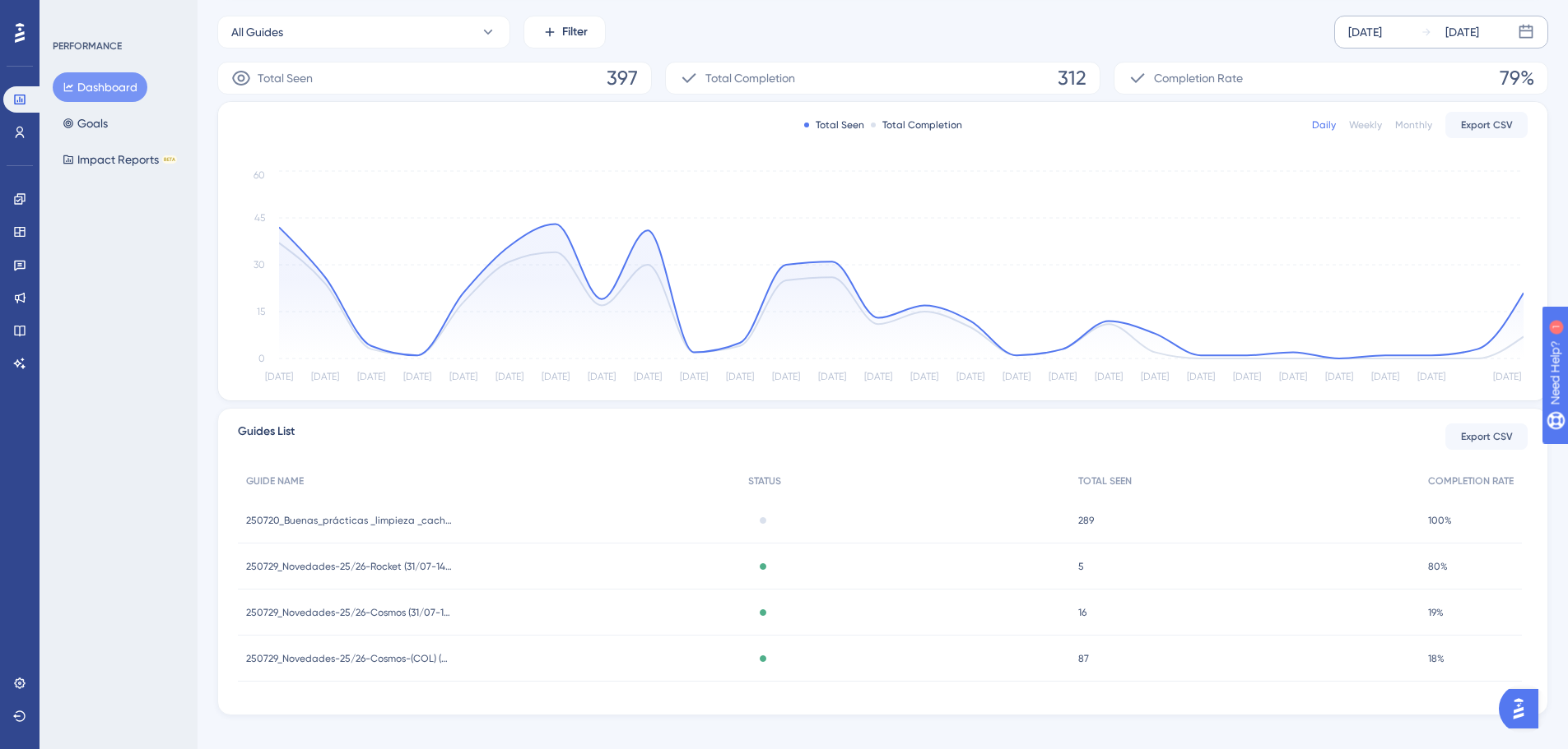
scroll to position [253, 0]
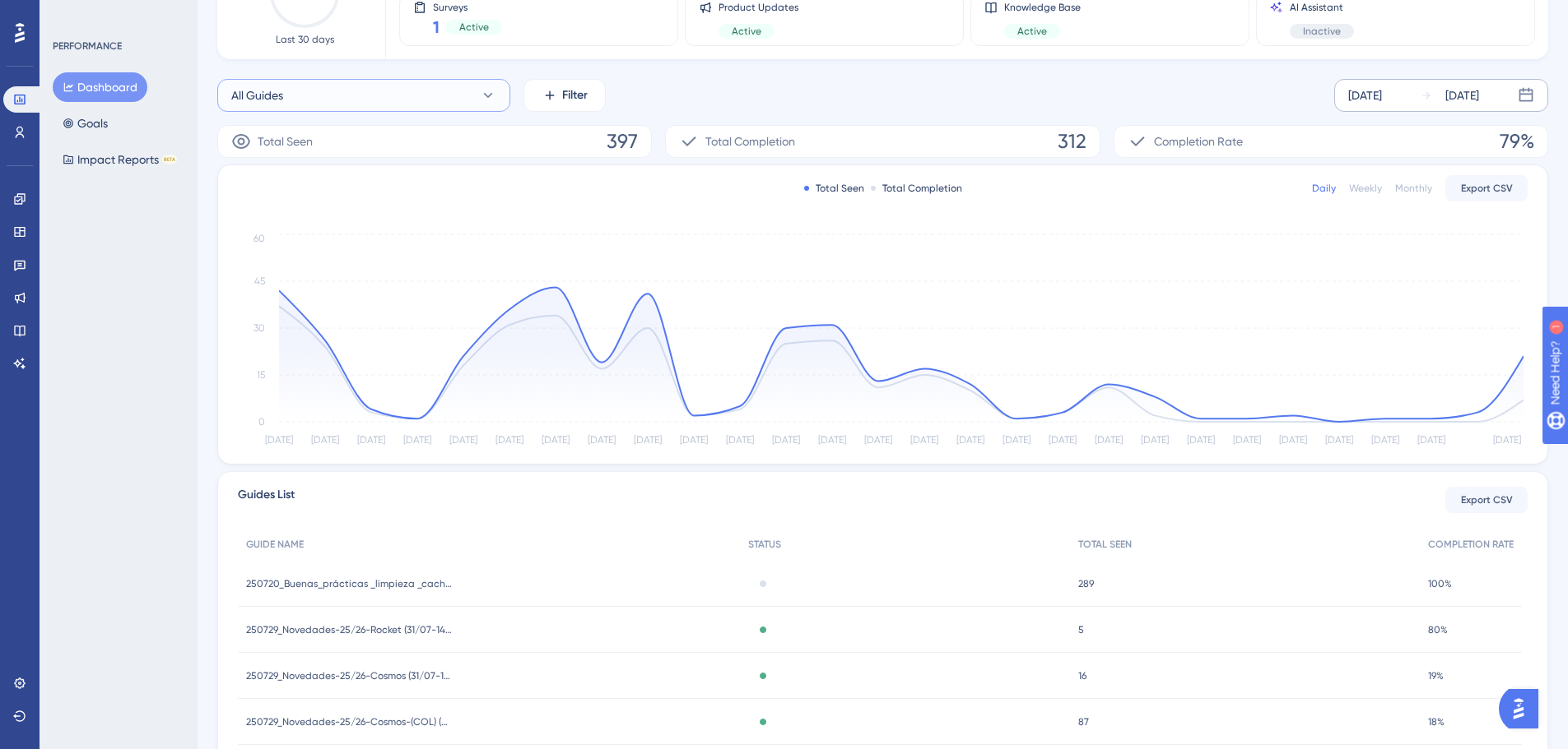
click at [363, 99] on button "All Guides" at bounding box center [363, 96] width 293 height 33
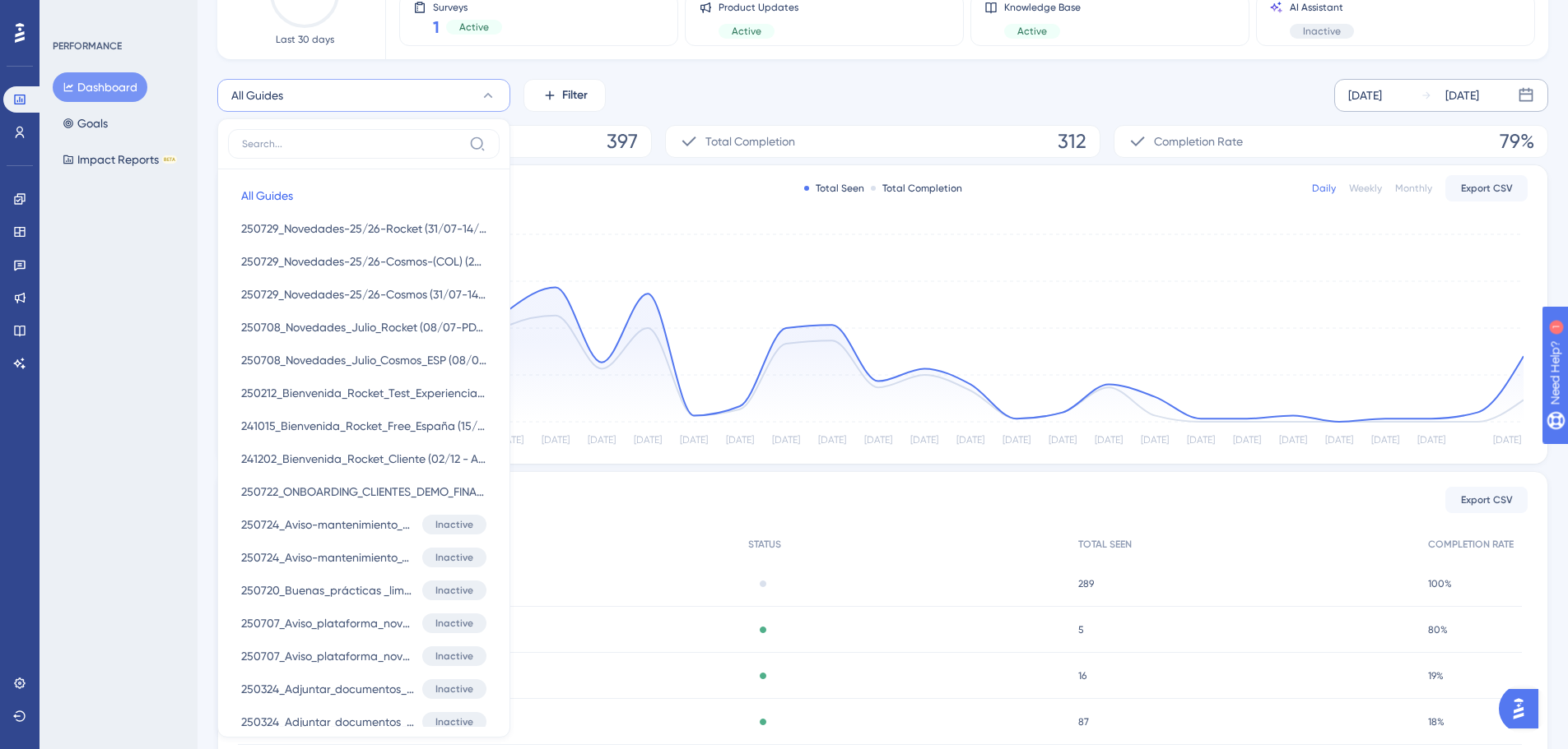
scroll to position [220, 0]
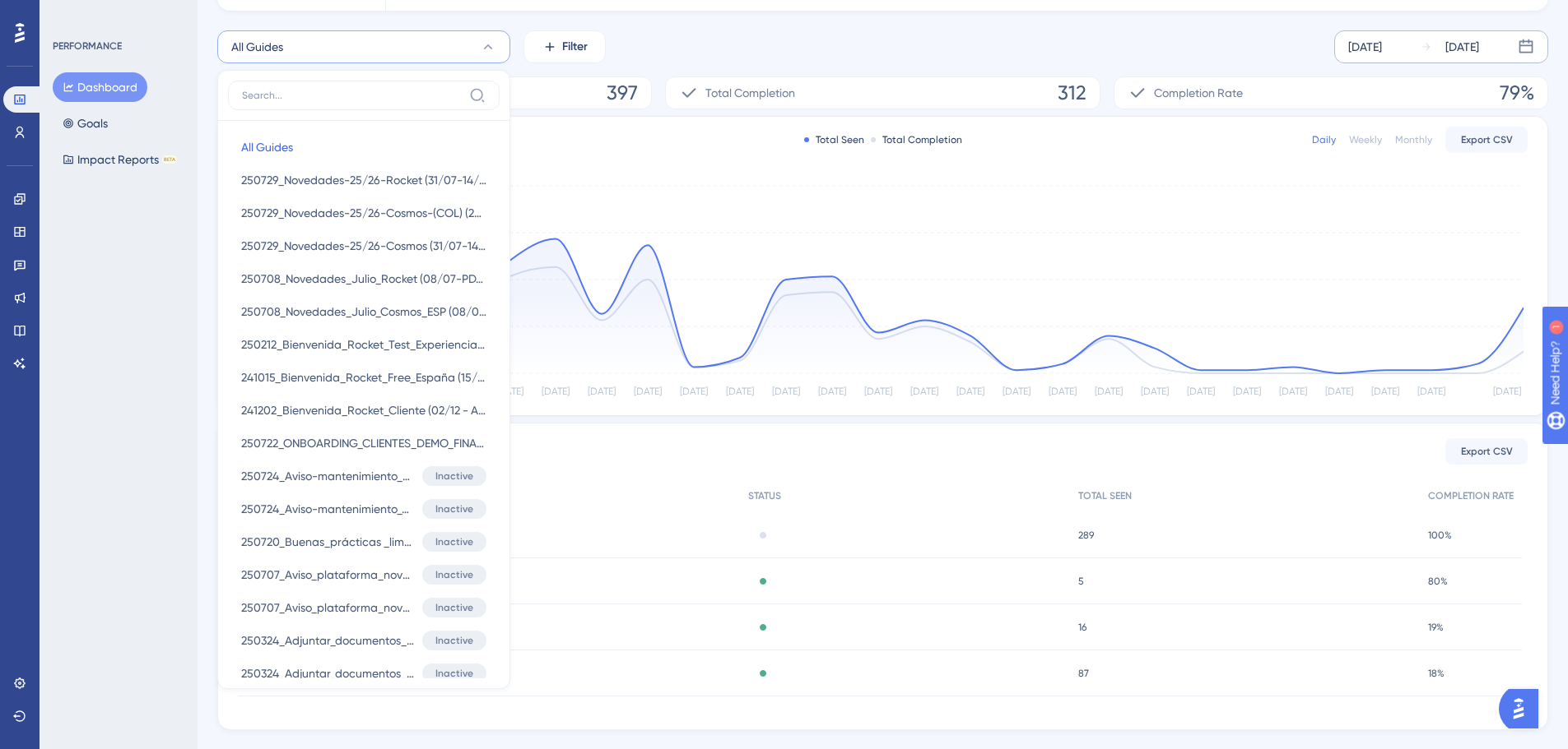
click at [743, 50] on div "All Guides All Guides All Guides 250729_Novedades-25/26-Rocket (31/07-14/09) 25…" at bounding box center [883, 47] width 1331 height 33
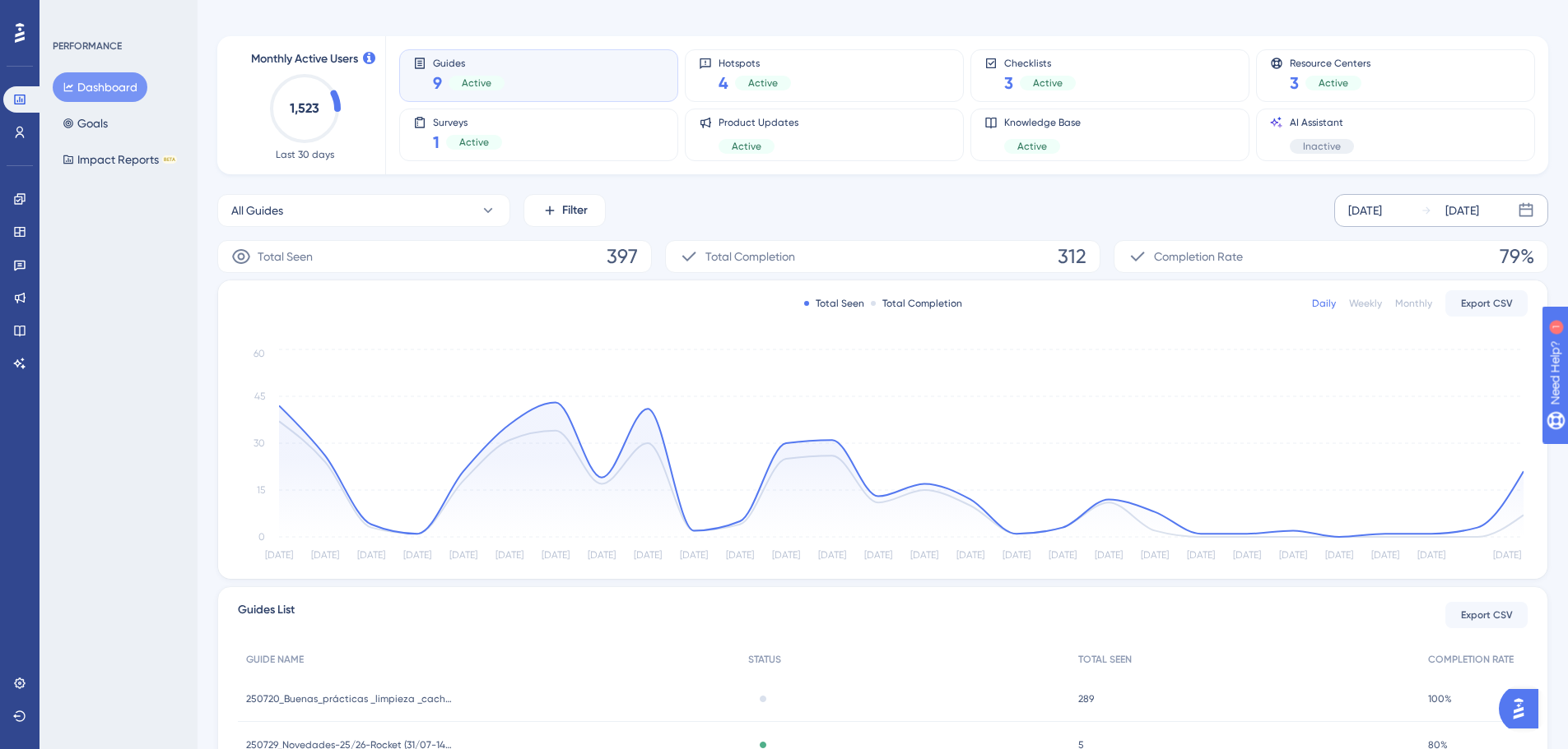
scroll to position [55, 0]
click at [1034, 224] on div "All Guides Filter [DATE] [DATE]" at bounding box center [883, 211] width 1331 height 33
drag, startPoint x: 1508, startPoint y: 254, endPoint x: 1543, endPoint y: 260, distance: 35.5
click at [1543, 260] on div "Completion Rate 79%" at bounding box center [1331, 257] width 435 height 33
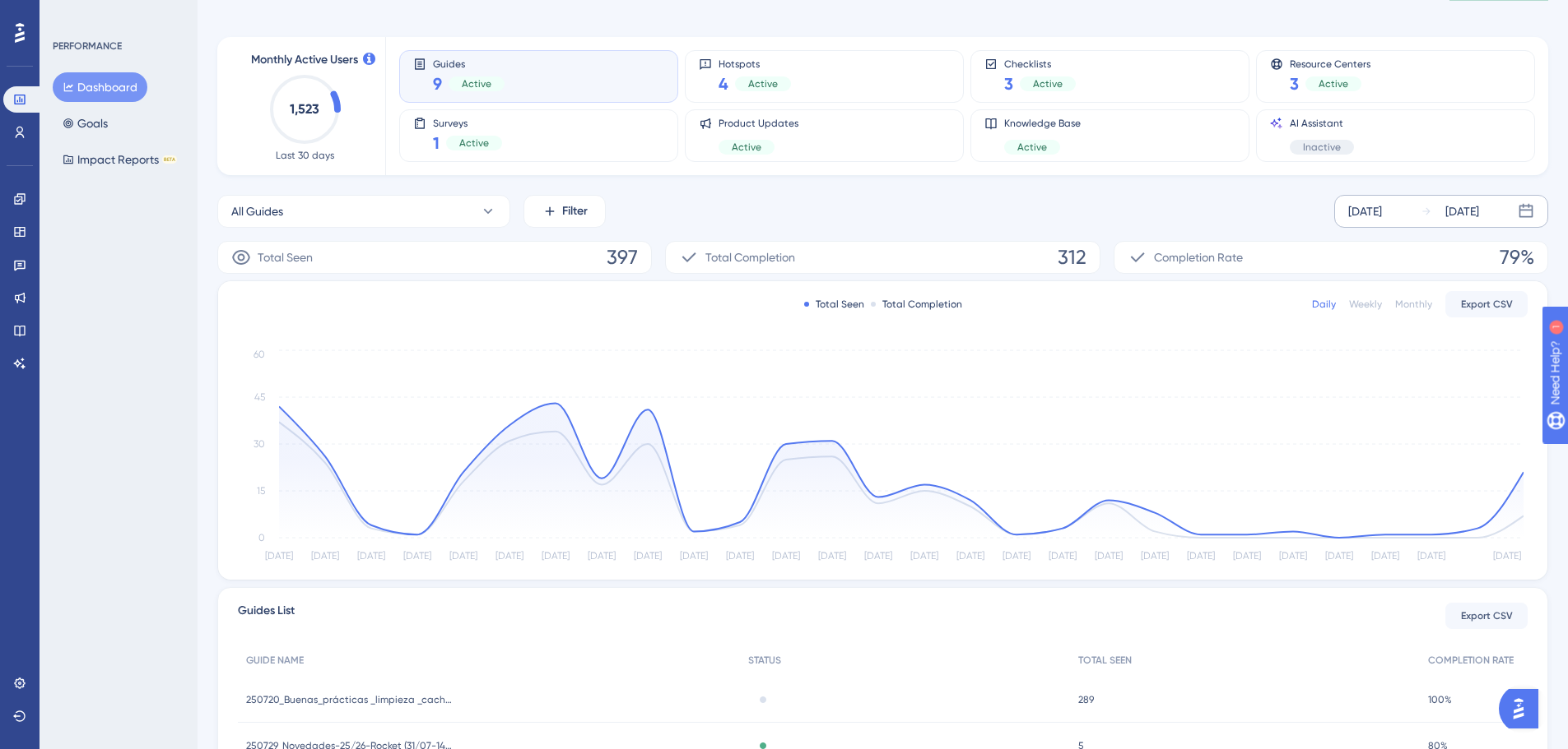
scroll to position [0, 0]
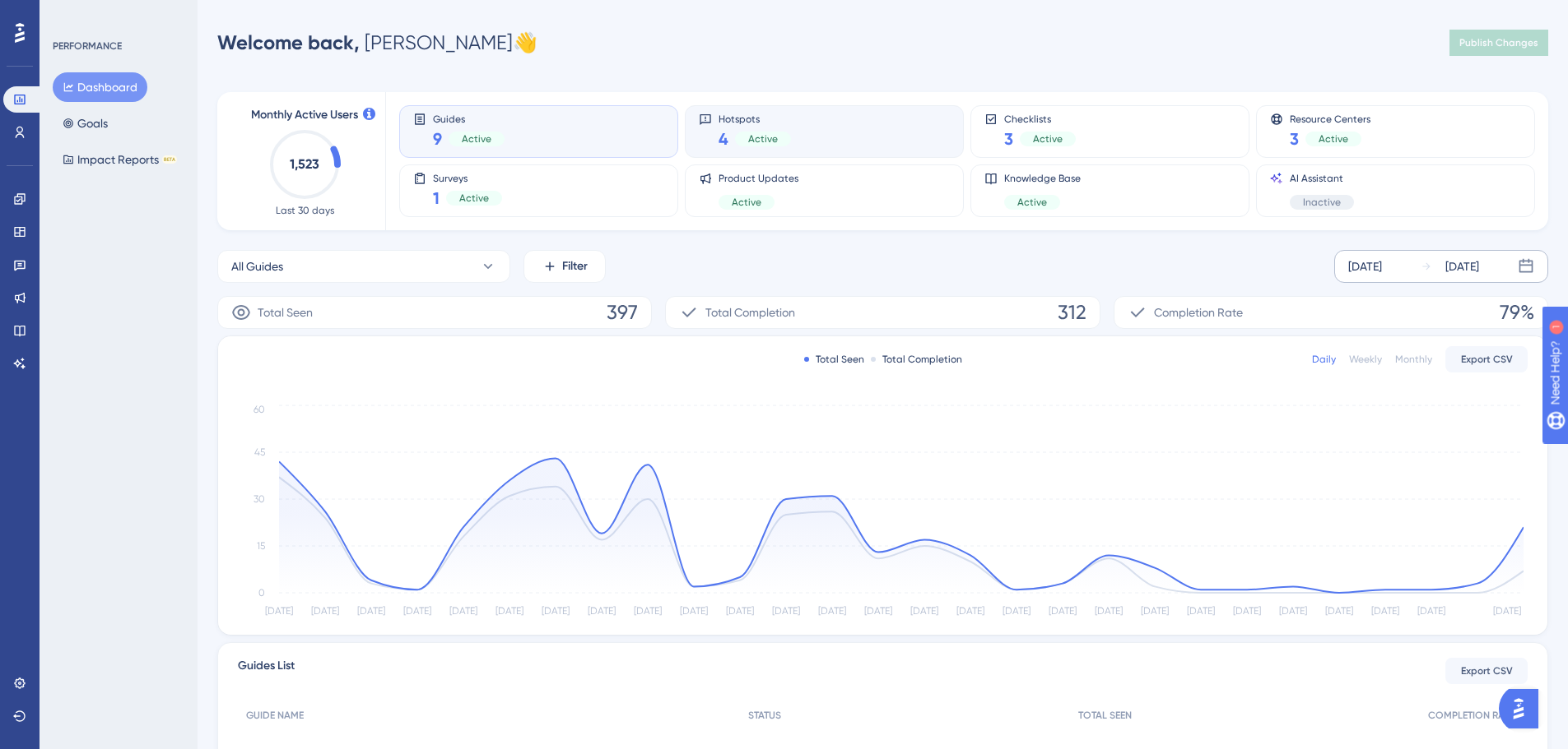
click at [895, 137] on div "Hotspots 4 Active" at bounding box center [824, 132] width 251 height 38
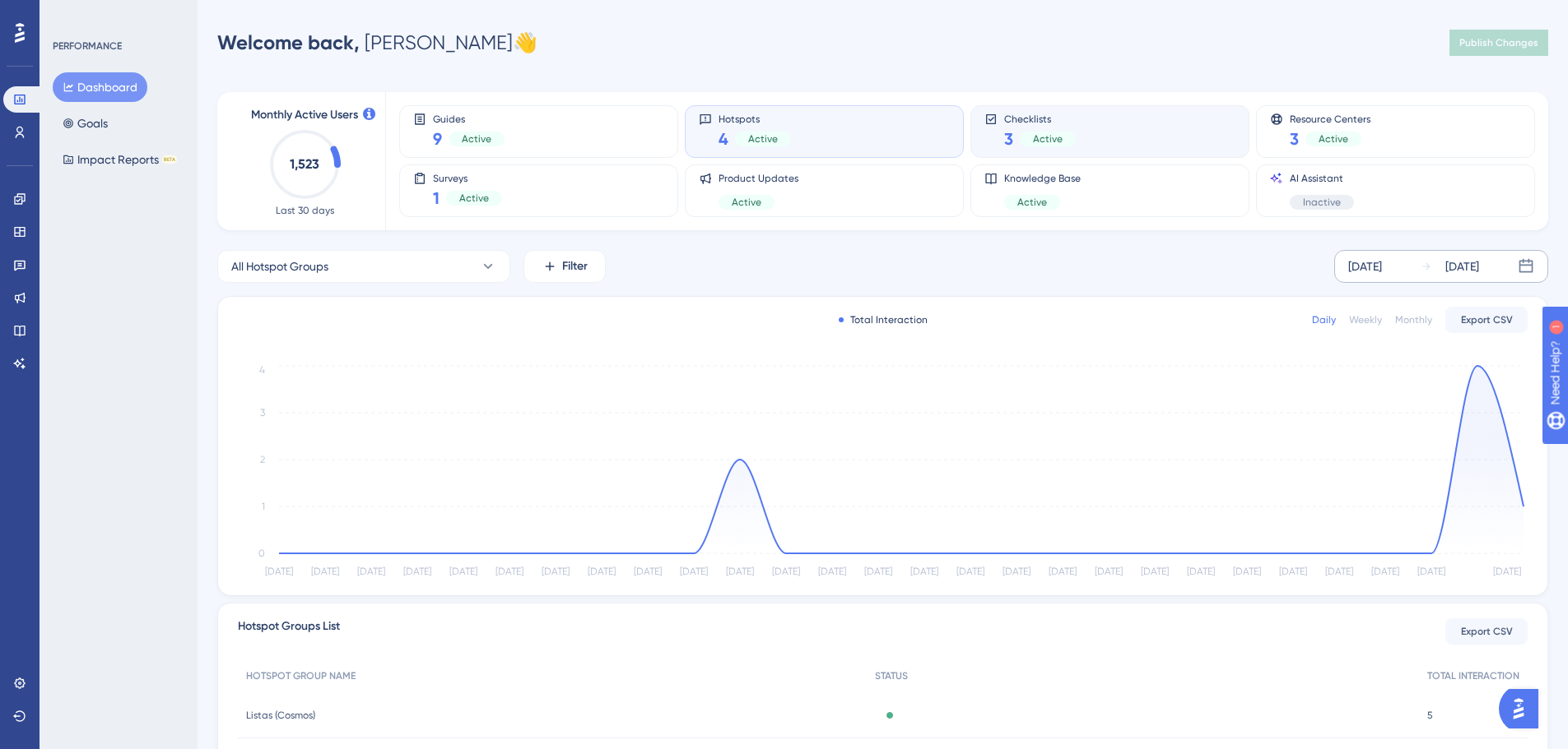
click at [1075, 137] on div "Checklists 3 Active" at bounding box center [1110, 132] width 251 height 38
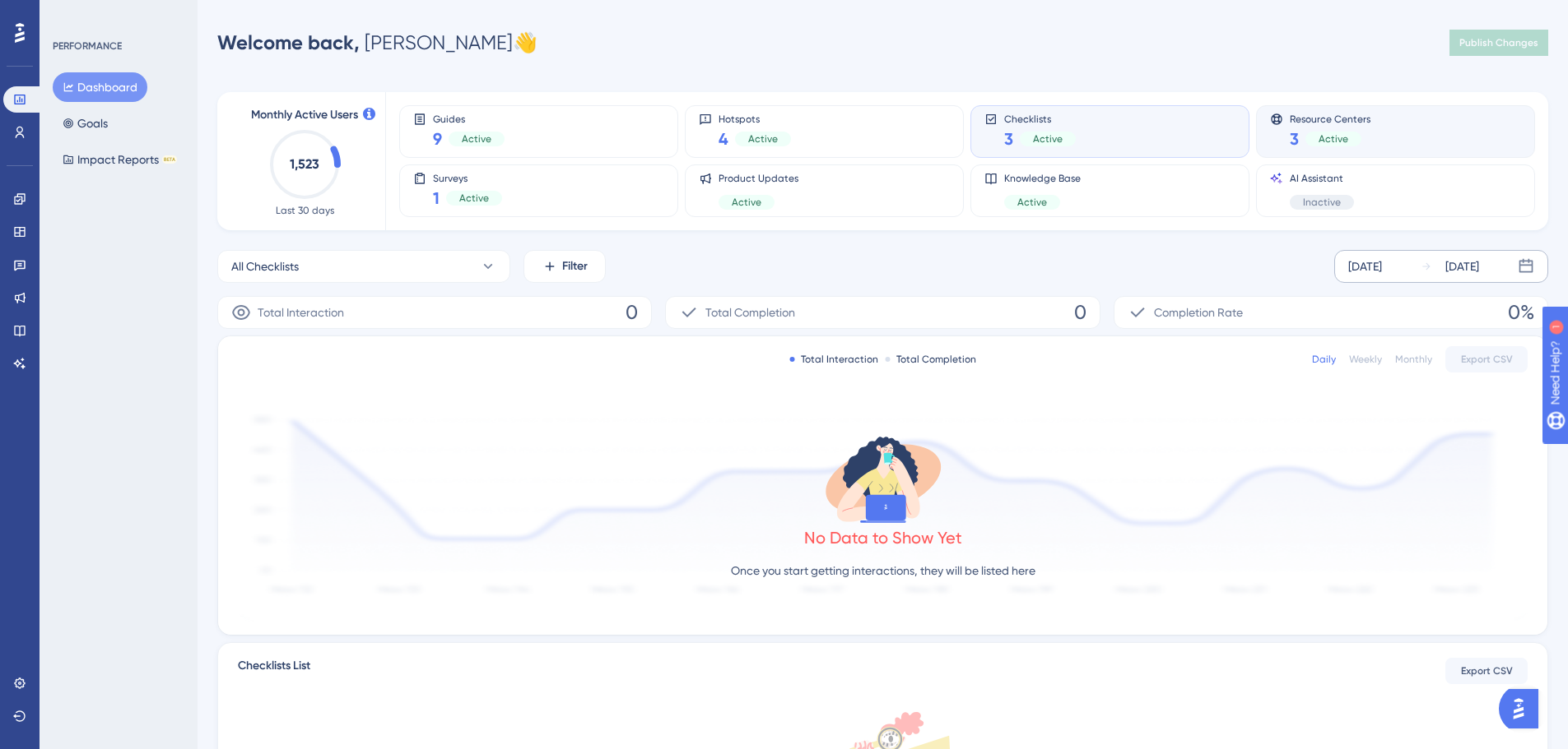
click at [1316, 123] on span "Resource Centers" at bounding box center [1329, 118] width 80 height 12
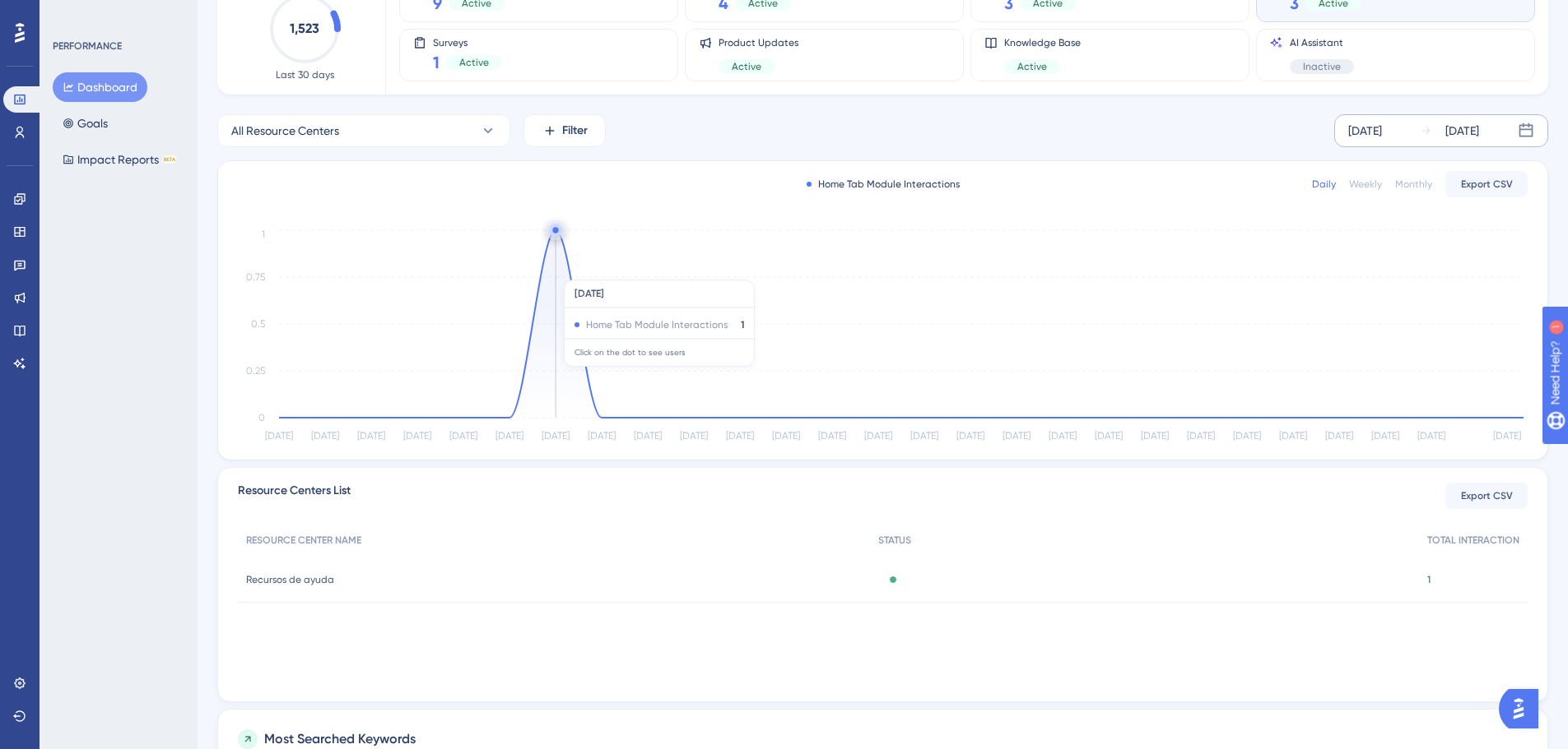
scroll to position [165, 0]
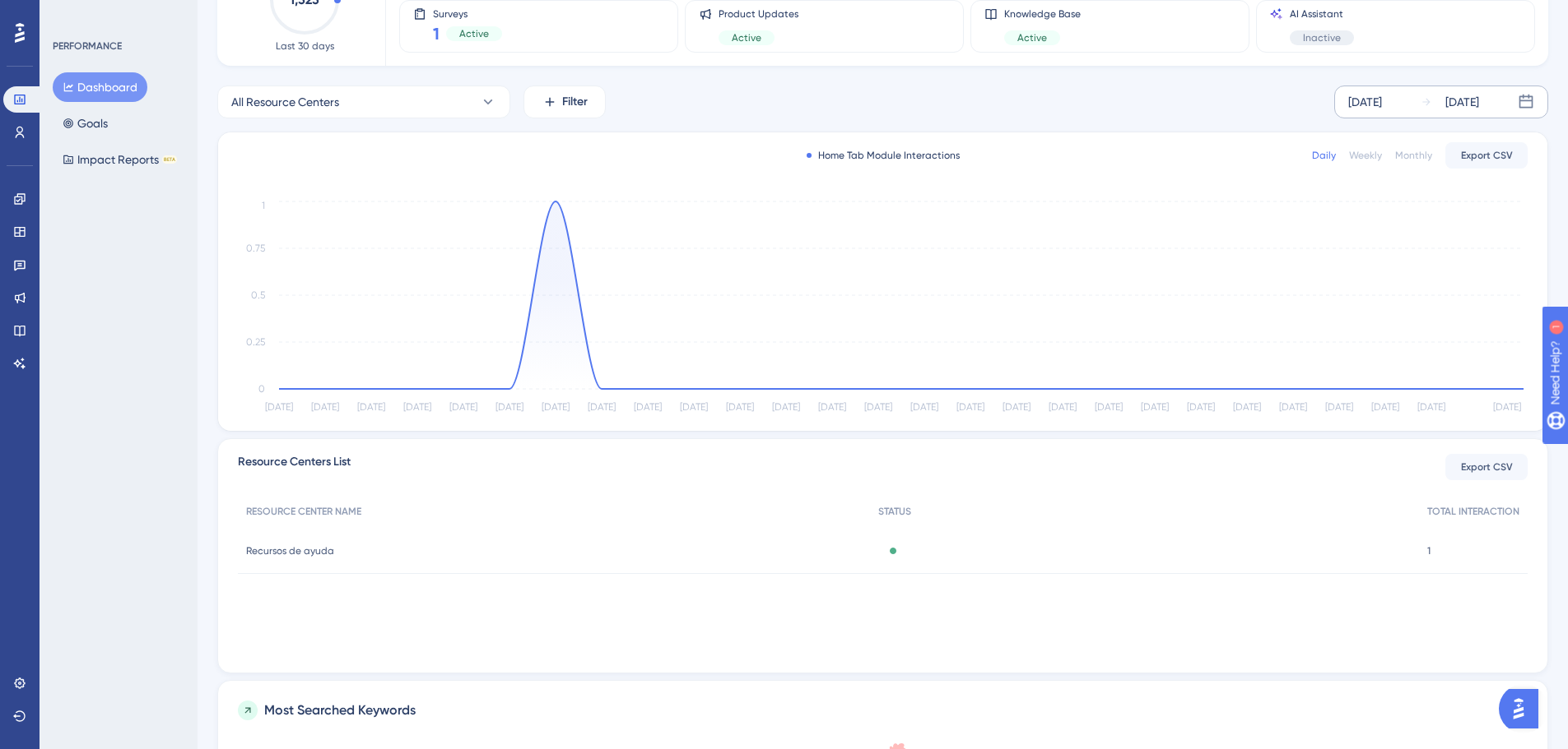
click at [1361, 105] on div "[DATE]" at bounding box center [1364, 102] width 33 height 20
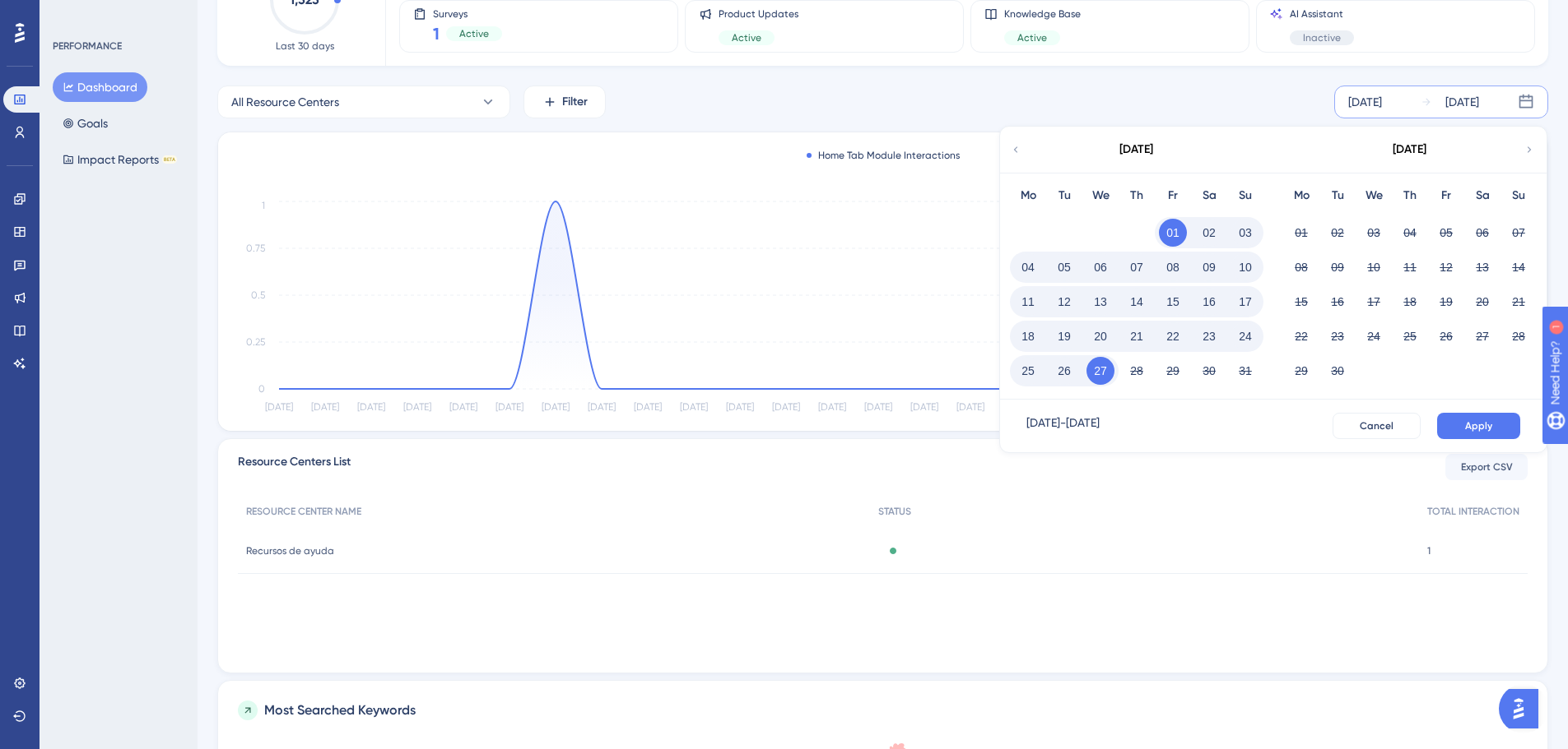
click at [1013, 152] on icon at bounding box center [1015, 150] width 12 height 14
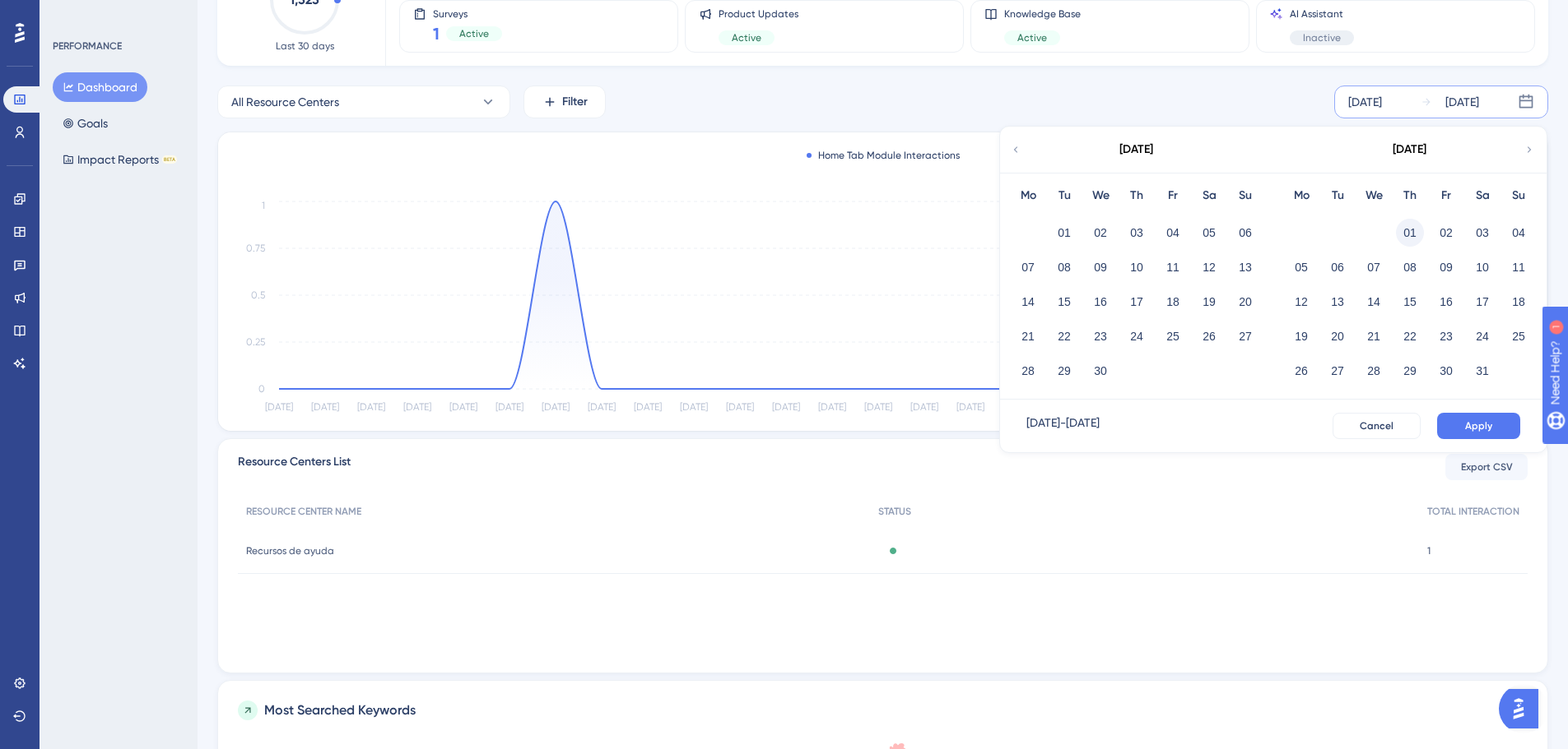
click at [1414, 235] on button "01" at bounding box center [1409, 233] width 28 height 28
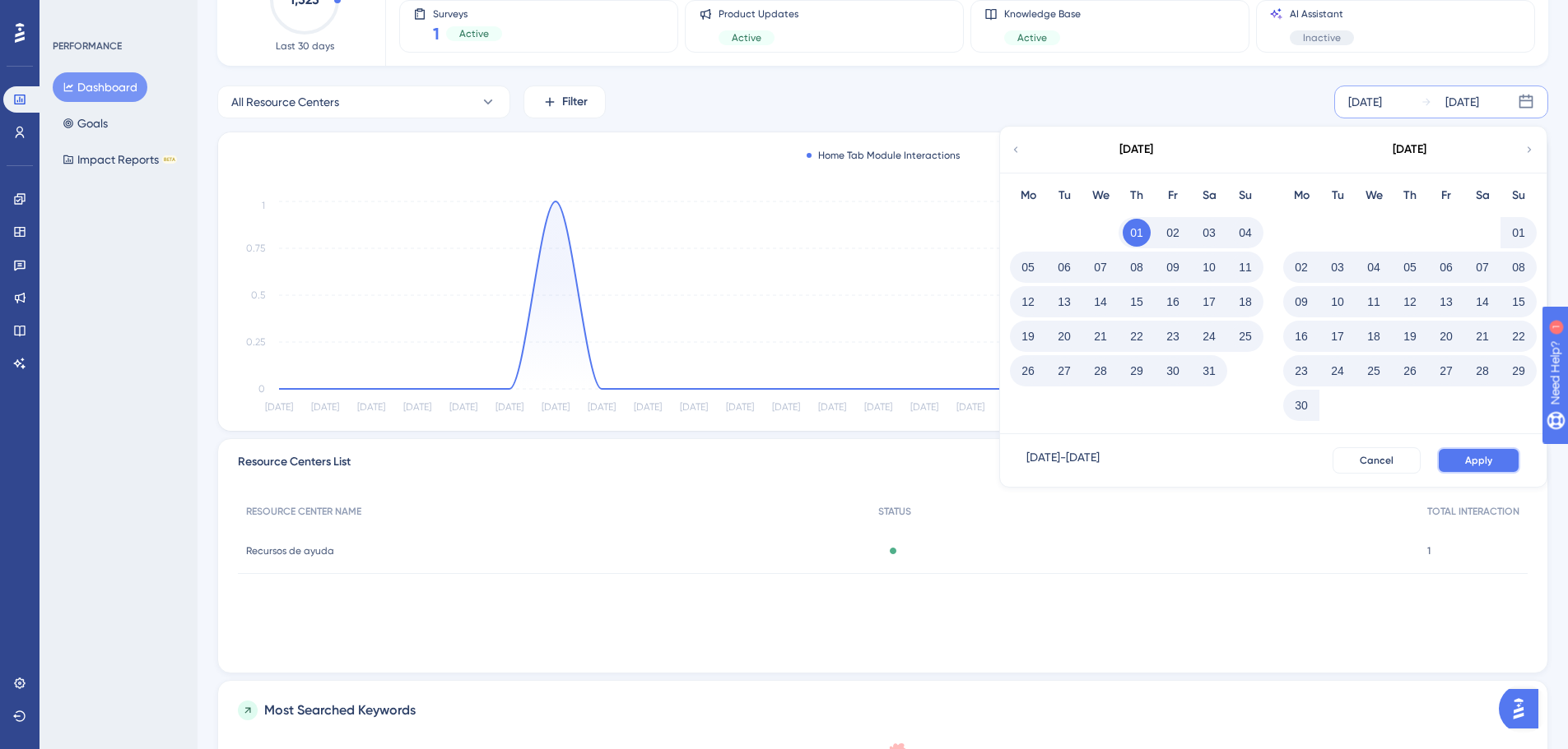
click at [1486, 457] on span "Apply" at bounding box center [1479, 461] width 27 height 14
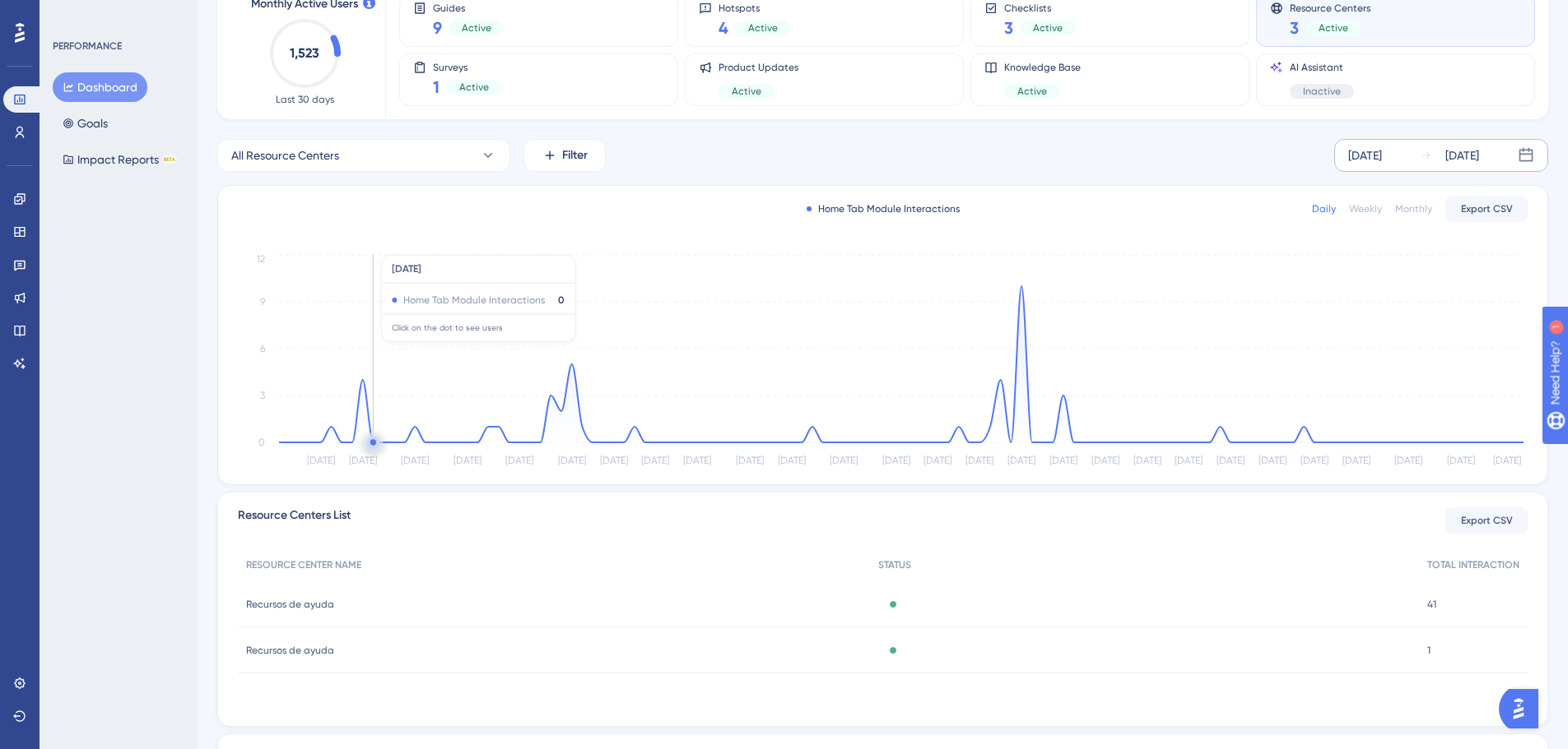
scroll to position [82, 0]
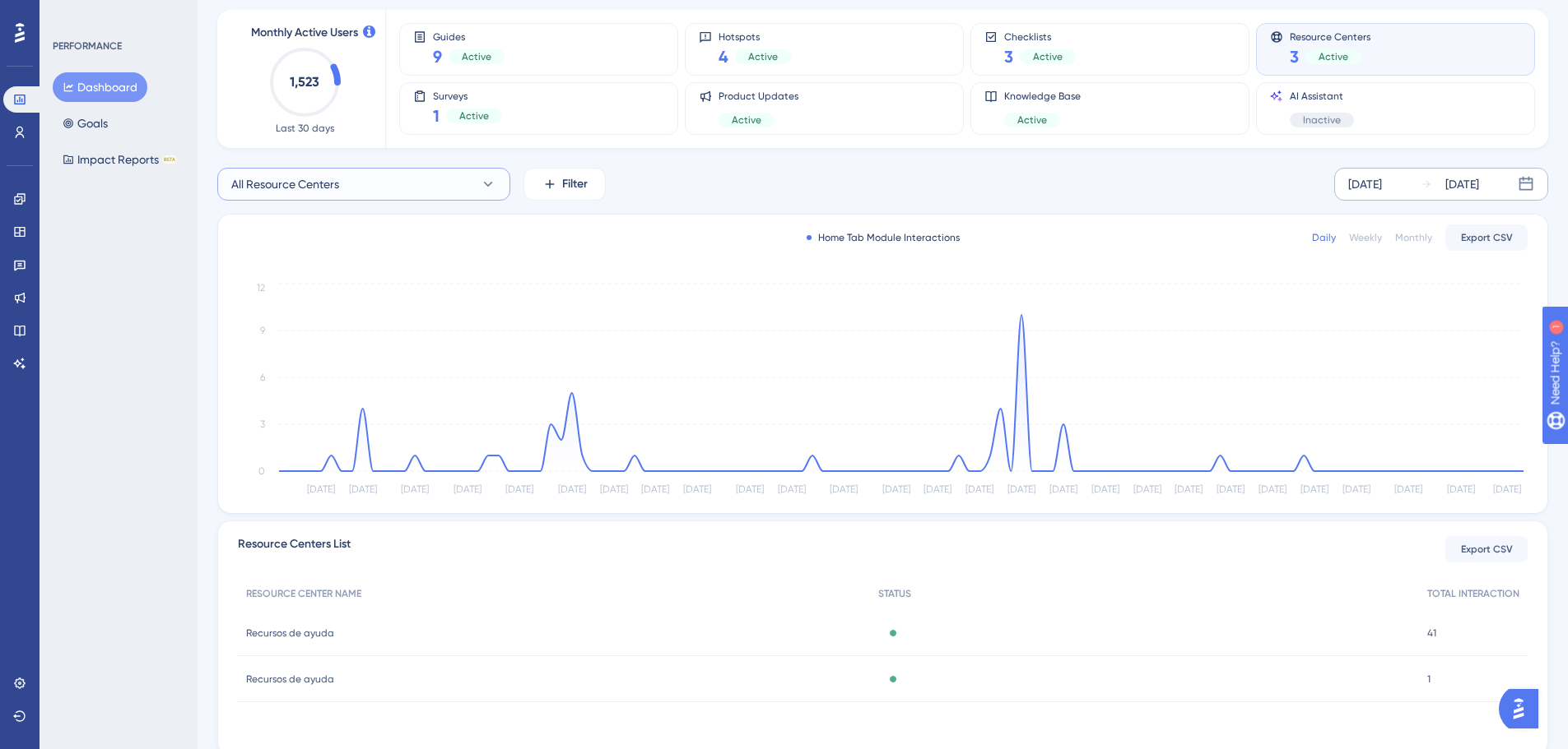
click at [343, 176] on button "All Resource Centers" at bounding box center [363, 184] width 293 height 33
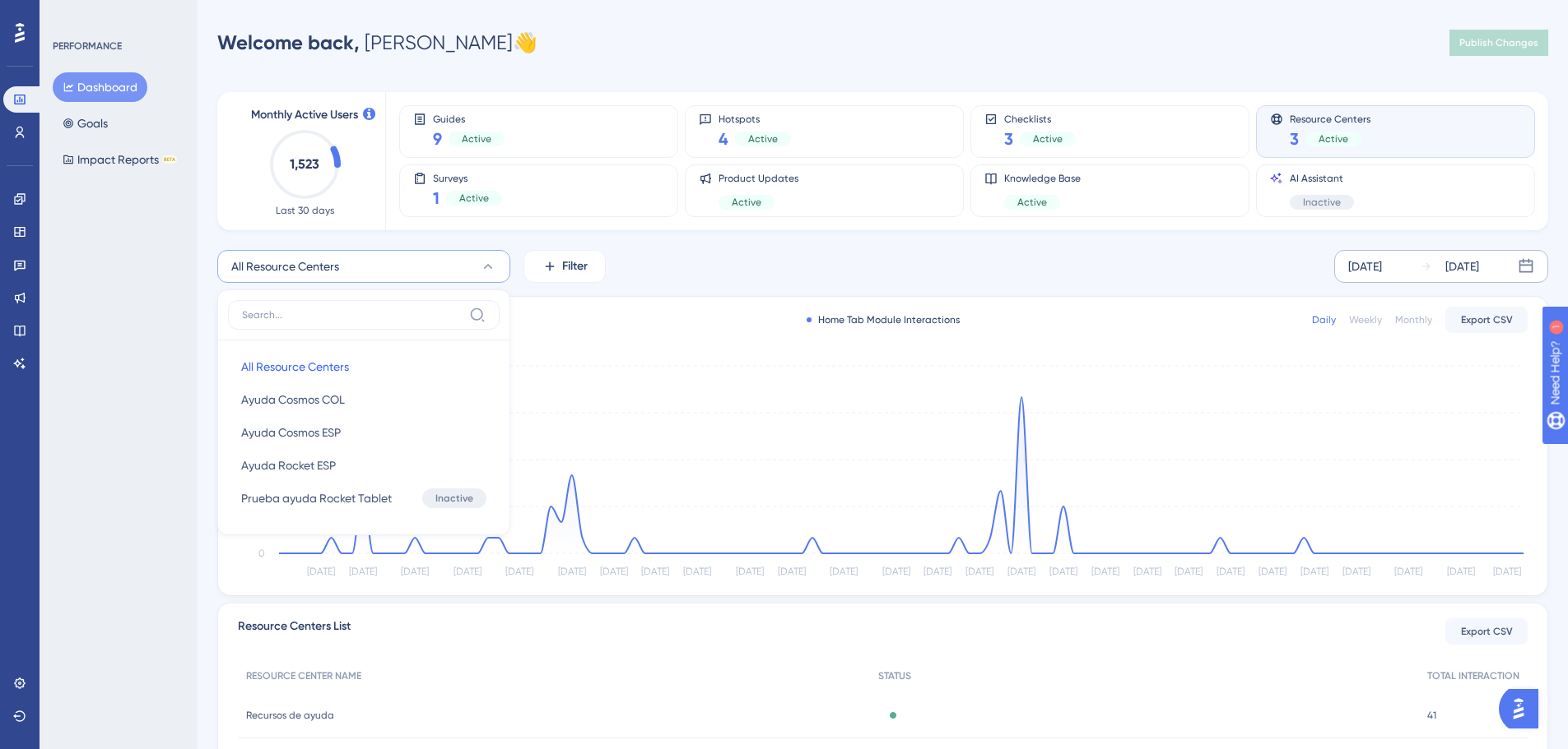
click at [344, 273] on button "All Resource Centers" at bounding box center [363, 266] width 293 height 33
click at [289, 176] on icon "1,523" at bounding box center [305, 164] width 72 height 72
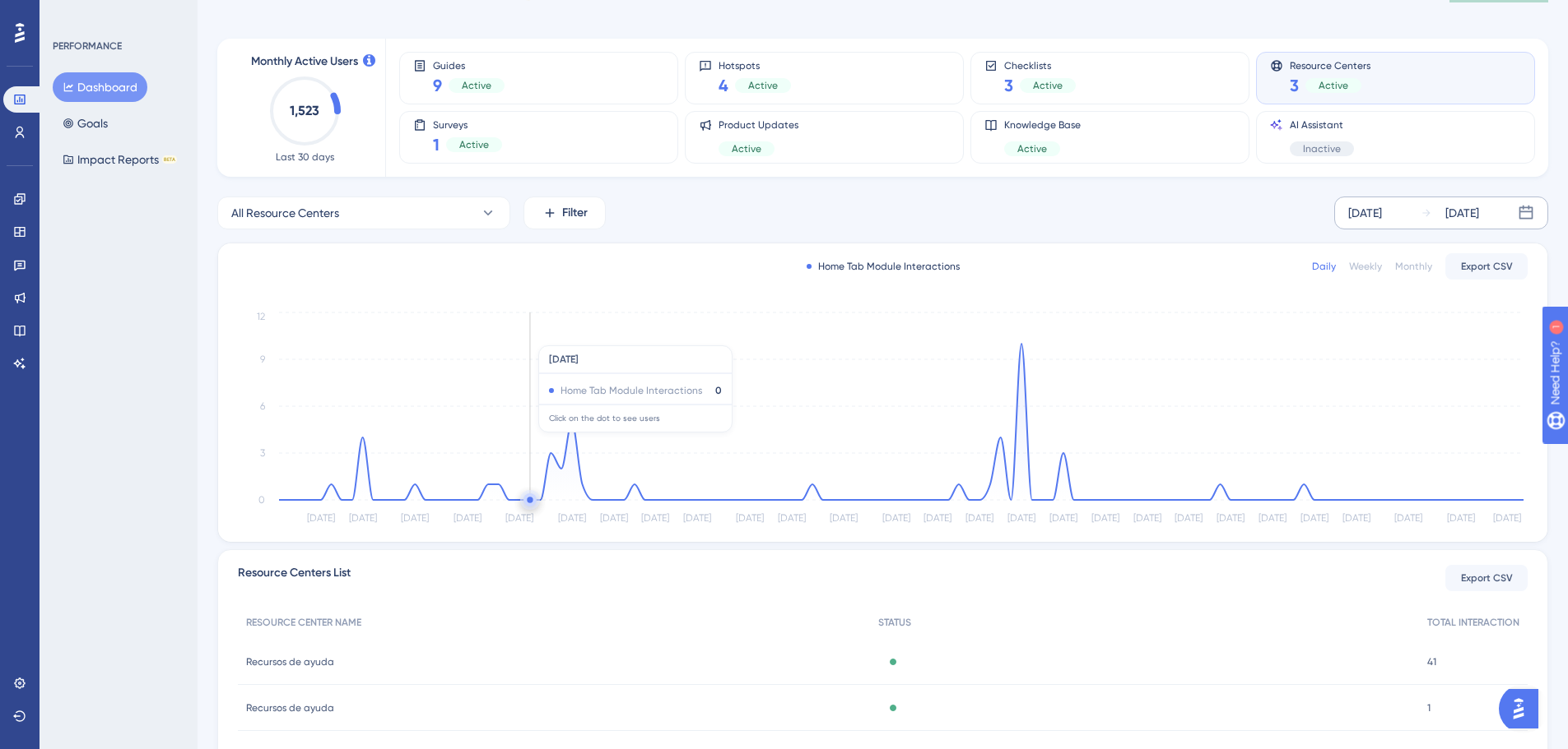
scroll to position [82, 0]
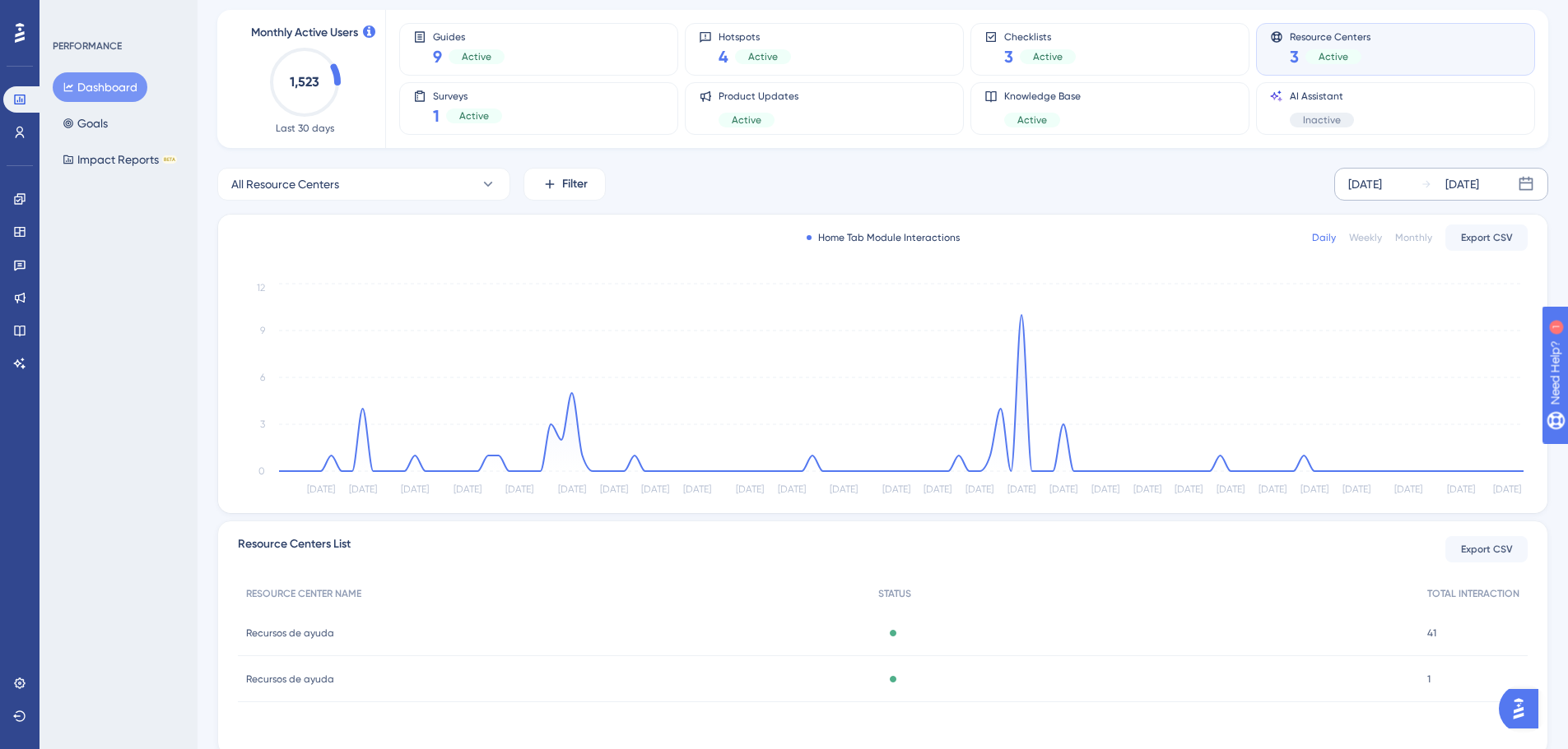
click at [134, 99] on button "Dashboard" at bounding box center [99, 87] width 95 height 30
click at [412, 171] on button "All Resource Centers" at bounding box center [363, 184] width 293 height 33
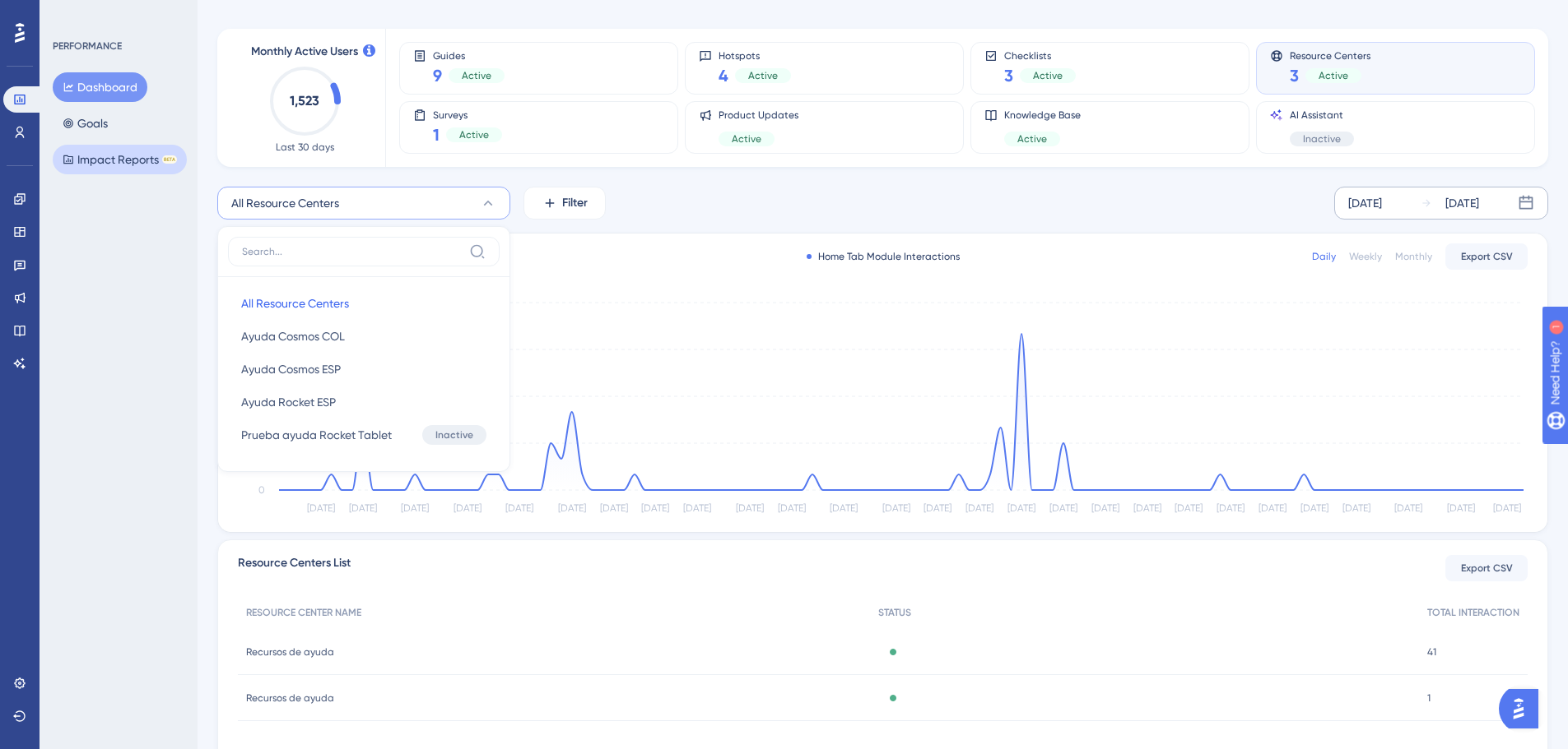
scroll to position [0, 0]
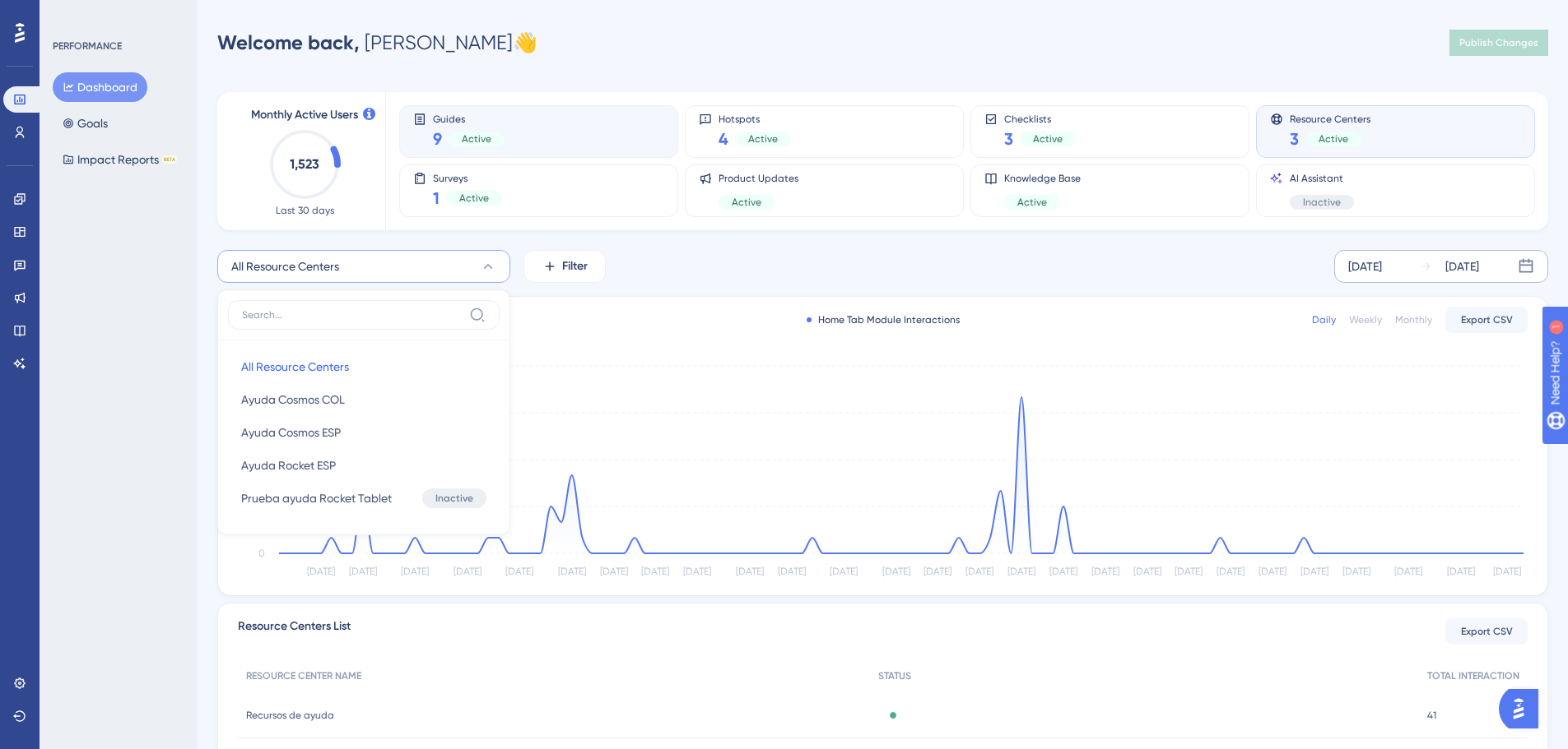
click at [558, 127] on div "Guides 9 Active" at bounding box center [538, 132] width 251 height 38
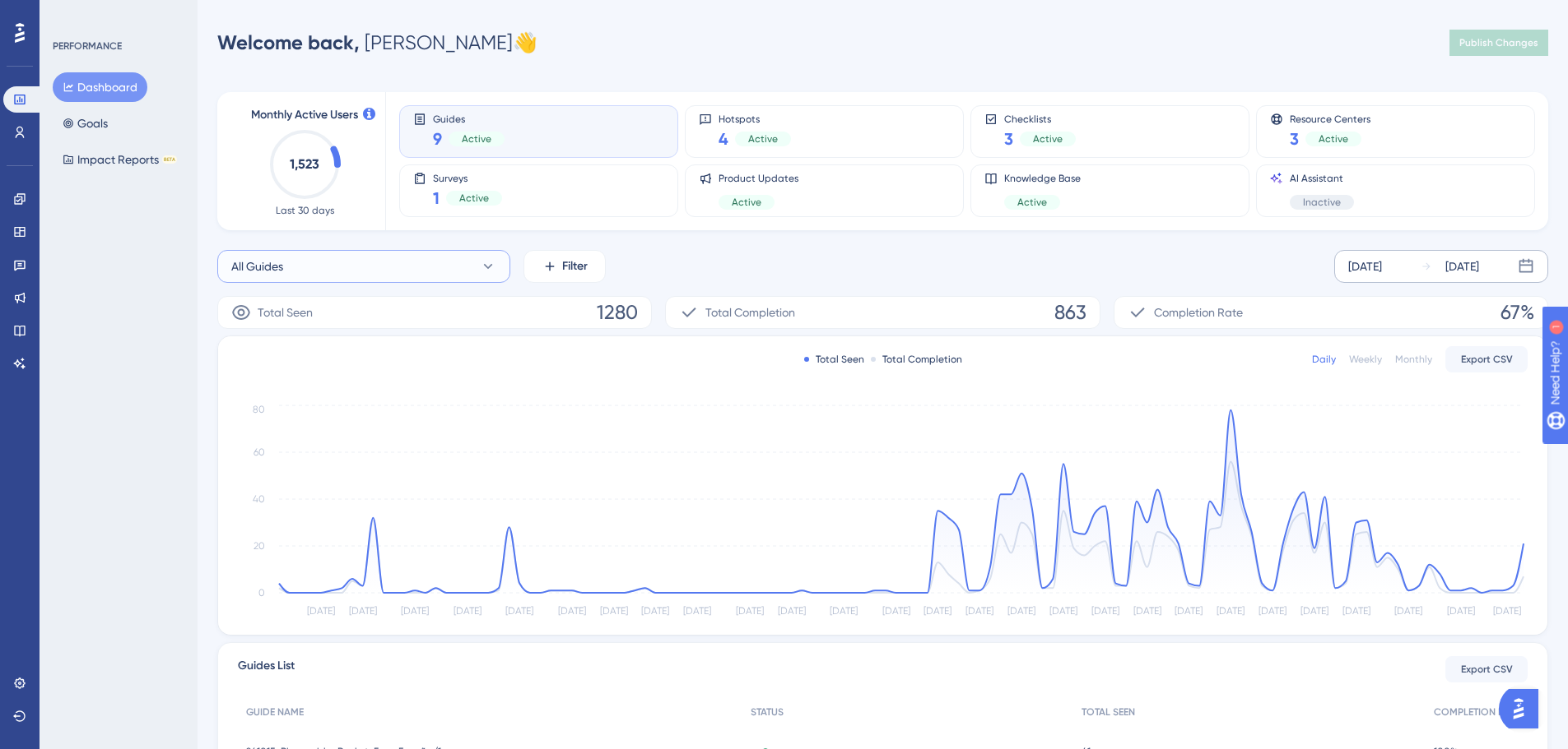
click at [463, 259] on button "All Guides" at bounding box center [363, 266] width 293 height 33
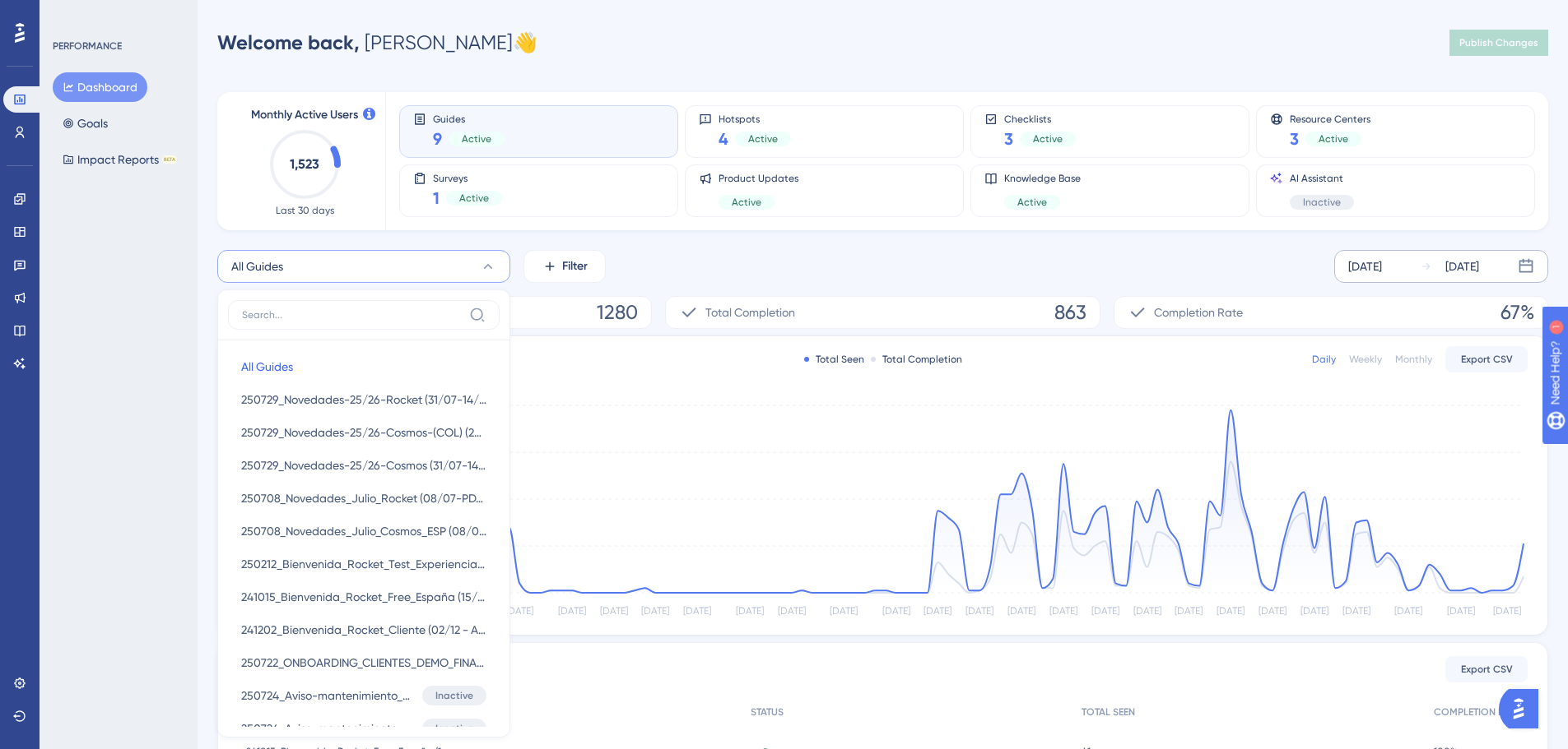
scroll to position [123, 0]
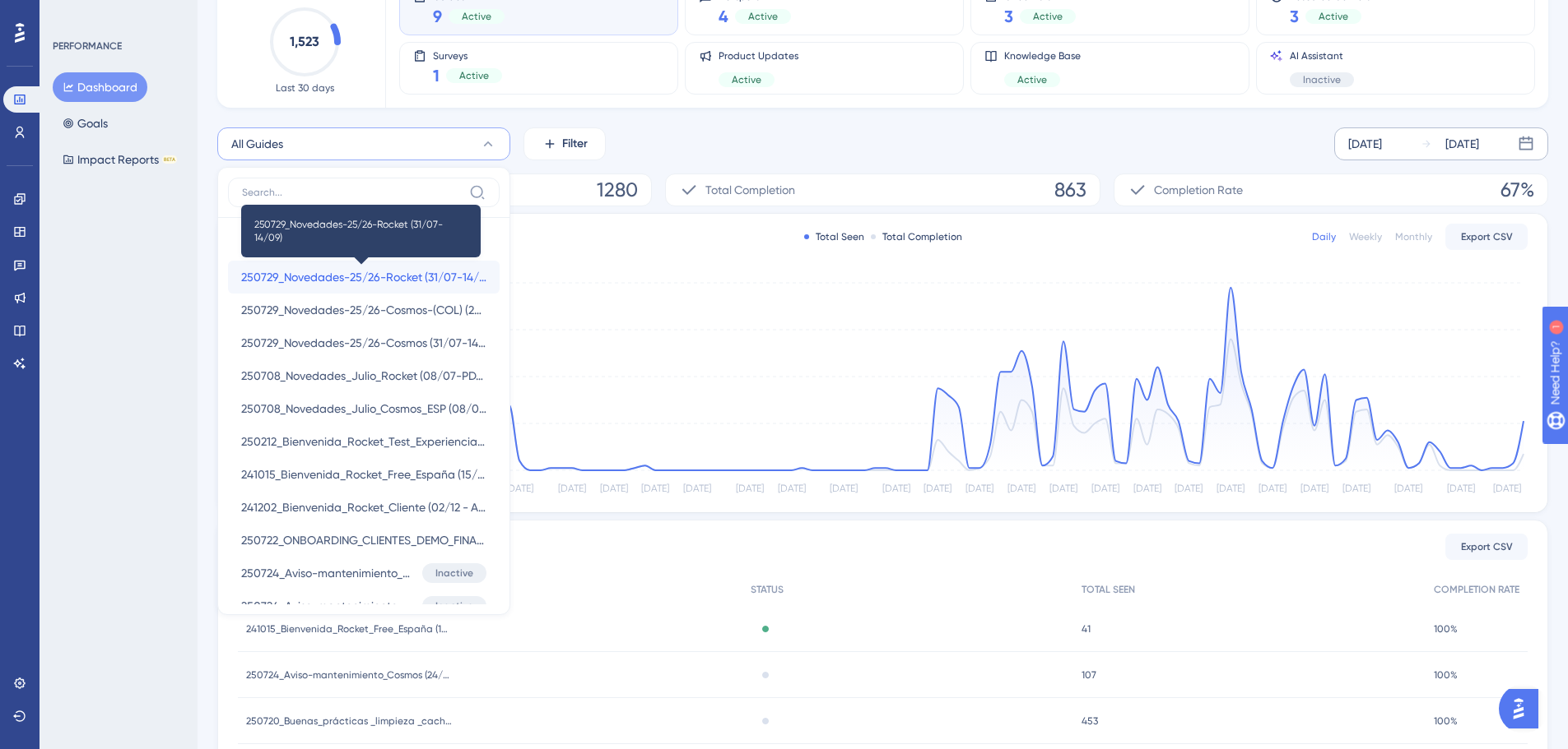
click at [339, 279] on span "250729_Novedades-25/26-Rocket (31/07-14/09)" at bounding box center [363, 278] width 245 height 20
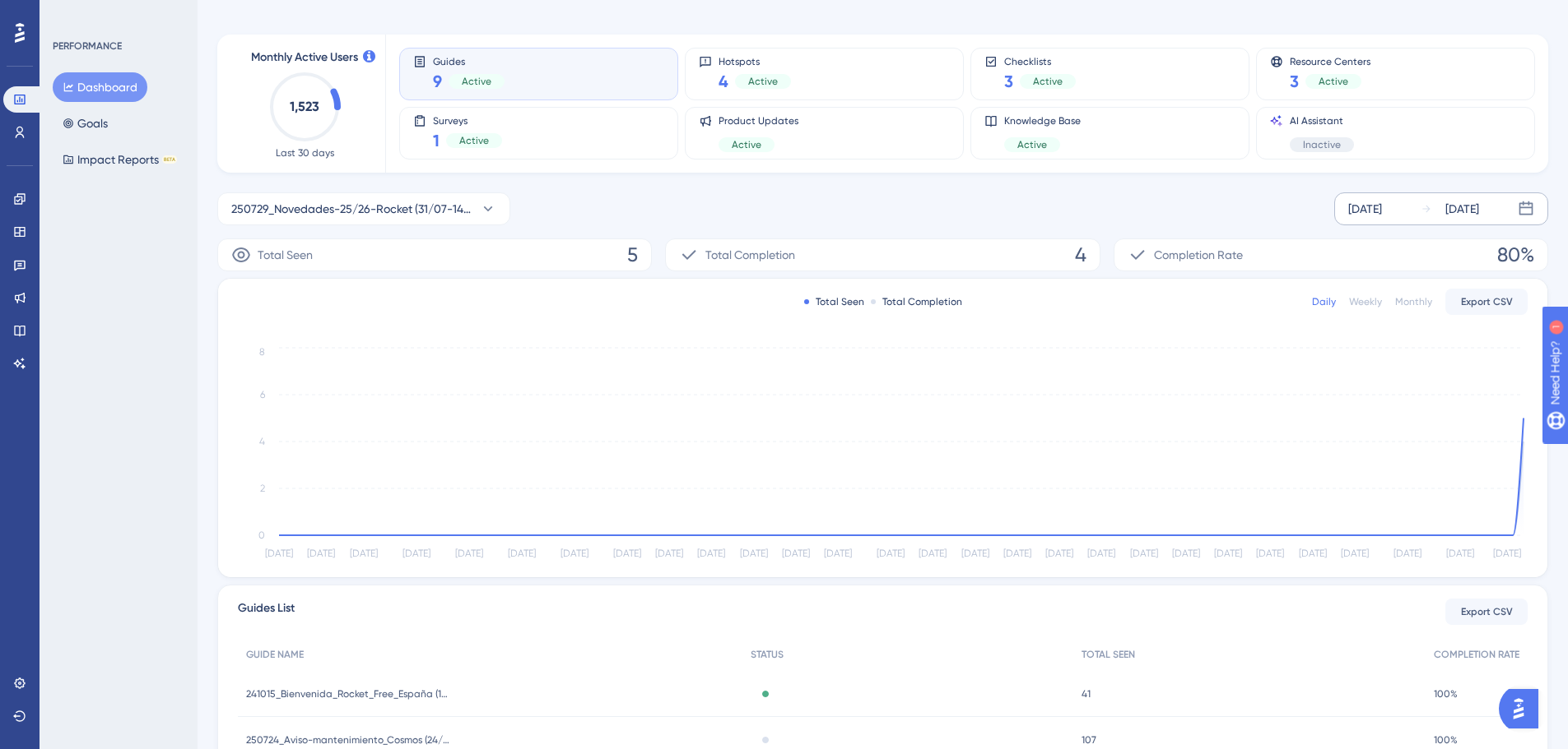
scroll to position [82, 0]
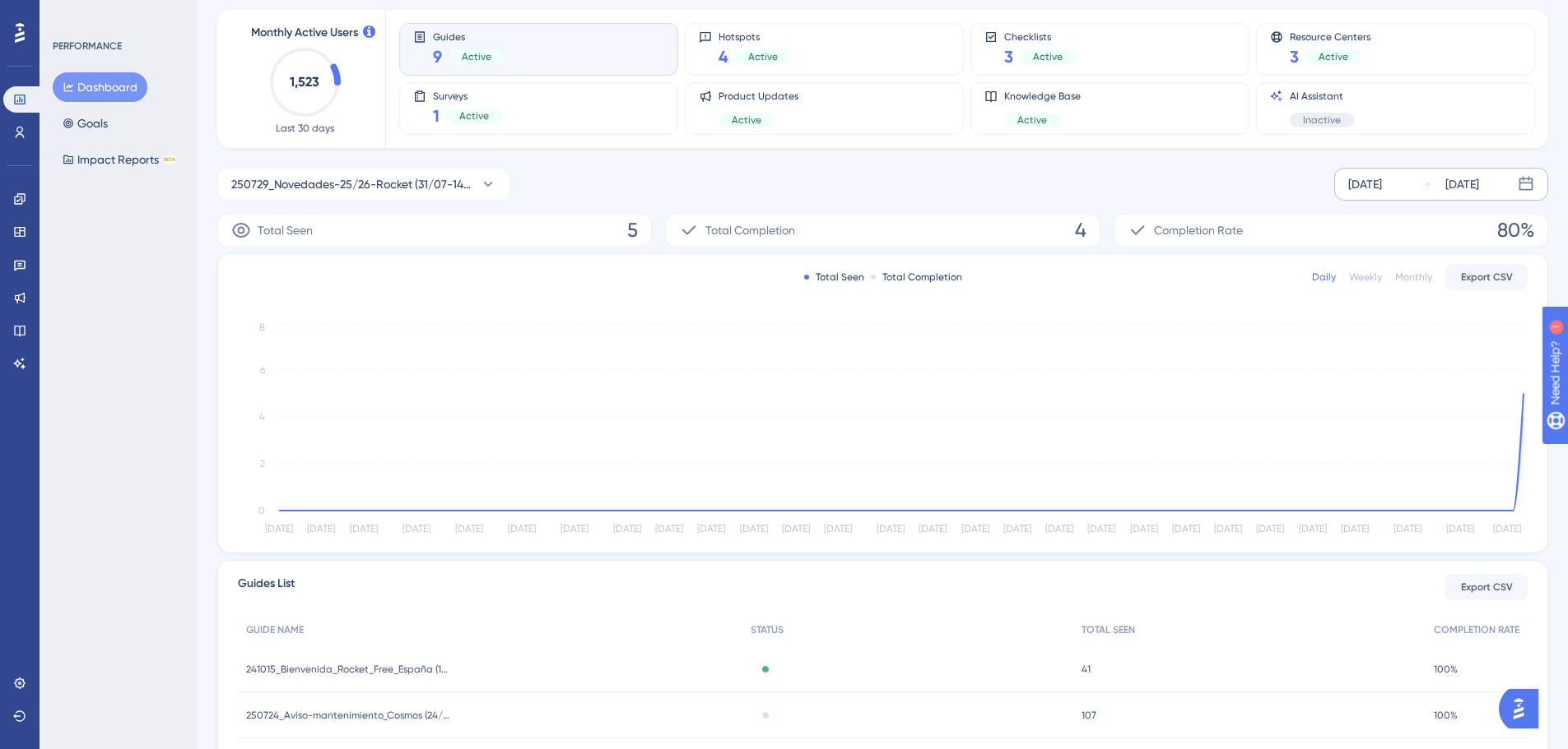
click at [1479, 176] on div "[DATE]" at bounding box center [1462, 184] width 33 height 20
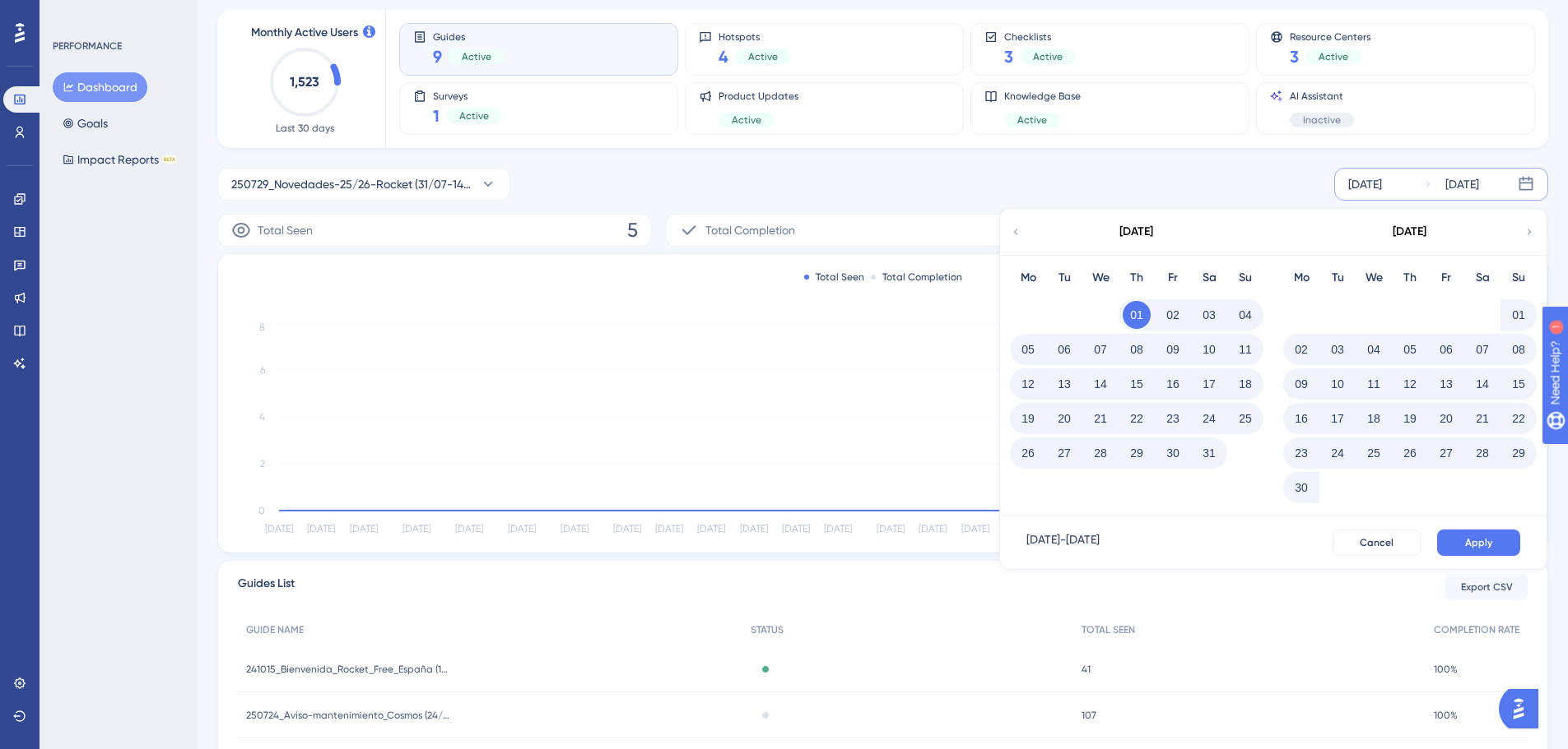
click at [1007, 231] on div "[DATE]" at bounding box center [1135, 232] width 271 height 46
click at [1007, 232] on div "[DATE]" at bounding box center [1135, 232] width 271 height 46
click at [1013, 233] on icon at bounding box center [1015, 232] width 12 height 14
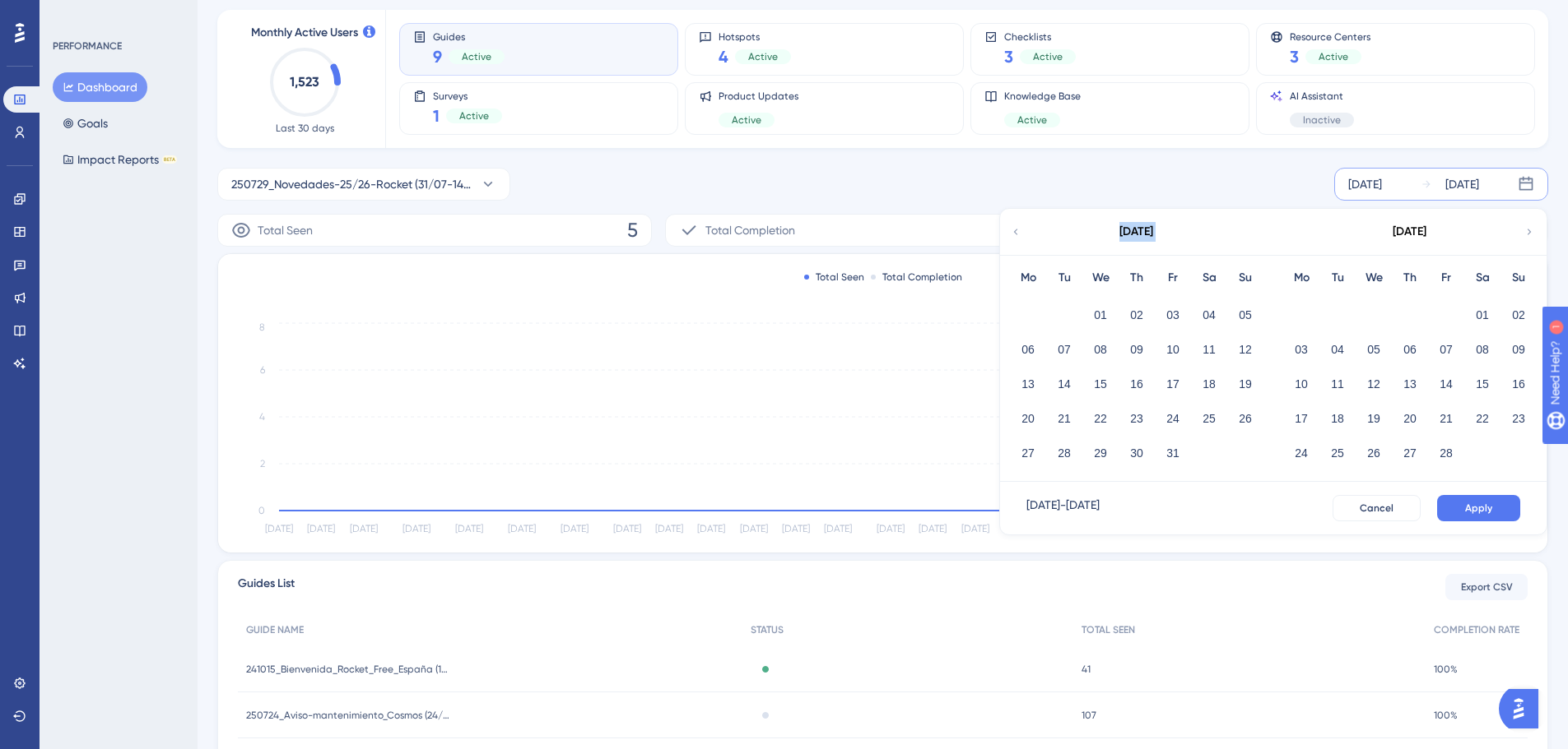
click at [1013, 233] on icon at bounding box center [1015, 232] width 12 height 14
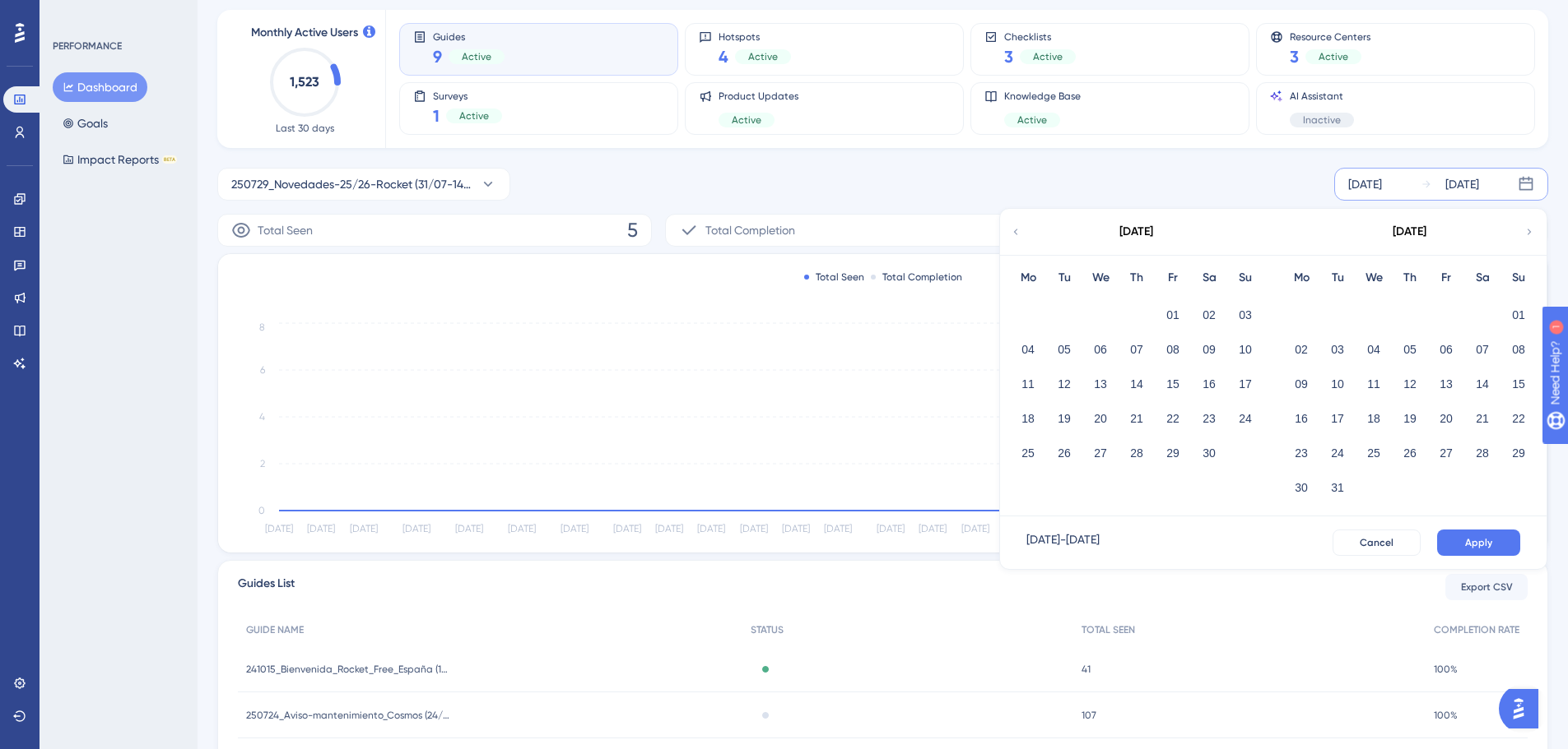
click at [1165, 302] on div "01" at bounding box center [1173, 315] width 36 height 32
click at [1175, 315] on button "01" at bounding box center [1172, 315] width 28 height 28
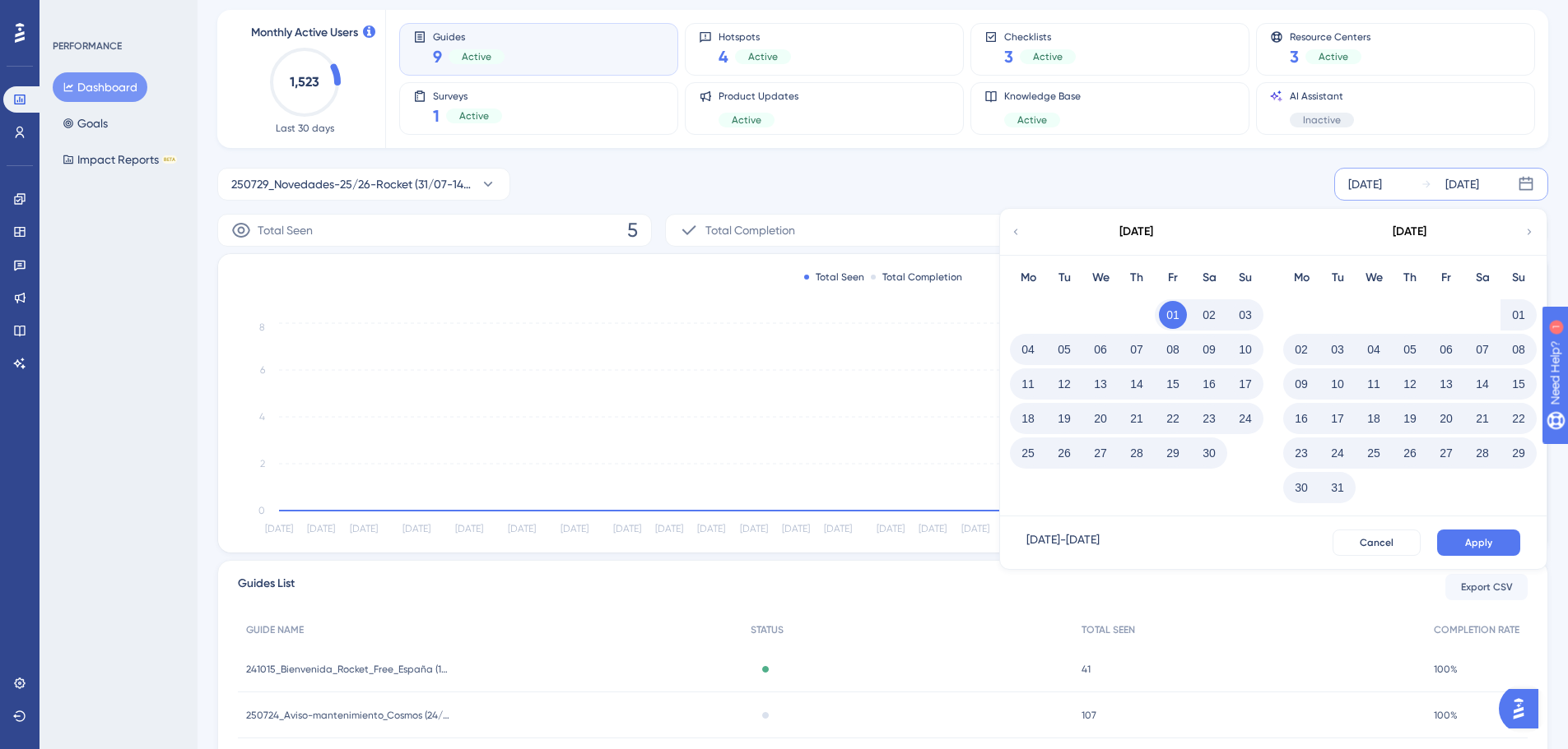
click at [1529, 233] on icon at bounding box center [1529, 232] width 5 height 5
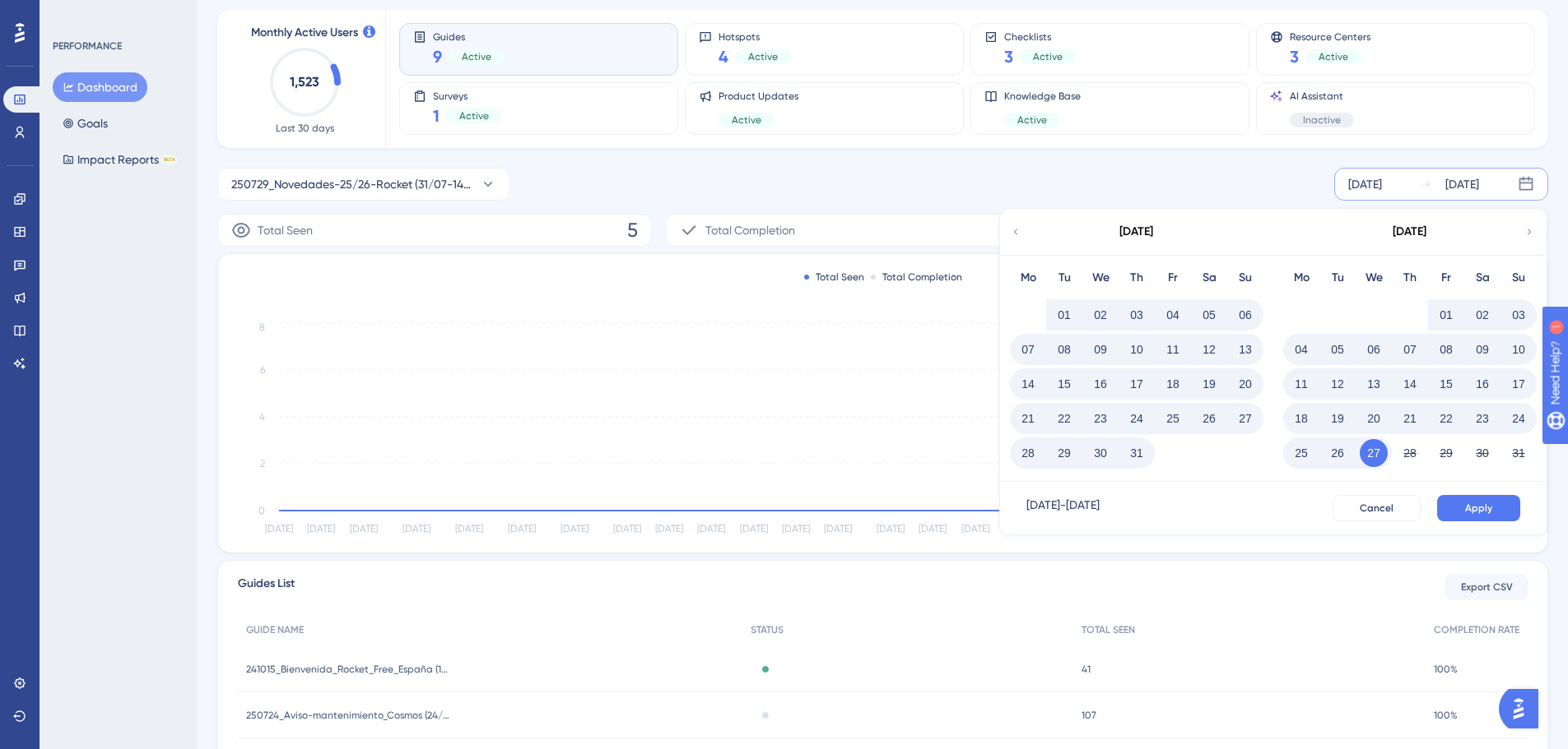
click at [1529, 233] on icon at bounding box center [1529, 232] width 5 height 5
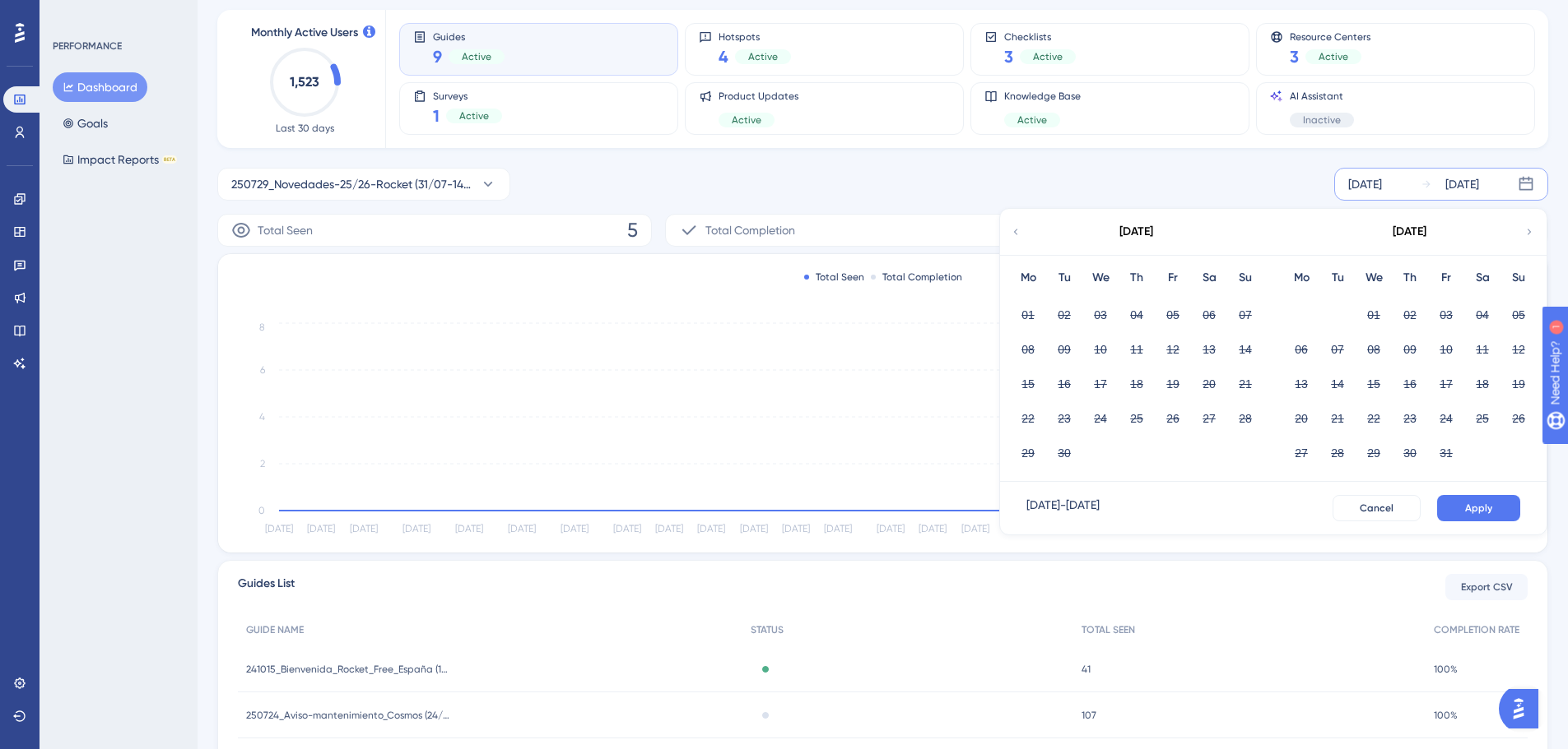
click at [1020, 236] on icon at bounding box center [1015, 232] width 12 height 14
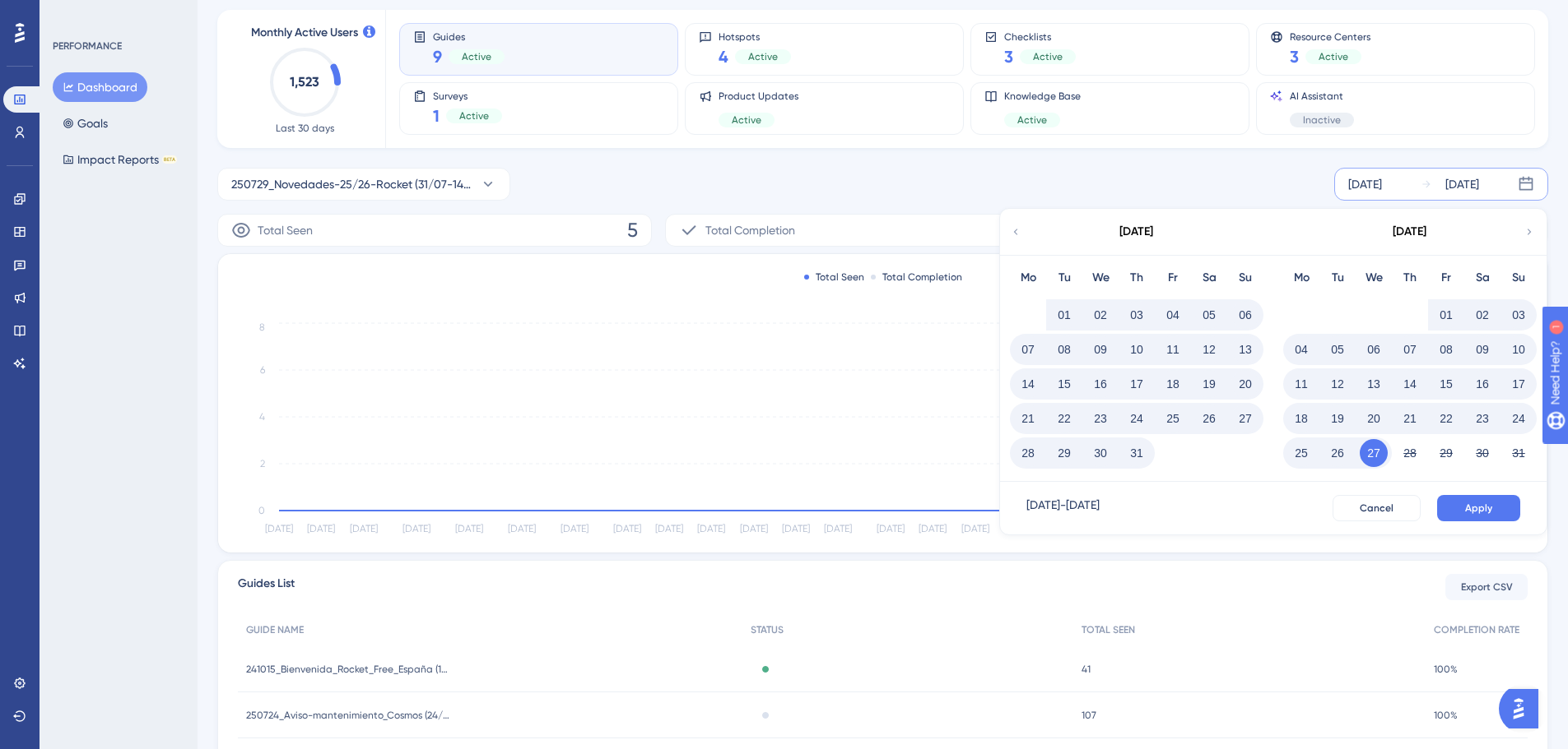
click at [1371, 446] on button "27" at bounding box center [1373, 452] width 28 height 28
click at [1476, 504] on span "Apply" at bounding box center [1479, 508] width 27 height 14
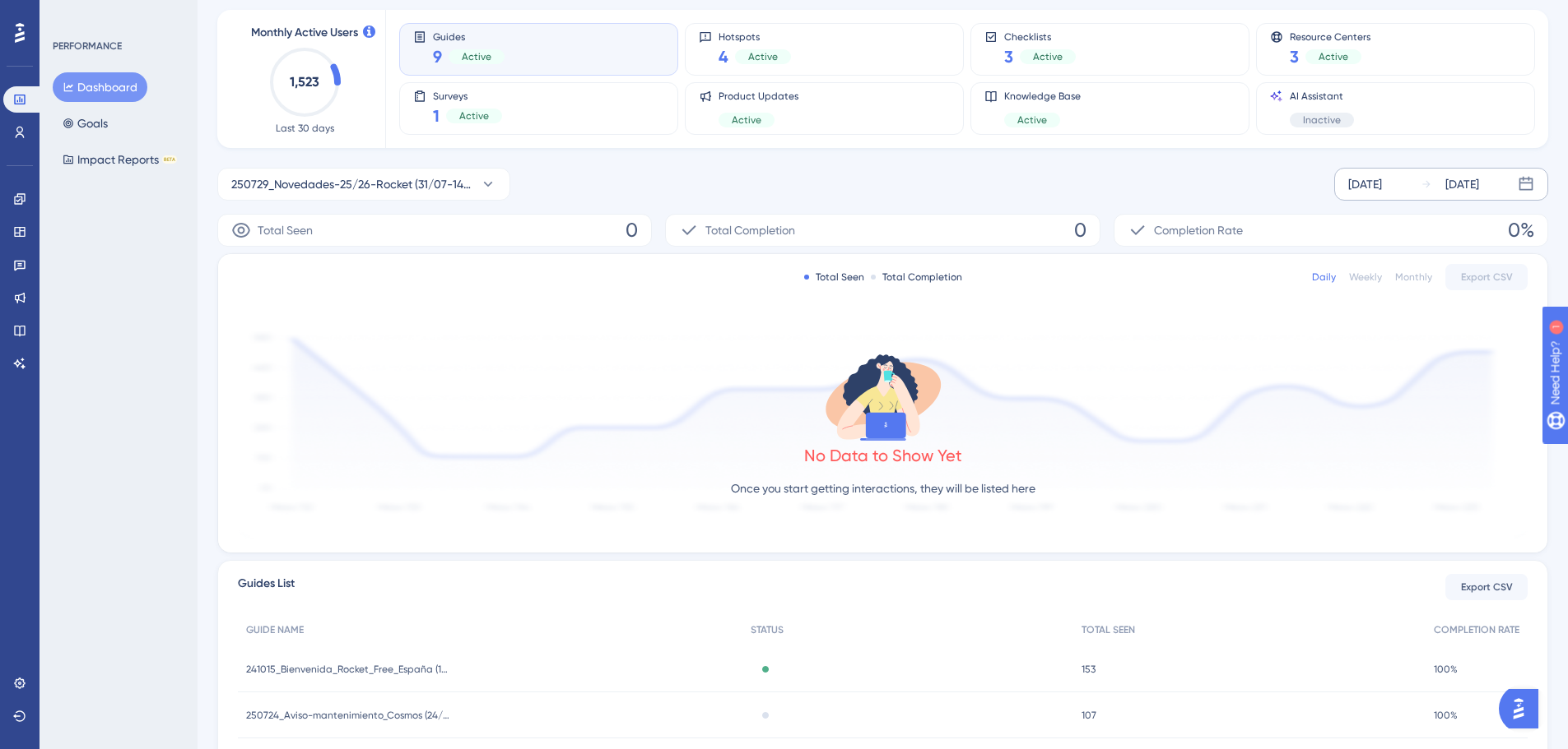
click at [1453, 192] on div "[DATE]" at bounding box center [1462, 184] width 33 height 20
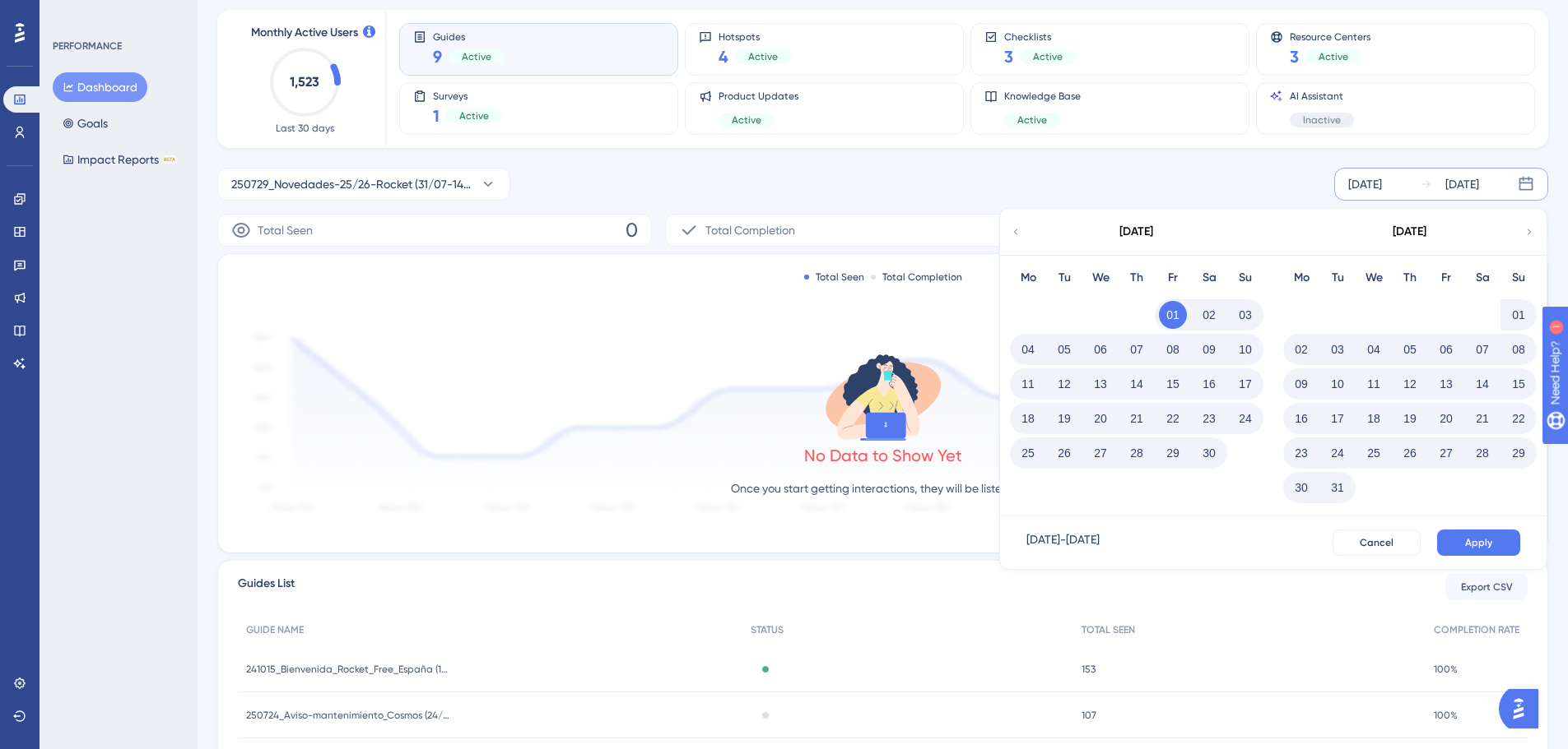
click at [1520, 226] on div "[DATE]" at bounding box center [1408, 232] width 271 height 46
click at [1521, 227] on div "[DATE]" at bounding box center [1408, 232] width 271 height 46
click at [1524, 231] on icon at bounding box center [1528, 232] width 12 height 14
click at [1526, 231] on icon at bounding box center [1528, 232] width 12 height 14
click at [929, 716] on div "Inactive" at bounding box center [908, 716] width 332 height 46
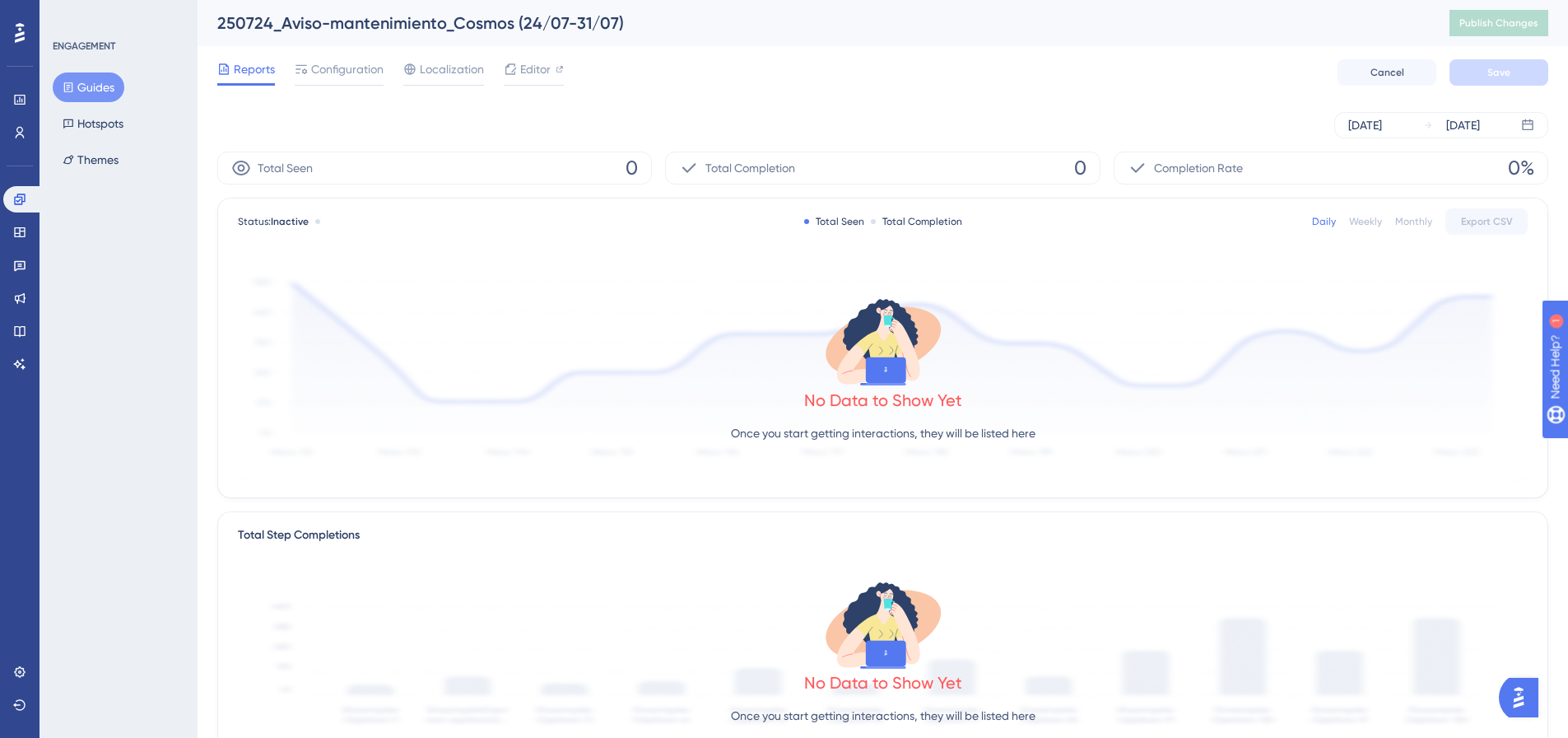
click at [1384, 342] on div "No Data to Show Yet Once you start getting interactions, they will be listed he…" at bounding box center [883, 374] width 1289 height 221
